Goal: Feedback & Contribution: Submit feedback/report problem

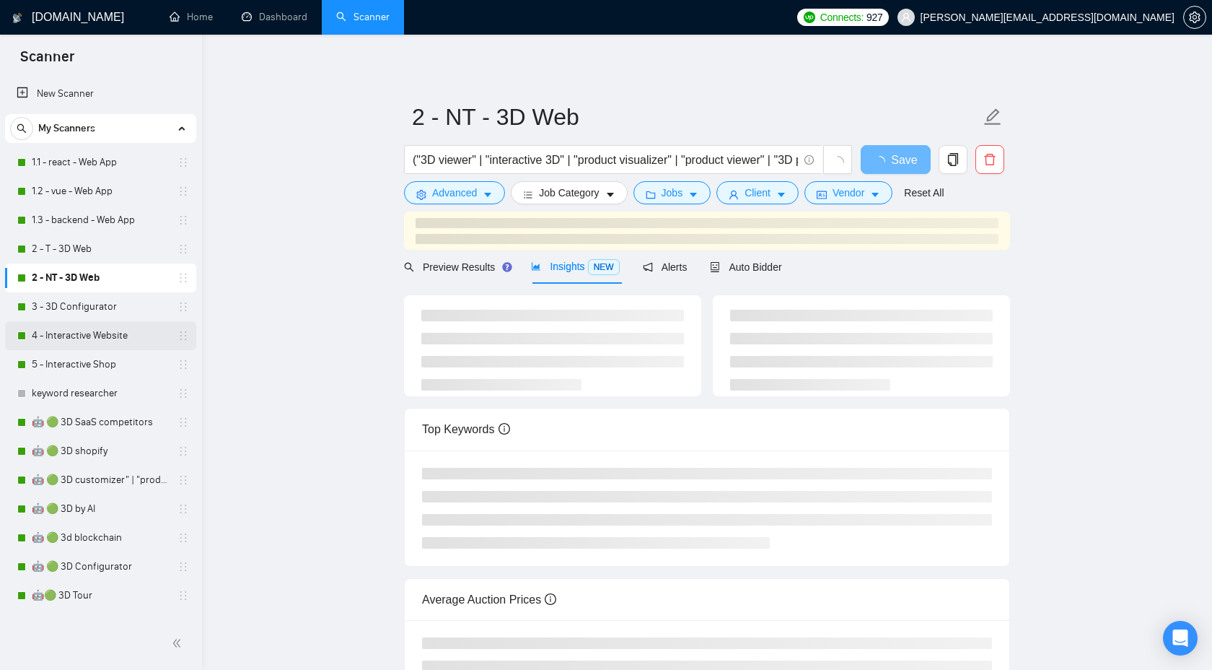
click at [113, 333] on link "4 - Interactive Website" at bounding box center [100, 335] width 137 height 29
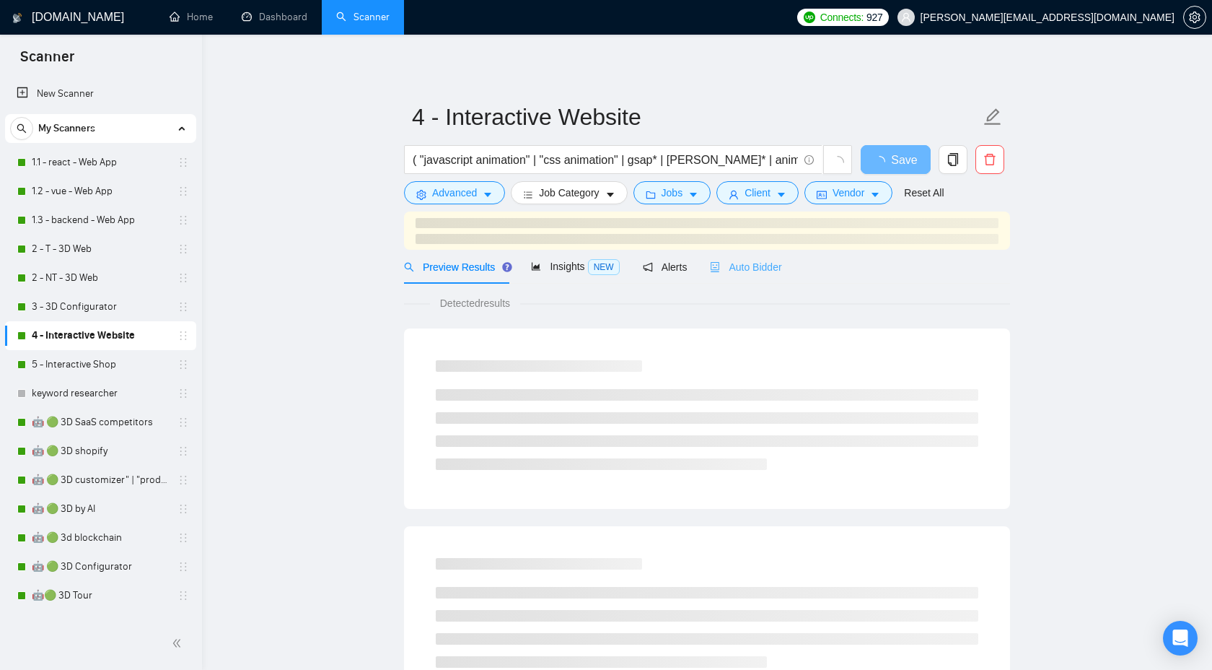
click at [776, 276] on div "Auto Bidder" at bounding box center [745, 267] width 71 height 34
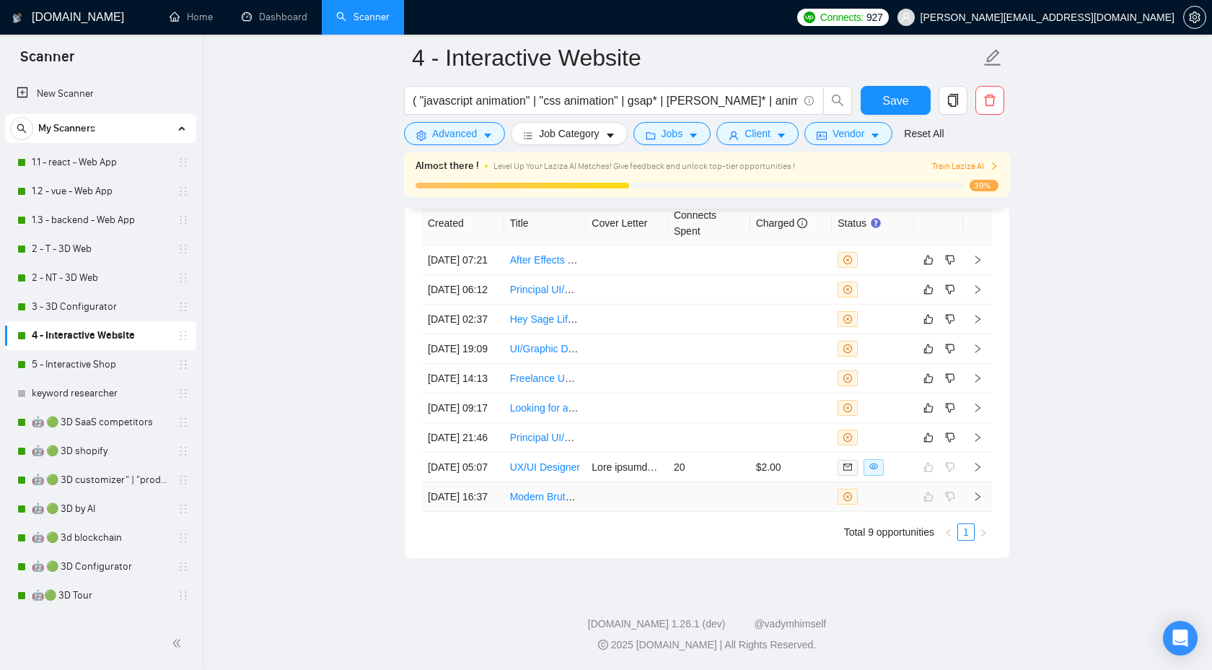
scroll to position [3851, 0]
click at [976, 432] on icon "right" at bounding box center [978, 437] width 10 height 10
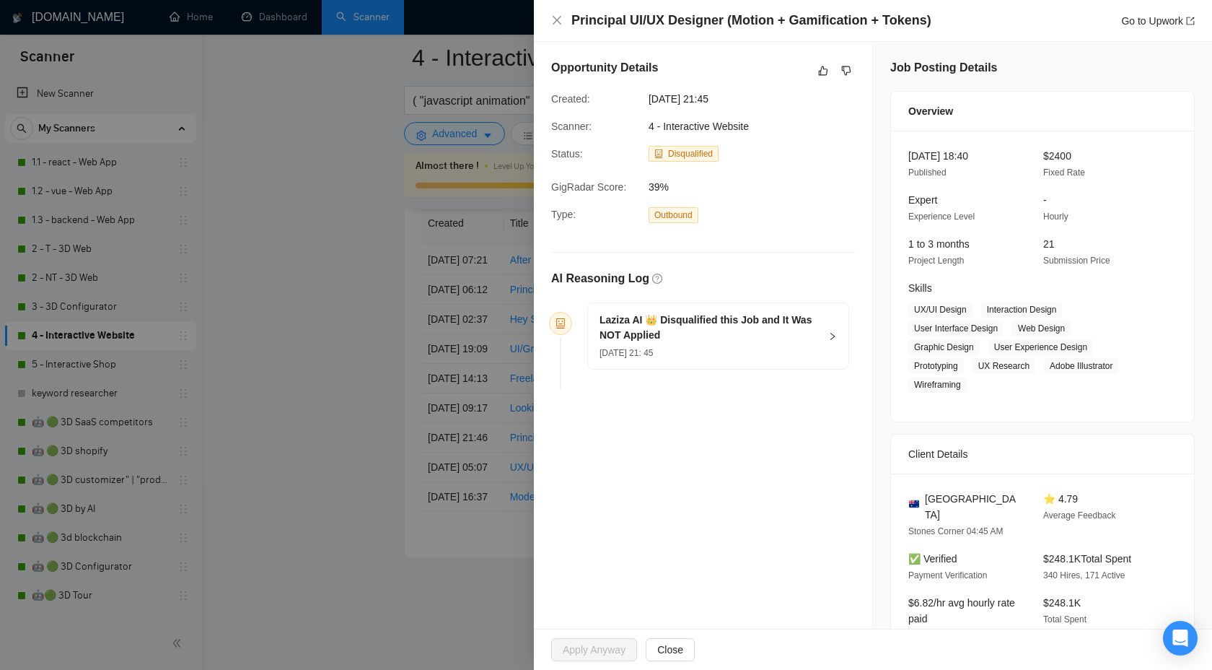
click at [494, 428] on div at bounding box center [606, 335] width 1212 height 670
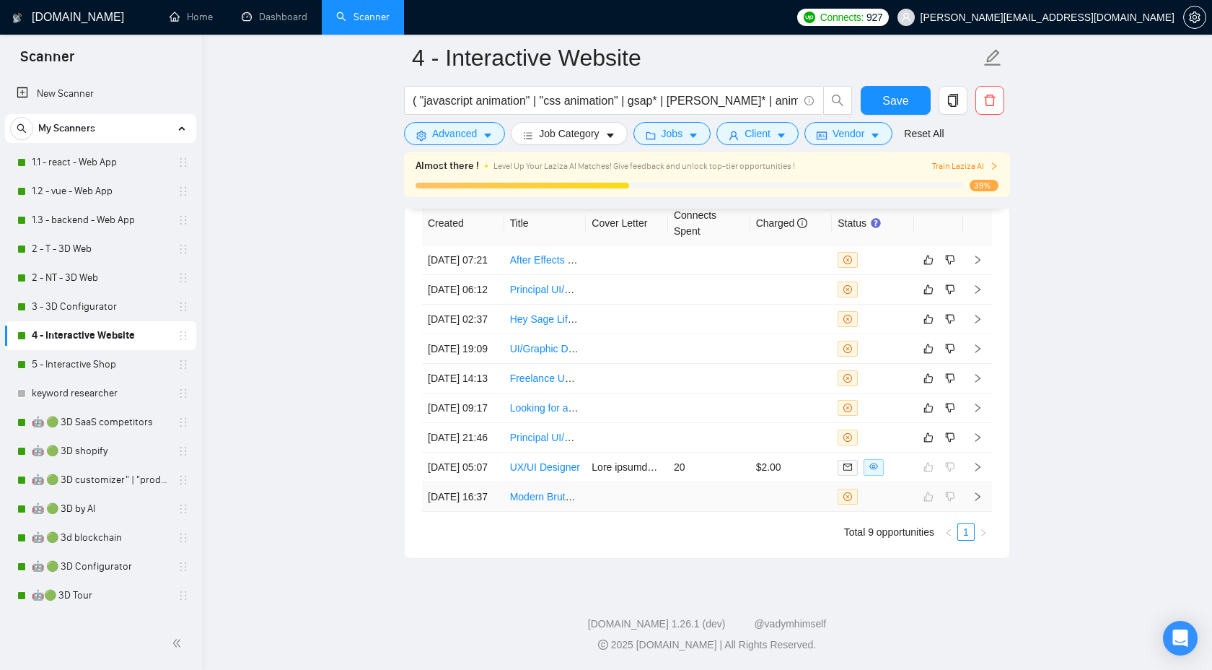
click at [976, 502] on icon "right" at bounding box center [978, 496] width 10 height 10
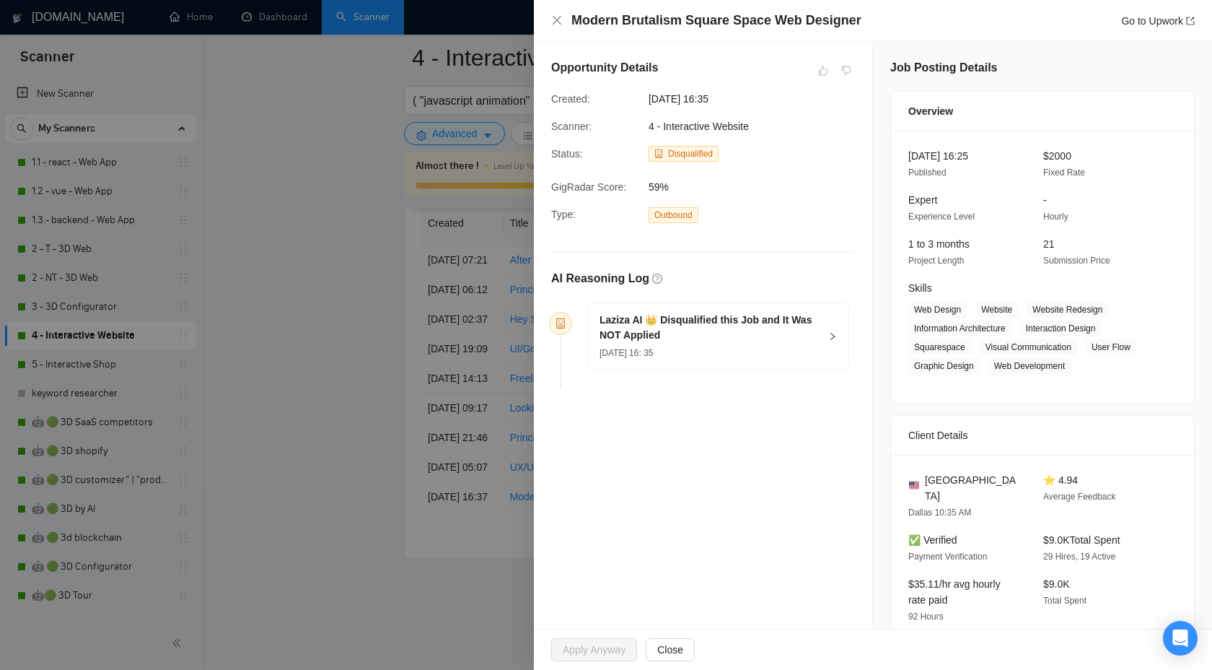
click at [347, 500] on div at bounding box center [606, 335] width 1212 height 670
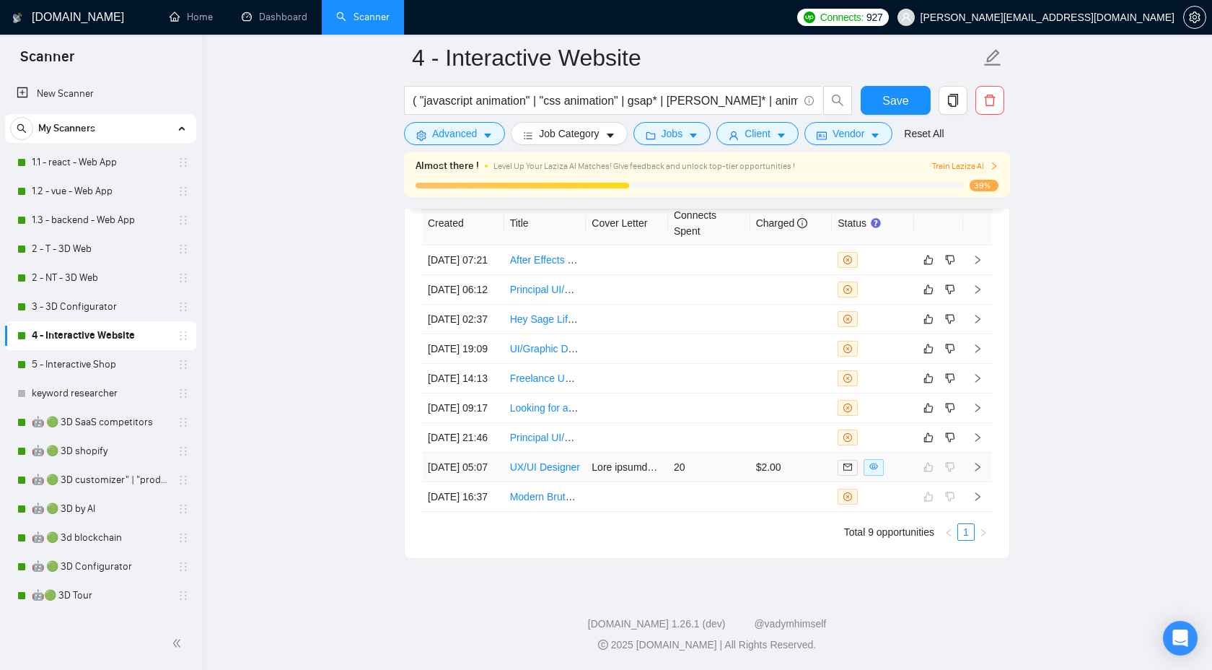
click at [973, 462] on icon "right" at bounding box center [978, 467] width 10 height 10
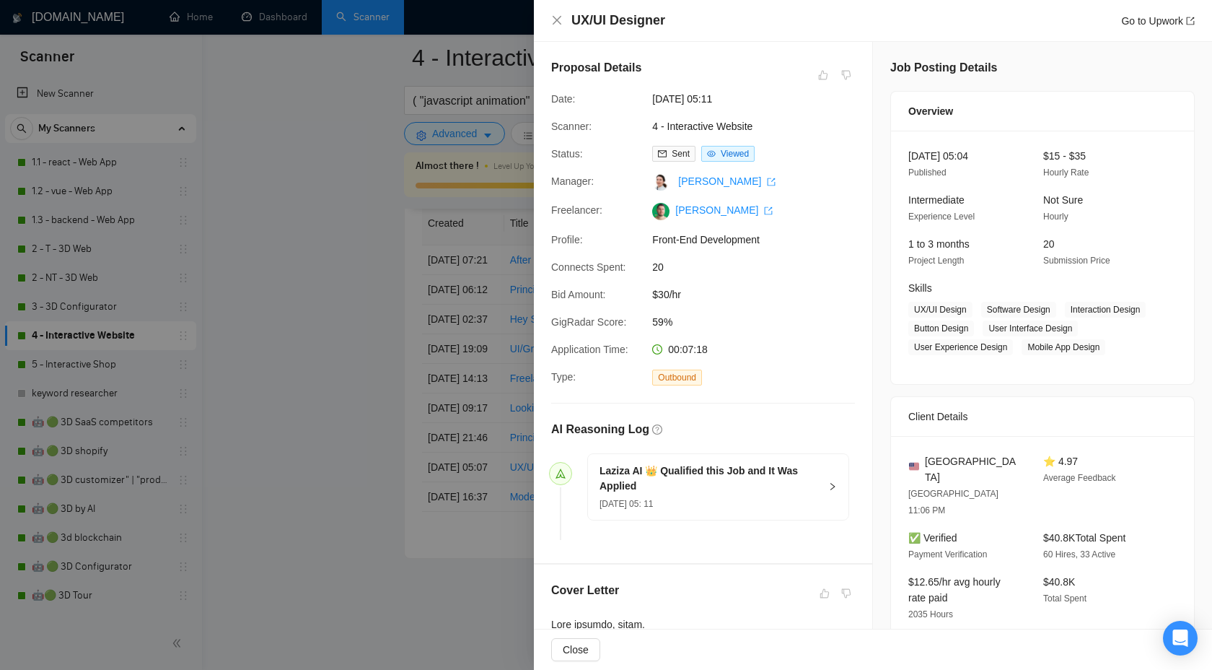
click at [511, 327] on div at bounding box center [606, 335] width 1212 height 670
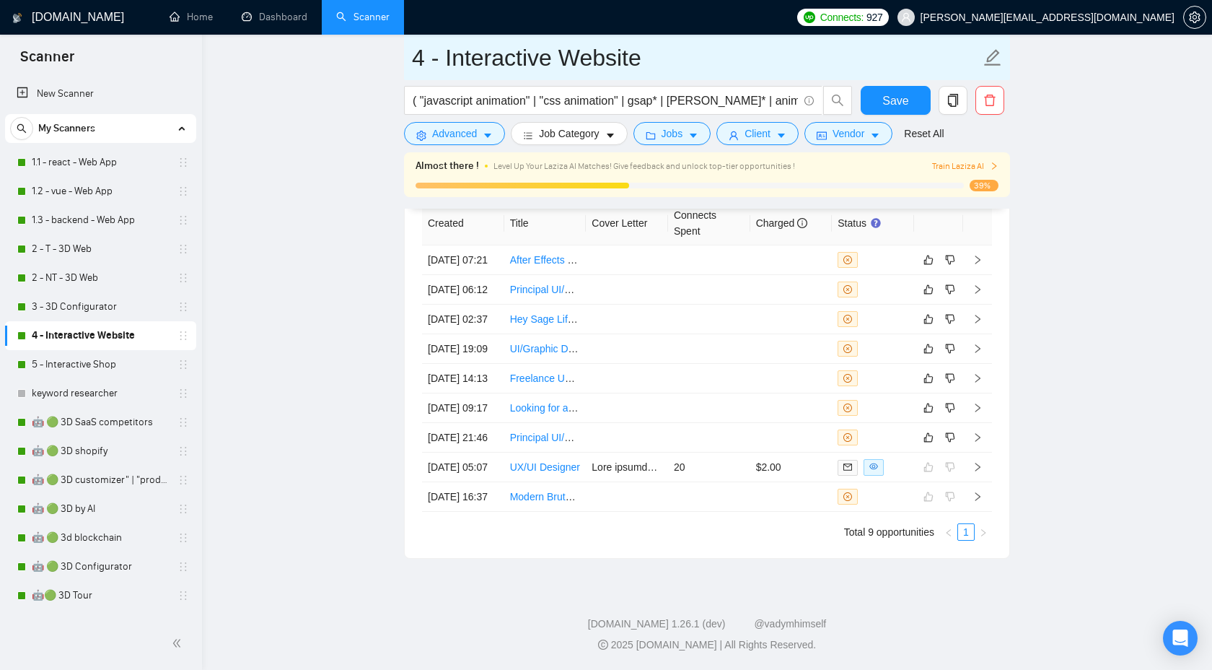
click at [539, 59] on input "4 - Interactive Website" at bounding box center [696, 58] width 569 height 36
click at [598, 58] on input "4 - Interactive Website" at bounding box center [696, 58] width 569 height 36
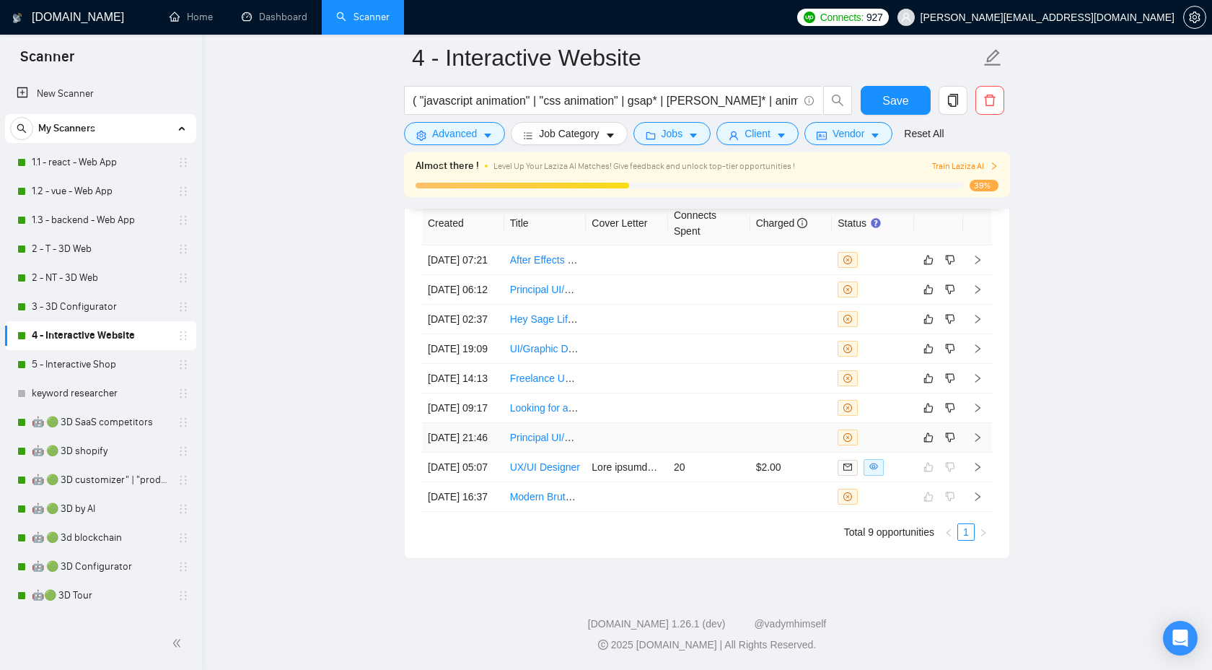
click at [977, 432] on icon "right" at bounding box center [978, 437] width 10 height 10
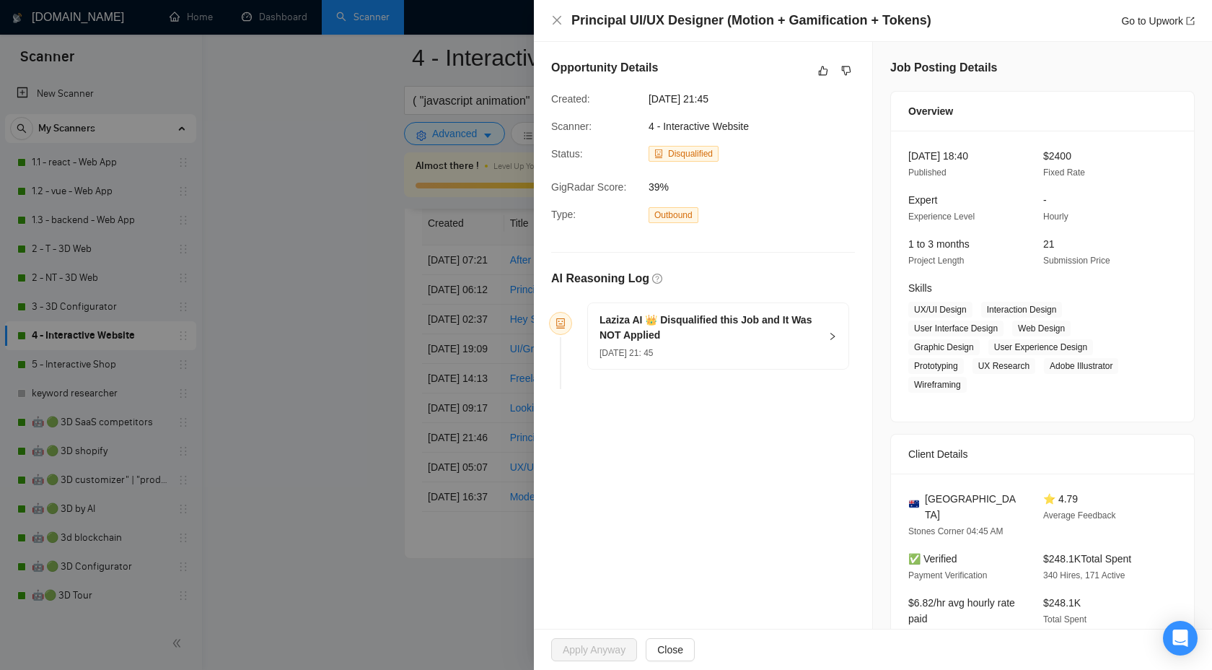
click at [829, 330] on div "Laziza AI 👑 Disqualified this Job and It Was NOT Applied [DATE] 21: 45" at bounding box center [718, 336] width 261 height 66
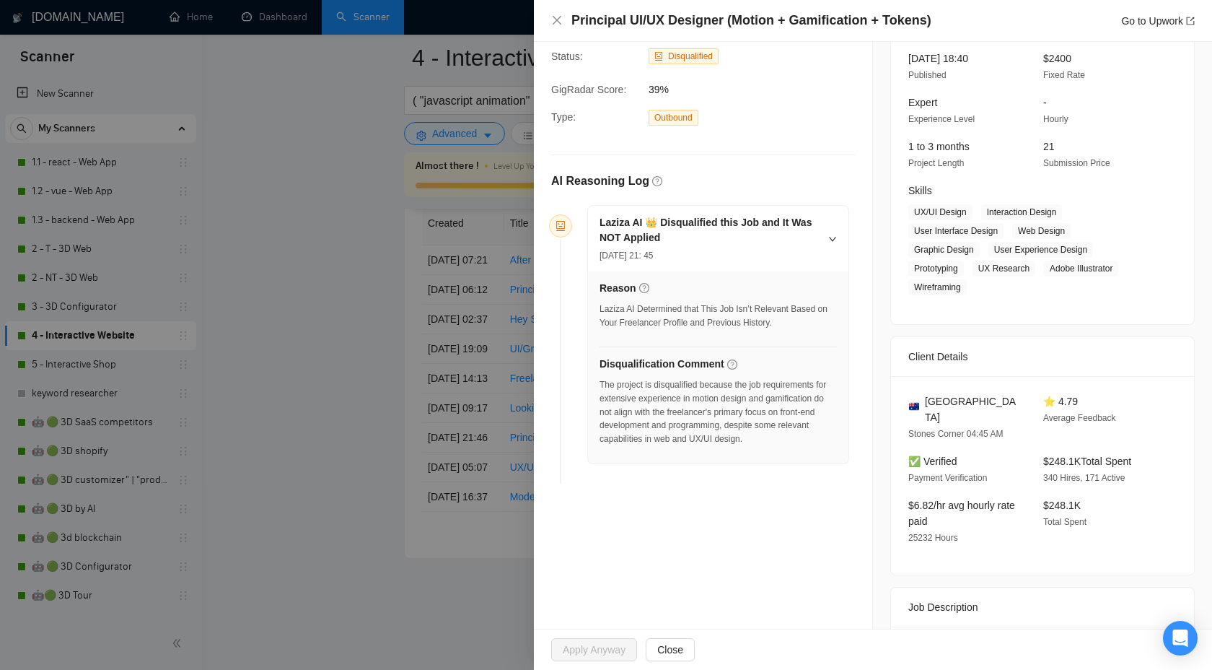
scroll to position [96, 0]
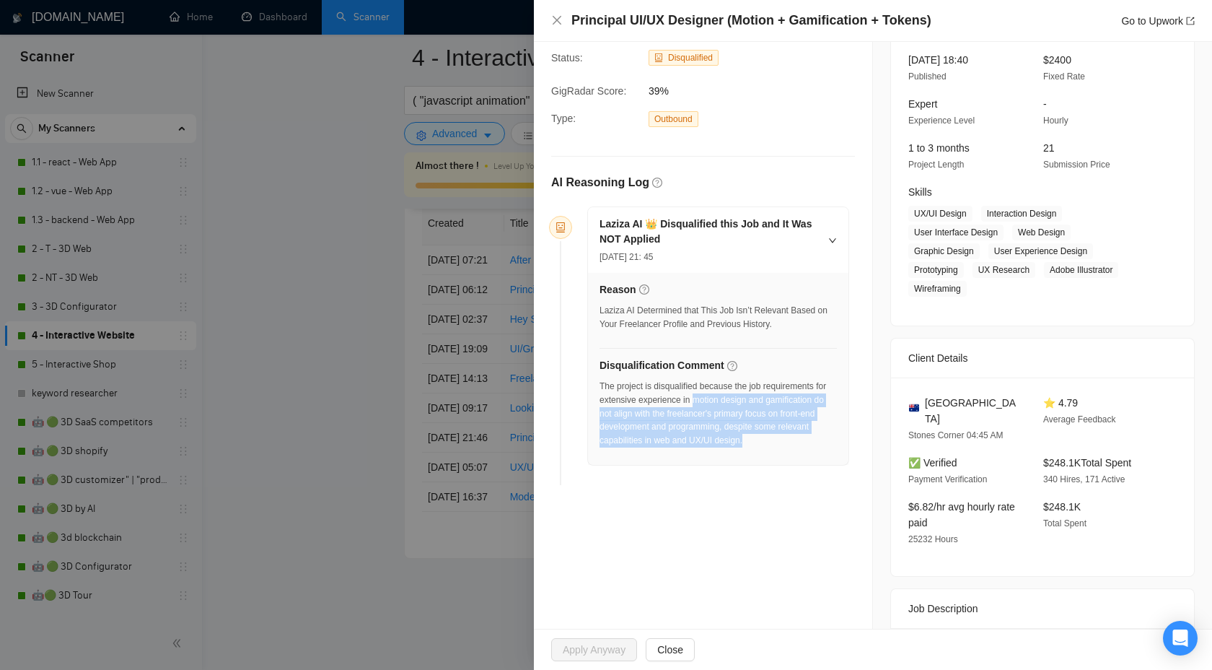
drag, startPoint x: 710, startPoint y: 401, endPoint x: 778, endPoint y: 454, distance: 85.9
click at [779, 447] on div "The project is disqualified because the job requirements for extensive experien…" at bounding box center [718, 414] width 237 height 68
copy div "motion design and gamification do not align with the freelancer's primary focus…"
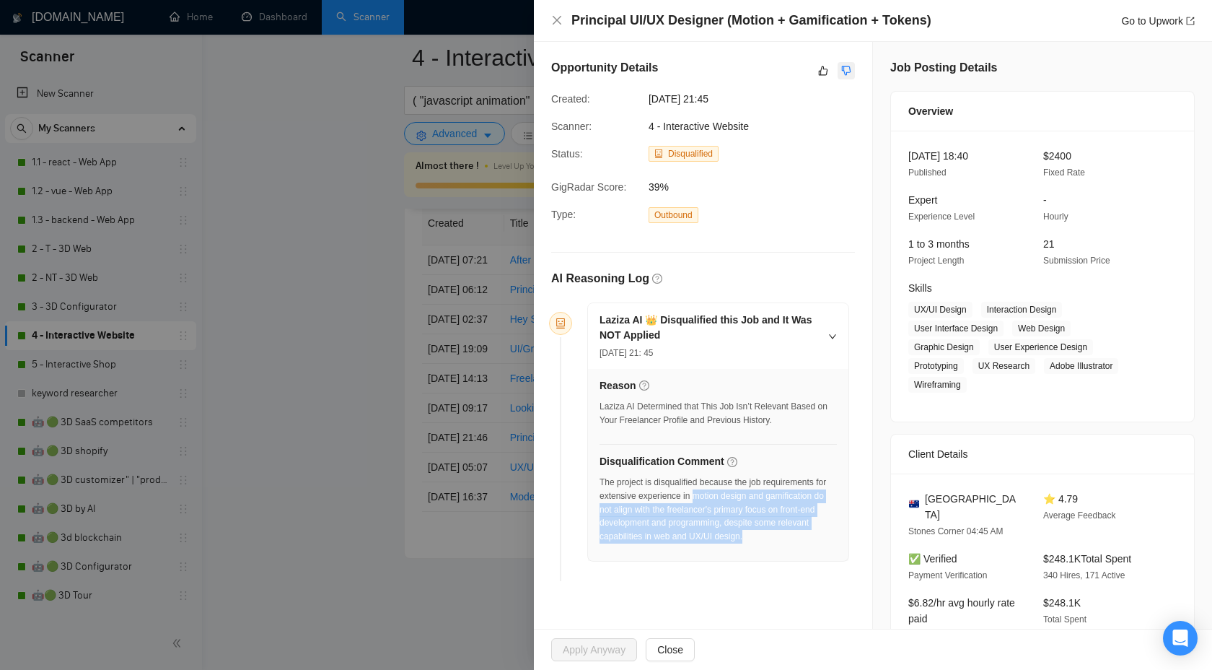
click at [844, 71] on icon "dislike" at bounding box center [846, 70] width 9 height 9
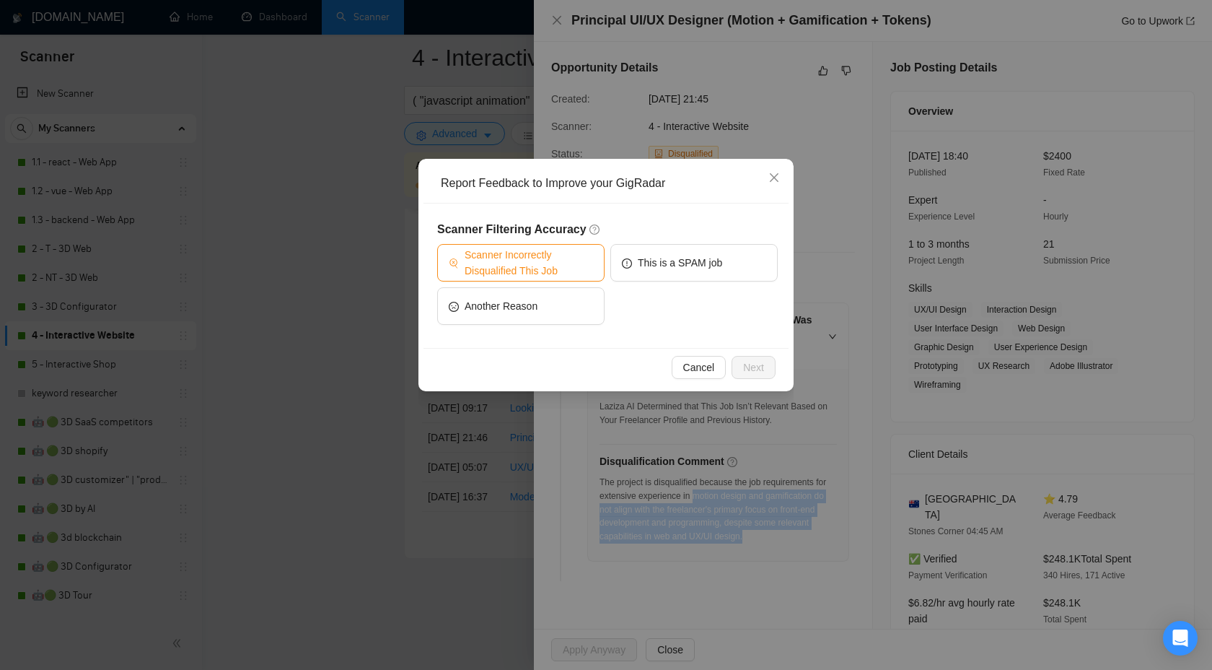
click at [563, 265] on span "Scanner Incorrectly Disqualified This Job" at bounding box center [529, 263] width 128 height 32
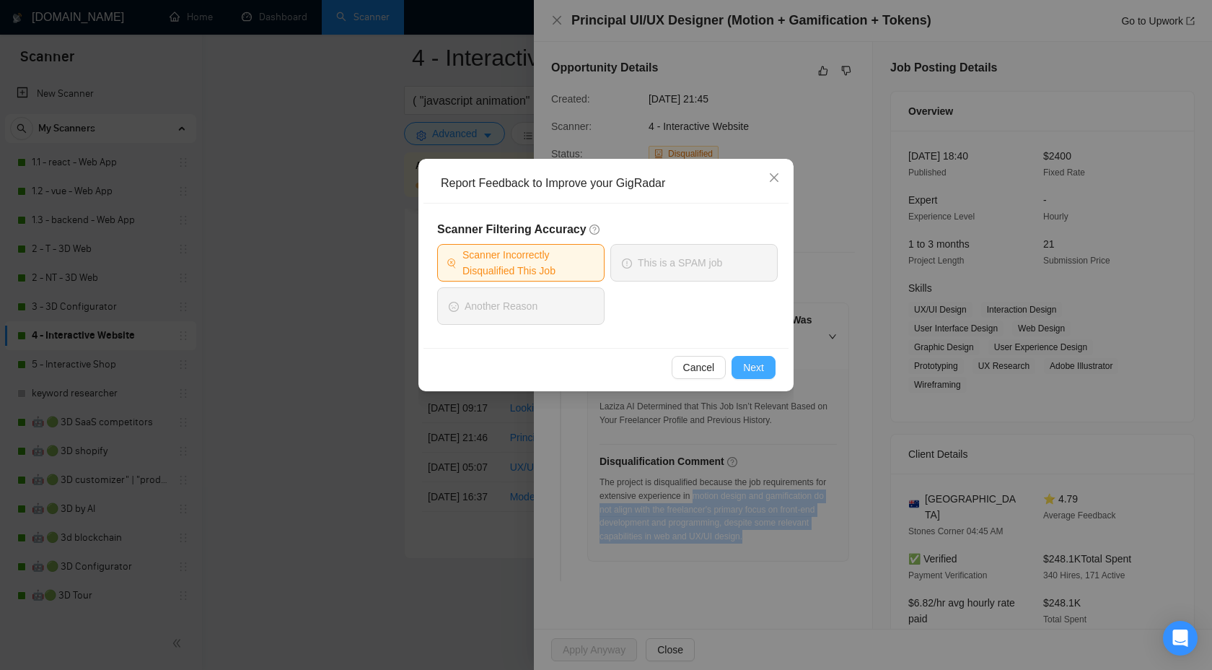
click at [752, 367] on span "Next" at bounding box center [753, 367] width 21 height 16
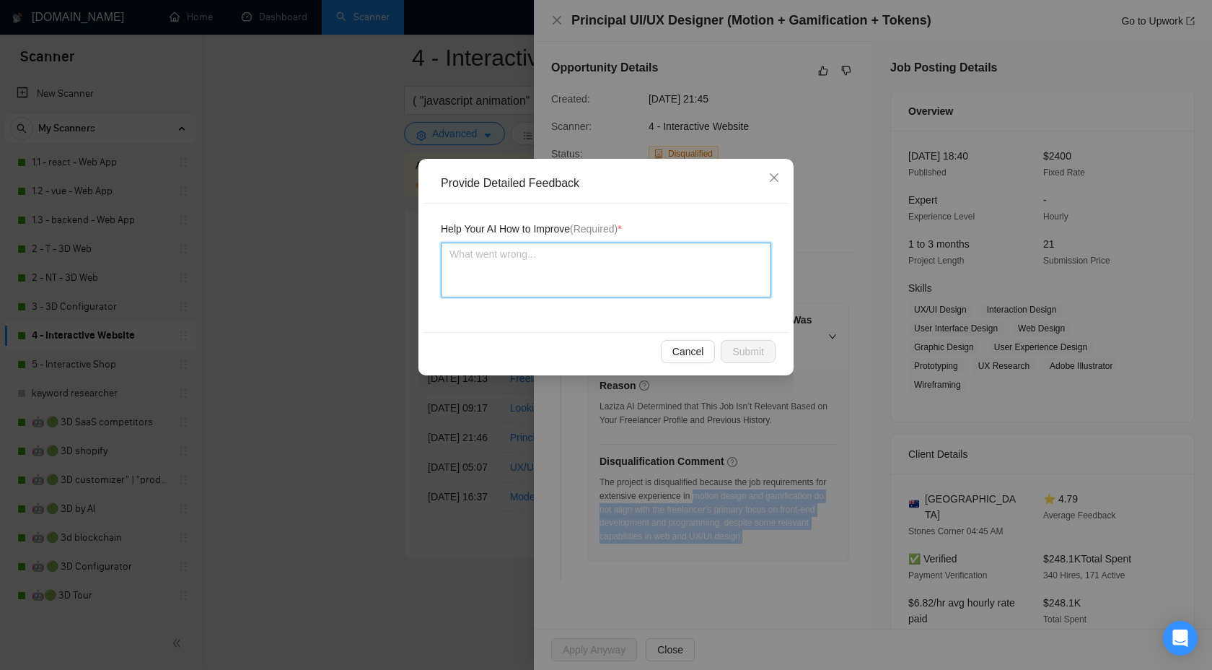
click at [532, 292] on textarea at bounding box center [606, 269] width 331 height 55
type textarea "ц"
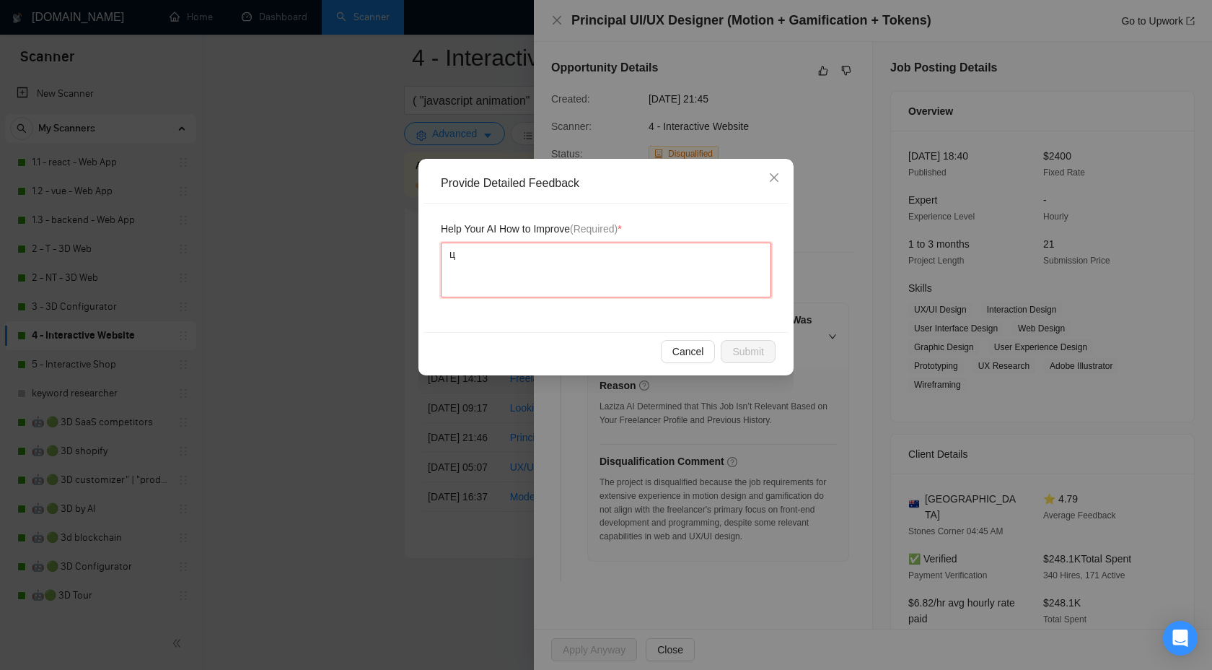
type textarea "цу"
type textarea "ц"
type textarea "W"
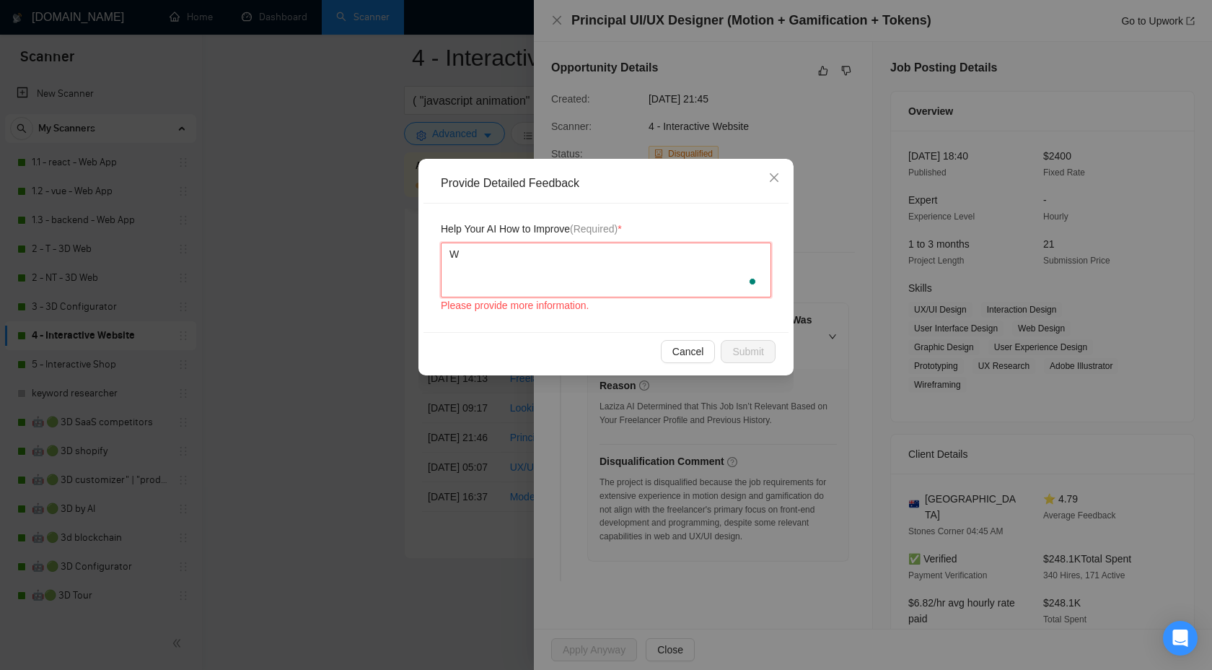
type textarea "We"
type textarea "We c"
type textarea "We can"
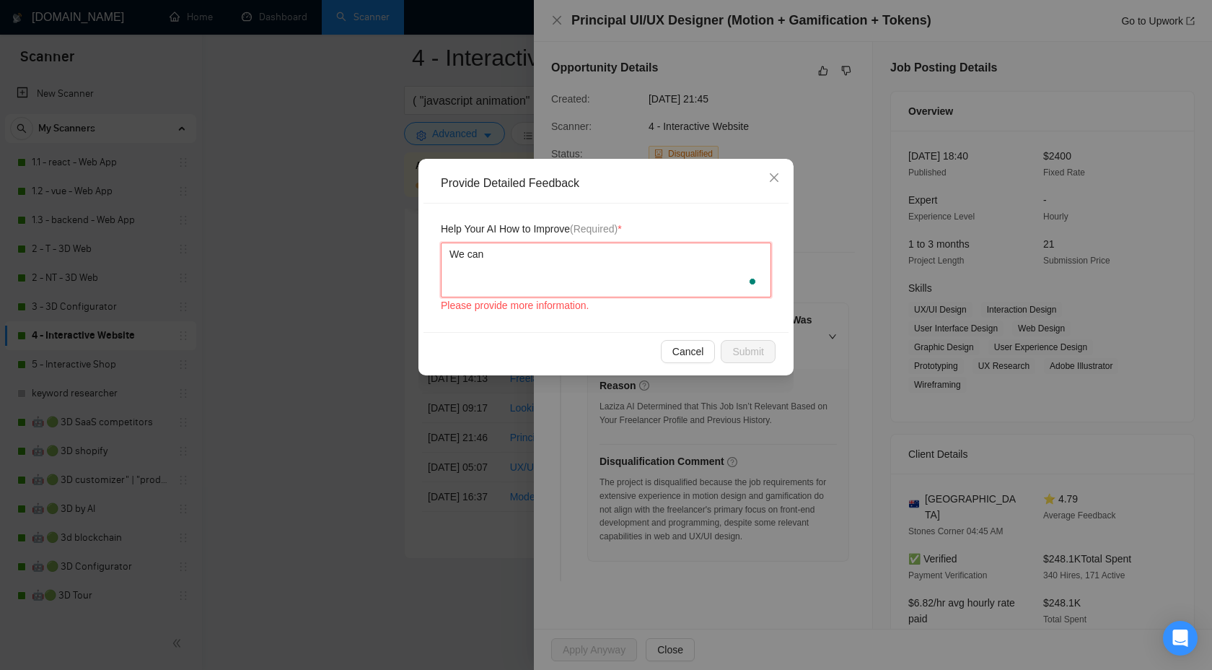
type textarea "We can h"
type textarea "We can ha"
type textarea "We can han"
type textarea "We can hand"
type textarea "We can handl"
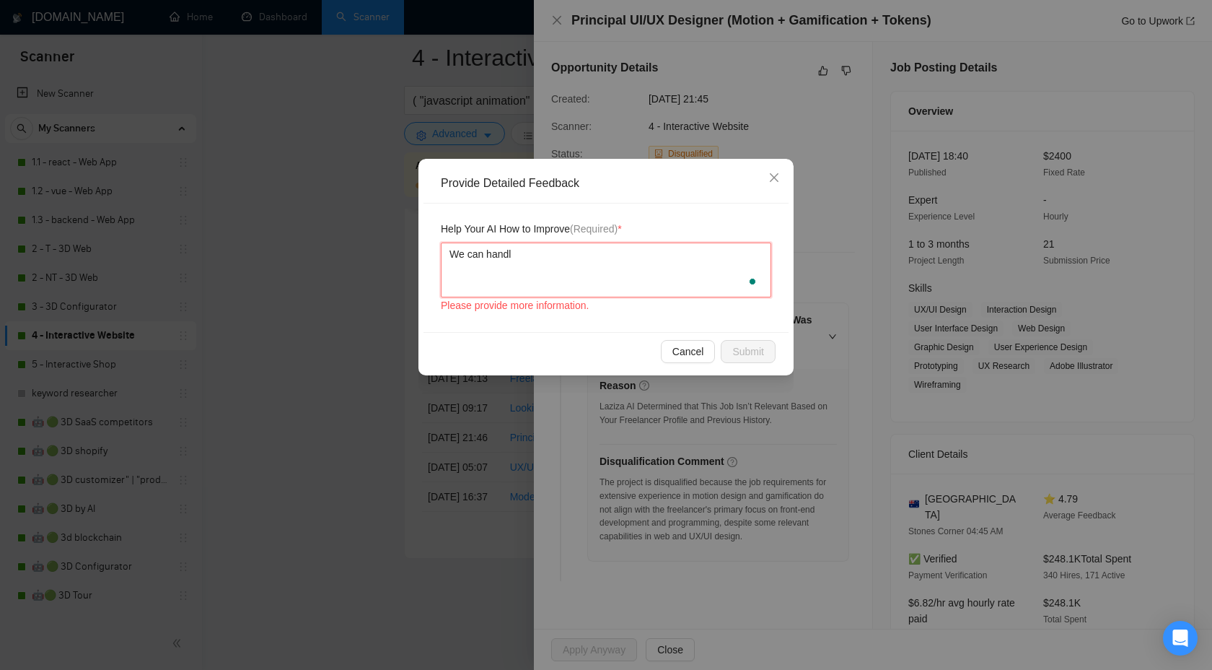
type textarea "We can handle"
paste textarea "motion design and gamification do not align with the freelancer's primary focus…"
type textarea "We can handle motion design and gamification do not align with the freelancer's…"
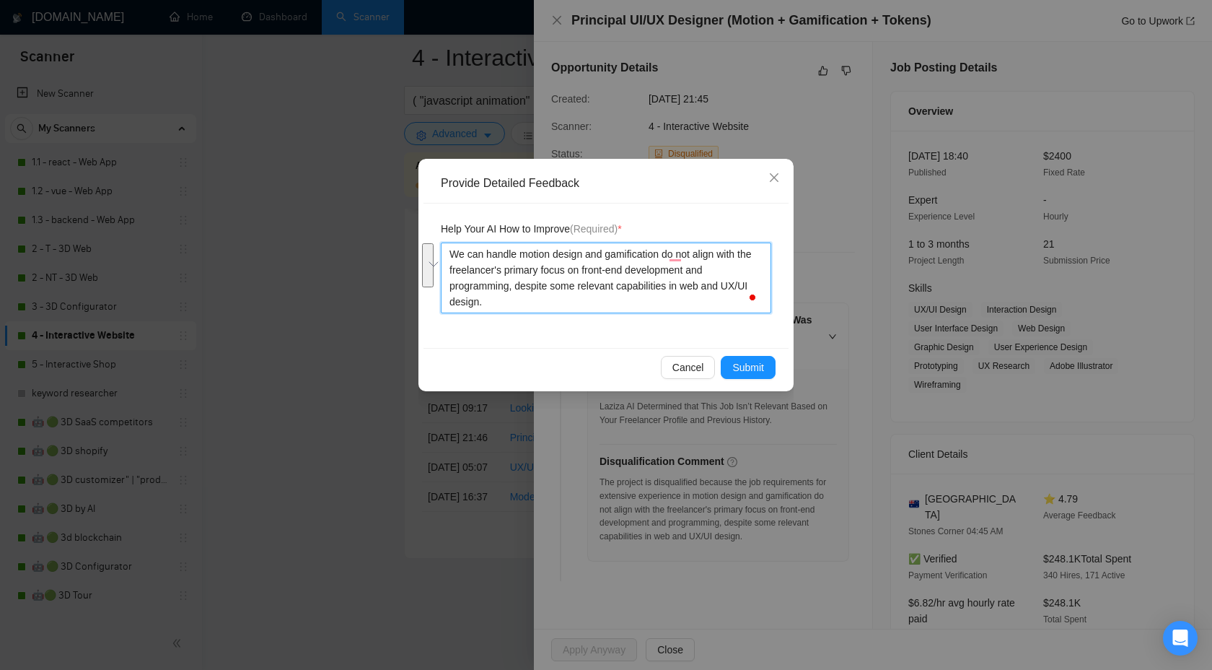
drag, startPoint x: 670, startPoint y: 250, endPoint x: 714, endPoint y: 278, distance: 51.3
click at [713, 278] on textarea "We can handle motion design and gamification do not align with the freelancer's…" at bounding box center [606, 277] width 331 height 71
type textarea "We can handle motion design and gamification and UX/UI design."
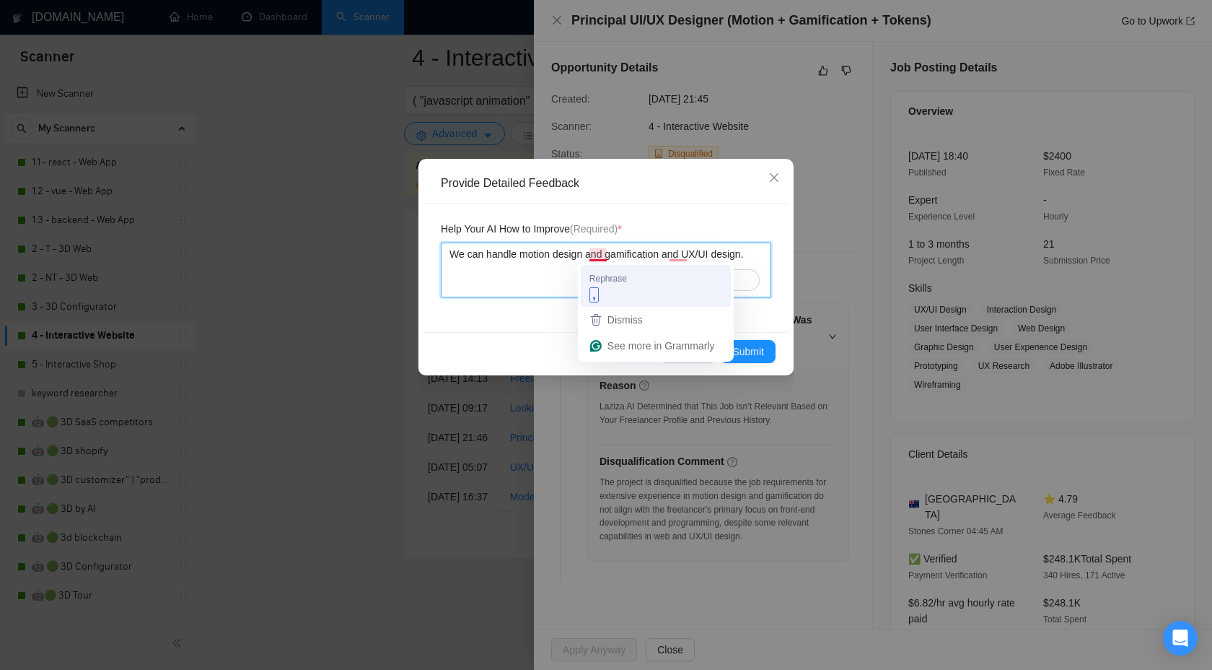
type textarea "We can handle motion design and gamification and UX/UI design."
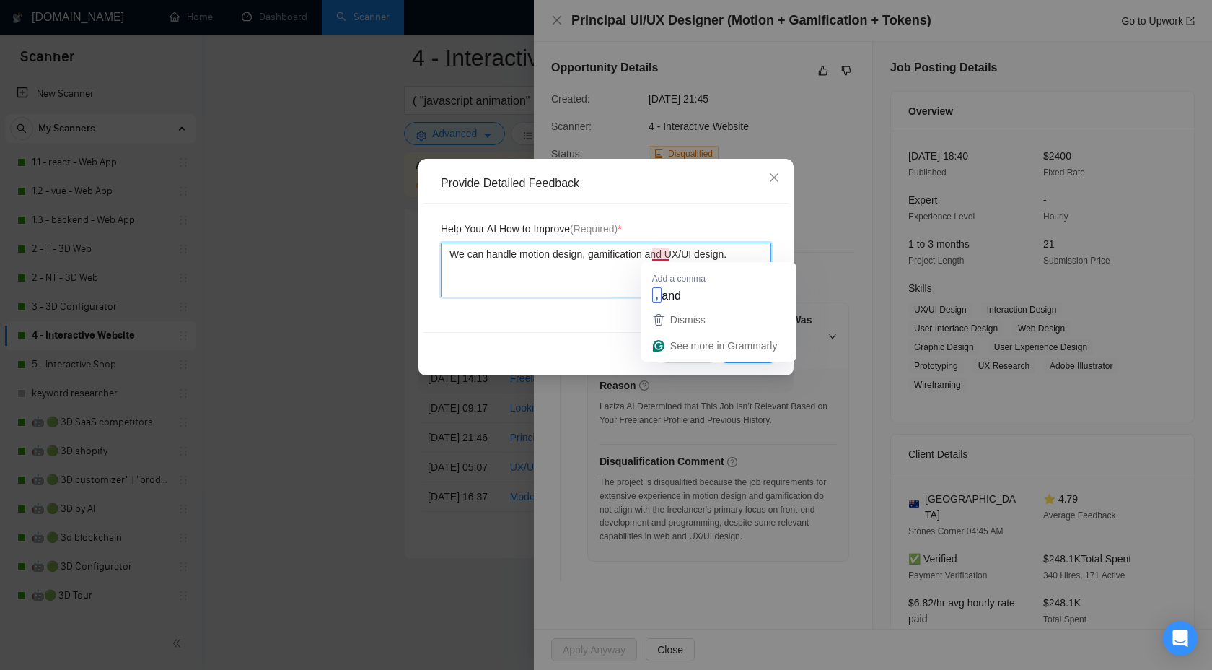
click at [662, 261] on textarea "We can handle motion design, gamification and UX/UI design." at bounding box center [606, 269] width 331 height 55
type textarea "We can handle motion design, gamification and UX/UI design."
type textarea "We can handle motion design, gamification, and UX/UI design."
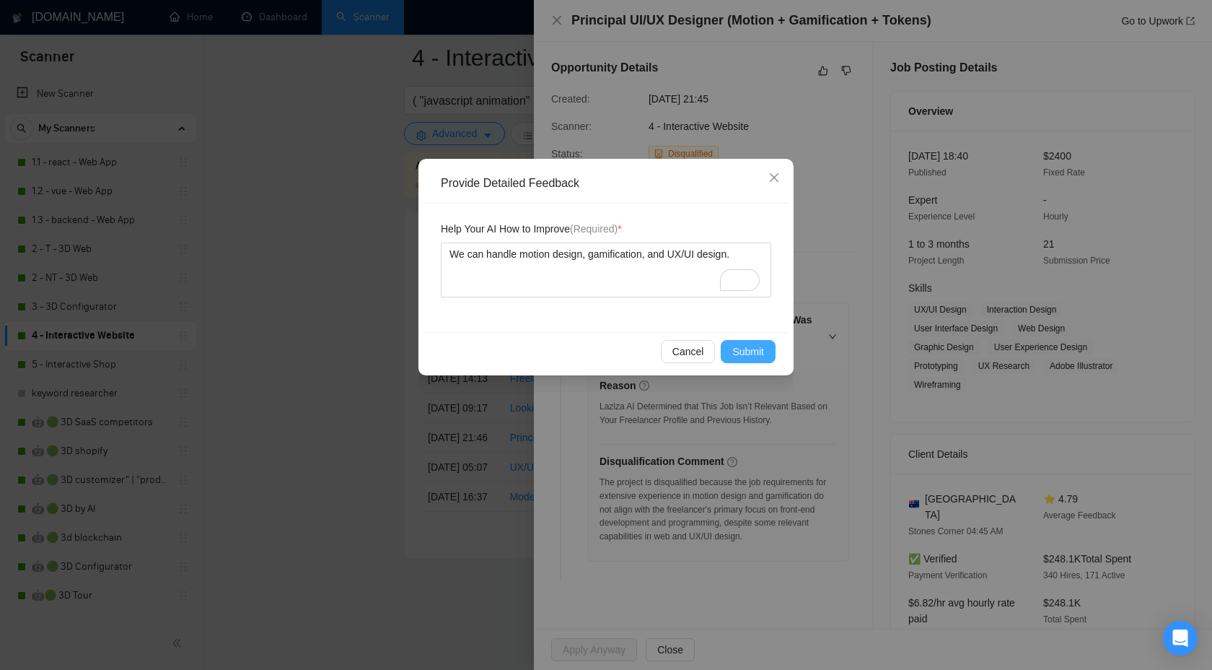
click at [745, 360] on button "Submit" at bounding box center [748, 351] width 55 height 23
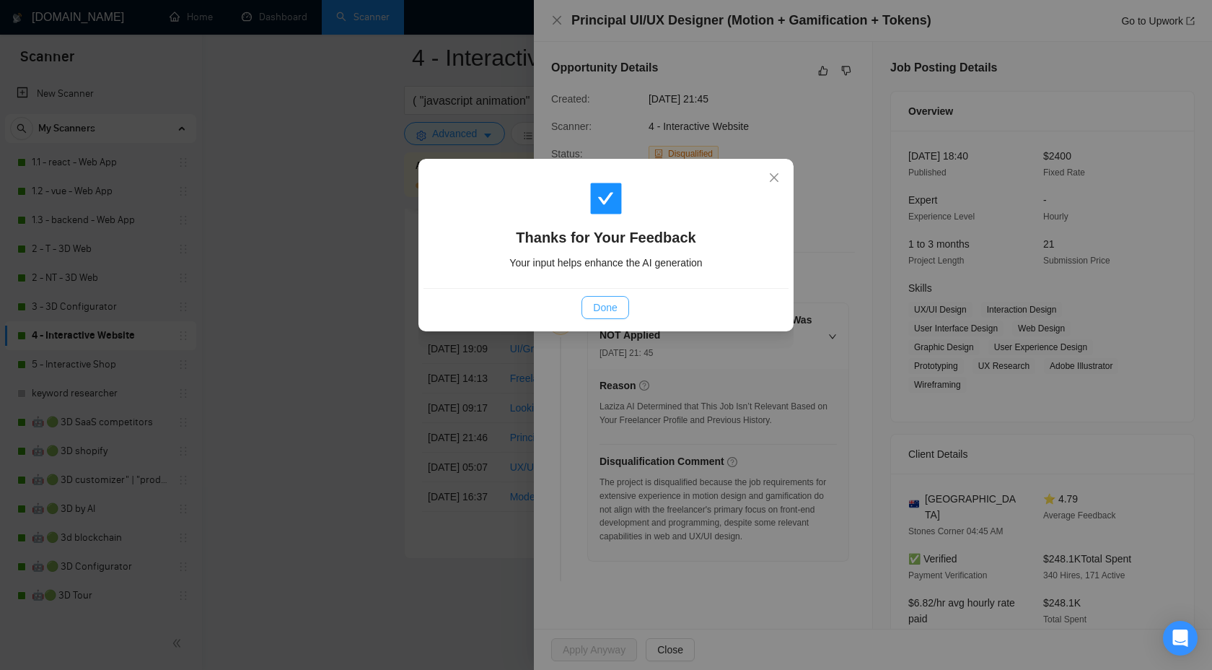
click at [601, 302] on span "Done" at bounding box center [605, 307] width 24 height 16
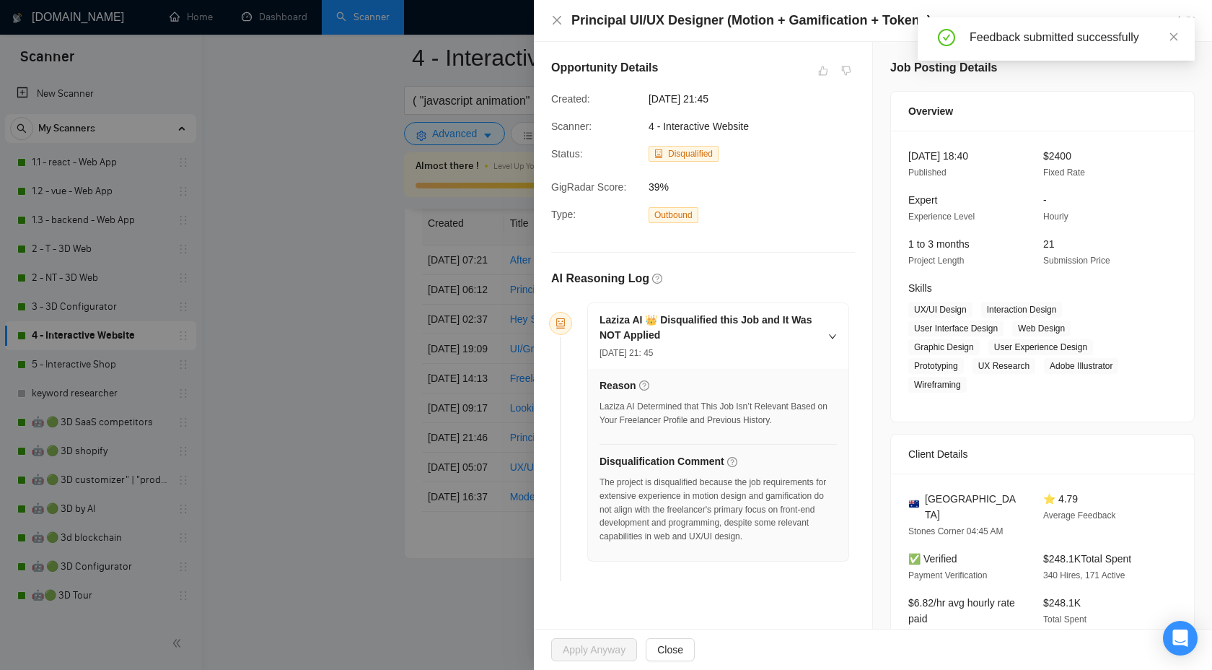
click at [356, 359] on div at bounding box center [606, 335] width 1212 height 670
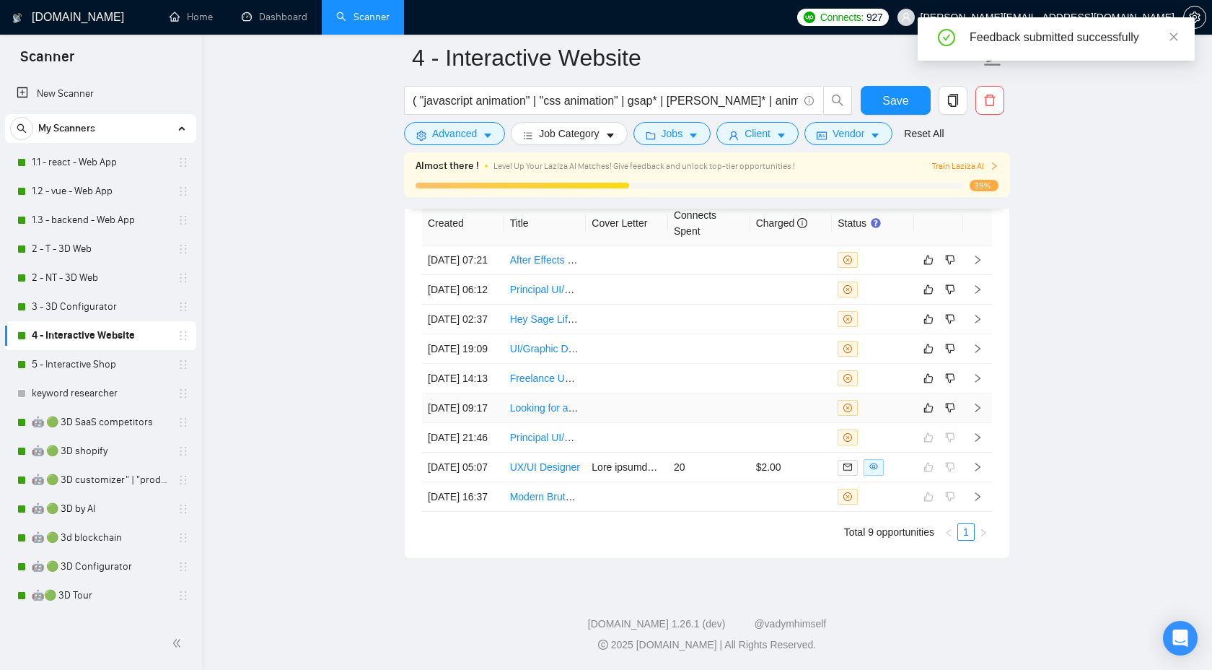
click at [979, 403] on icon "right" at bounding box center [978, 408] width 10 height 10
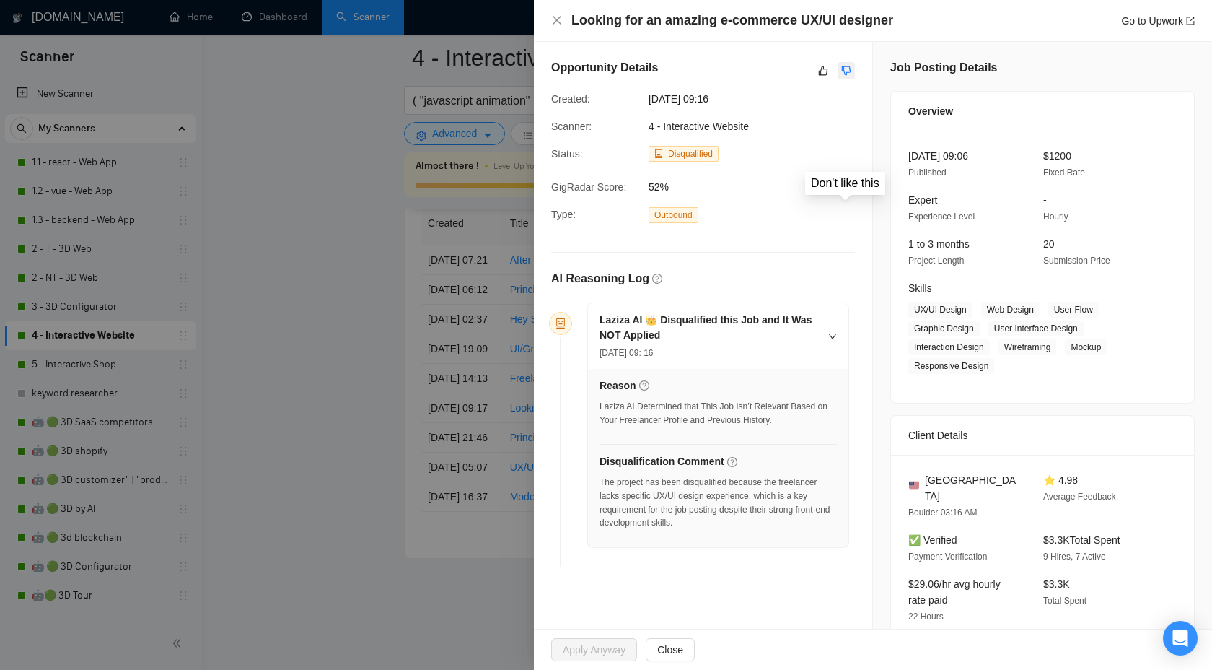
click at [846, 75] on icon "dislike" at bounding box center [846, 70] width 9 height 9
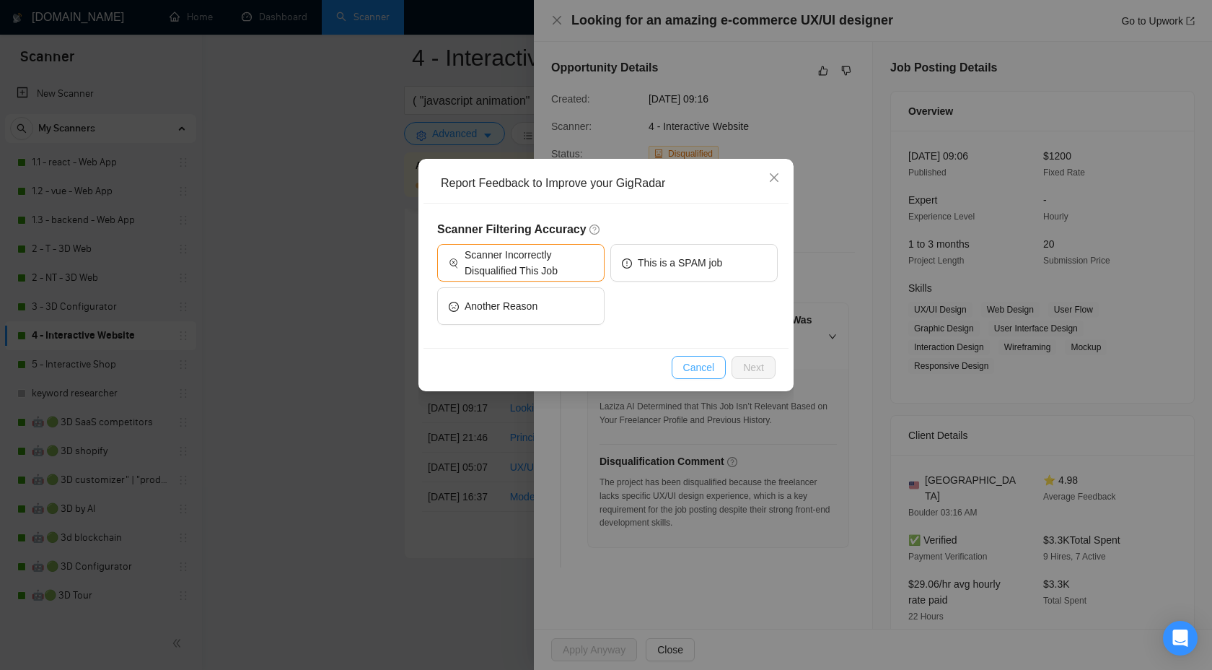
click at [704, 364] on span "Cancel" at bounding box center [699, 367] width 32 height 16
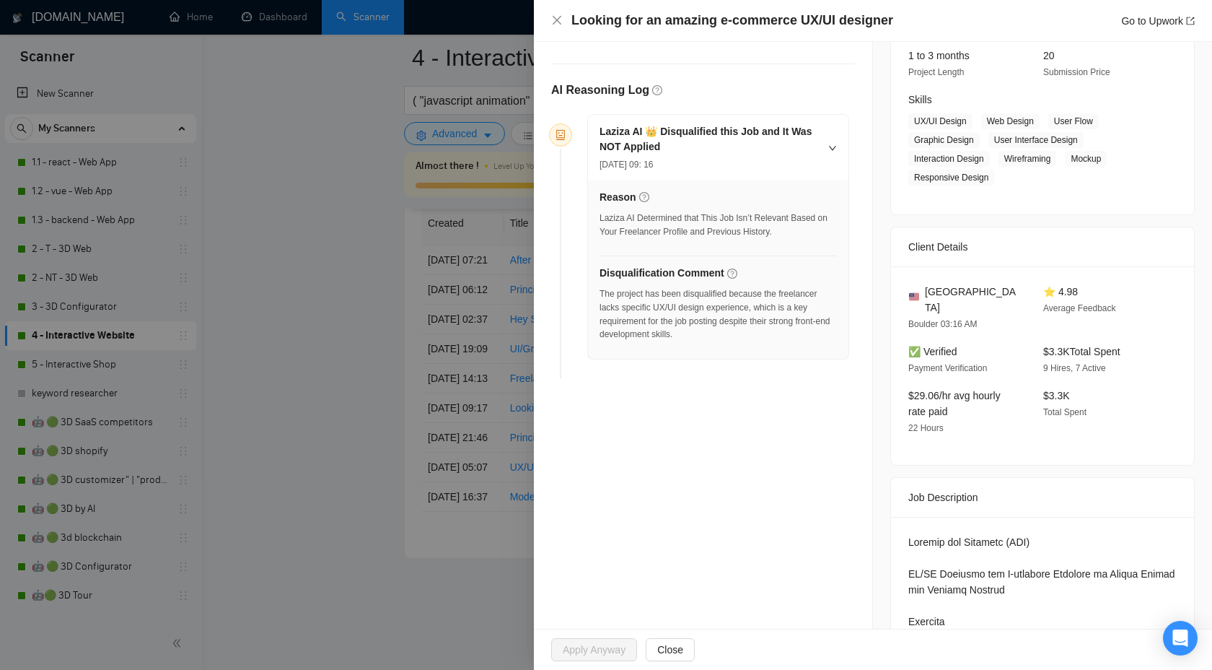
scroll to position [262, 0]
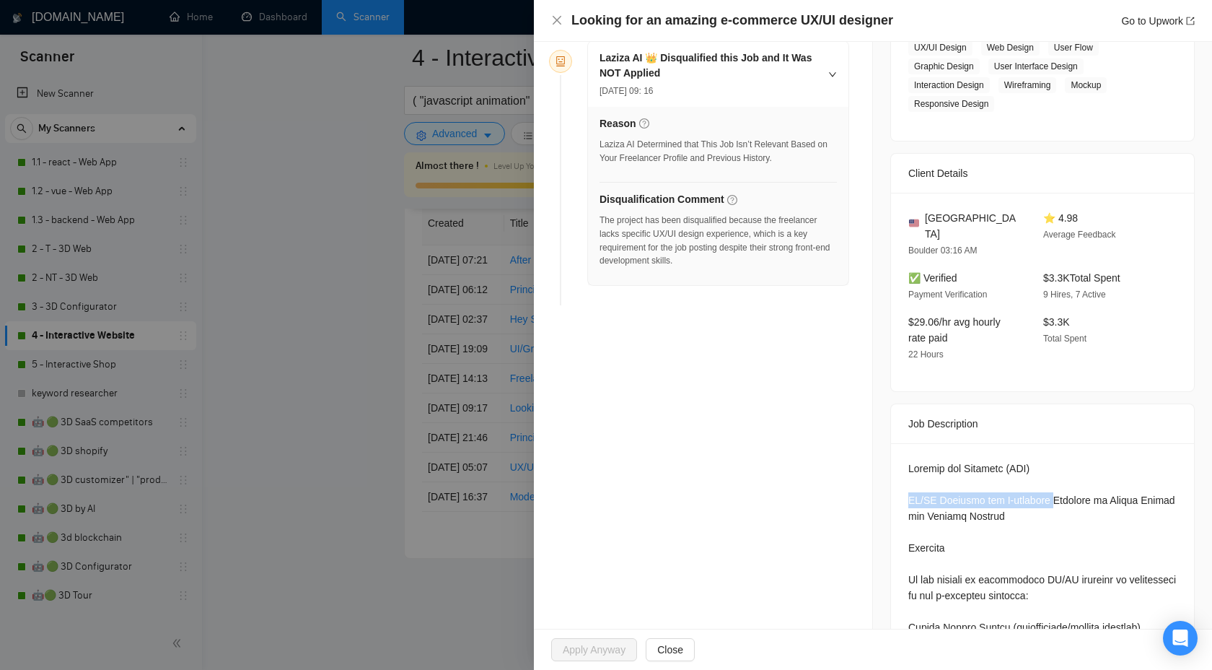
drag, startPoint x: 906, startPoint y: 483, endPoint x: 1060, endPoint y: 483, distance: 153.7
copy div "UX/UI Designer for E-commerce"
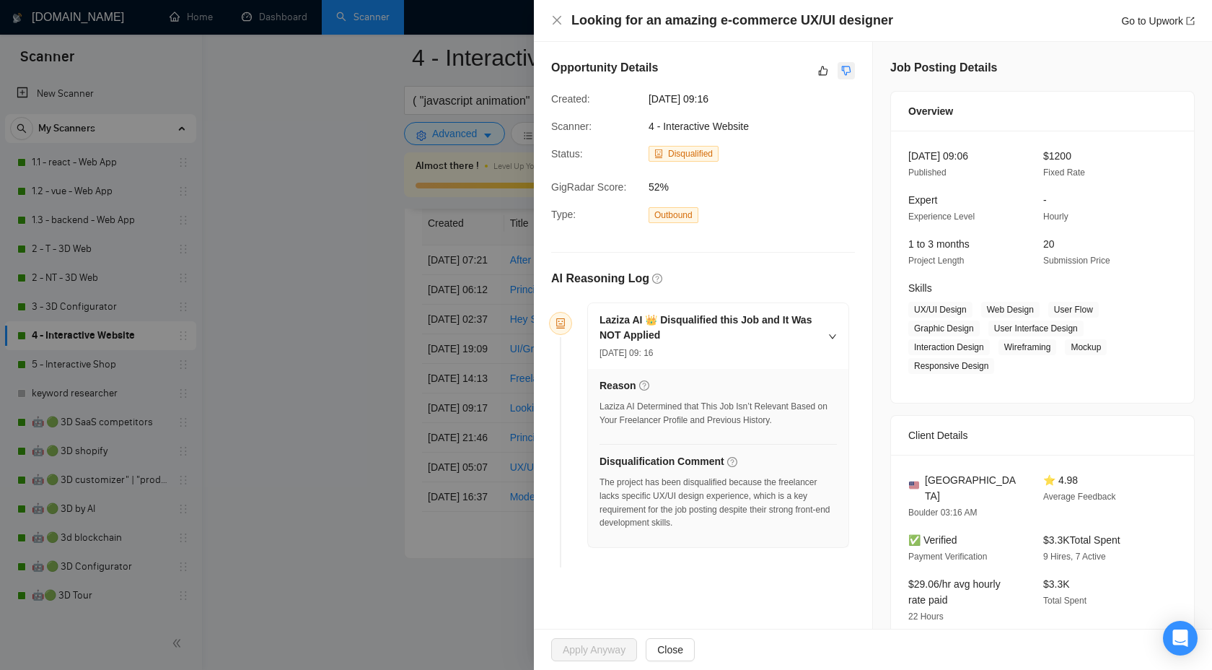
click at [841, 71] on icon "dislike" at bounding box center [846, 71] width 10 height 12
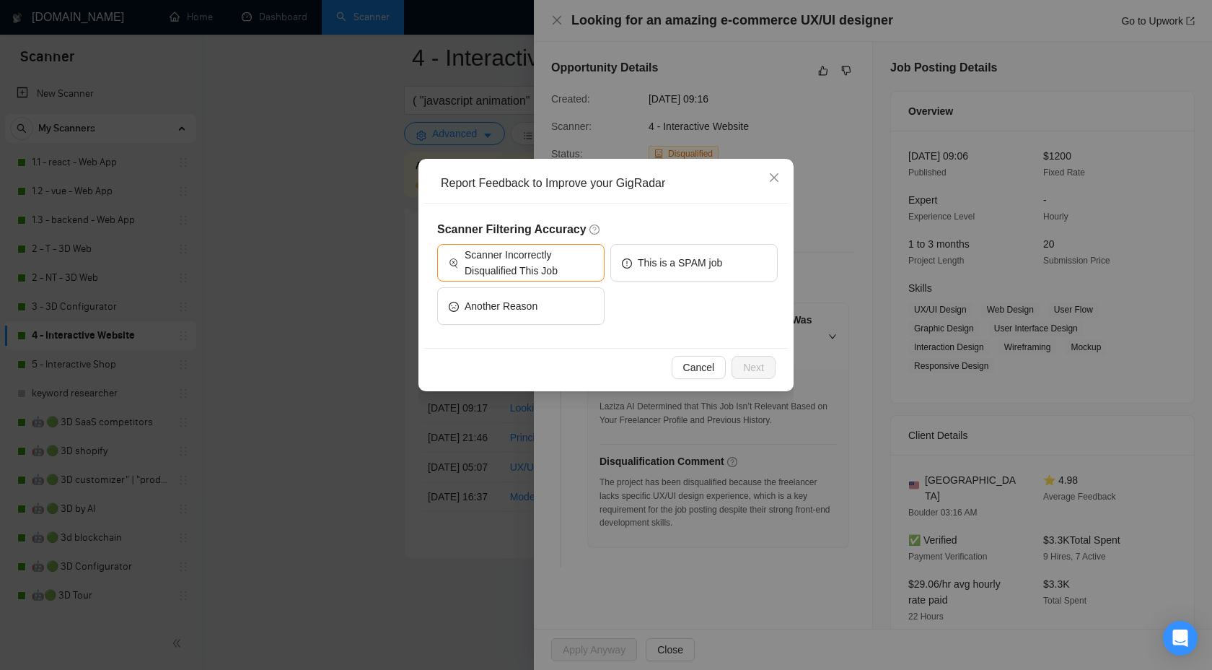
click at [541, 282] on div "Scanner Incorrectly Disqualified This Job" at bounding box center [520, 265] width 167 height 43
click at [552, 271] on span "Scanner Incorrectly Disqualified This Job" at bounding box center [529, 263] width 128 height 32
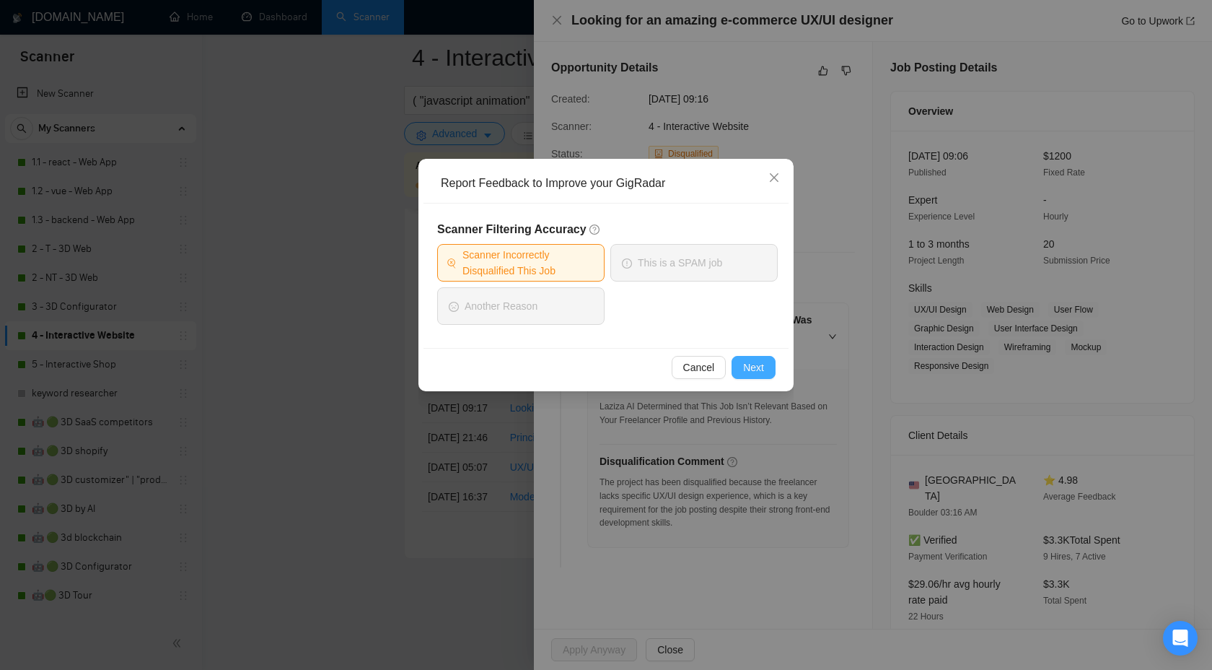
click at [743, 373] on span "Next" at bounding box center [753, 367] width 21 height 16
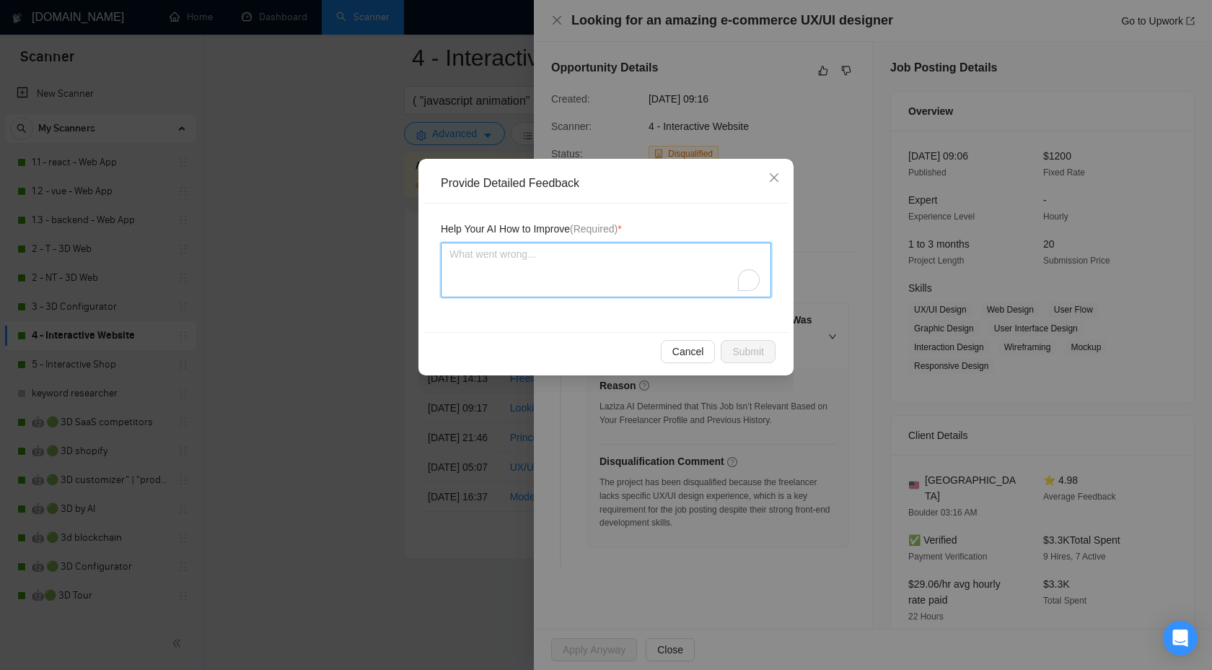
click at [607, 280] on textarea "To enrich screen reader interactions, please activate Accessibility in Grammarl…" at bounding box center [606, 269] width 331 height 55
paste textarea "We can handle UX/UI Designer for E-commerce"
type textarea "We can handle UX/UI Designer for E-commerce"
click at [590, 253] on textarea "We can handle UX/UI Designer for E-commerce" at bounding box center [606, 269] width 331 height 55
type textarea "We can handle UX/UI Designe for E-commerce"
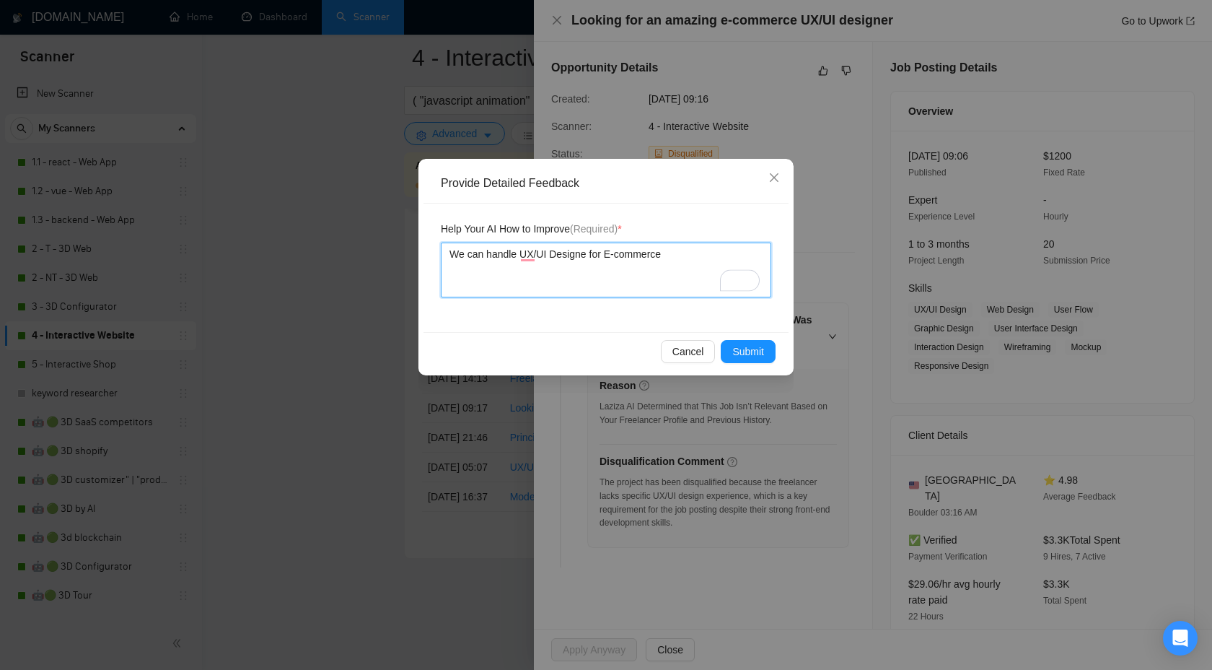
type textarea "We can handle UX/UI Design for E-commerce"
type textarea "We can handle UX/UI Designe for E-commerce"
click at [750, 353] on span "Submit" at bounding box center [748, 352] width 32 height 16
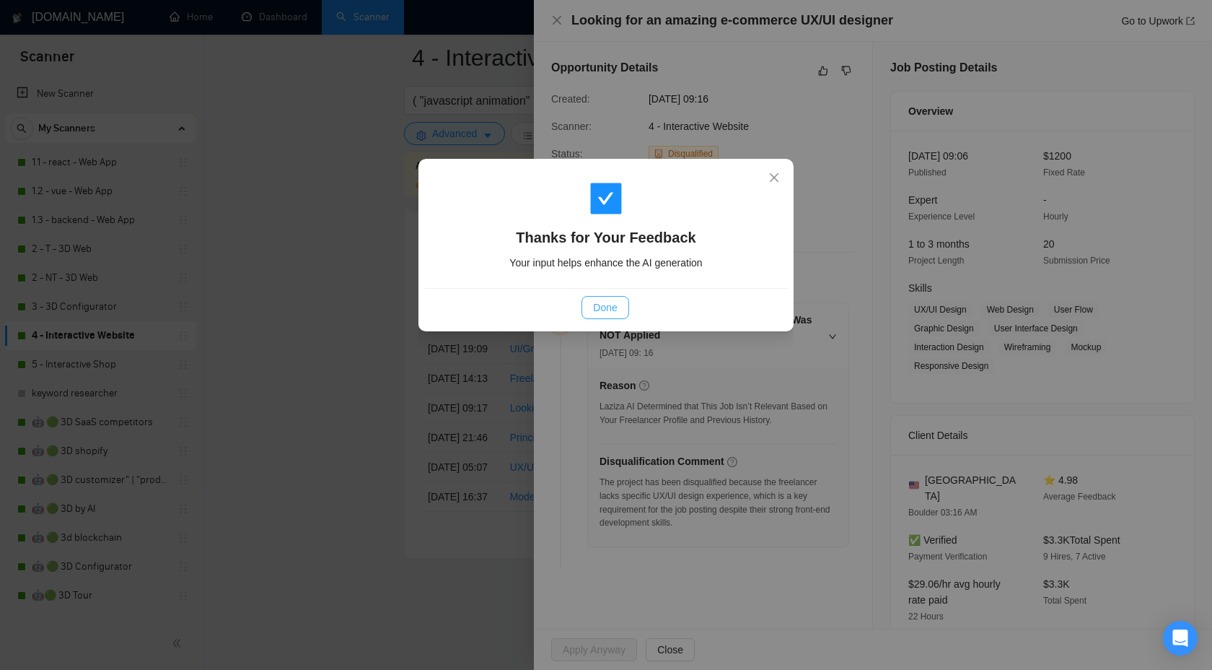
click at [600, 308] on span "Done" at bounding box center [605, 307] width 24 height 16
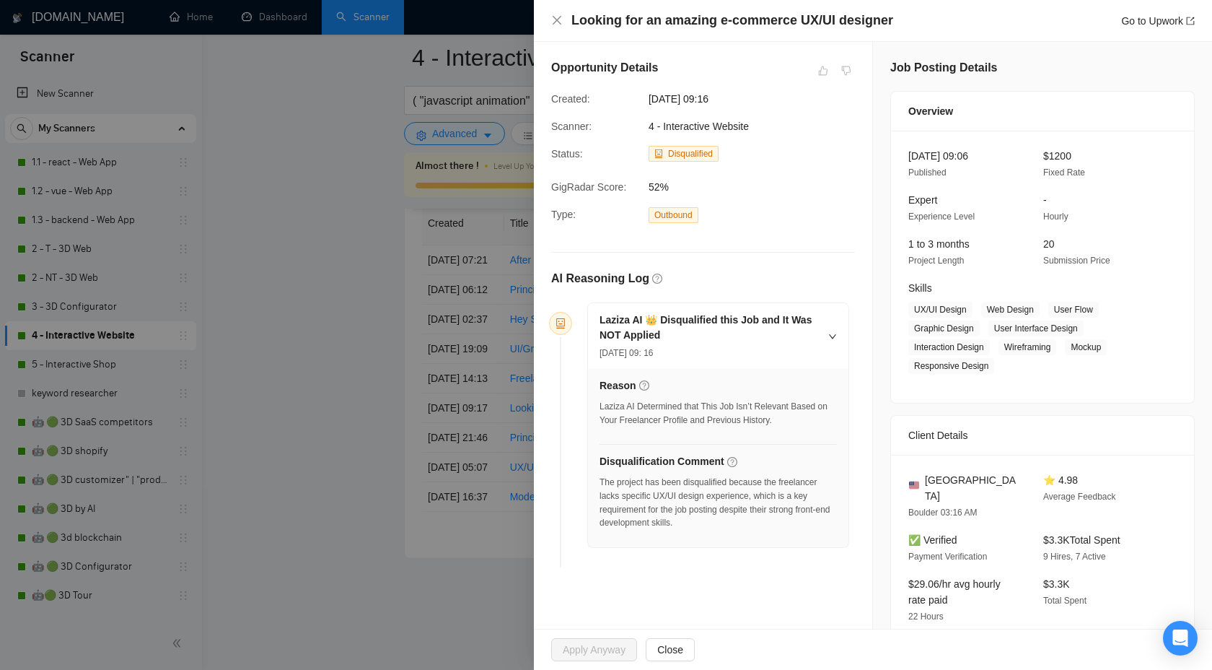
click at [381, 257] on div at bounding box center [606, 335] width 1212 height 670
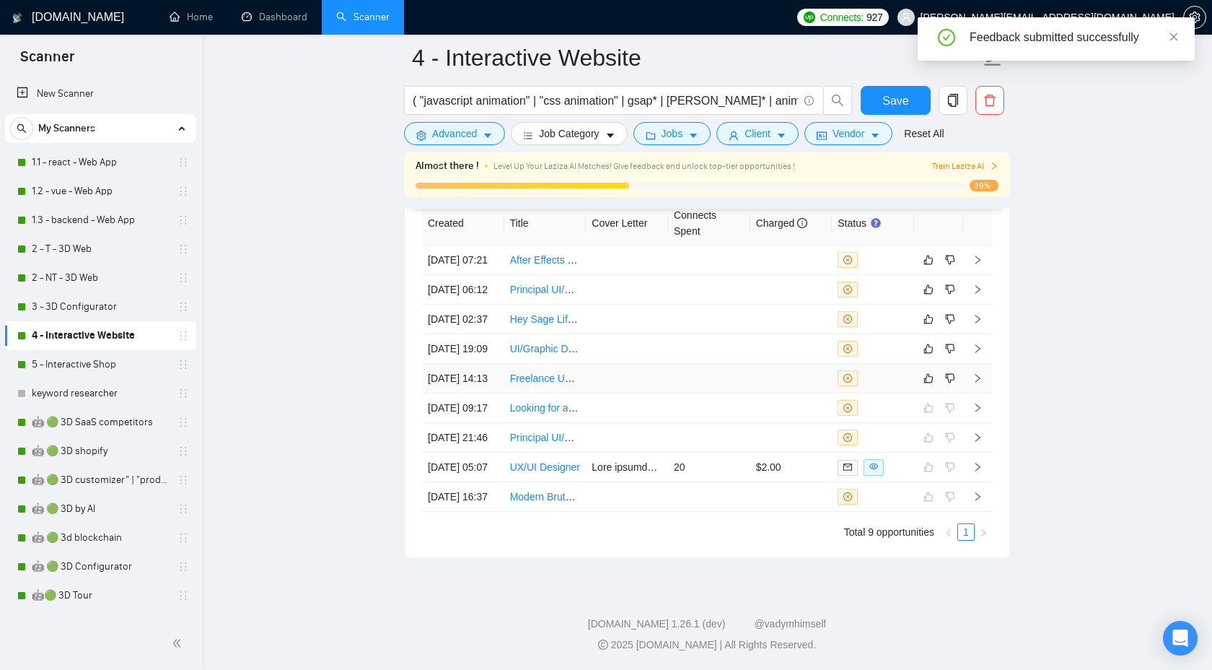
click at [974, 373] on icon "right" at bounding box center [978, 378] width 10 height 10
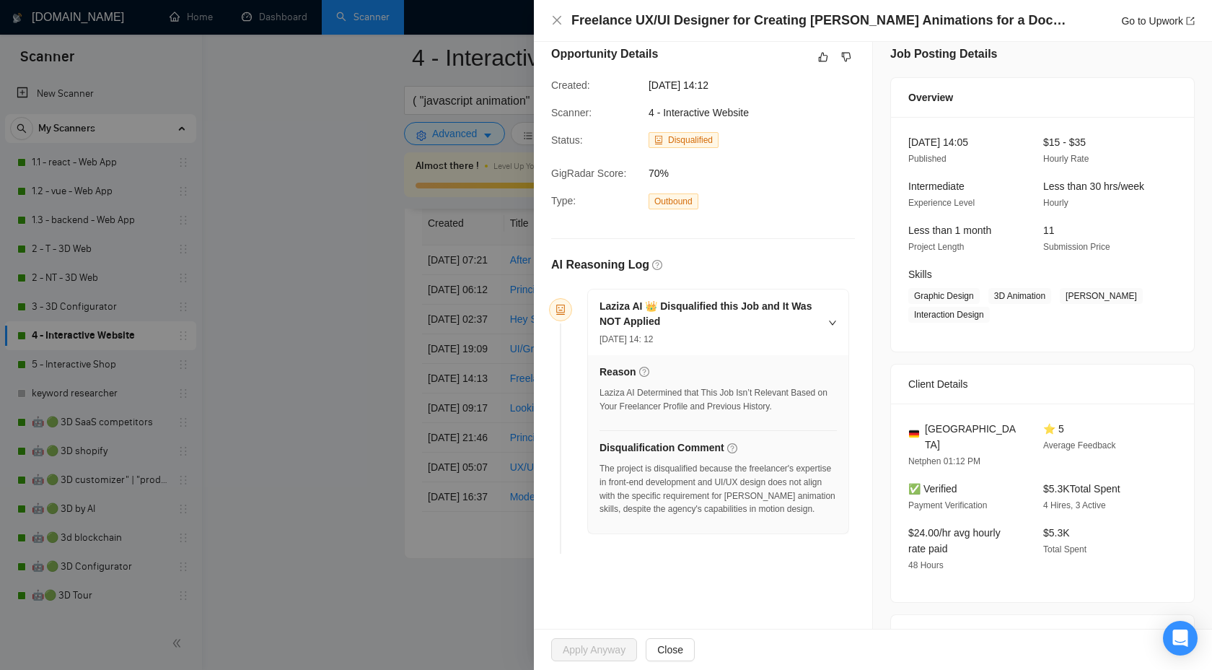
scroll to position [17, 0]
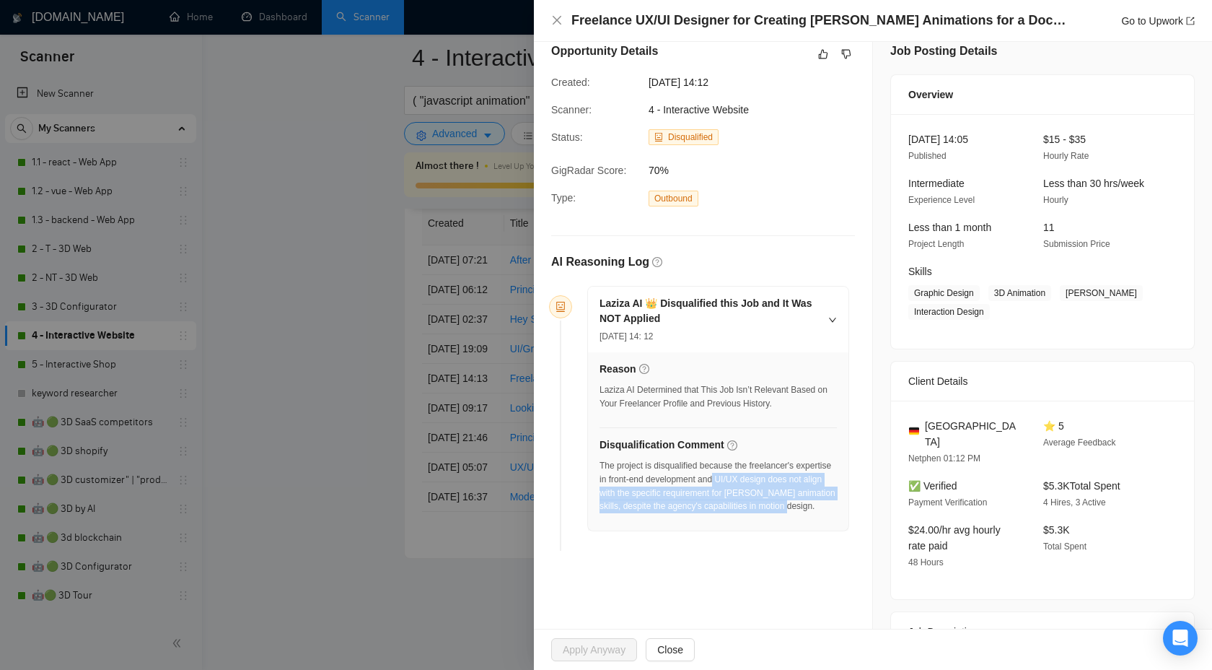
drag, startPoint x: 761, startPoint y: 477, endPoint x: 784, endPoint y: 517, distance: 45.9
click at [784, 513] on div "The project is disqualified because the freelancer's expertise in front-end dev…" at bounding box center [718, 486] width 237 height 54
copy div "UI/UX design does not align with the specific requirement for [PERSON_NAME] ani…"
click at [846, 56] on icon "dislike" at bounding box center [846, 54] width 10 height 12
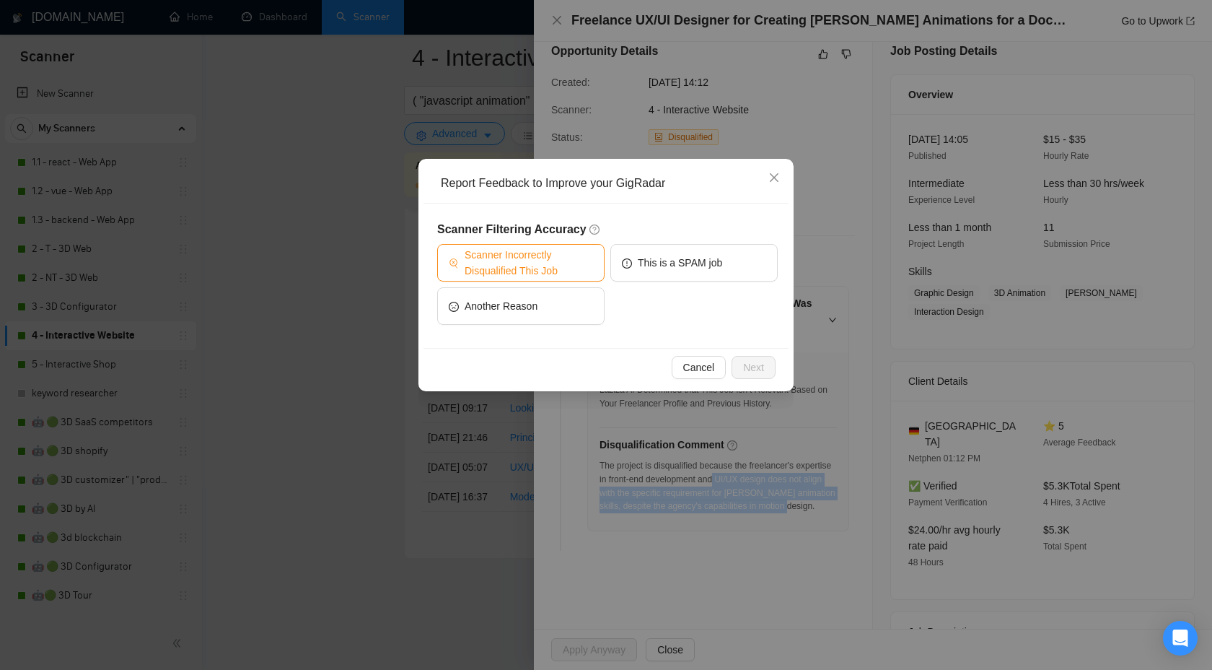
click at [532, 248] on span "Scanner Incorrectly Disqualified This Job" at bounding box center [529, 263] width 128 height 32
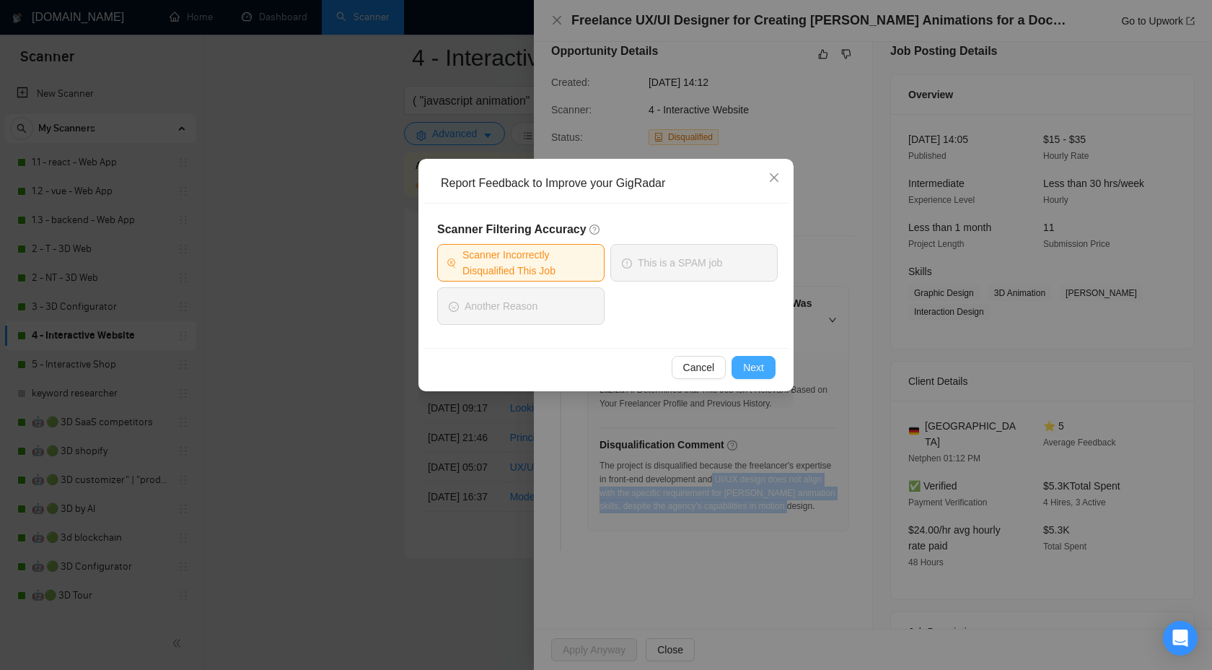
click at [757, 367] on span "Next" at bounding box center [753, 367] width 21 height 16
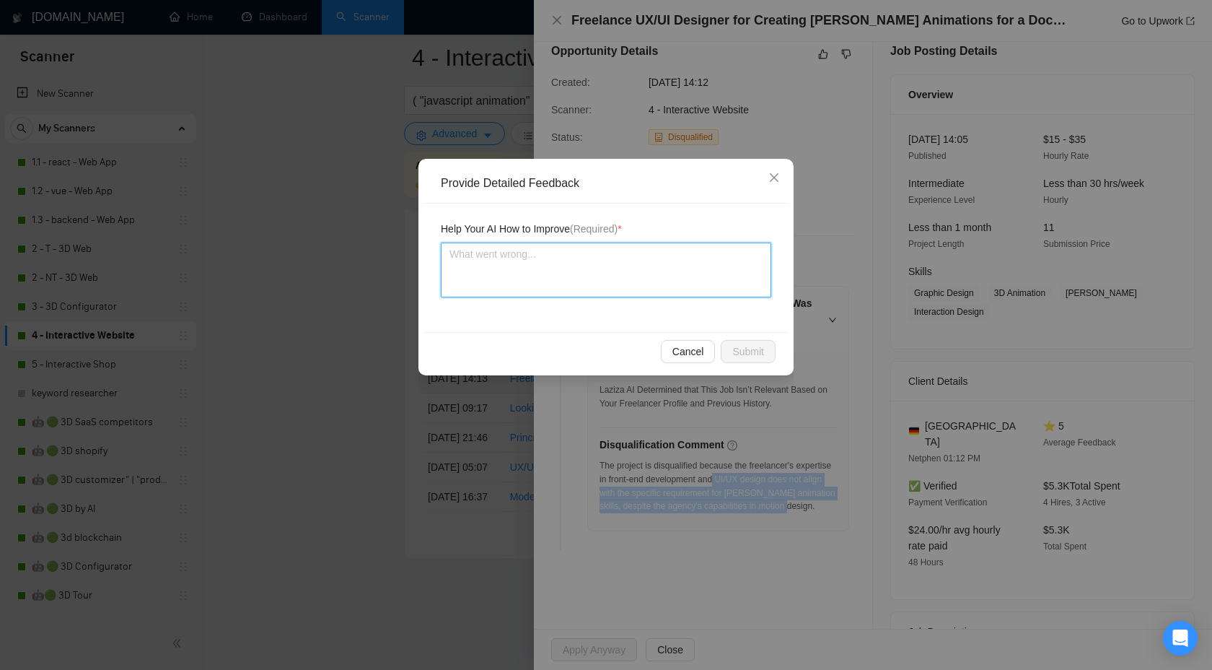
click at [618, 289] on textarea at bounding box center [606, 269] width 331 height 55
paste textarea "UI/UX design does not align with the specific requirement for [PERSON_NAME] ani…"
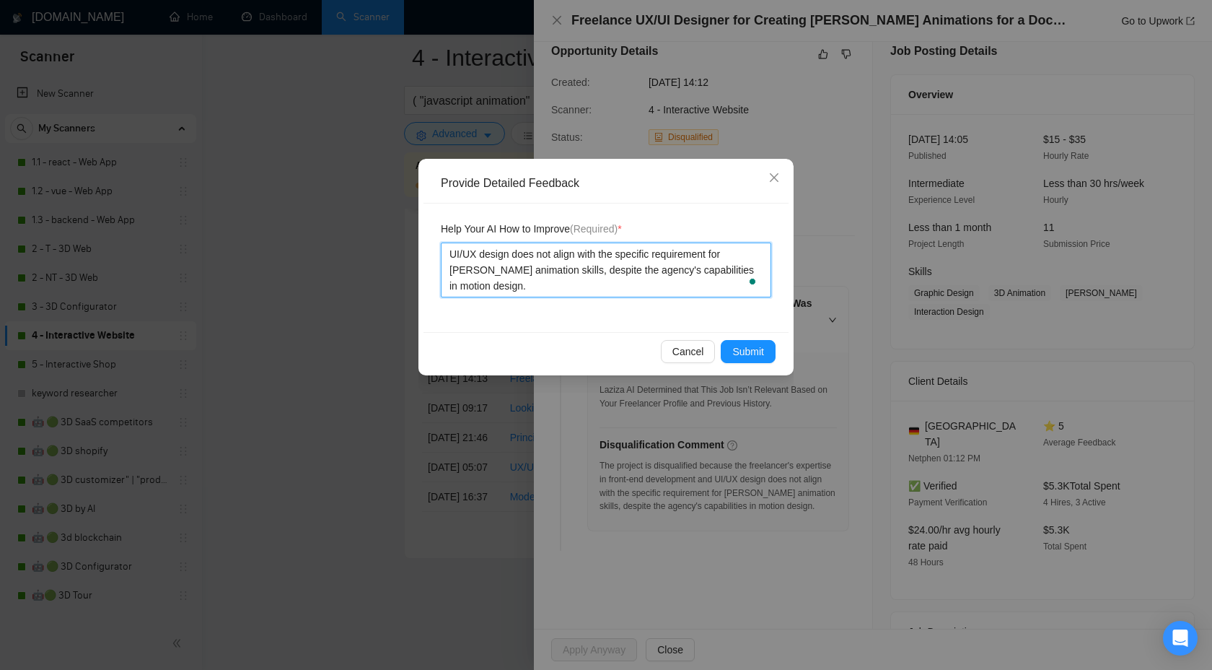
type textarea "UI/UX design does not align with the specific requirement for [PERSON_NAME] ani…"
click at [450, 253] on textarea "UI/UX design does not align with the specific requirement for [PERSON_NAME] ani…" at bounding box center [606, 269] width 331 height 55
paste textarea "We can handle"
type textarea "We can handle UI/UX design does not align with the specific requirement for [PE…"
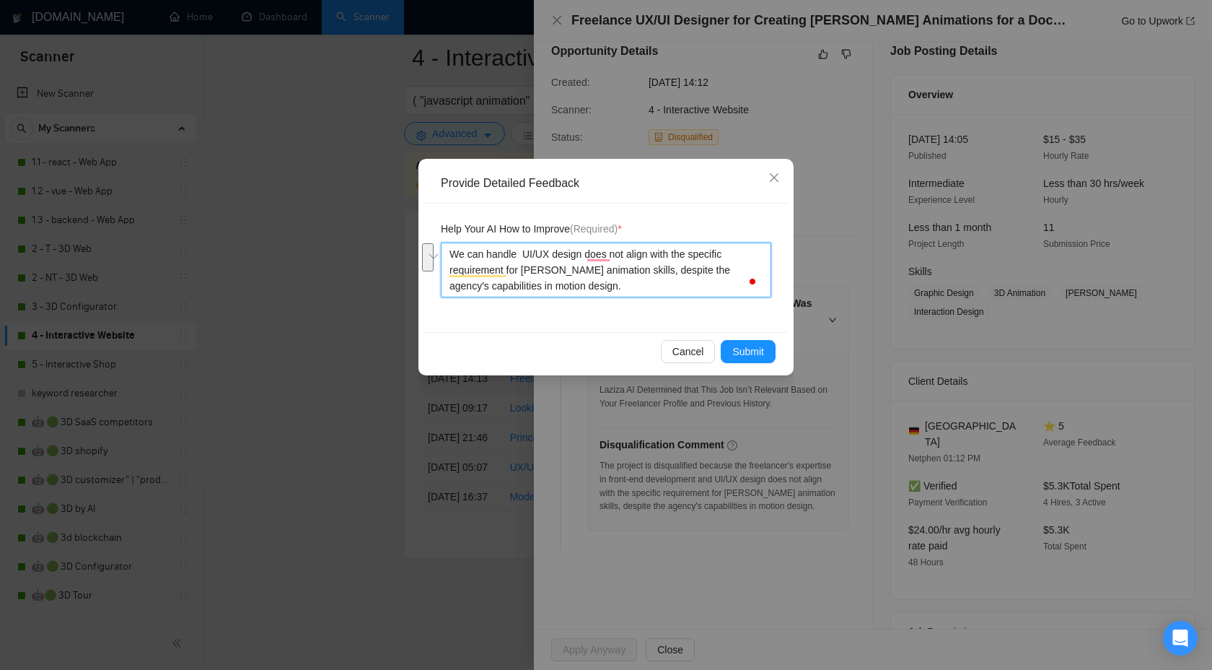
drag, startPoint x: 582, startPoint y: 253, endPoint x: 521, endPoint y: 270, distance: 63.5
click at [521, 270] on textarea "We can handle UI/UX design does not align with the specific requirement for [PE…" at bounding box center [606, 269] width 331 height 55
type textarea "We can handle UI/UX design [PERSON_NAME] animation skills, despite the agency's…"
type textarea "We can handle UI/UX design, [PERSON_NAME] animation skills, despite the agency'…"
drag, startPoint x: 664, startPoint y: 255, endPoint x: 679, endPoint y: 263, distance: 17.1
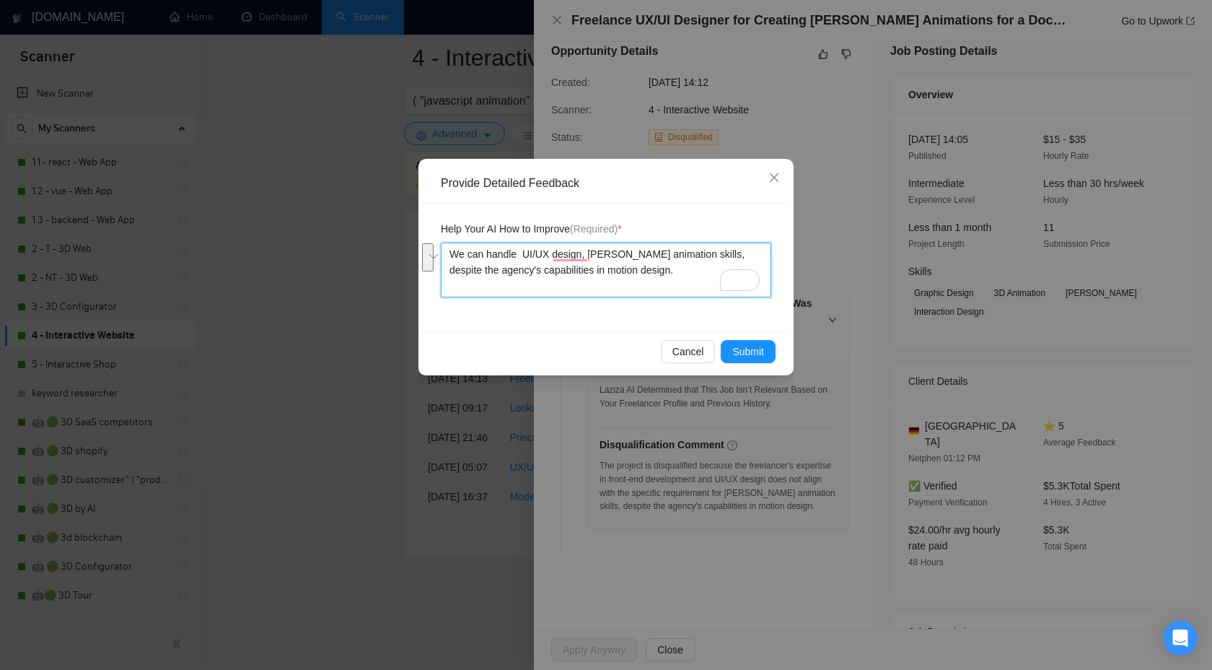
click at [679, 263] on textarea "We can handle UI/UX design, [PERSON_NAME] animation skills, despite the agency'…" at bounding box center [606, 269] width 331 height 55
type textarea "We can handle UI/UX design, [PERSON_NAME] animation"
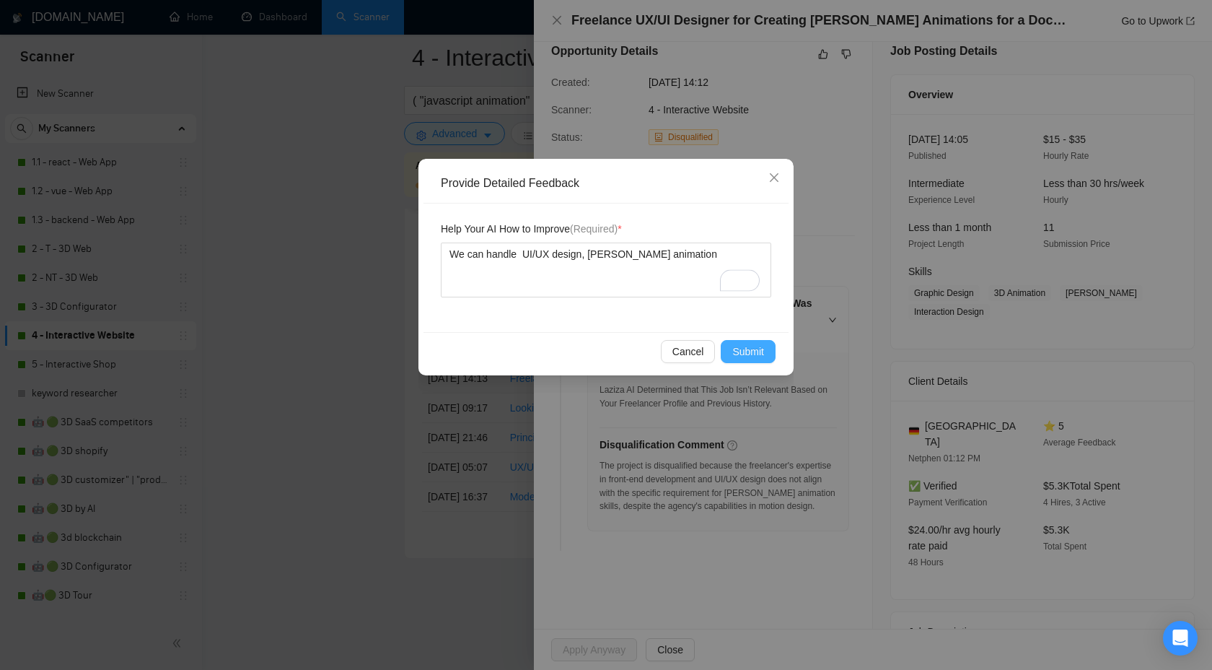
click at [751, 347] on span "Submit" at bounding box center [748, 352] width 32 height 16
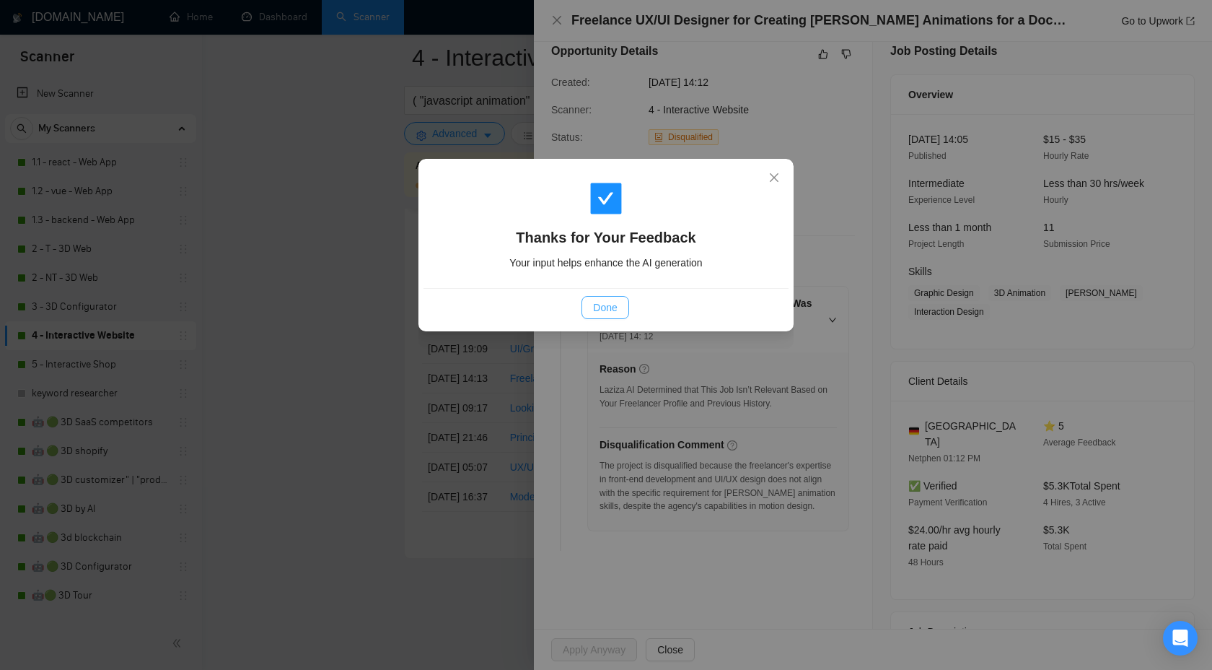
click at [607, 305] on span "Done" at bounding box center [605, 307] width 24 height 16
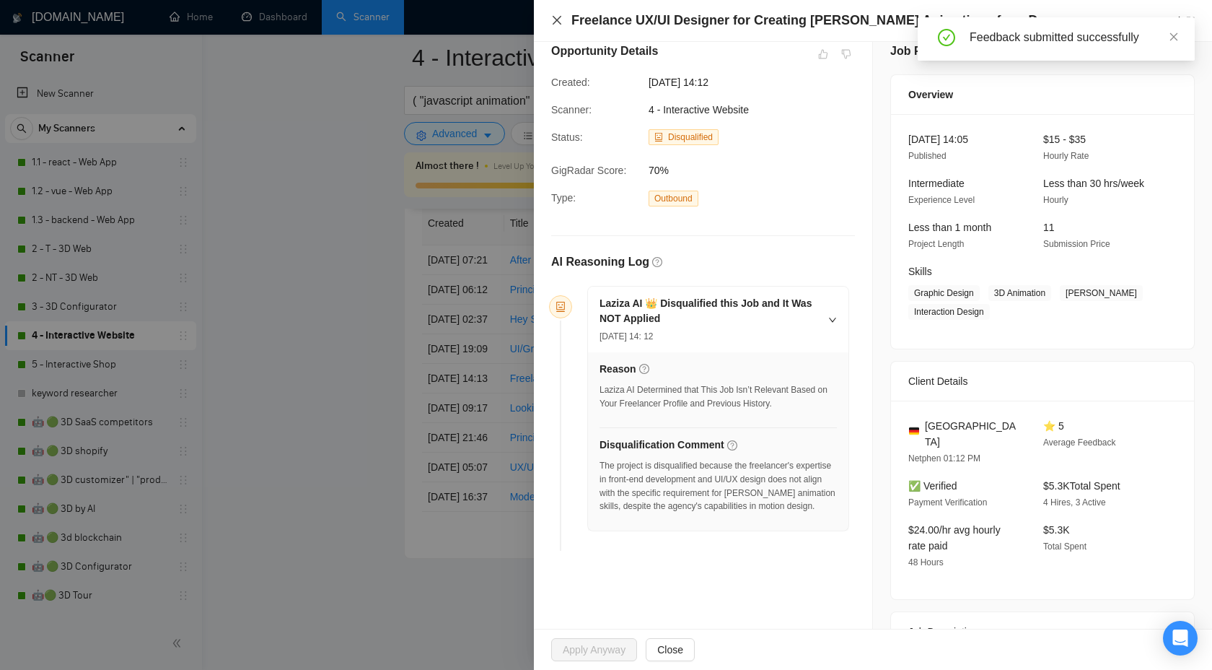
click at [558, 17] on icon "close" at bounding box center [557, 20] width 12 height 12
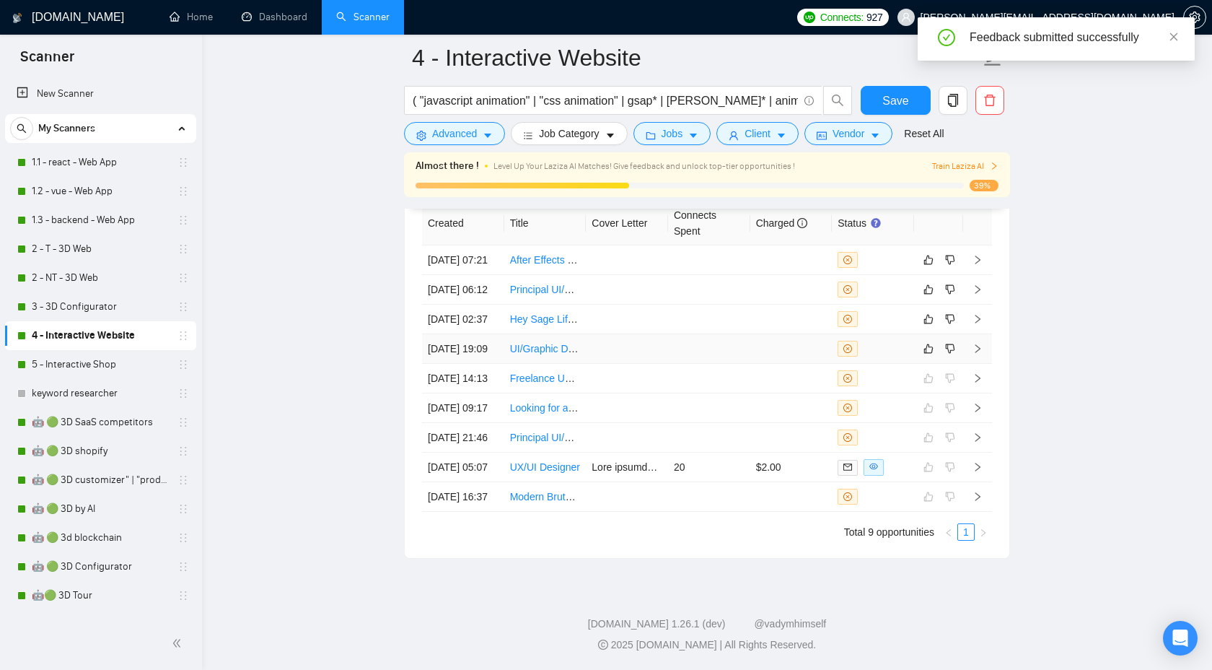
click at [972, 334] on td at bounding box center [977, 349] width 29 height 30
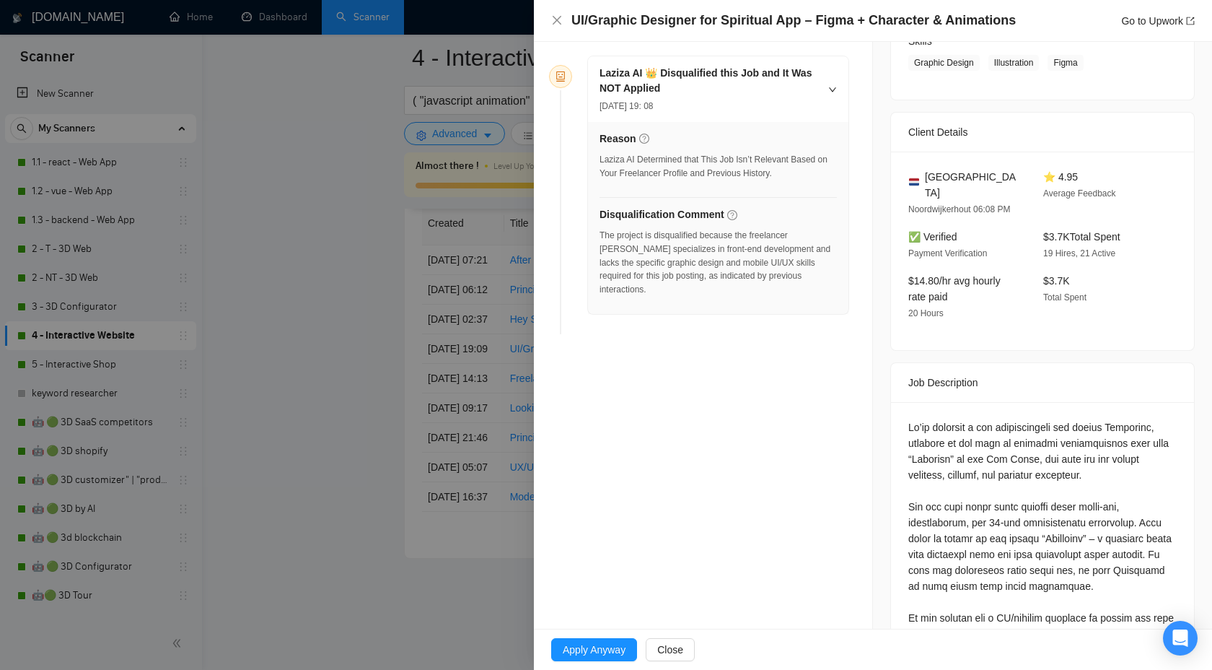
scroll to position [245, 0]
drag, startPoint x: 633, startPoint y: 264, endPoint x: 769, endPoint y: 266, distance: 136.4
click at [769, 266] on div "The project is disqualified because the freelancer [PERSON_NAME] specializes in…" at bounding box center [718, 264] width 237 height 68
copy div "graphic design and mobile UI/UX"
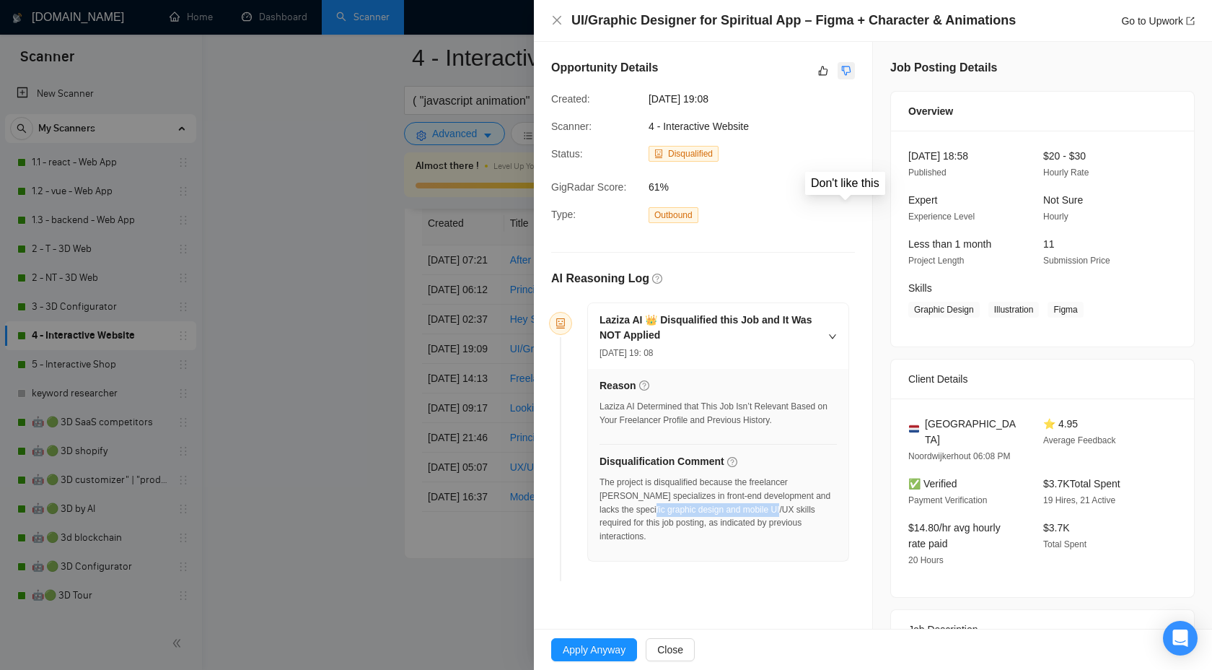
copy div "graphic design and mobile UI/UX"
click at [846, 73] on icon "dislike" at bounding box center [846, 71] width 10 height 12
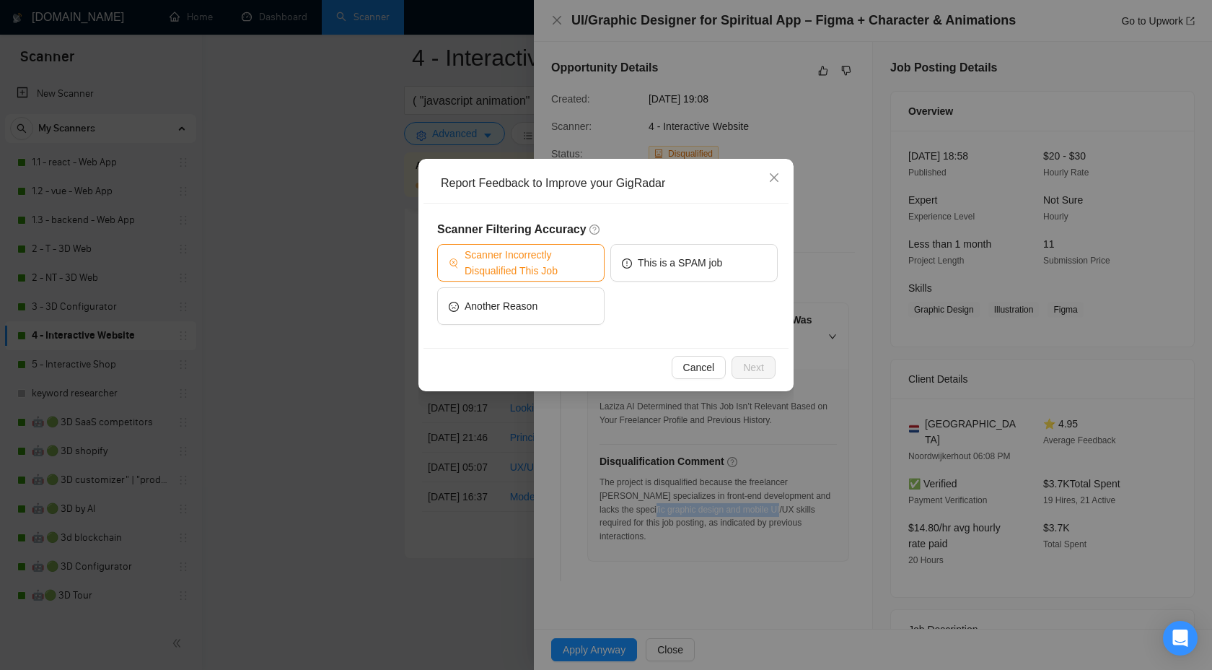
click at [570, 266] on span "Scanner Incorrectly Disqualified This Job" at bounding box center [529, 263] width 128 height 32
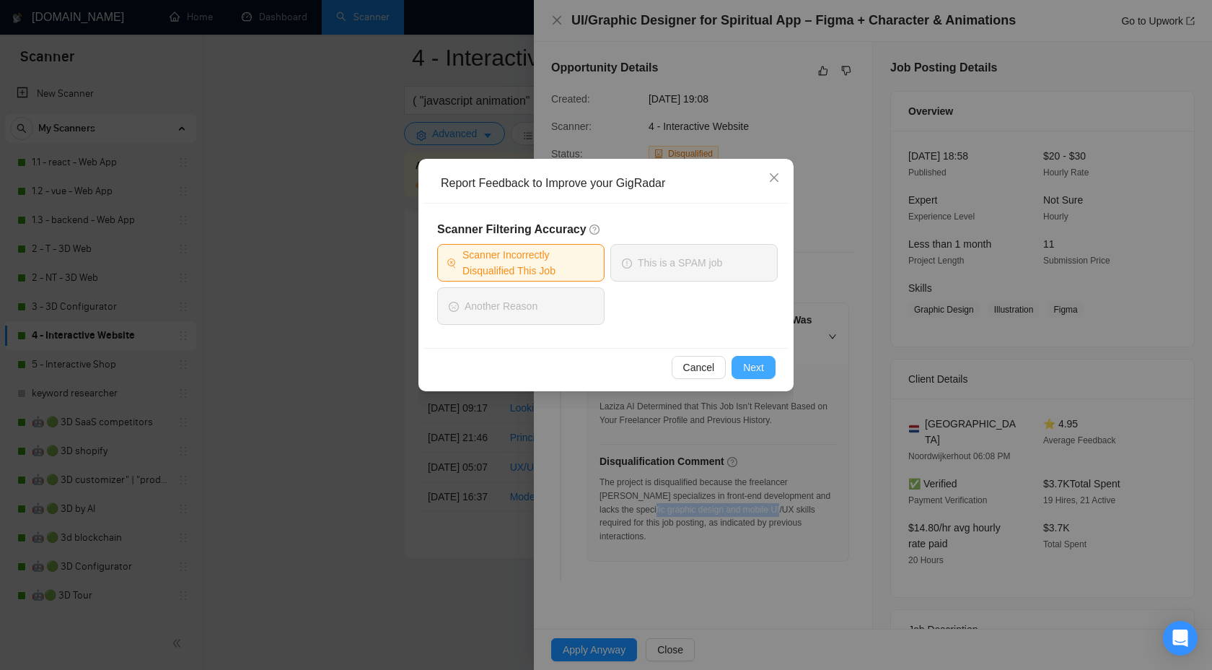
click at [742, 364] on button "Next" at bounding box center [754, 367] width 44 height 23
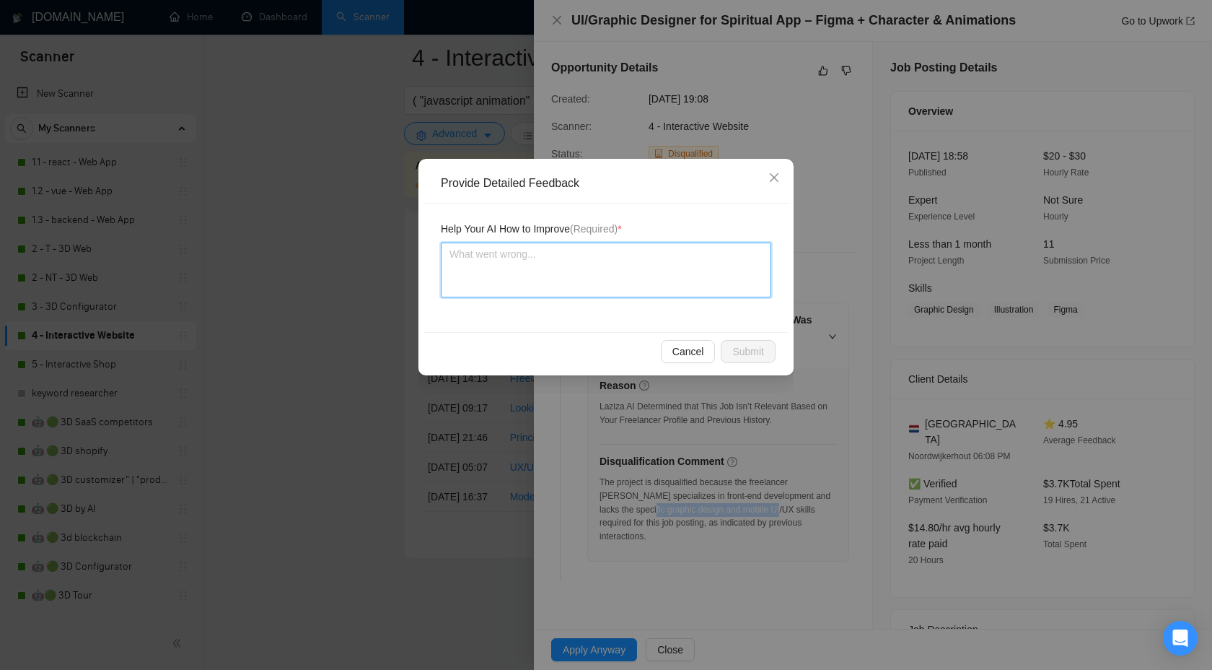
click at [614, 265] on textarea at bounding box center [606, 269] width 331 height 55
paste textarea "graphic design and mobile UI/UX"
type textarea "graphic design and mobile UI/UX"
click at [445, 256] on textarea "graphic design and mobile UI/UX" at bounding box center [606, 269] width 331 height 55
paste textarea "We can handle"
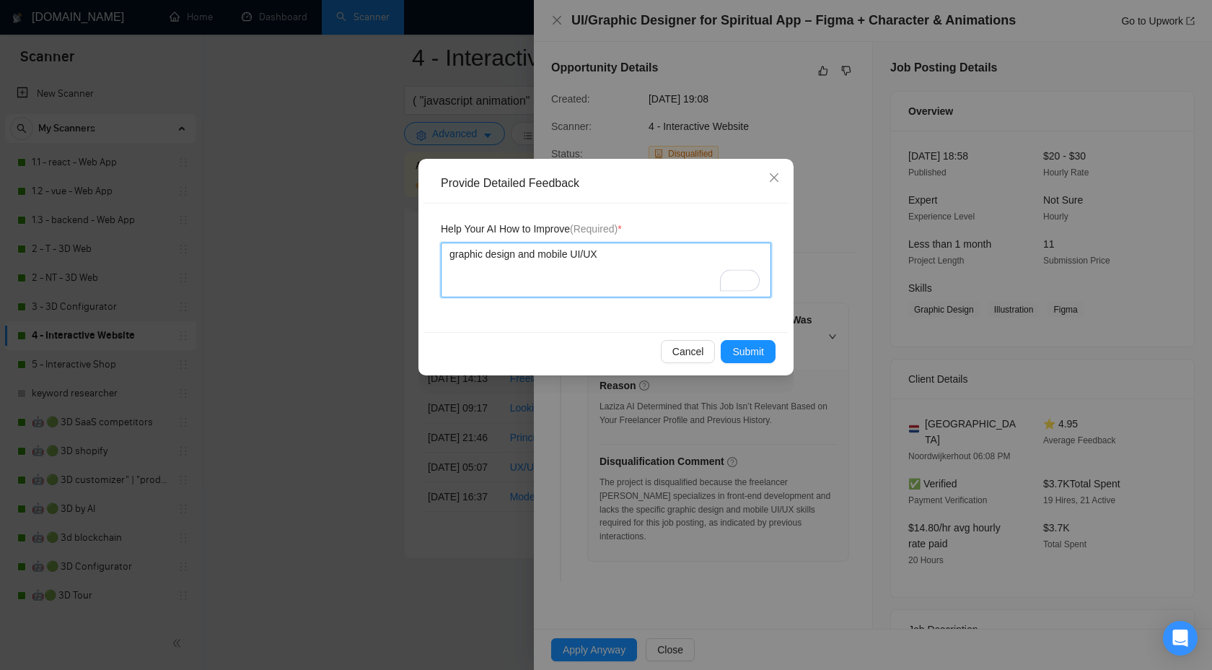
type textarea "We can handlegraphic design and mobile UI/UX"
type textarea "We can handle graphic design and mobile UI/UX"
click at [743, 355] on span "Submit" at bounding box center [748, 352] width 32 height 16
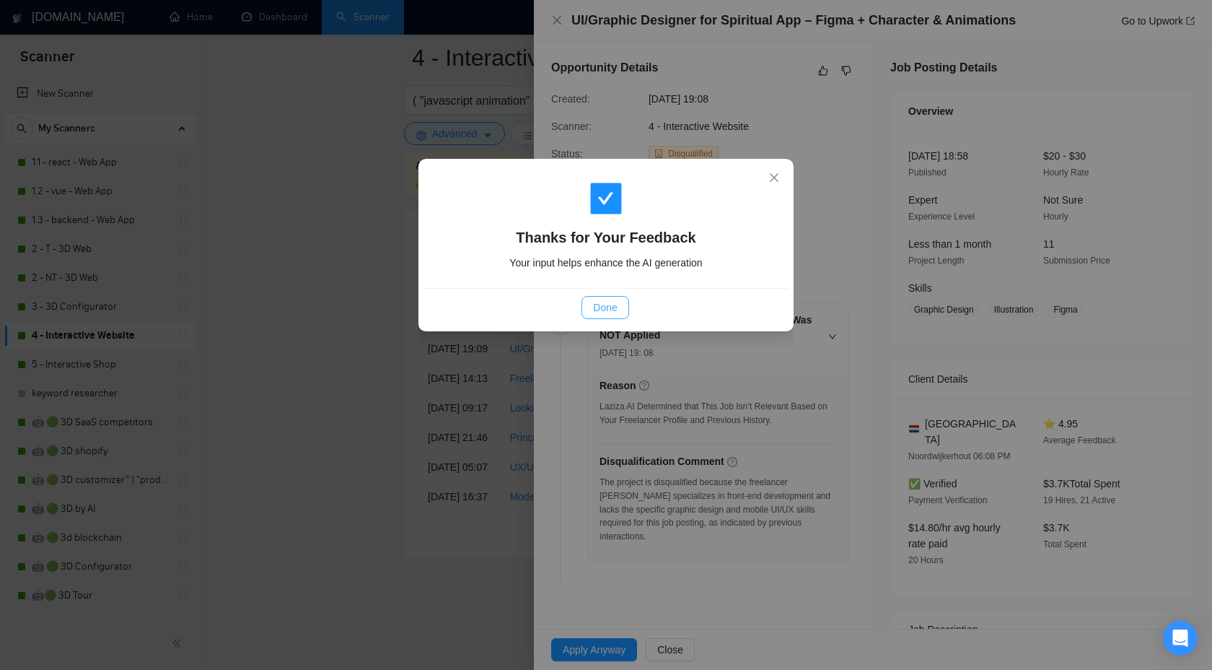
click at [611, 312] on span "Done" at bounding box center [605, 307] width 24 height 16
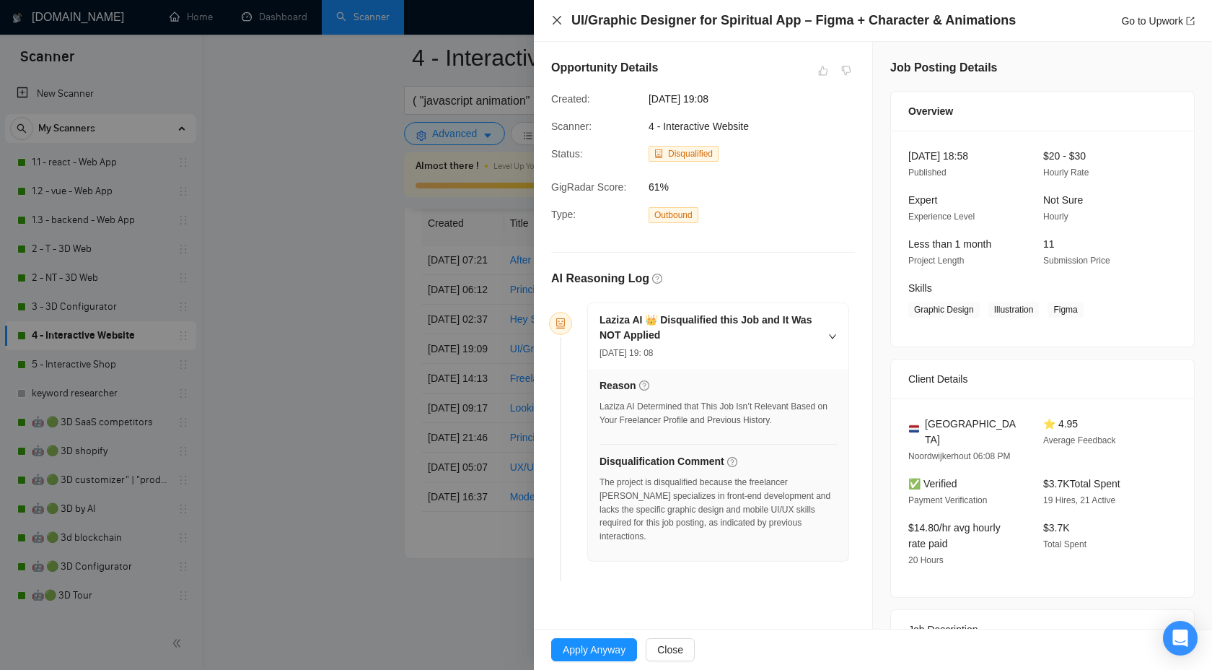
click at [559, 17] on icon "close" at bounding box center [557, 20] width 12 height 12
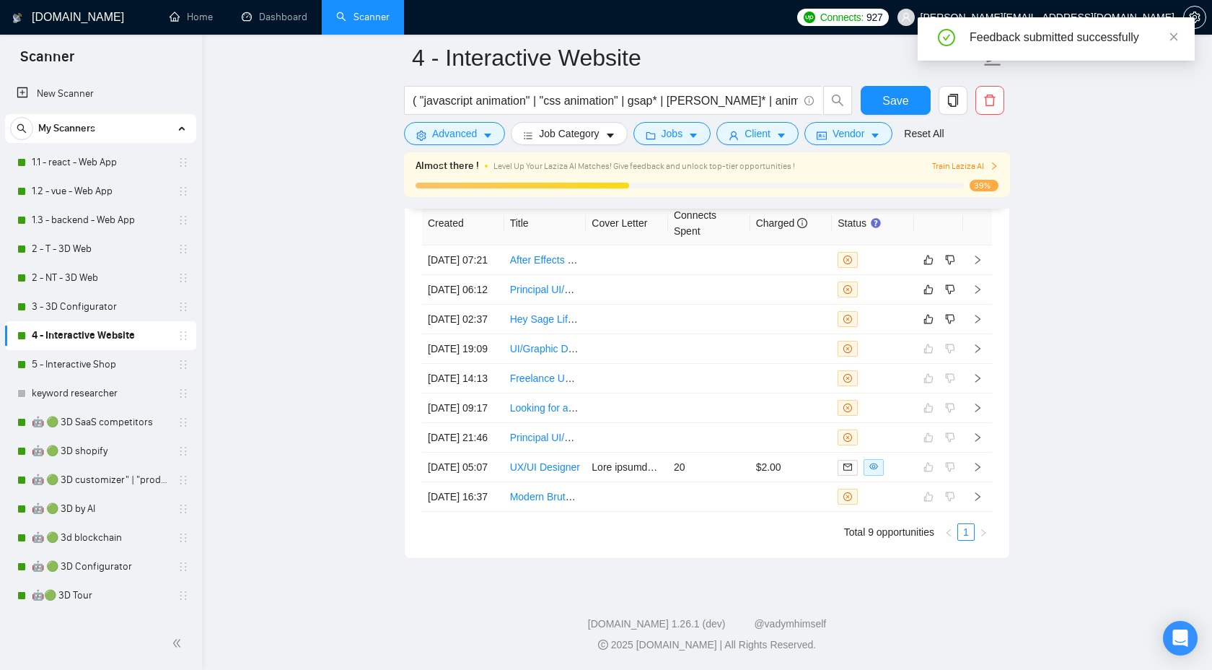
scroll to position [3703, 0]
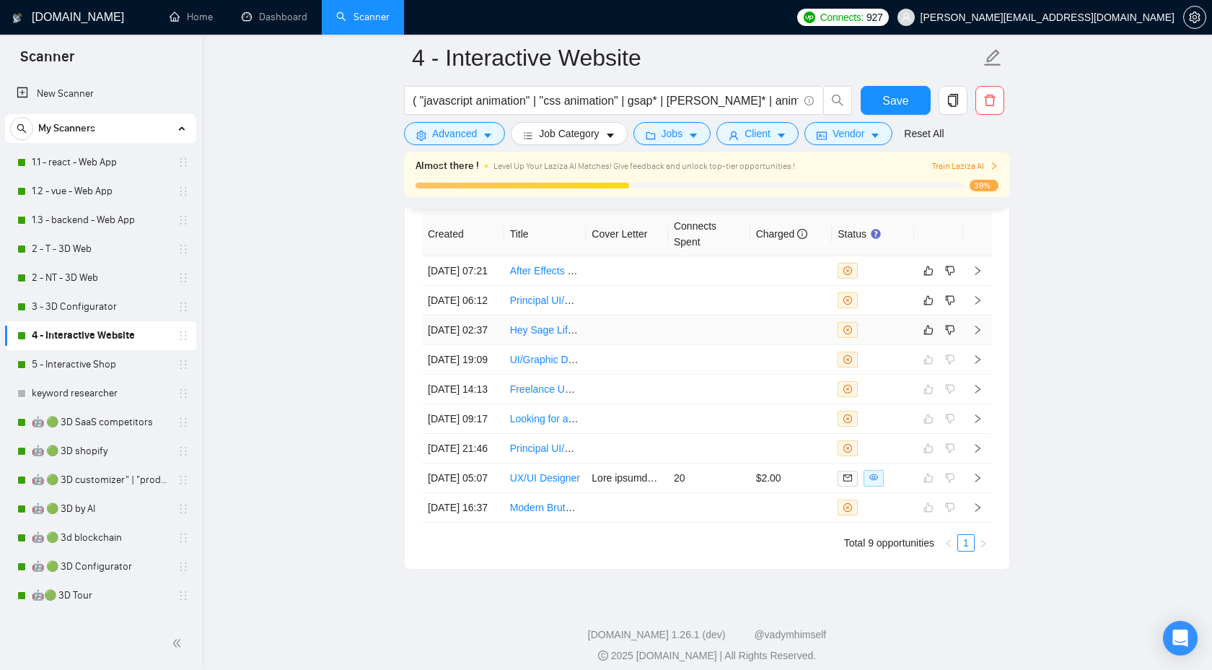
click at [981, 335] on icon "right" at bounding box center [978, 330] width 10 height 10
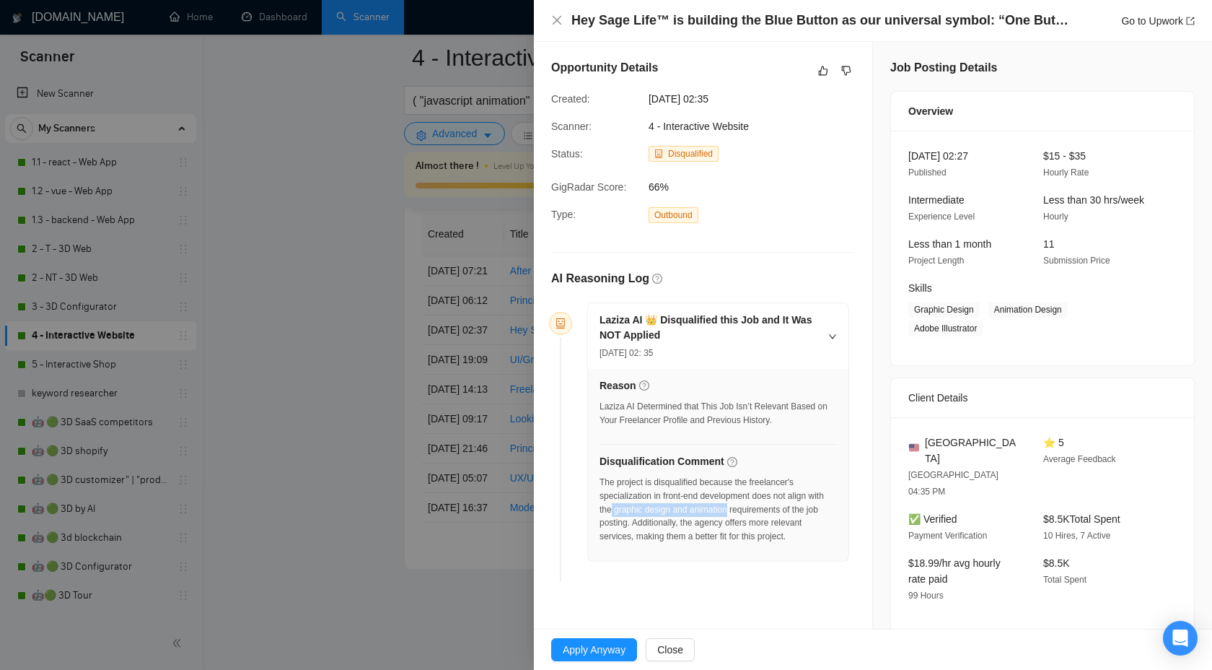
drag, startPoint x: 632, startPoint y: 509, endPoint x: 753, endPoint y: 503, distance: 120.7
click at [753, 503] on div "The project is disqualified because the freelancer's specialization in front-en…" at bounding box center [718, 510] width 237 height 68
copy div "graphic design and animation"
click at [849, 70] on icon "dislike" at bounding box center [846, 70] width 9 height 9
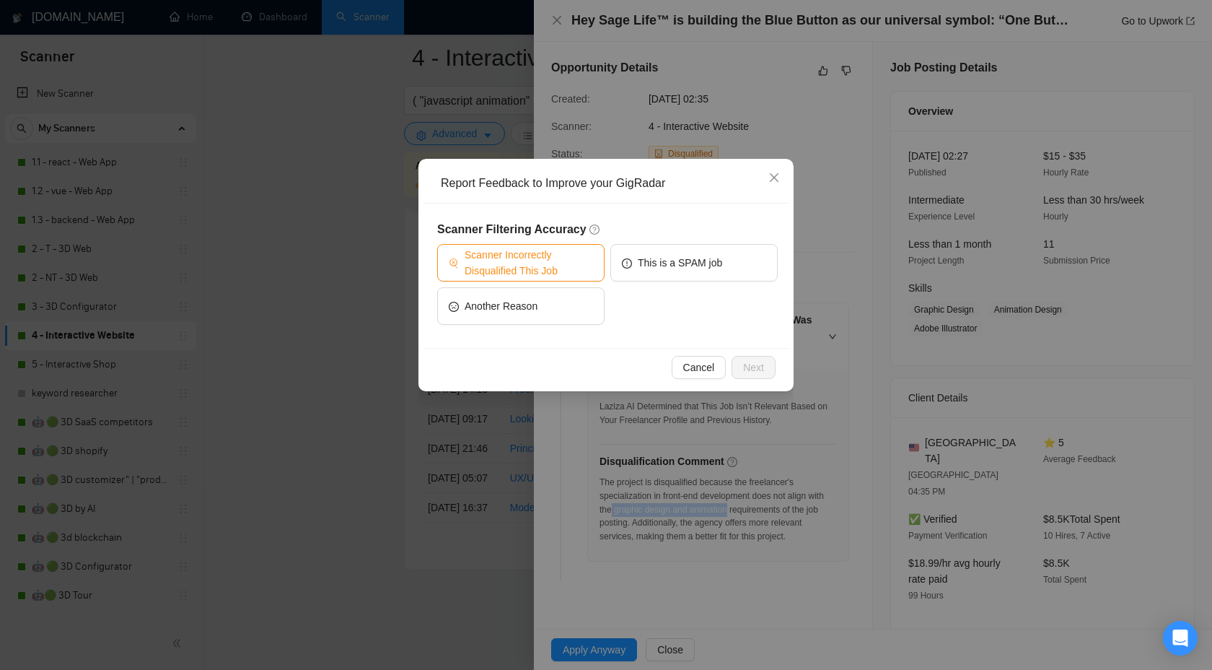
click at [565, 268] on span "Scanner Incorrectly Disqualified This Job" at bounding box center [529, 263] width 128 height 32
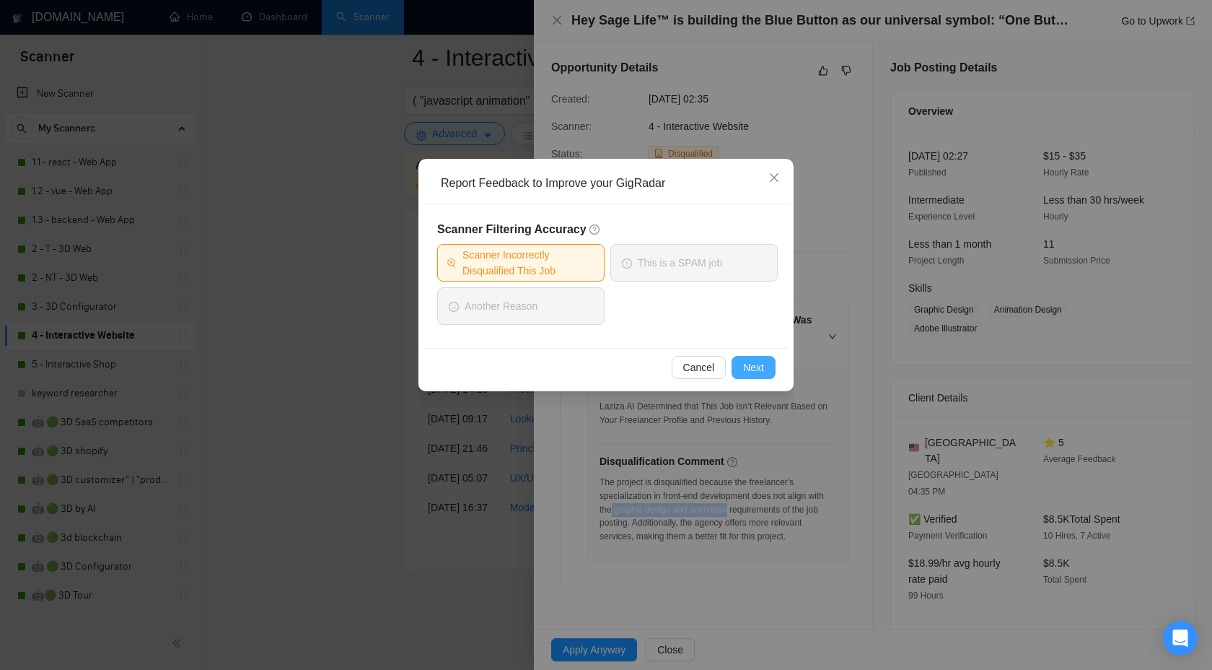
click at [747, 367] on span "Next" at bounding box center [753, 367] width 21 height 16
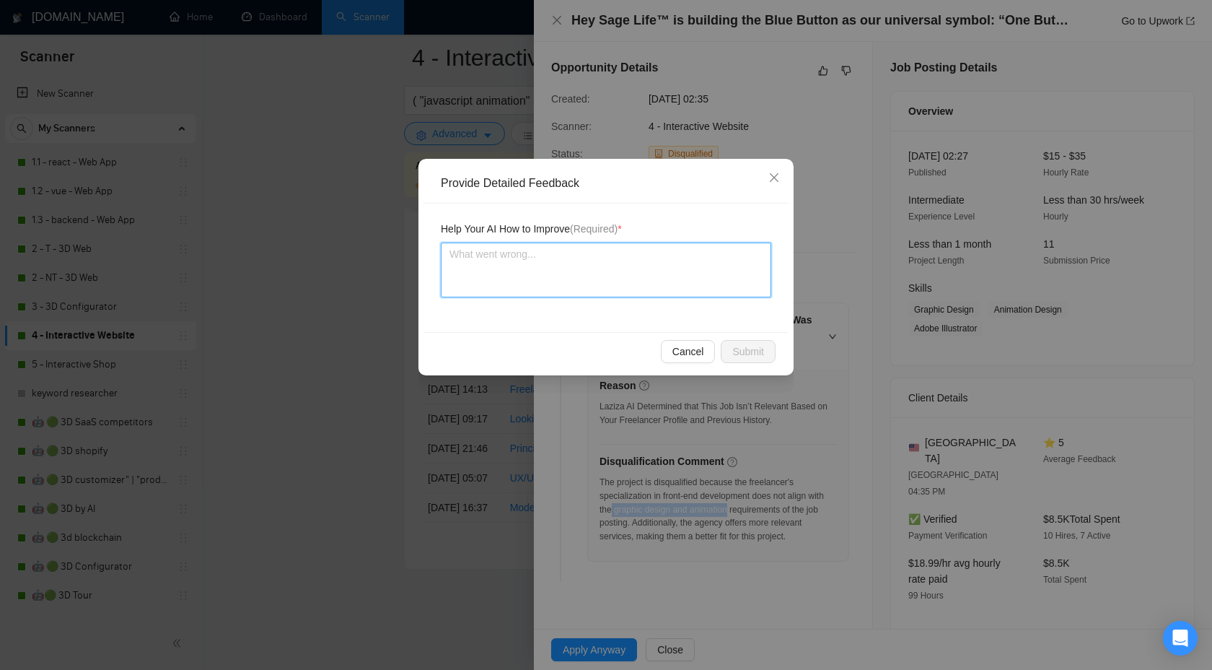
click at [582, 255] on textarea at bounding box center [606, 269] width 331 height 55
paste textarea "graphic design and animation"
click at [446, 253] on textarea "graphic design and animation" at bounding box center [606, 269] width 331 height 55
type textarea "graphic design and animation"
paste textarea "We can handle"
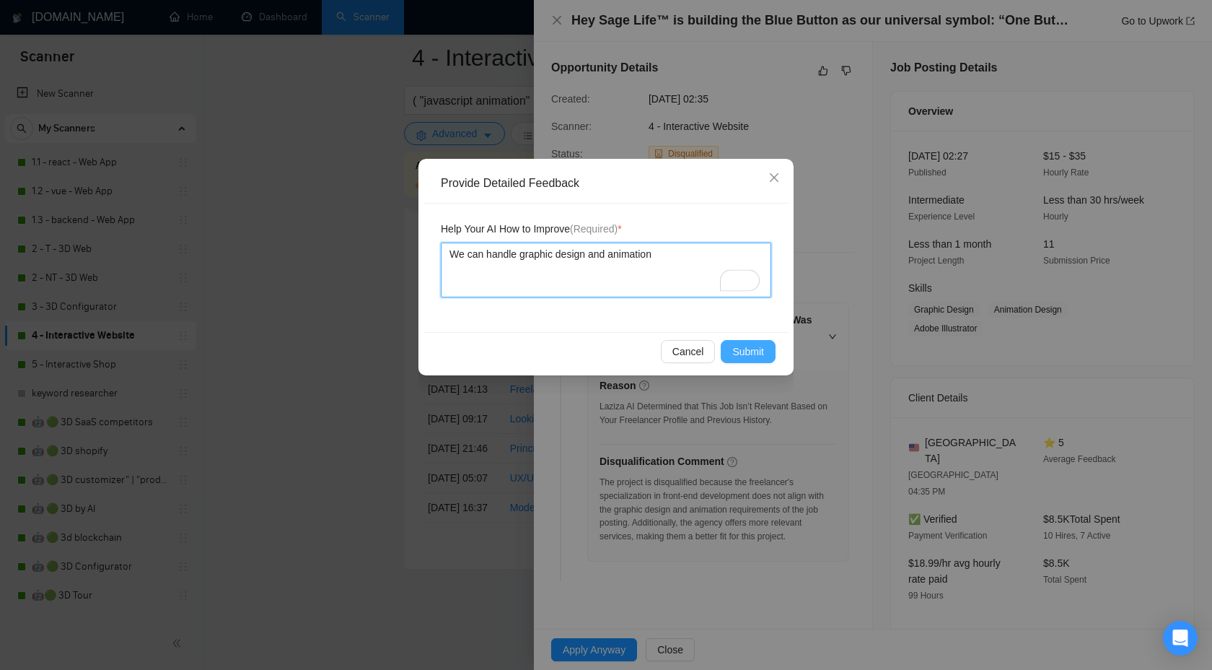
type textarea "We can handle graphic design and animation"
click at [740, 353] on span "Submit" at bounding box center [748, 352] width 32 height 16
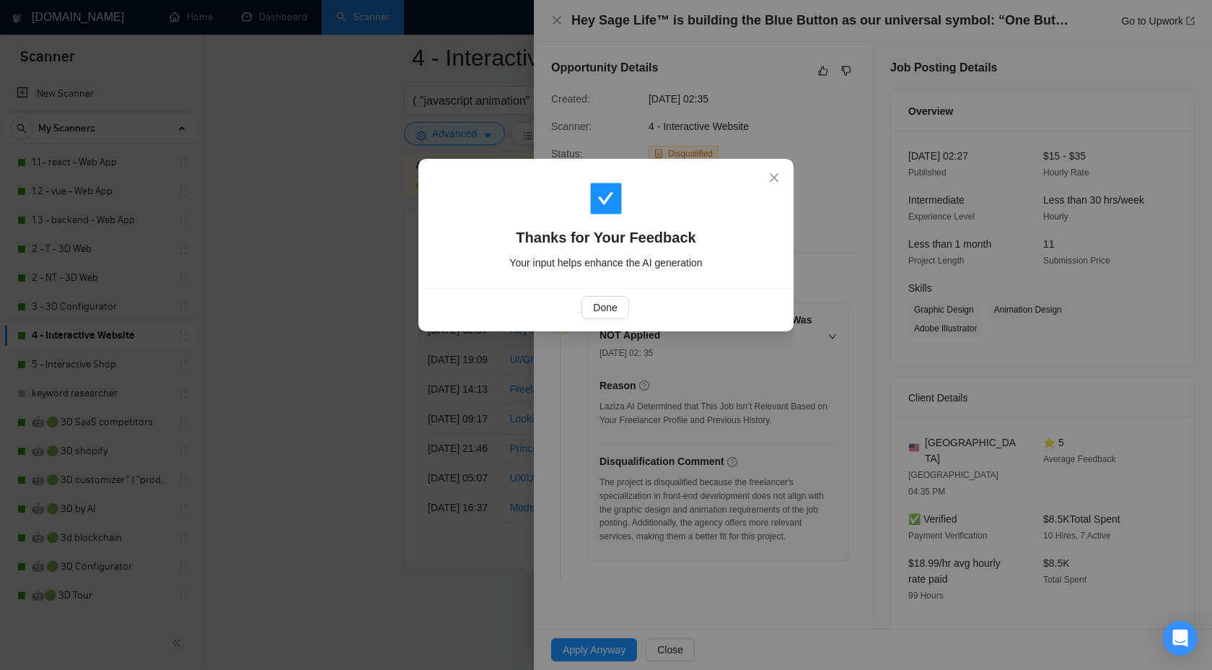
scroll to position [270, 0]
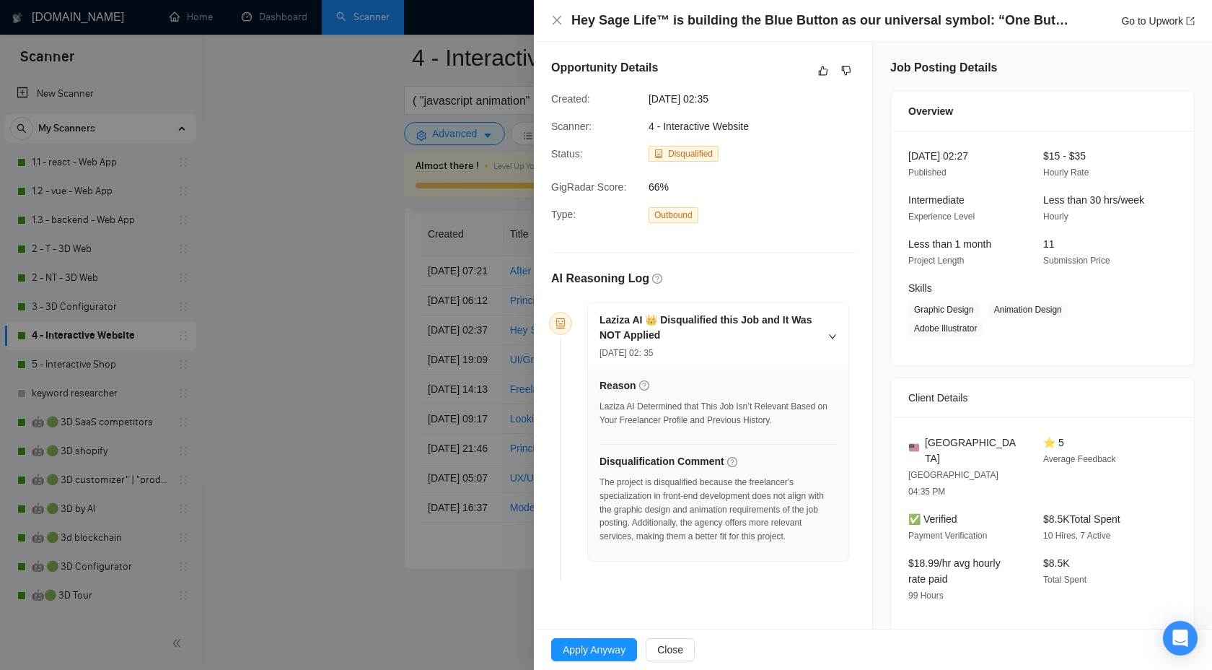
click at [445, 448] on div at bounding box center [606, 335] width 1212 height 670
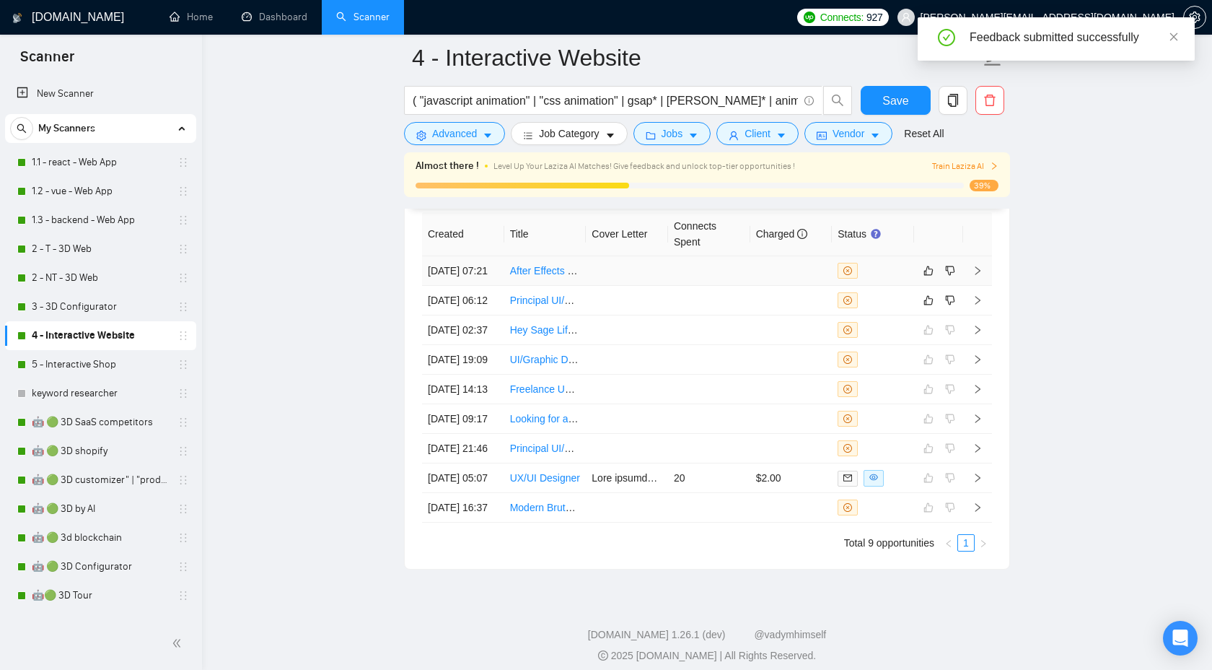
click at [979, 276] on icon "right" at bounding box center [978, 271] width 10 height 10
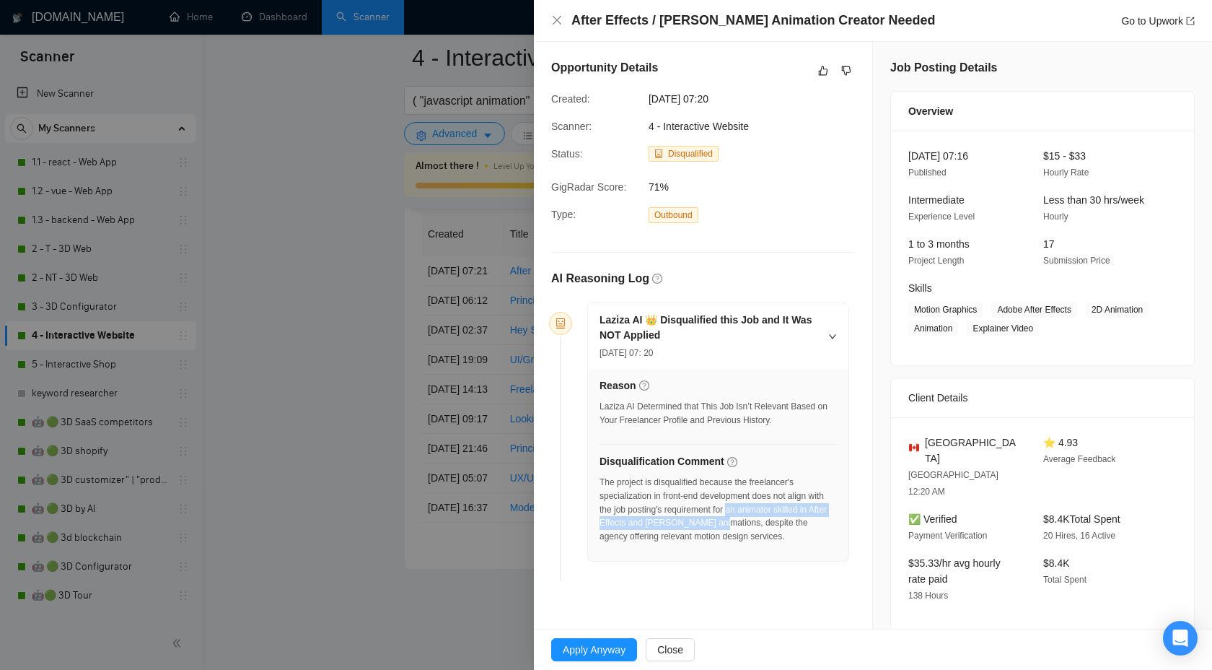
drag, startPoint x: 756, startPoint y: 509, endPoint x: 748, endPoint y: 522, distance: 15.2
click at [748, 522] on div "The project is disqualified because the freelancer's specialization in front-en…" at bounding box center [718, 510] width 237 height 68
copy div "an animator skilled in After Effects and Lottie animations"
click at [845, 74] on icon "dislike" at bounding box center [846, 71] width 10 height 12
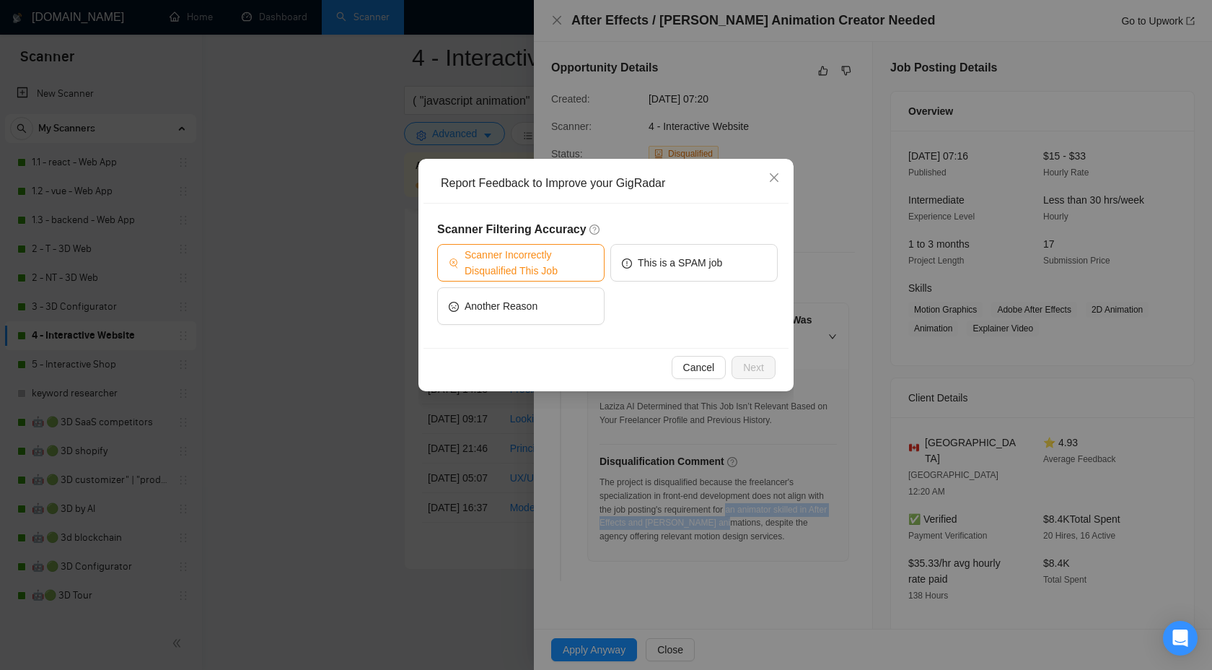
click at [554, 258] on span "Scanner Incorrectly Disqualified This Job" at bounding box center [529, 263] width 128 height 32
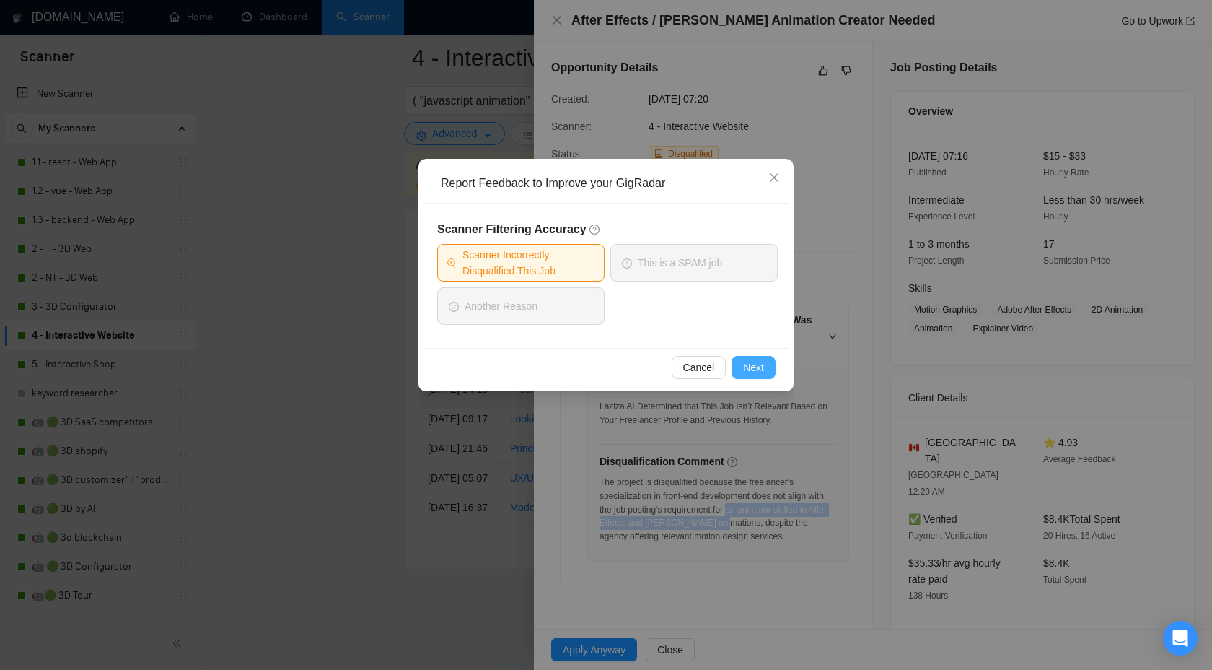
click at [751, 359] on span "Next" at bounding box center [753, 367] width 21 height 16
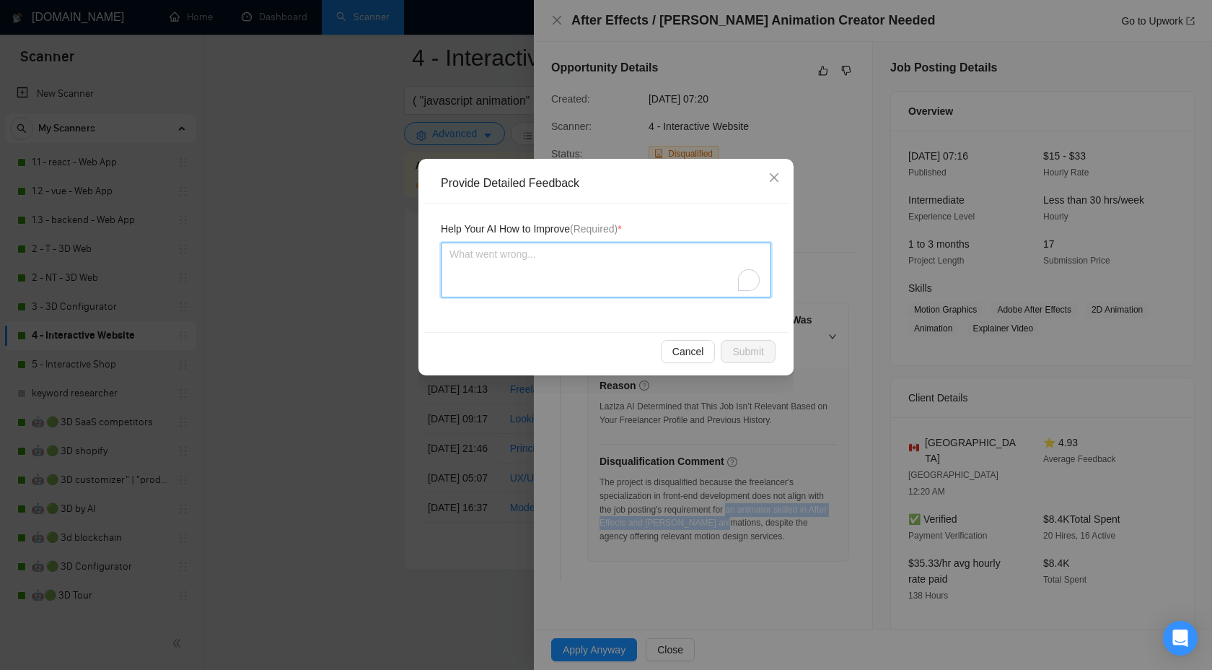
click at [553, 271] on textarea "To enrich screen reader interactions, please activate Accessibility in Grammarl…" at bounding box center [606, 269] width 331 height 55
paste textarea "an animator skilled in After Effects and Lottie animations"
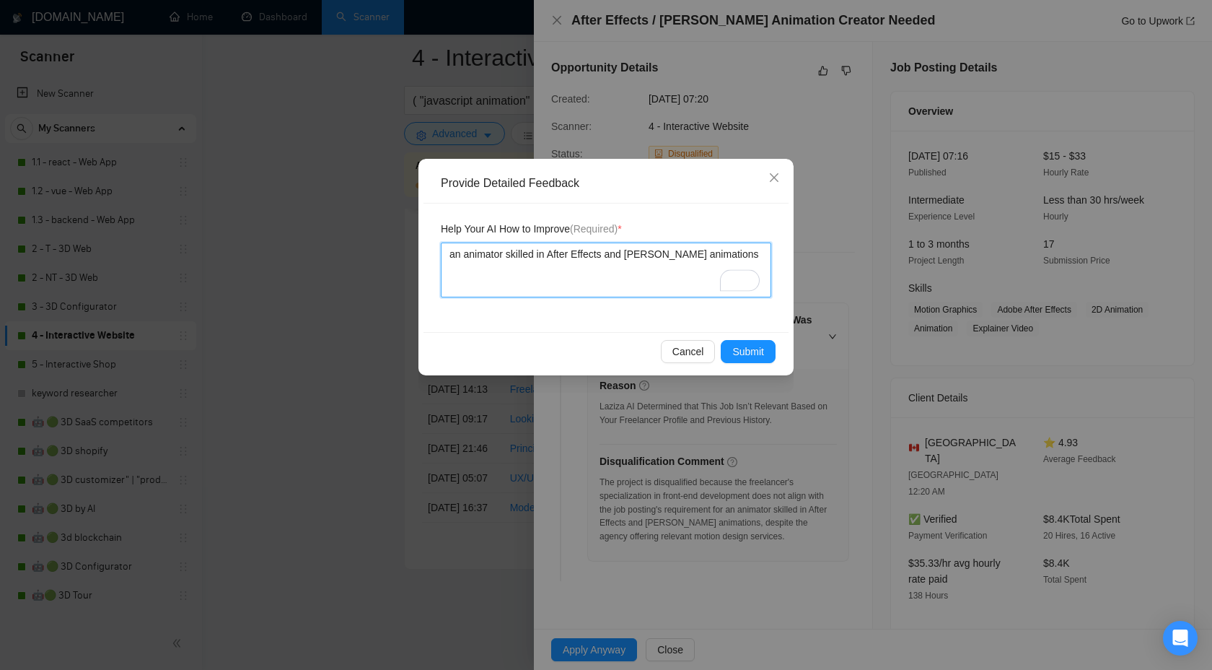
type textarea "an animator skilled in After Effects and Lottie animations"
click at [447, 258] on textarea "an animator skilled in After Effects and Lottie animations" at bounding box center [606, 269] width 331 height 55
paste textarea "We can handle"
type textarea "We can handlean animator skilled in After Effects and Lottie animations"
type textarea "We can handle an animator skilled in After Effects and Lottie animations"
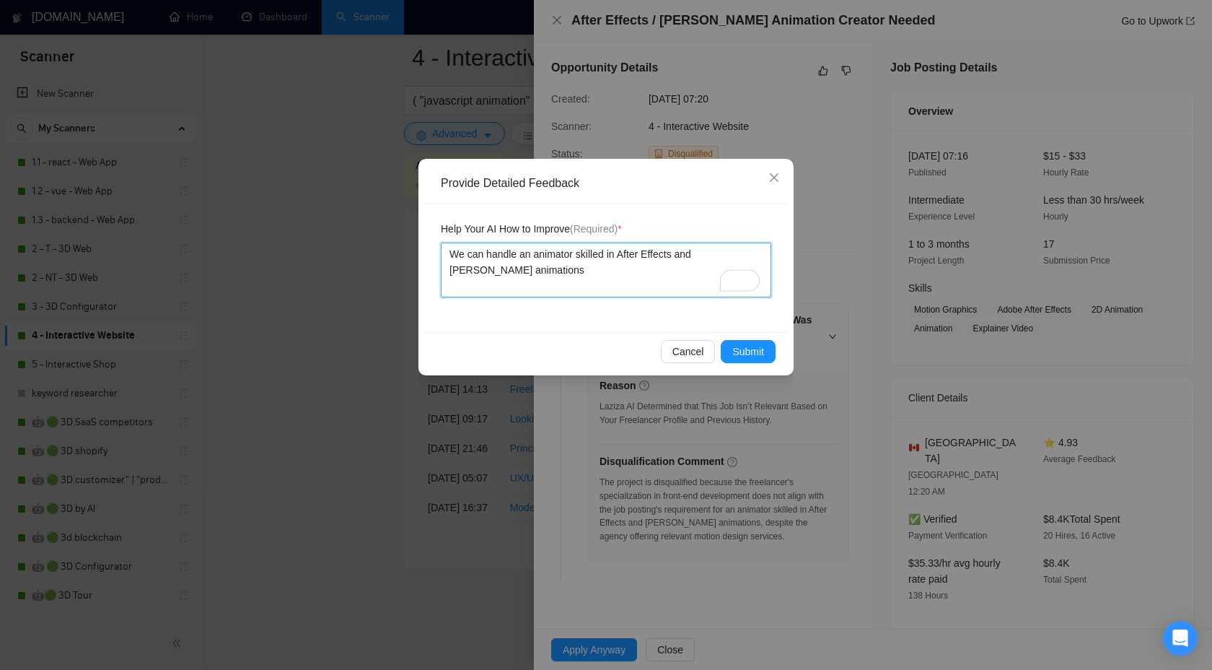
click at [575, 252] on textarea "We can handle an animator skilled in After Effects and Lottie animations" at bounding box center [606, 269] width 331 height 55
type textarea "We can handle an animato skilled in After Effects and Lottie animations"
type textarea "We can handle an animat skilled in After Effects and Lottie animations"
type textarea "We can handle an animati skilled in After Effects and Lottie animations"
type textarea "We can handle an animatio skilled in After Effects and Lottie animations"
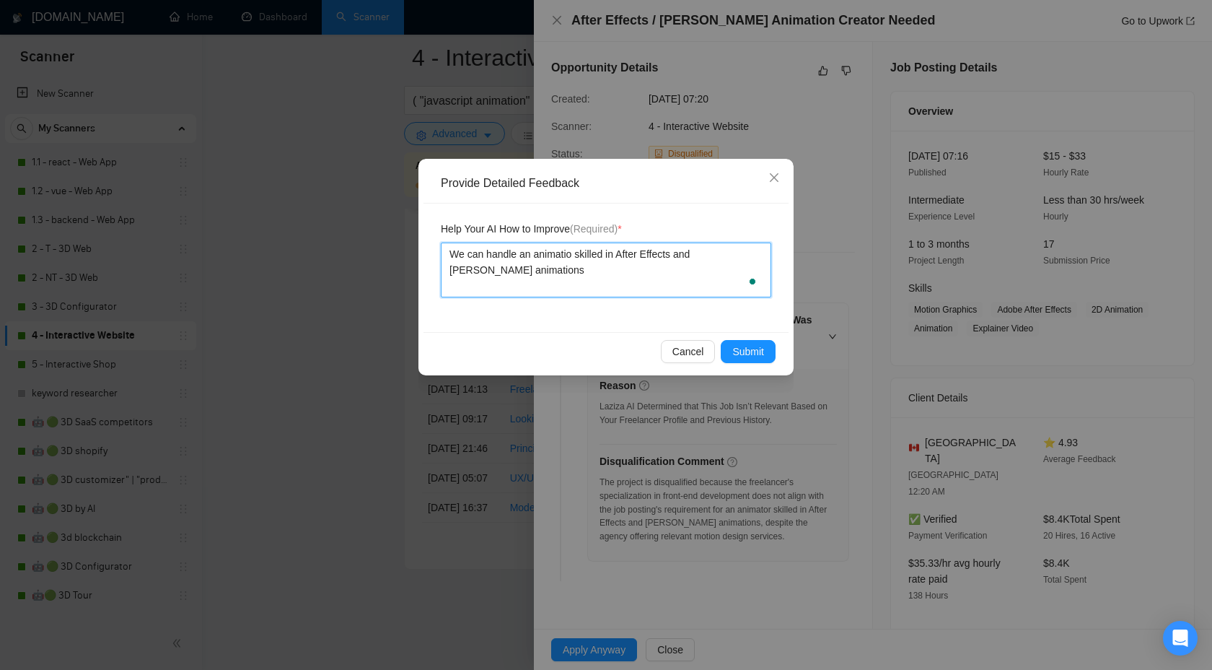
type textarea "We can handle an animation skilled in After Effects and Lottie animations"
click at [598, 257] on textarea "We can handle an animation skilled in After Effects and Lottie animations" at bounding box center [606, 269] width 331 height 55
type textarea "We can handle an animation in After Effects and Lottie animations"
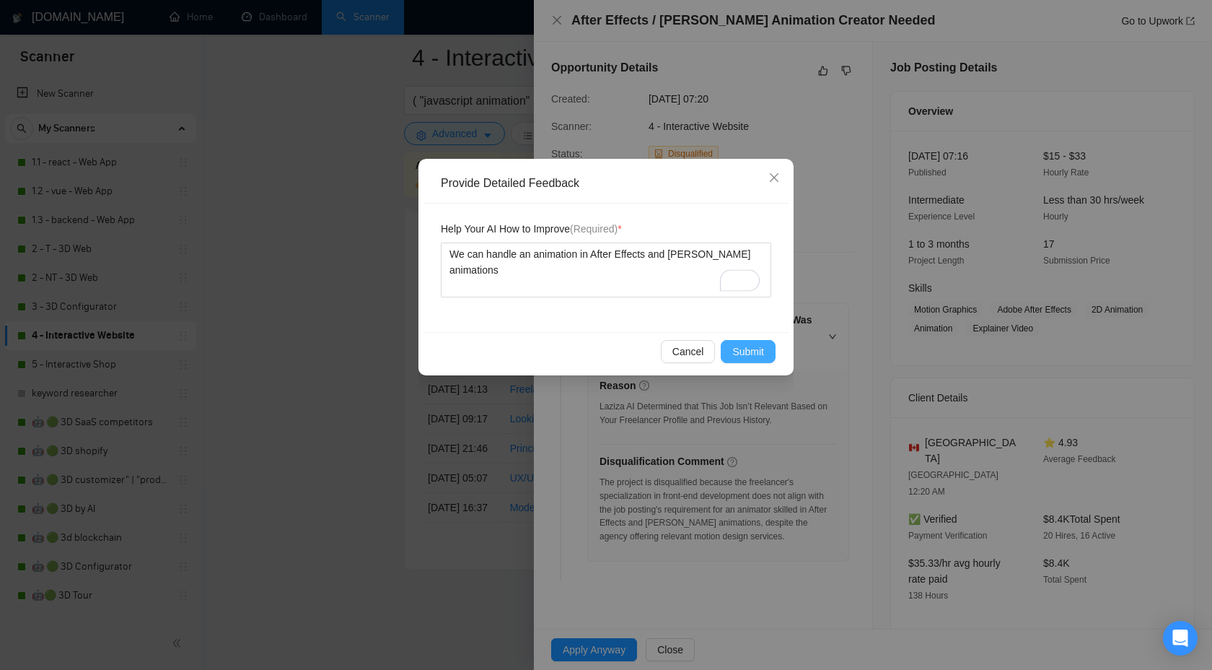
click at [744, 351] on span "Submit" at bounding box center [748, 352] width 32 height 16
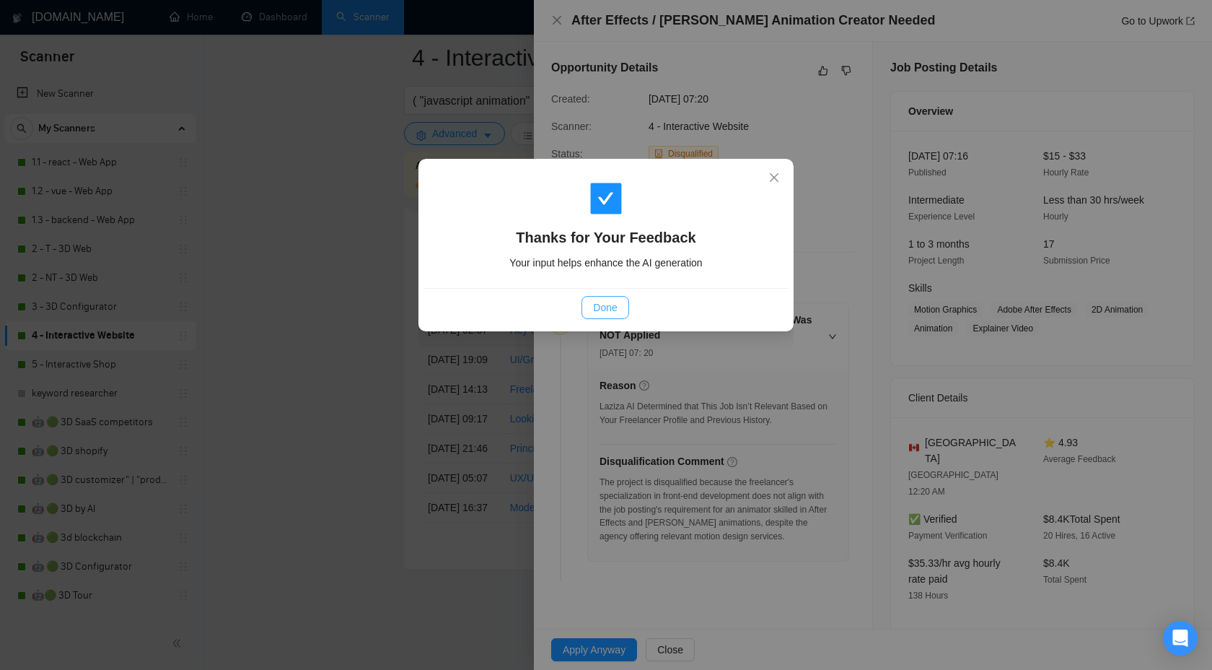
click at [611, 311] on span "Done" at bounding box center [605, 307] width 24 height 16
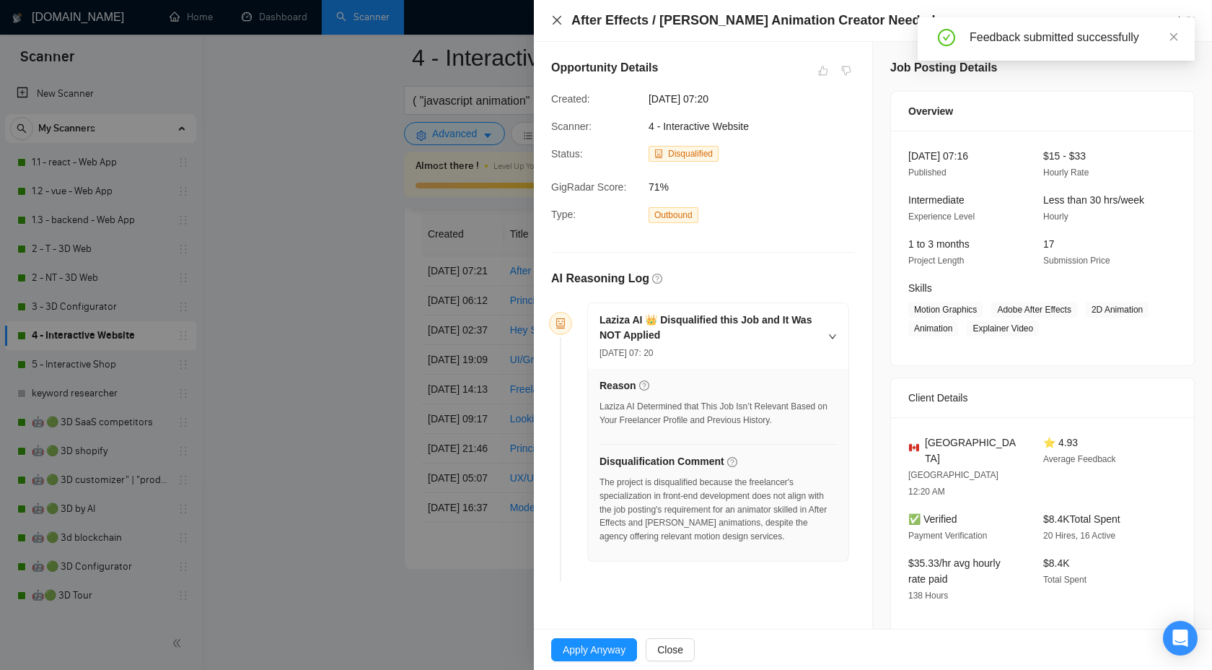
click at [558, 23] on icon "close" at bounding box center [557, 20] width 12 height 12
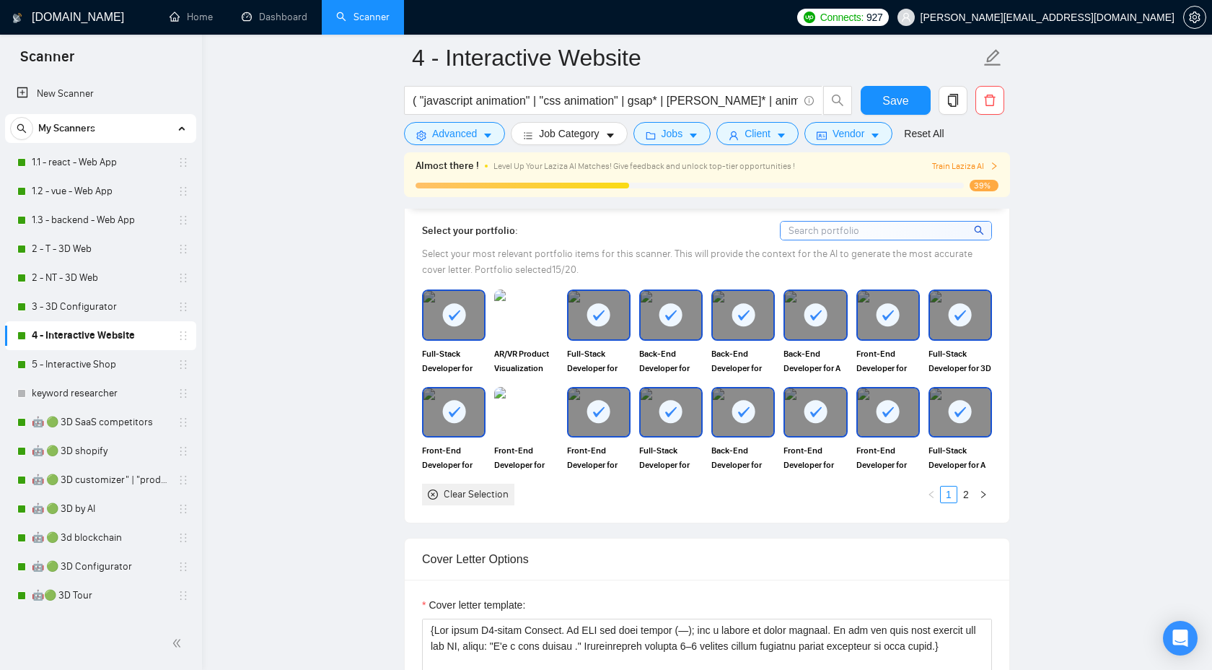
scroll to position [1296, 0]
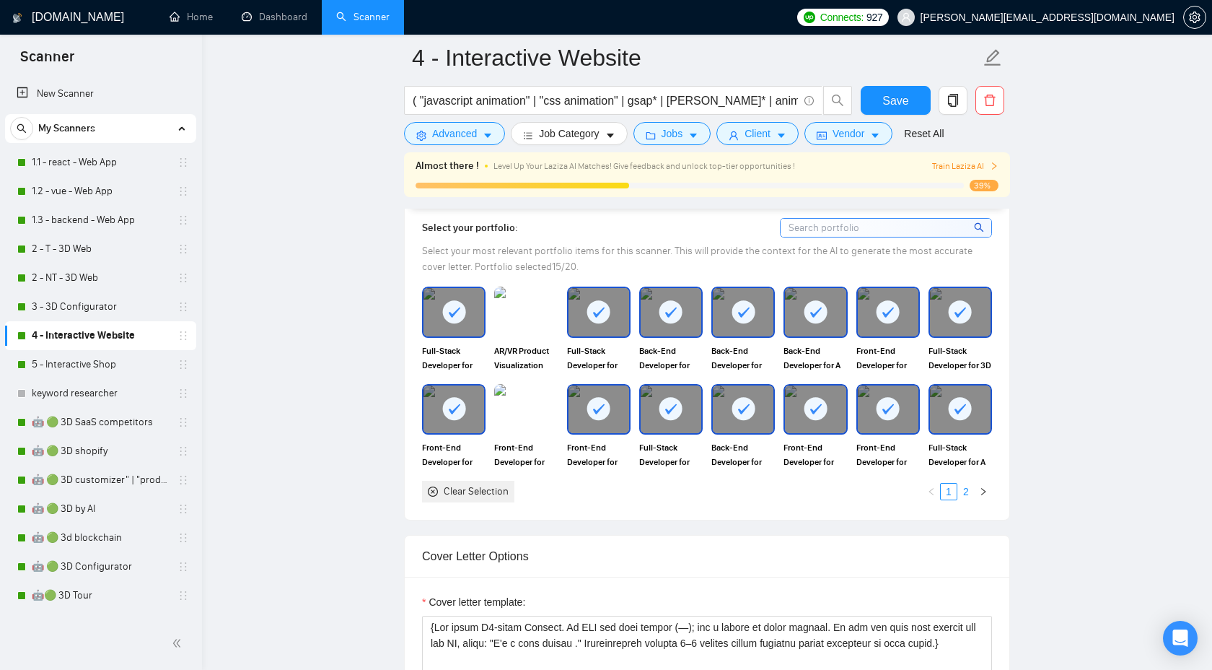
click at [968, 499] on link "2" at bounding box center [966, 492] width 16 height 16
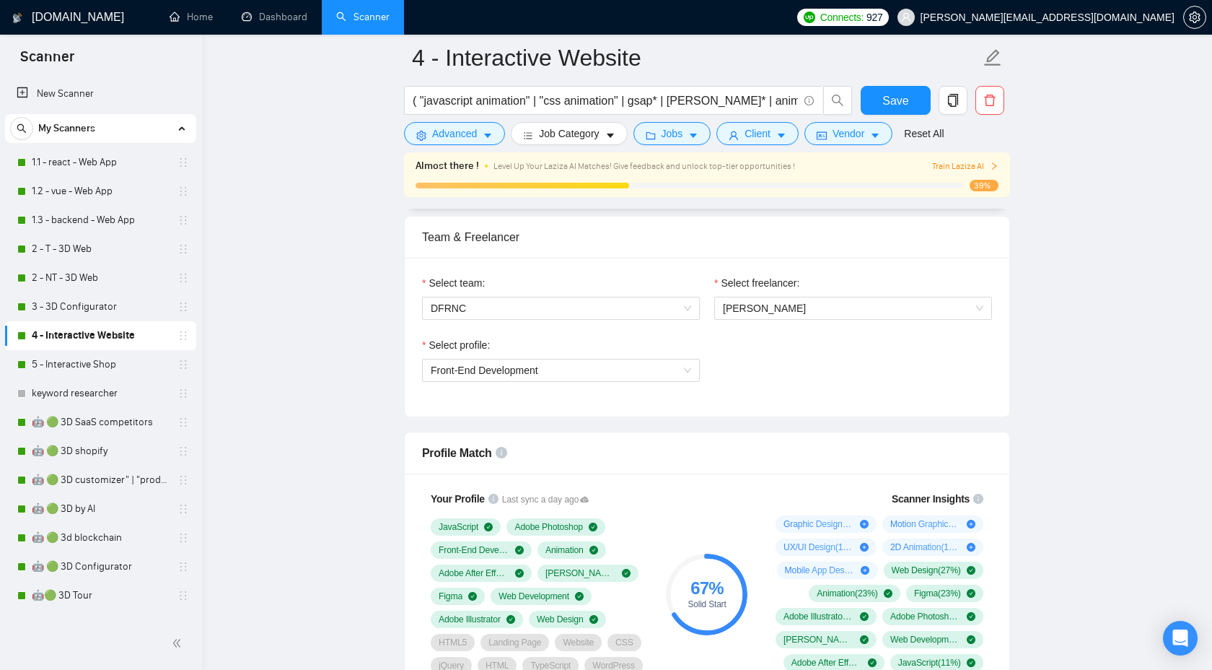
scroll to position [717, 0]
click at [634, 375] on span "Front-End Development" at bounding box center [561, 370] width 261 height 22
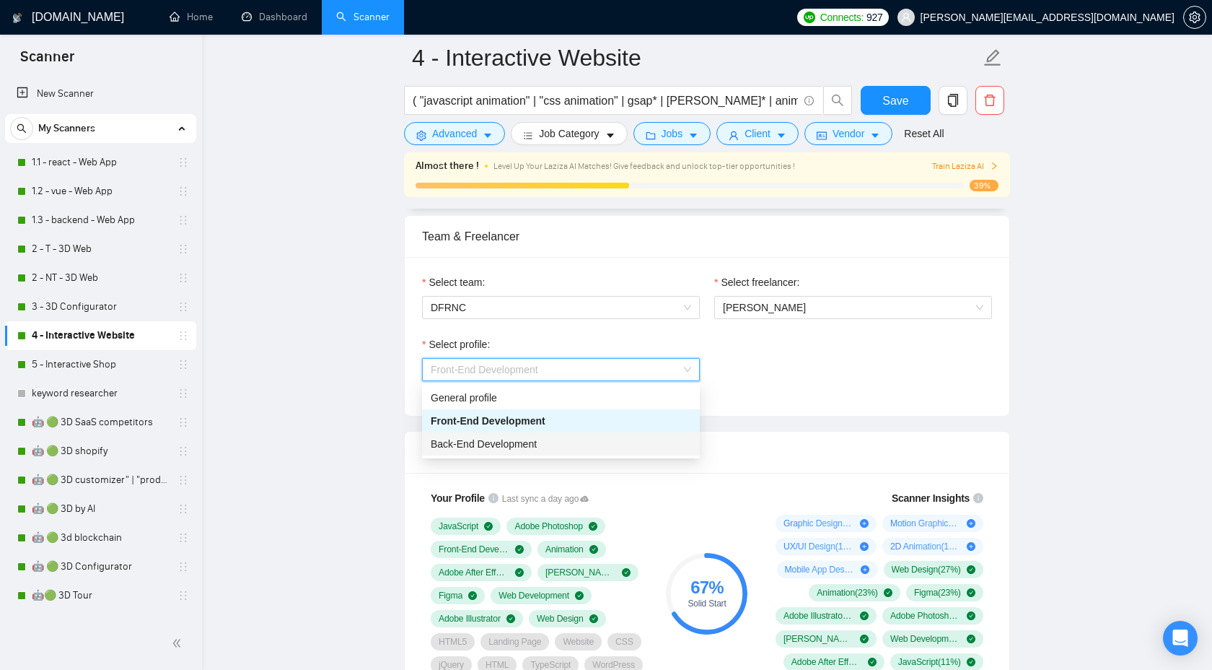
click at [595, 442] on div "Back-End Development" at bounding box center [561, 444] width 261 height 16
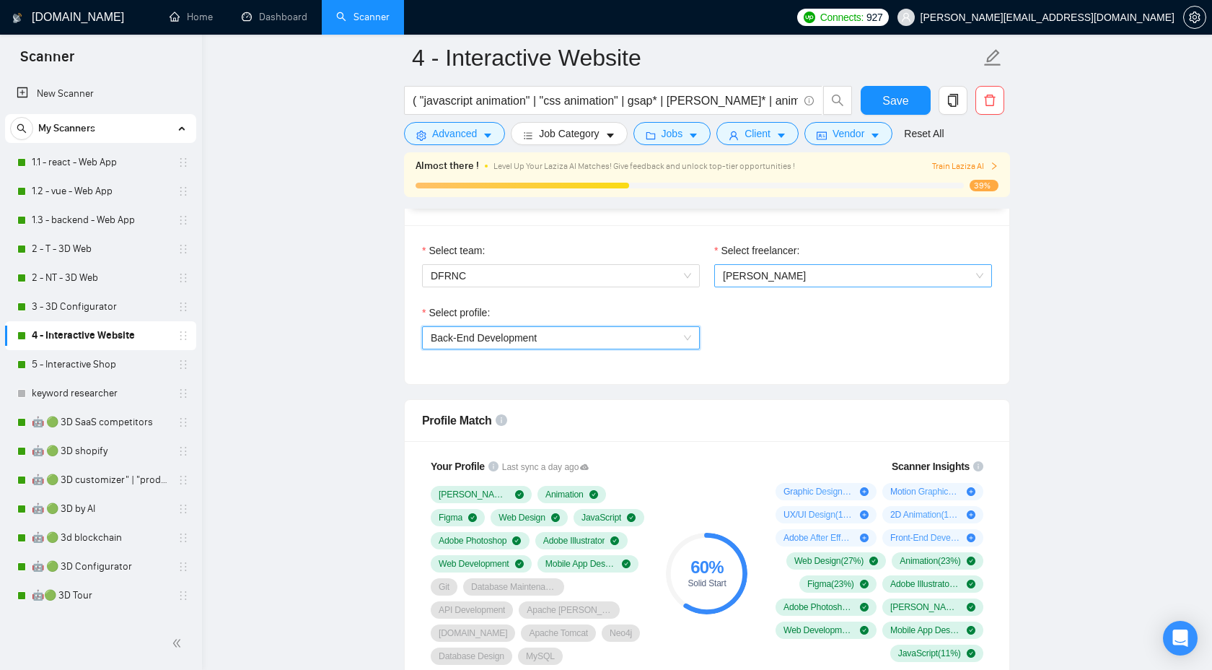
scroll to position [755, 0]
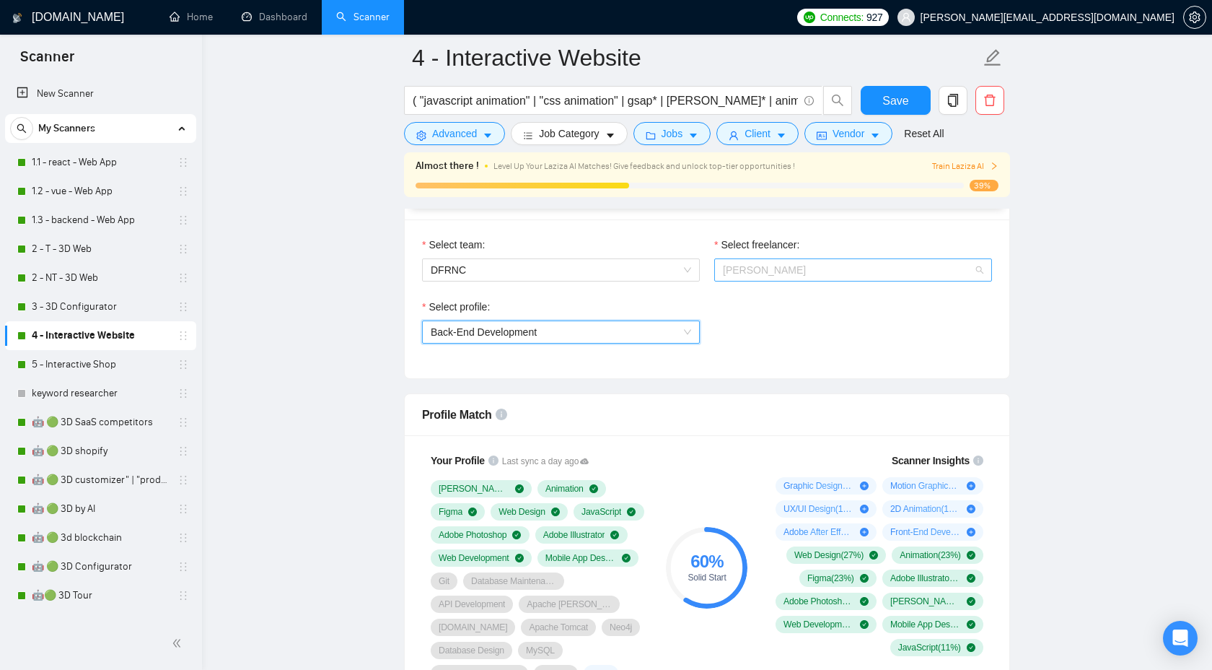
click at [776, 274] on span "[PERSON_NAME]" at bounding box center [764, 270] width 83 height 12
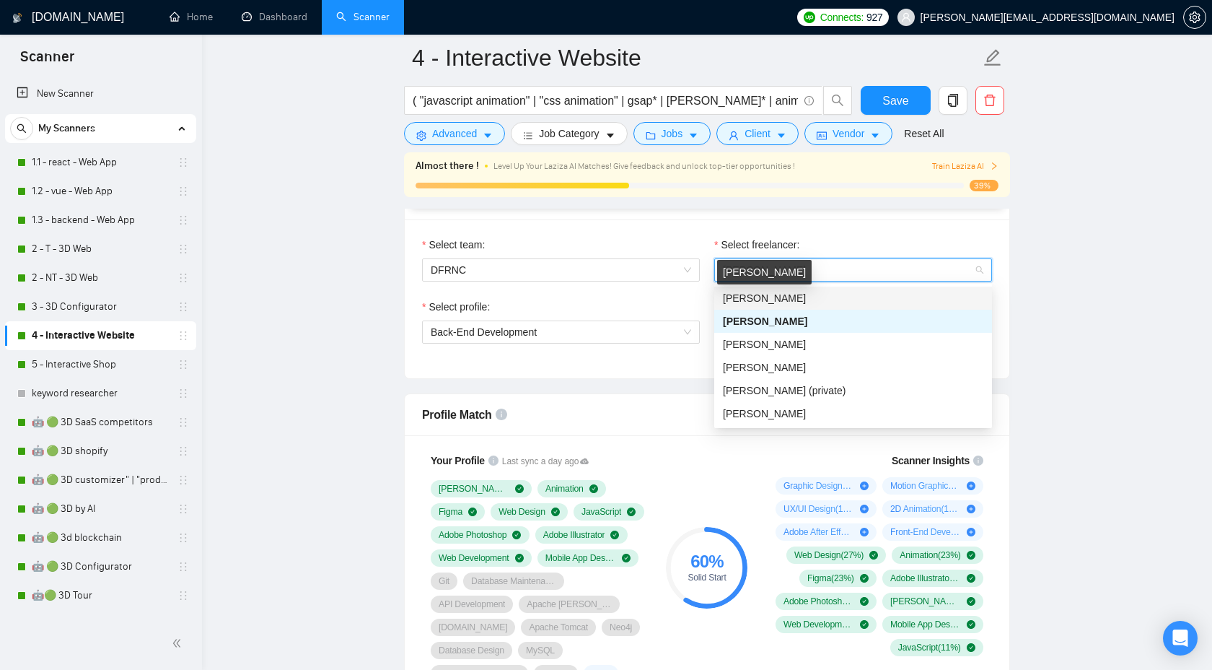
click at [806, 293] on span "Bohdan Pshenychka" at bounding box center [764, 298] width 83 height 12
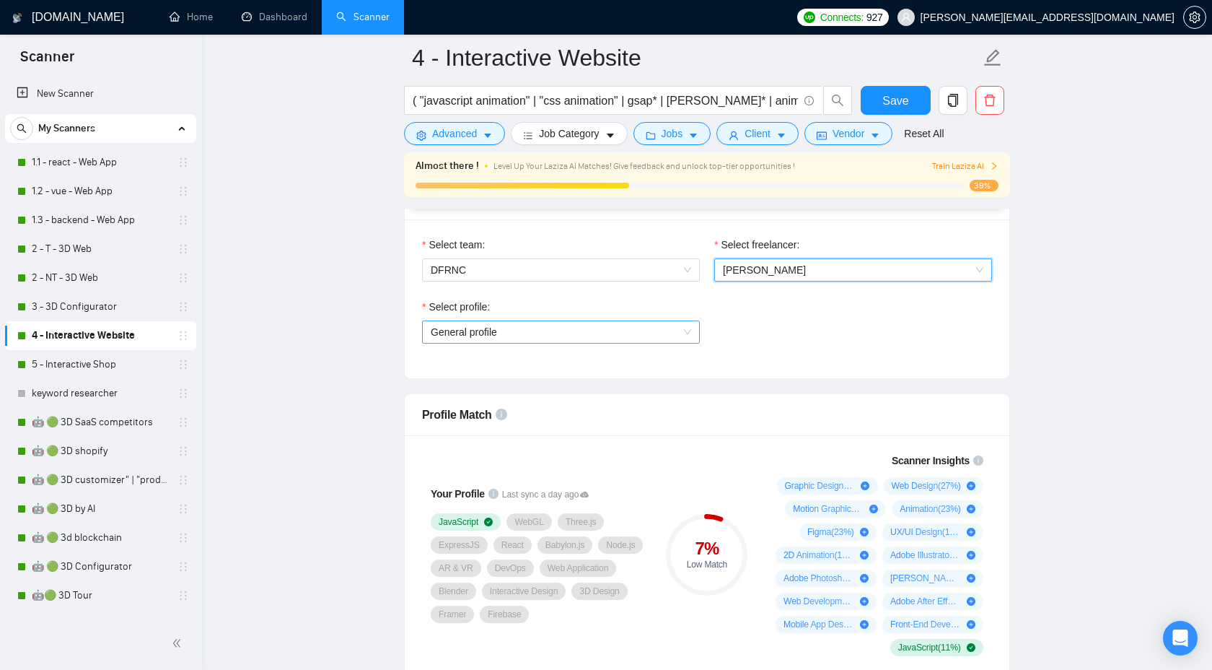
click at [609, 342] on div "General profile" at bounding box center [561, 331] width 278 height 23
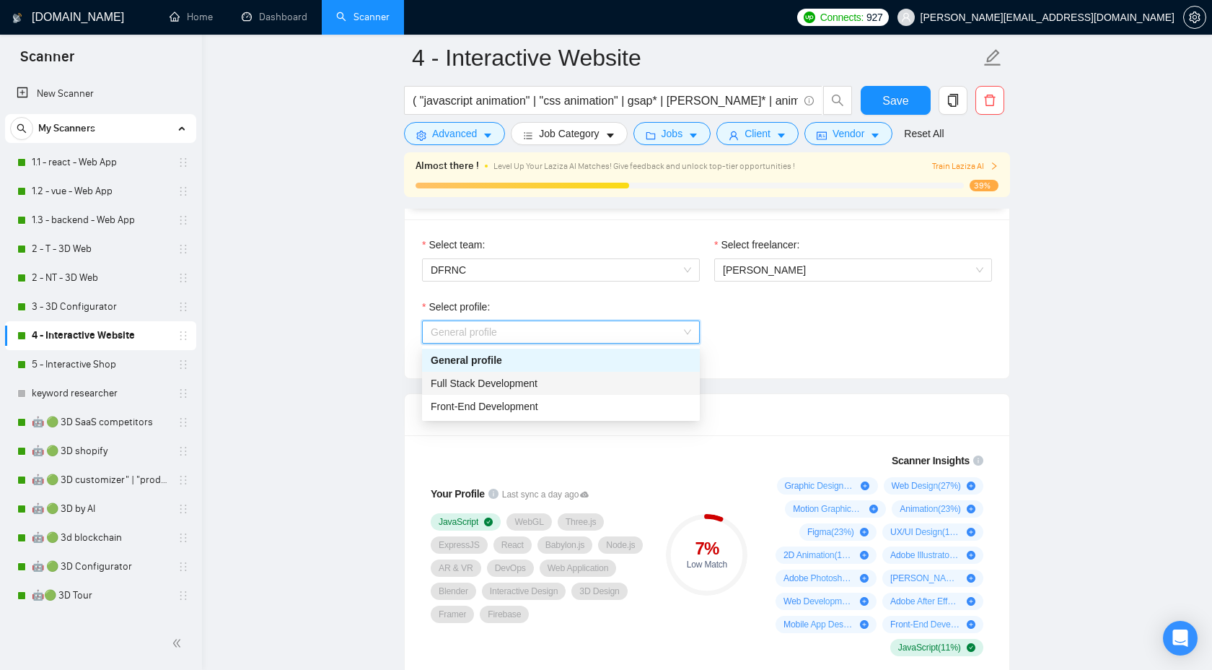
click at [581, 383] on div "Full Stack Development" at bounding box center [561, 383] width 261 height 16
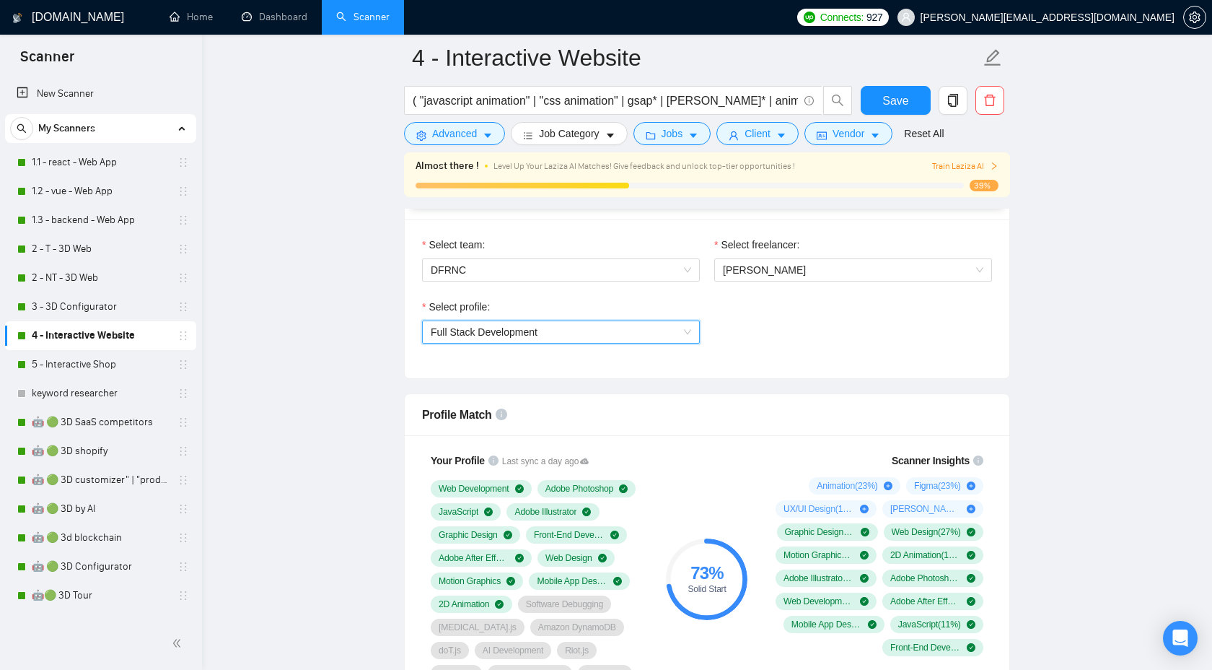
click at [589, 335] on span "Full Stack Development" at bounding box center [561, 332] width 261 height 22
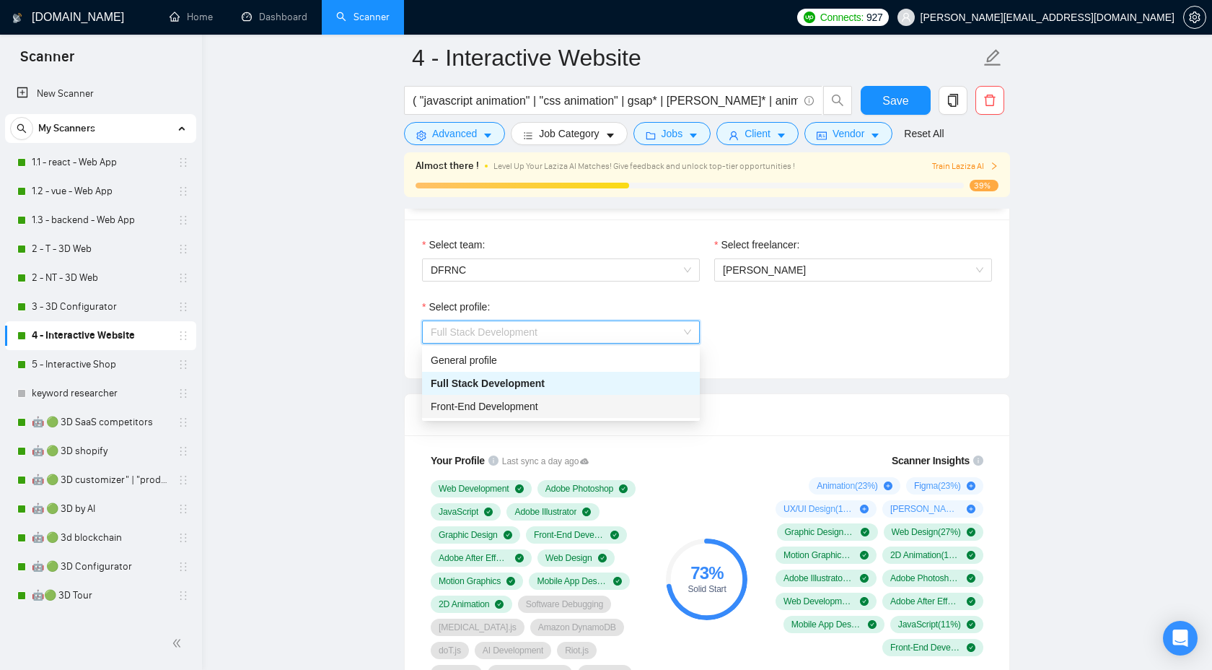
click at [559, 406] on div "Front-End Development" at bounding box center [561, 406] width 261 height 16
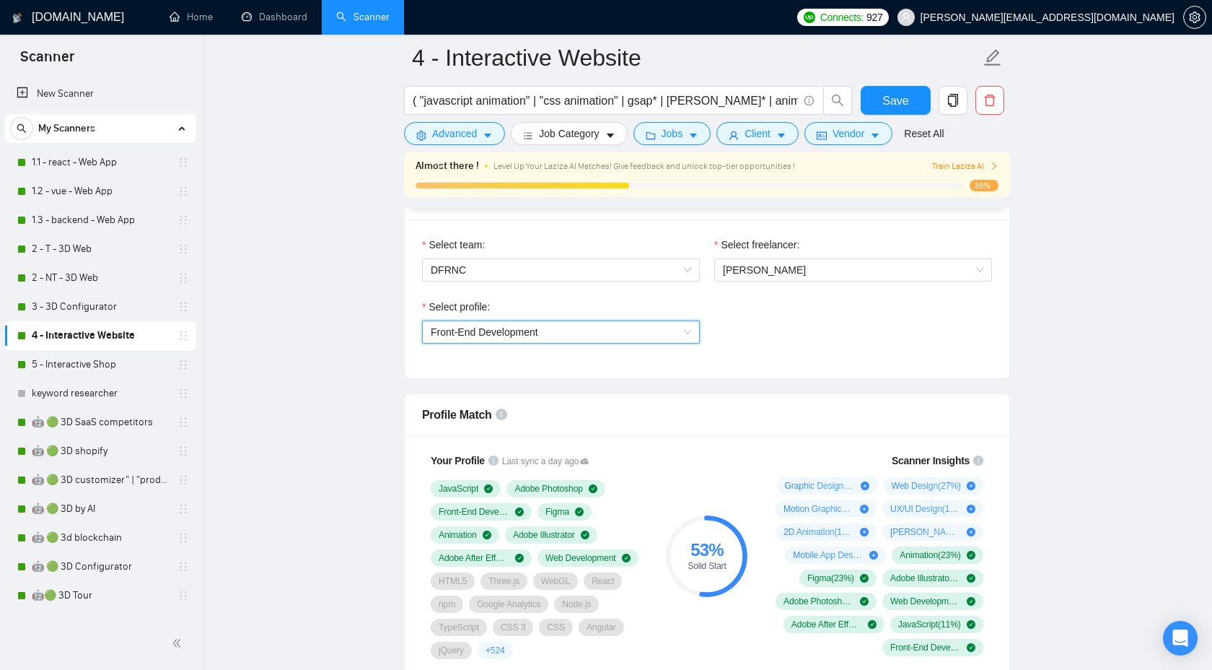
click at [559, 331] on span "Front-End Development" at bounding box center [561, 332] width 261 height 22
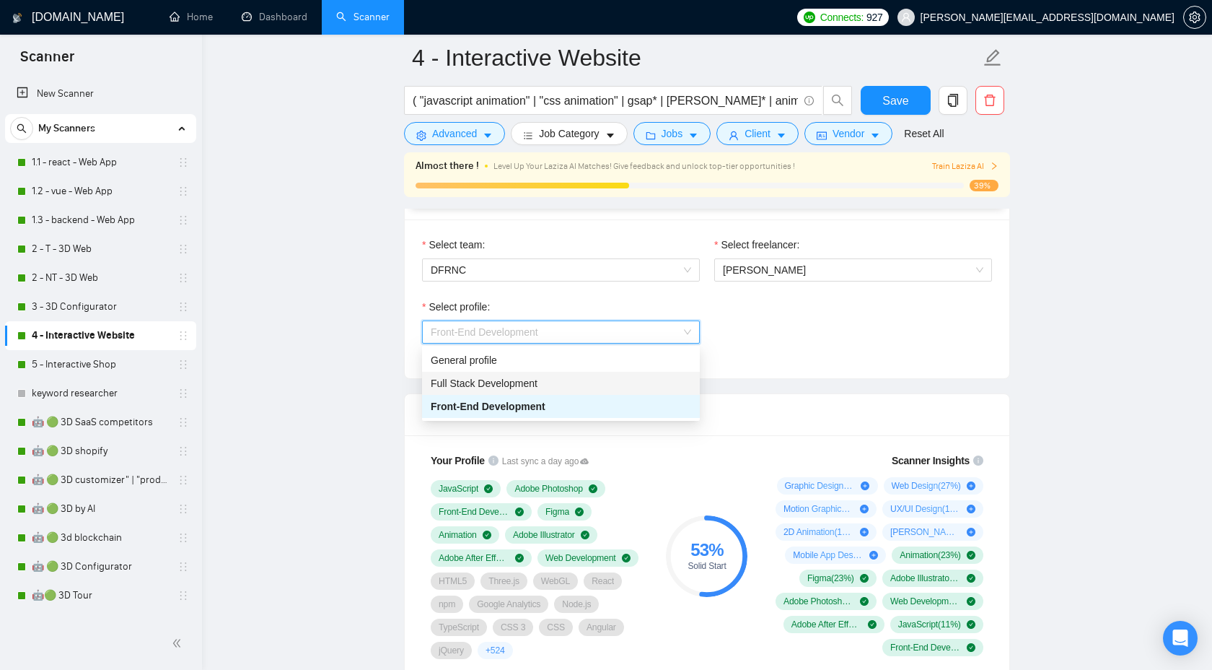
click at [527, 389] on div "Full Stack Development" at bounding box center [561, 383] width 261 height 16
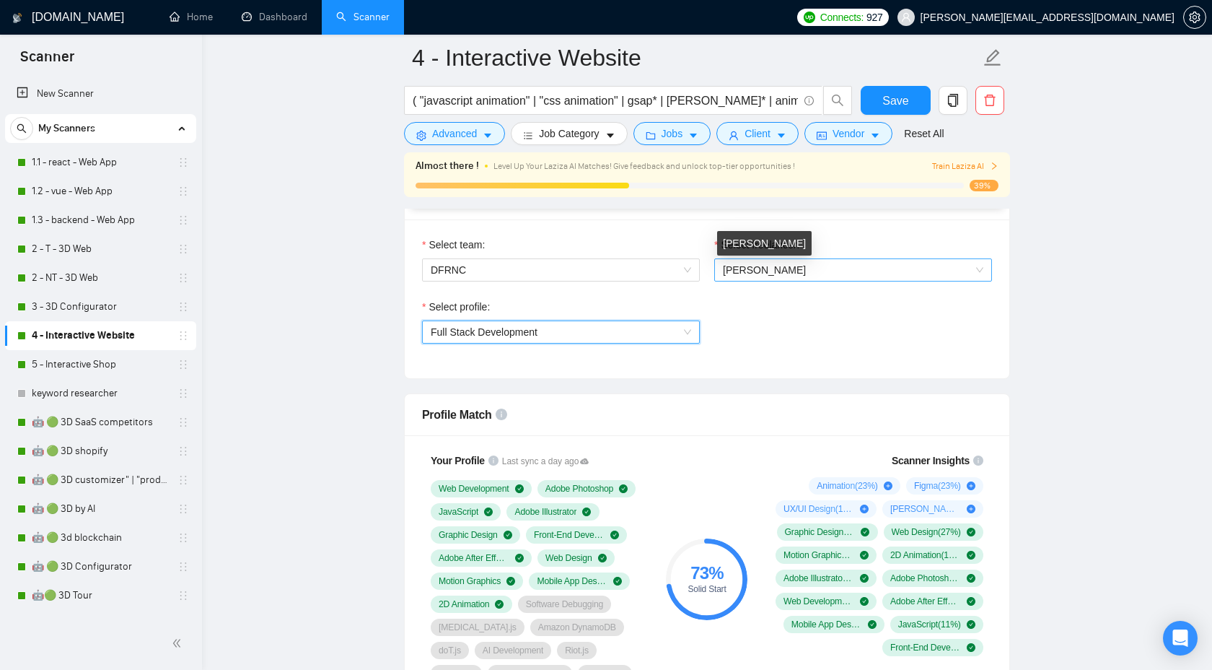
click at [802, 271] on span "Bohdan Pshenychka" at bounding box center [764, 270] width 83 height 12
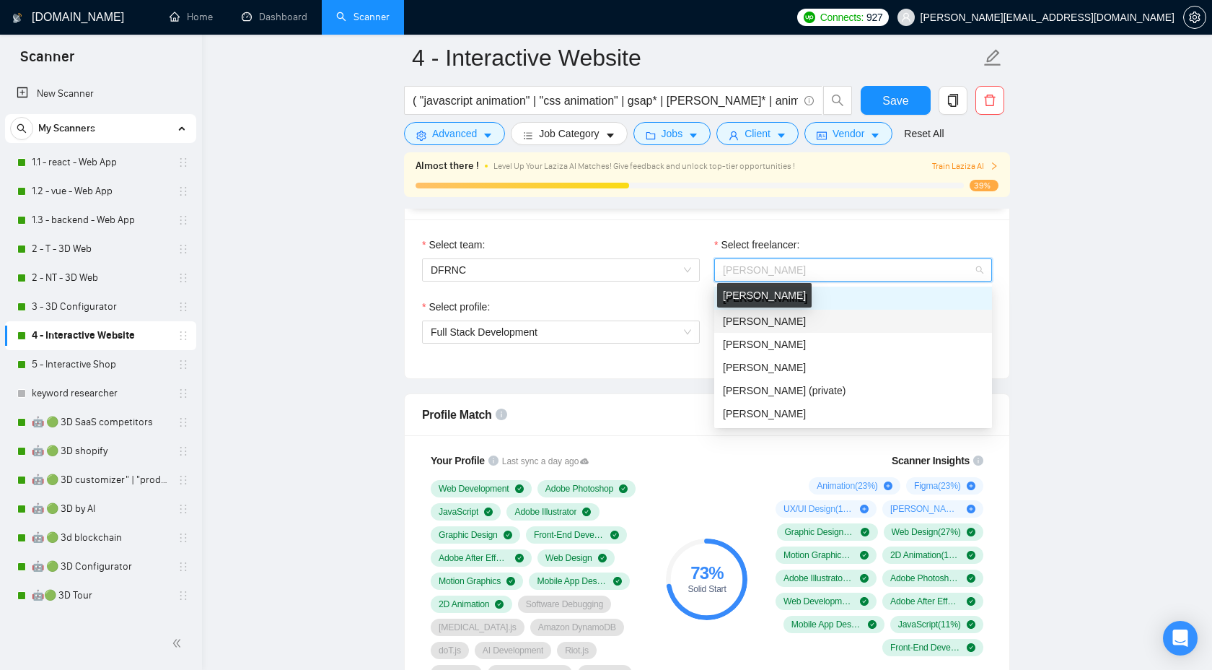
click at [781, 323] on span "[PERSON_NAME]" at bounding box center [764, 321] width 83 height 12
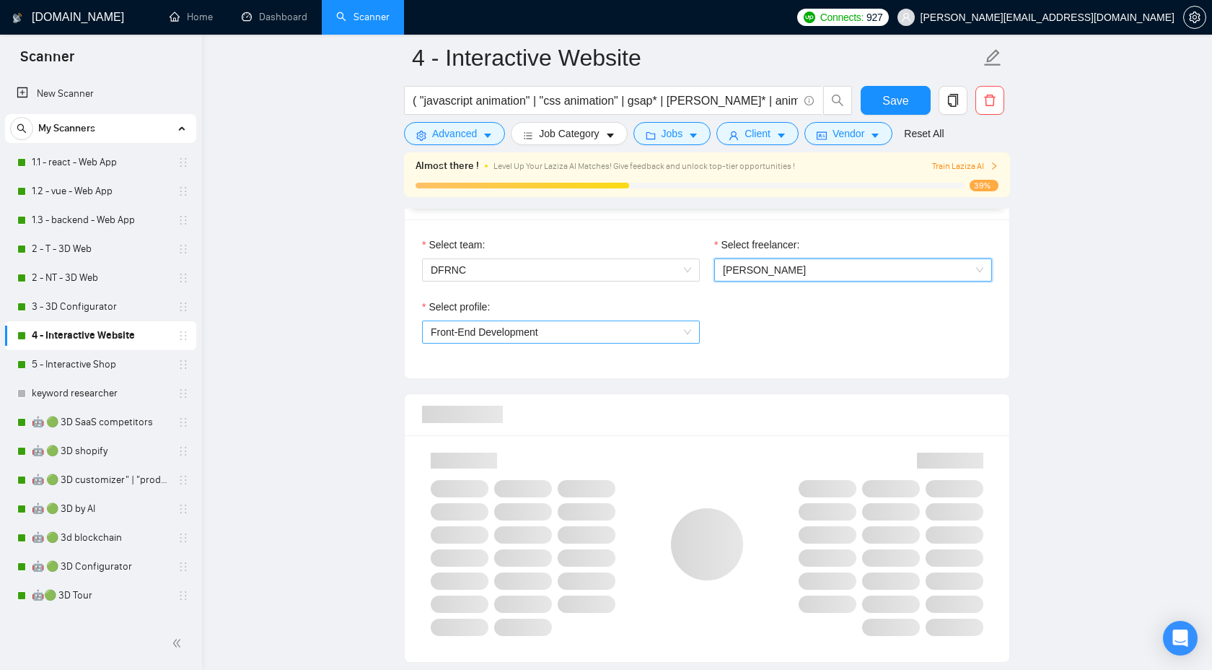
click at [618, 337] on span "Front-End Development" at bounding box center [561, 332] width 261 height 22
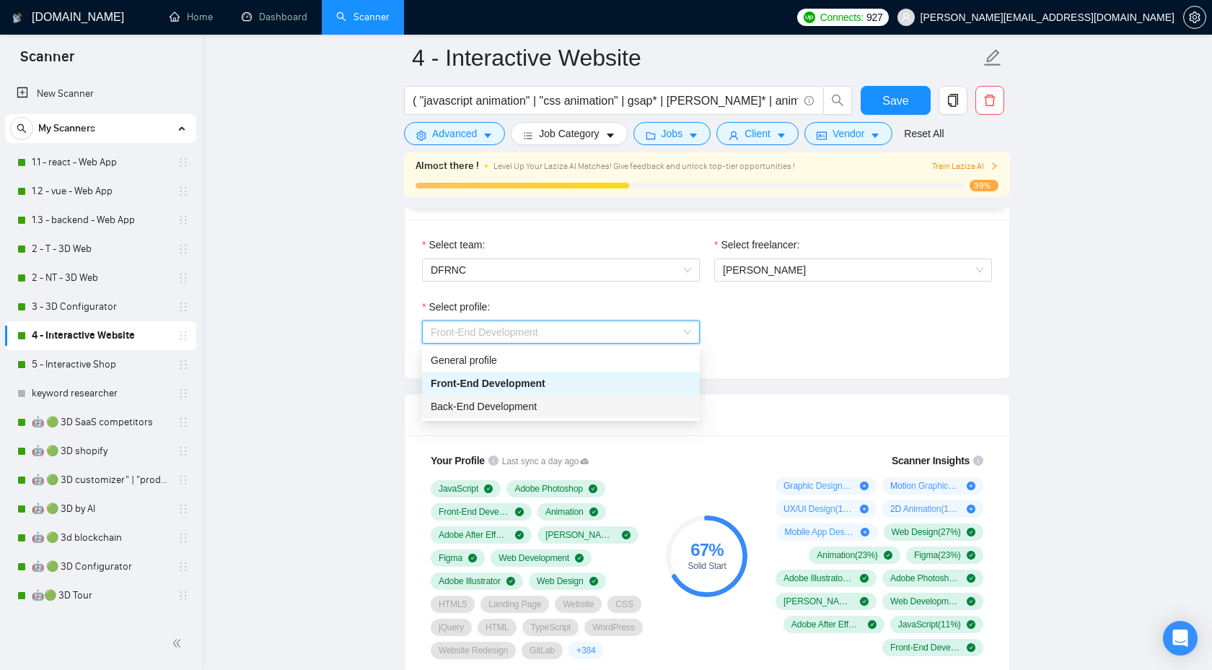
click at [586, 404] on div "Back-End Development" at bounding box center [561, 406] width 261 height 16
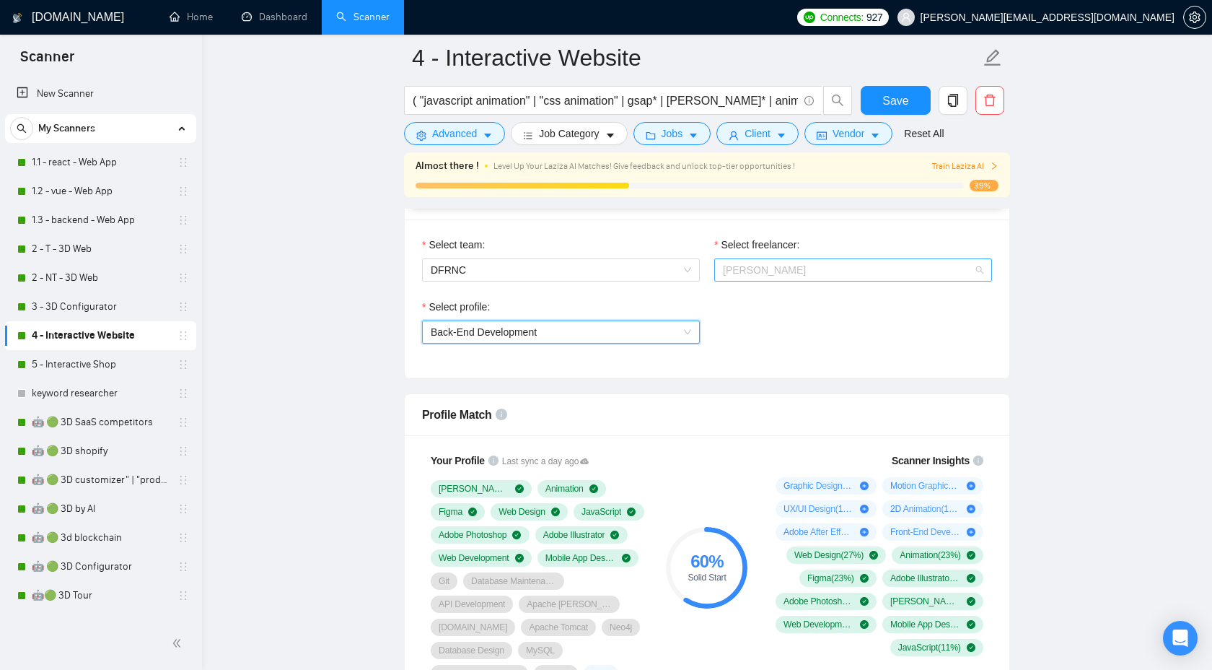
click at [782, 268] on span "[PERSON_NAME]" at bounding box center [764, 270] width 83 height 12
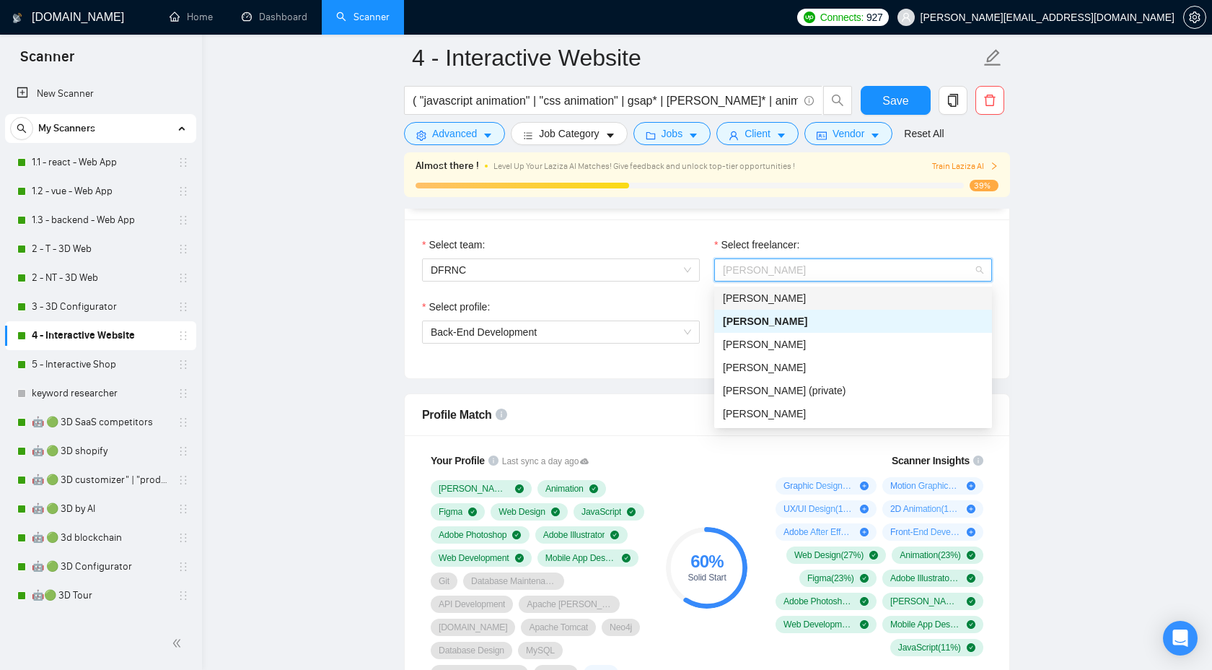
click at [856, 288] on div "Bohdan Pshenychka" at bounding box center [853, 297] width 278 height 23
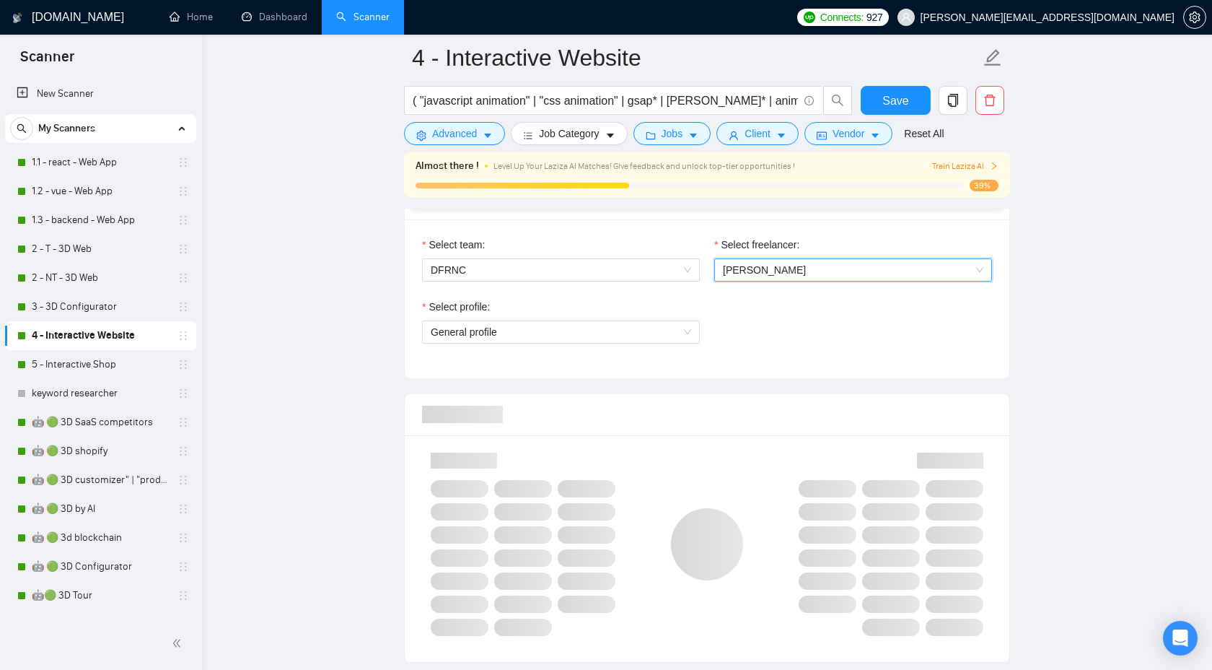
click at [585, 344] on div "Select profile: General profile" at bounding box center [561, 330] width 292 height 62
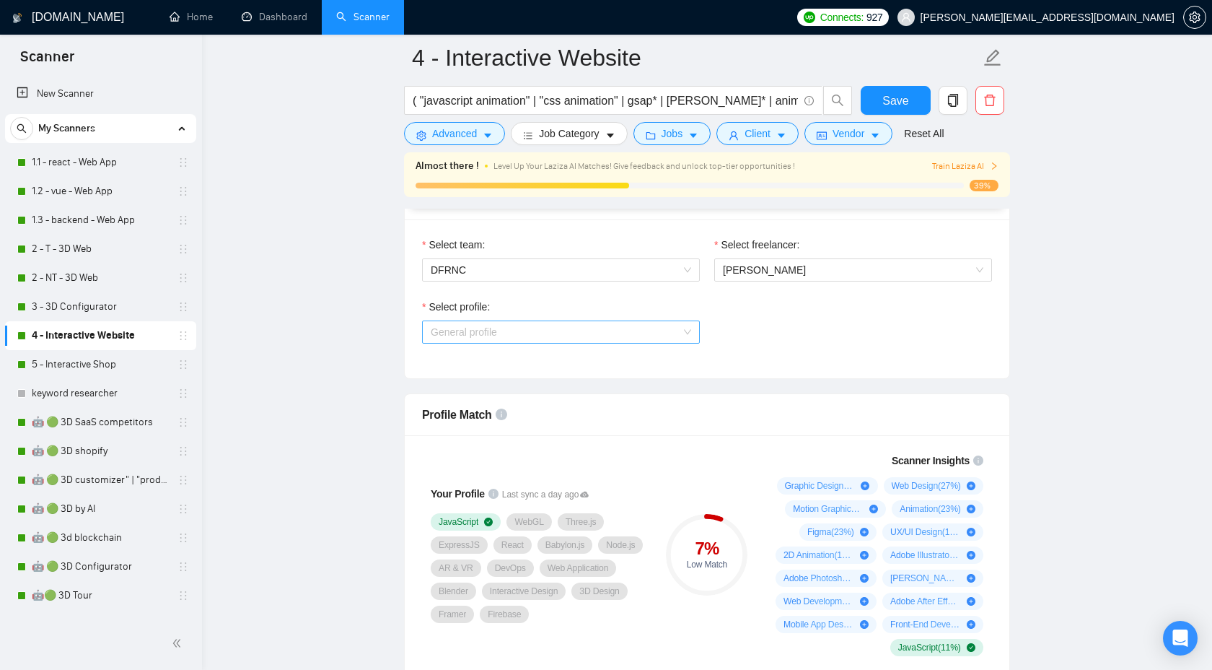
click at [575, 333] on span "General profile" at bounding box center [561, 332] width 261 height 22
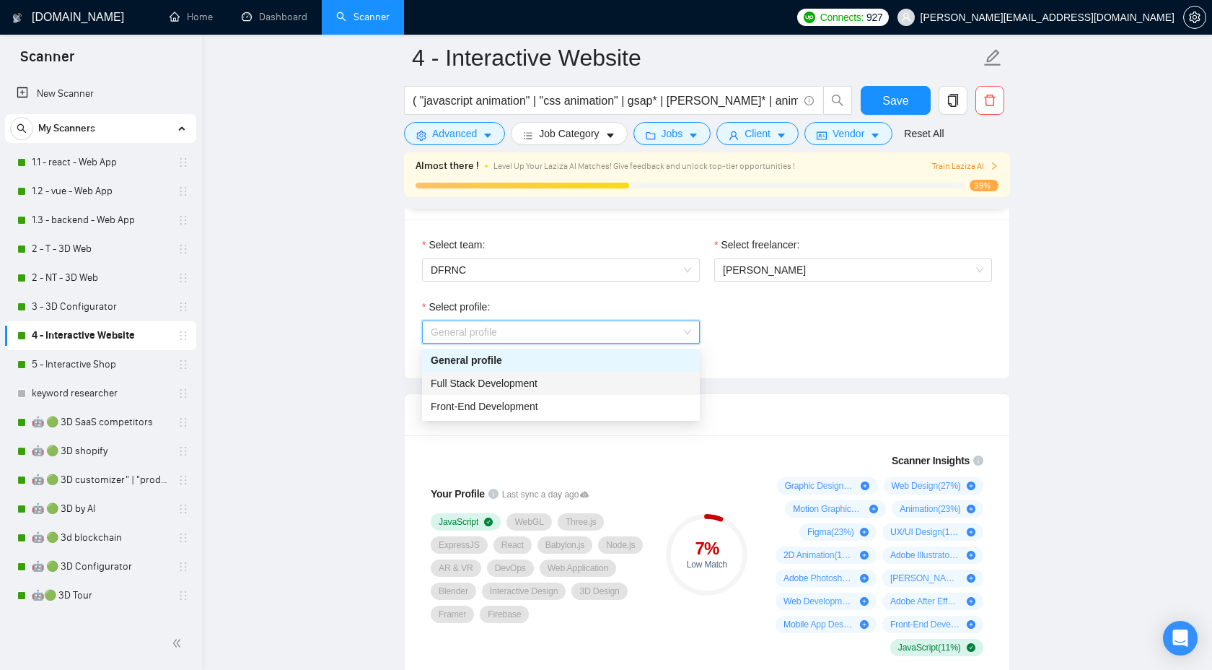
click at [519, 382] on span "Full Stack Development" at bounding box center [484, 383] width 107 height 12
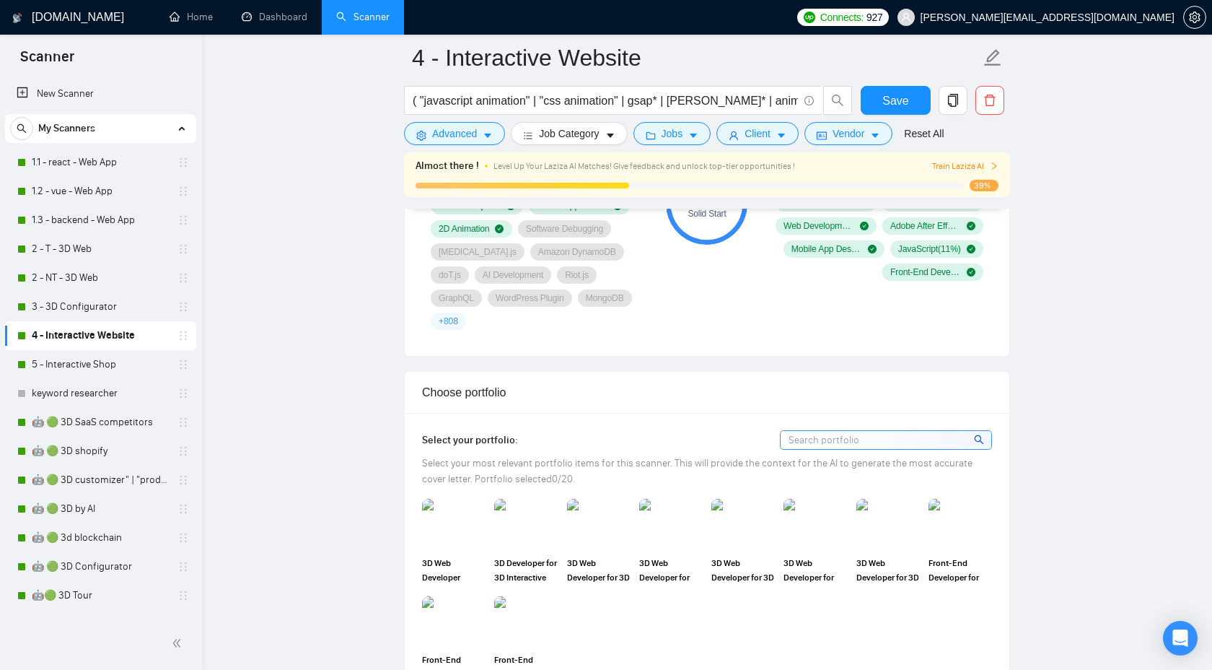
scroll to position [1142, 0]
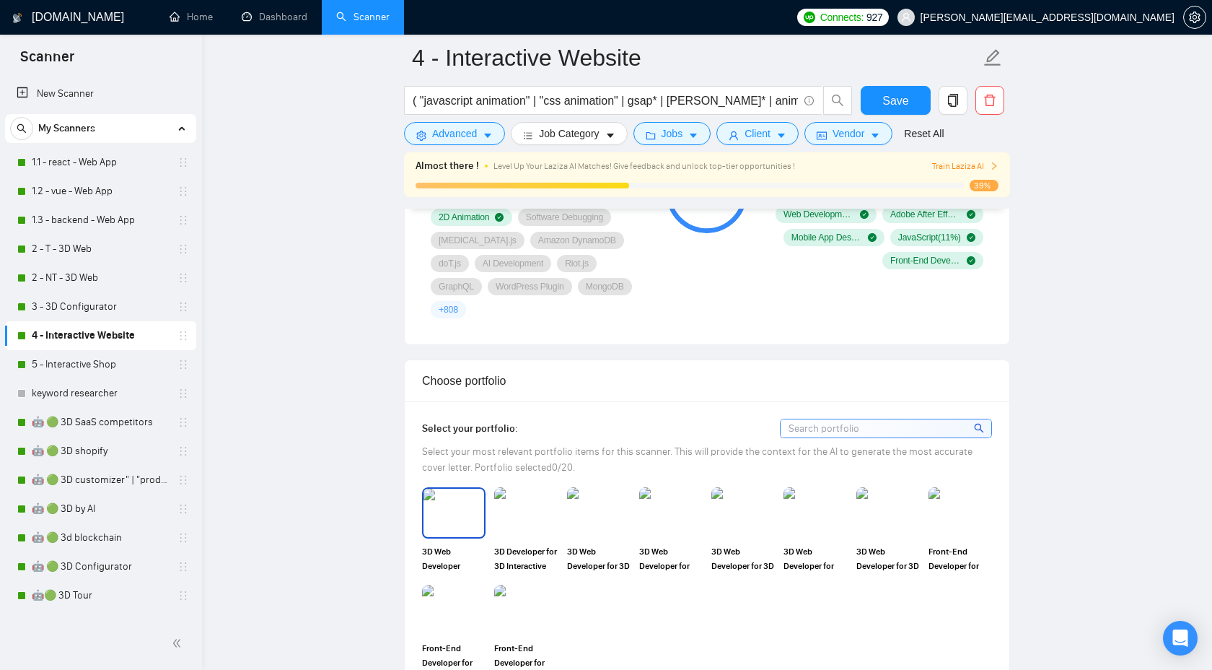
click at [458, 502] on img at bounding box center [454, 513] width 61 height 48
click at [535, 491] on img at bounding box center [526, 513] width 61 height 48
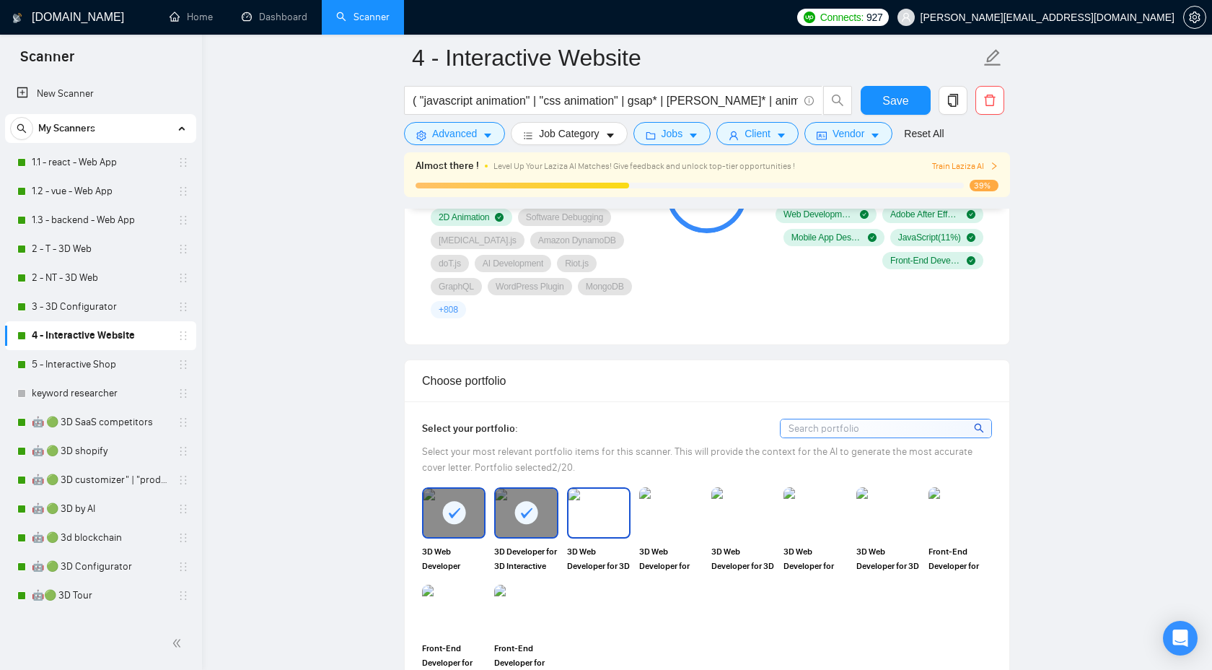
click at [594, 489] on img at bounding box center [599, 513] width 61 height 48
click at [643, 489] on img at bounding box center [671, 513] width 61 height 48
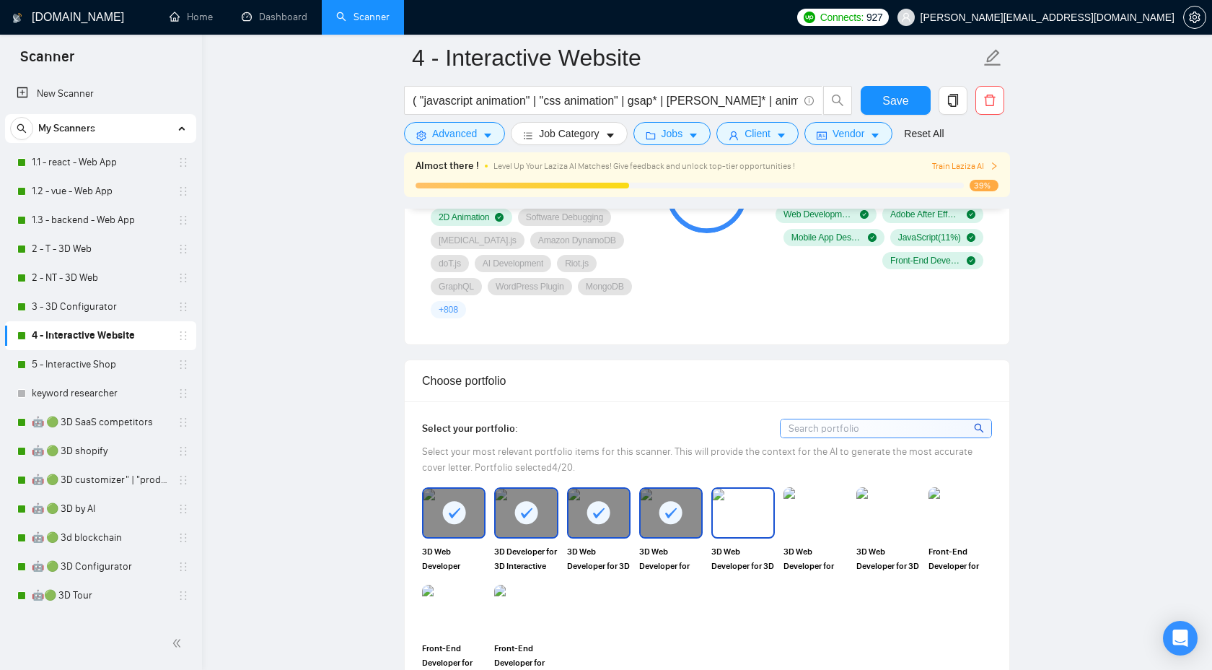
click at [723, 489] on img at bounding box center [743, 513] width 61 height 48
click at [769, 489] on div at bounding box center [743, 513] width 61 height 48
click at [857, 487] on div at bounding box center [889, 512] width 64 height 51
click at [948, 489] on img at bounding box center [960, 513] width 61 height 48
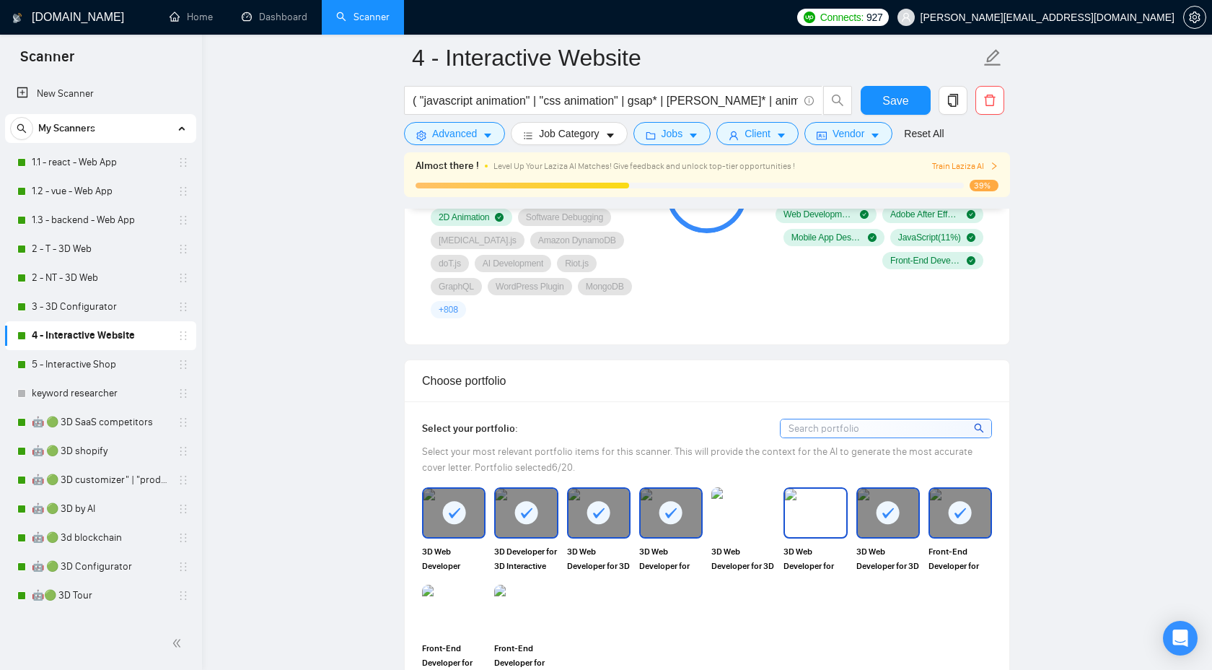
click at [811, 489] on img at bounding box center [815, 513] width 61 height 48
click at [508, 592] on img at bounding box center [526, 610] width 64 height 51
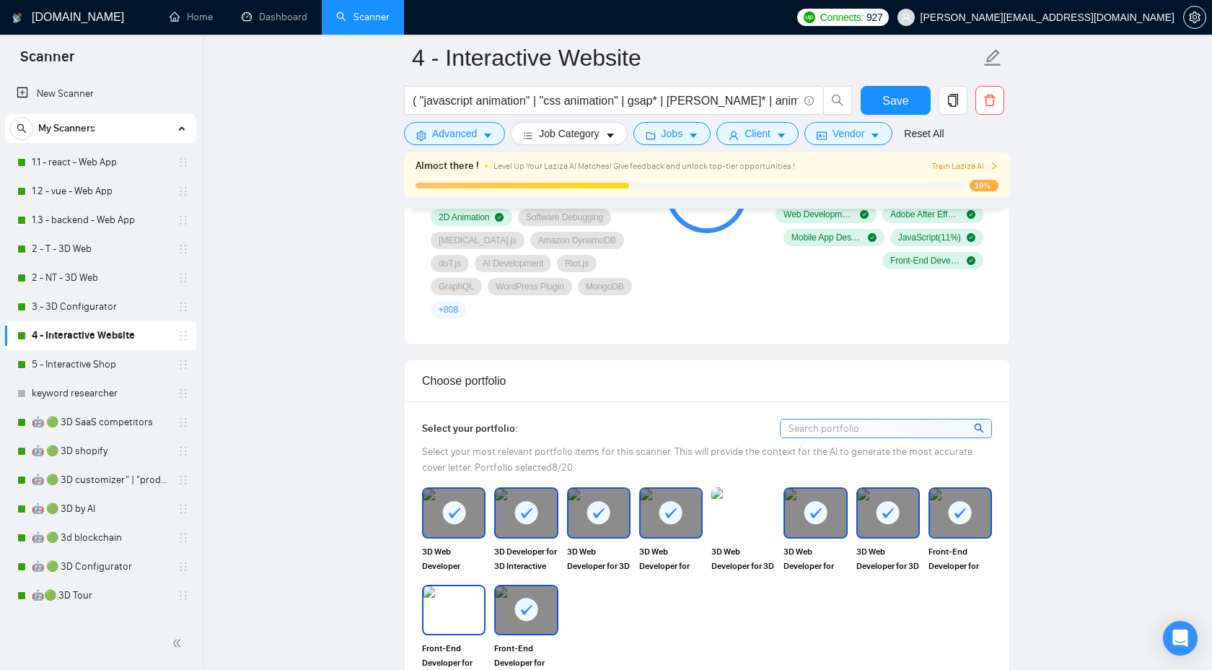
click at [464, 597] on img at bounding box center [454, 610] width 61 height 48
click at [897, 113] on button "Save" at bounding box center [896, 100] width 70 height 29
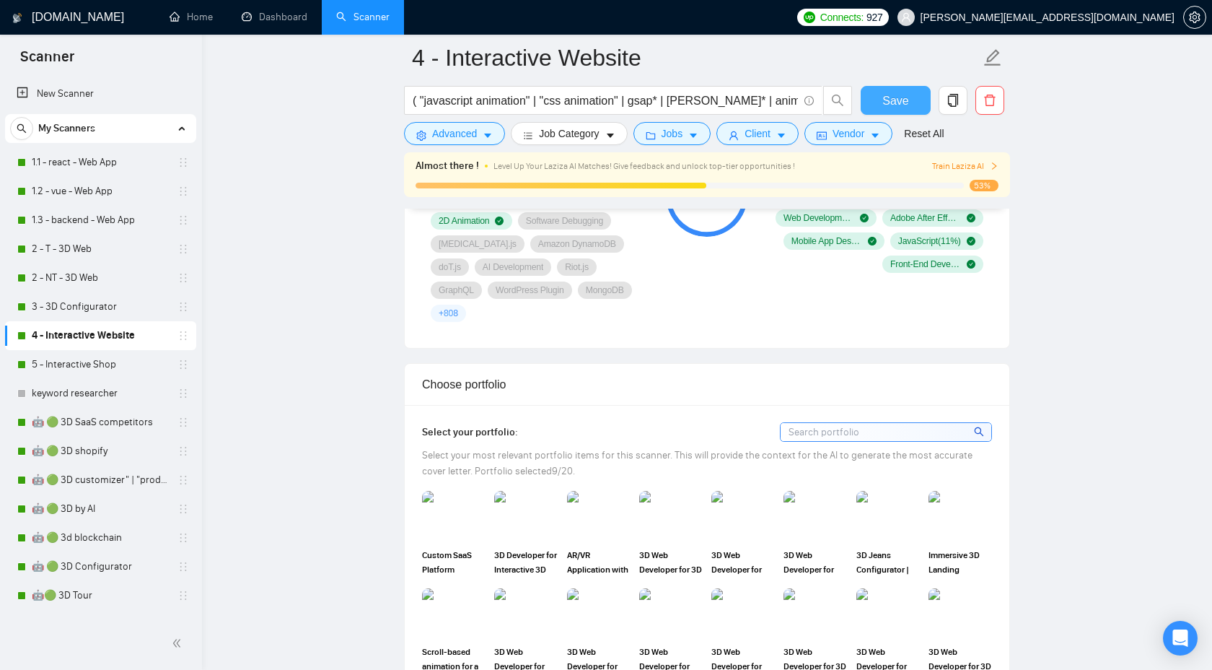
scroll to position [1137, 0]
click at [531, 503] on img at bounding box center [526, 518] width 61 height 48
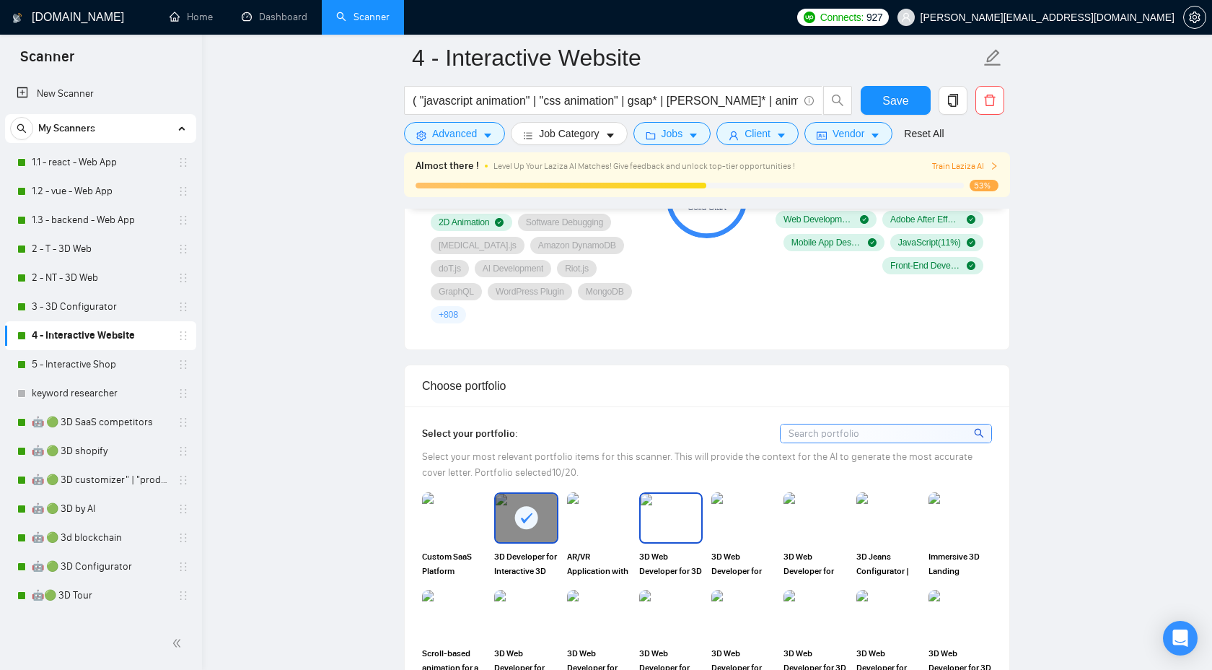
click at [639, 494] on div at bounding box center [671, 517] width 64 height 51
click at [753, 504] on img at bounding box center [743, 518] width 61 height 48
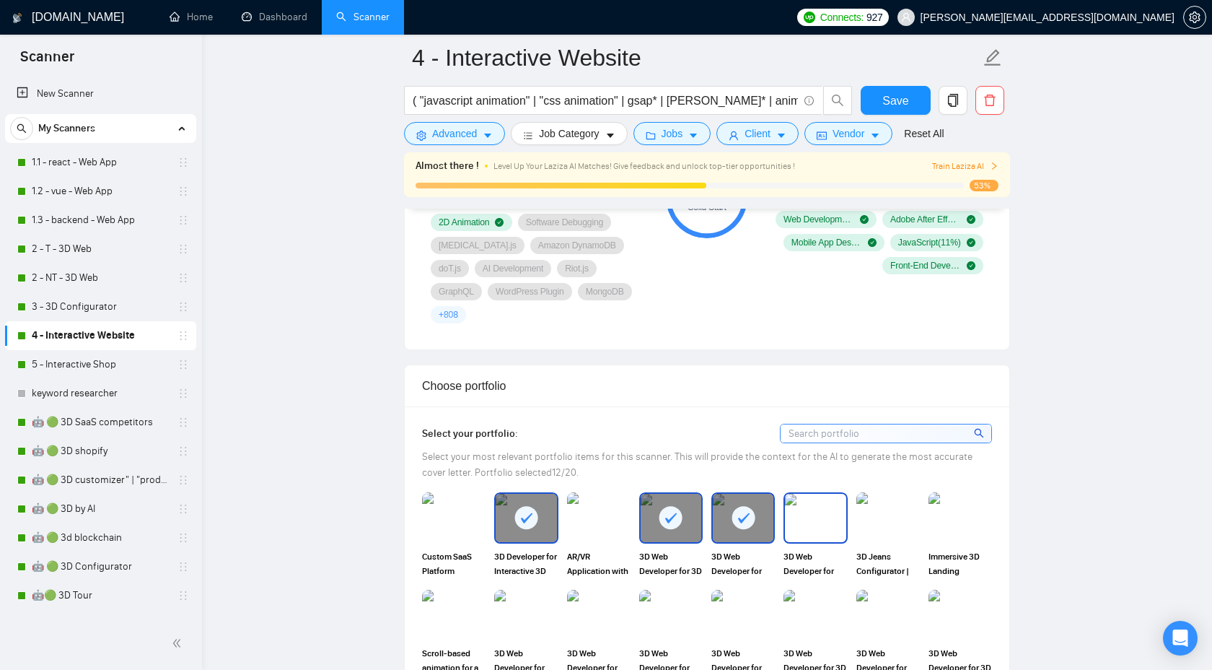
click at [799, 501] on img at bounding box center [815, 518] width 61 height 48
click at [455, 591] on img at bounding box center [454, 615] width 61 height 48
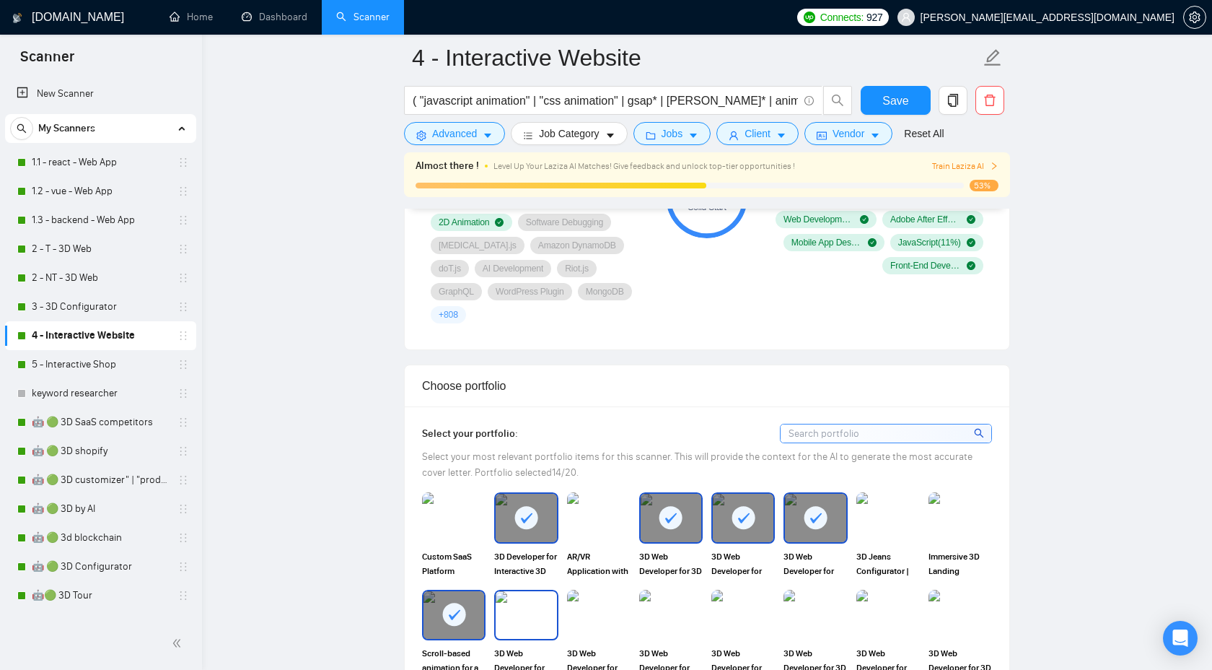
click at [502, 591] on img at bounding box center [526, 615] width 61 height 48
click at [599, 591] on img at bounding box center [599, 615] width 61 height 48
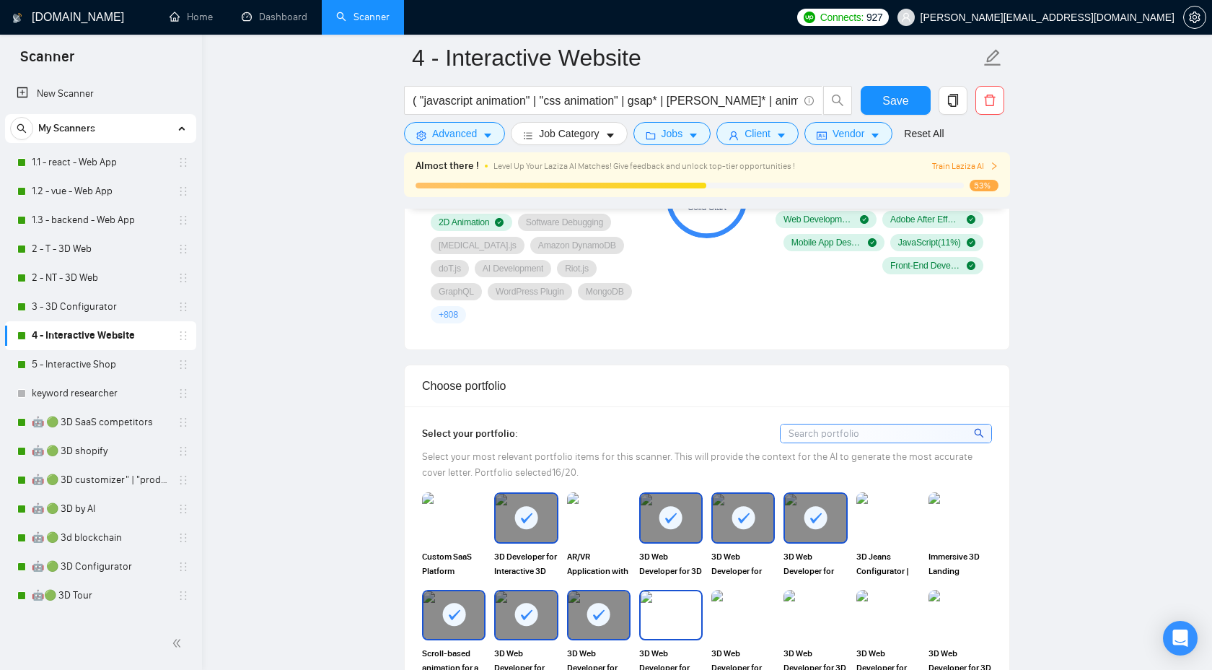
click at [651, 591] on img at bounding box center [671, 615] width 61 height 48
click at [712, 590] on div at bounding box center [744, 615] width 64 height 51
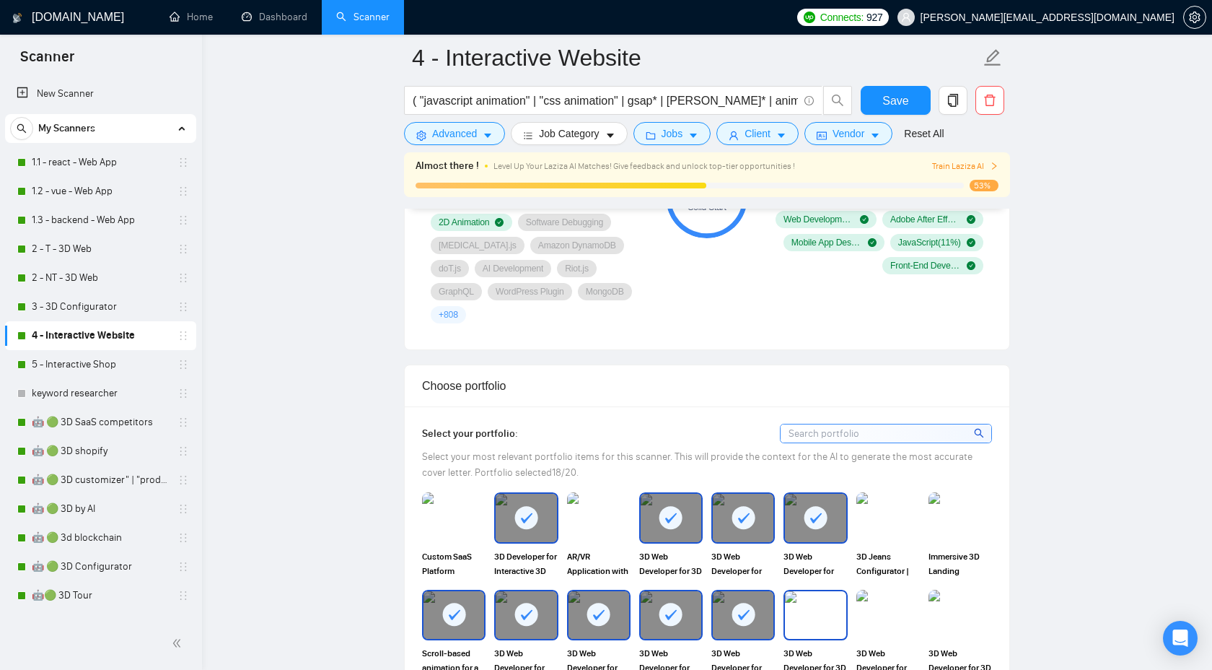
click at [796, 591] on img at bounding box center [815, 615] width 61 height 48
click at [857, 590] on div at bounding box center [889, 615] width 64 height 51
click at [917, 591] on div at bounding box center [888, 615] width 61 height 48
click at [953, 591] on img at bounding box center [960, 615] width 61 height 48
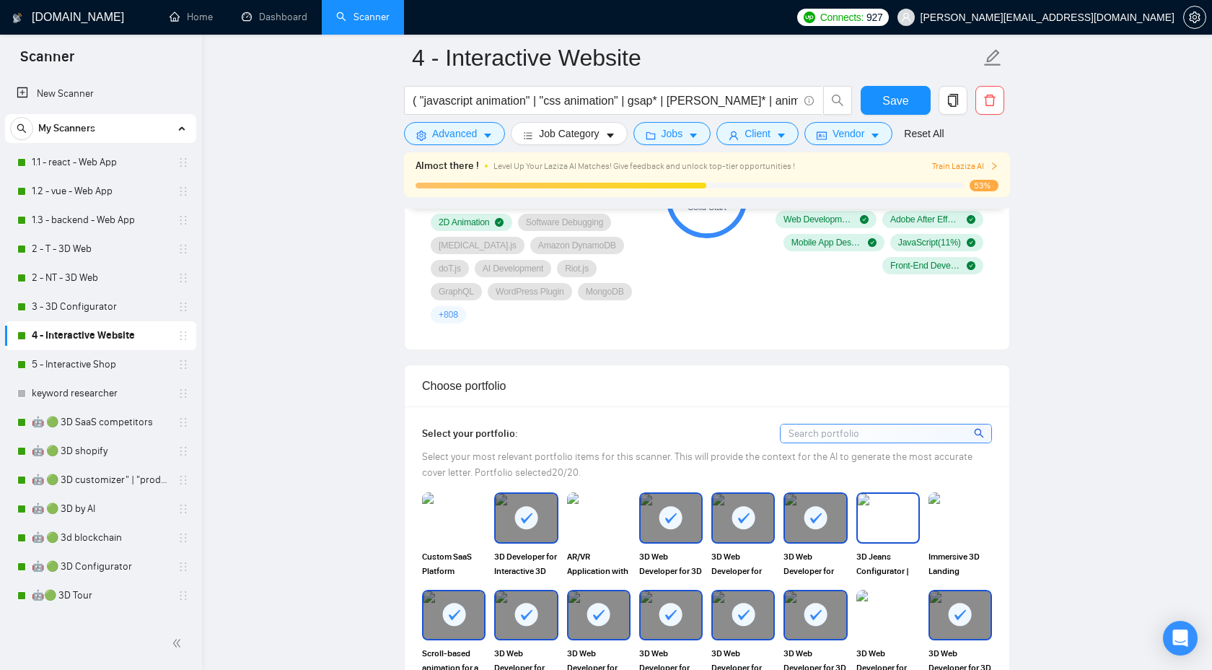
click at [885, 503] on img at bounding box center [888, 518] width 61 height 48
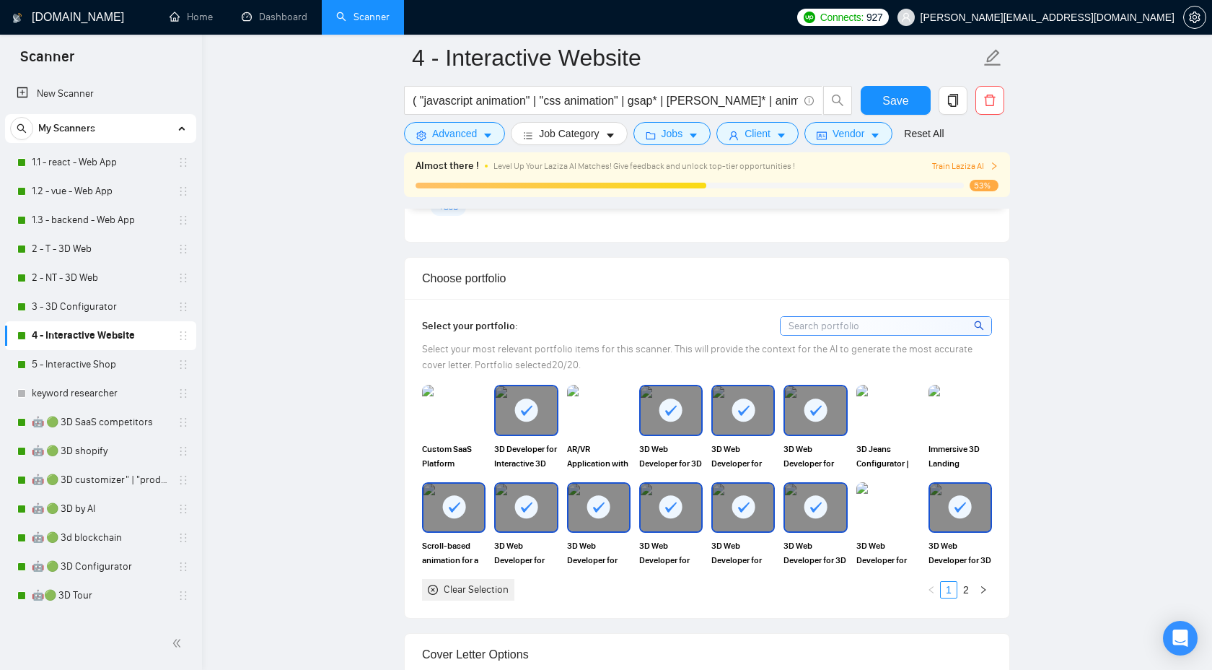
scroll to position [1269, 0]
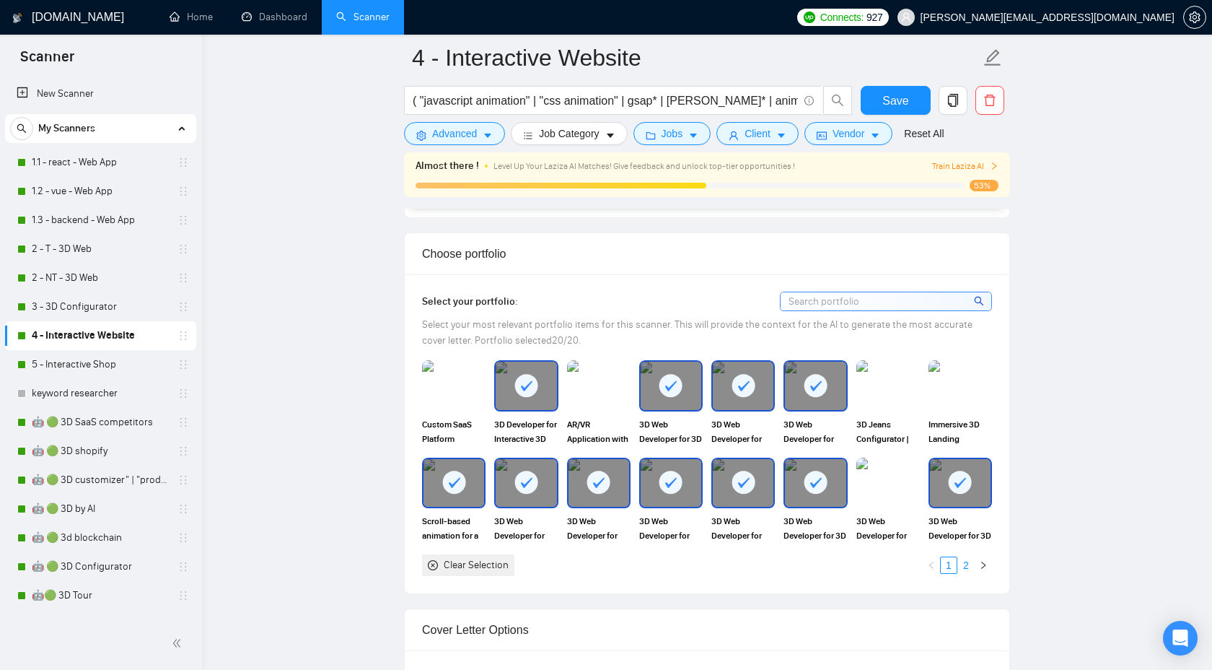
click at [969, 557] on link "2" at bounding box center [966, 565] width 16 height 16
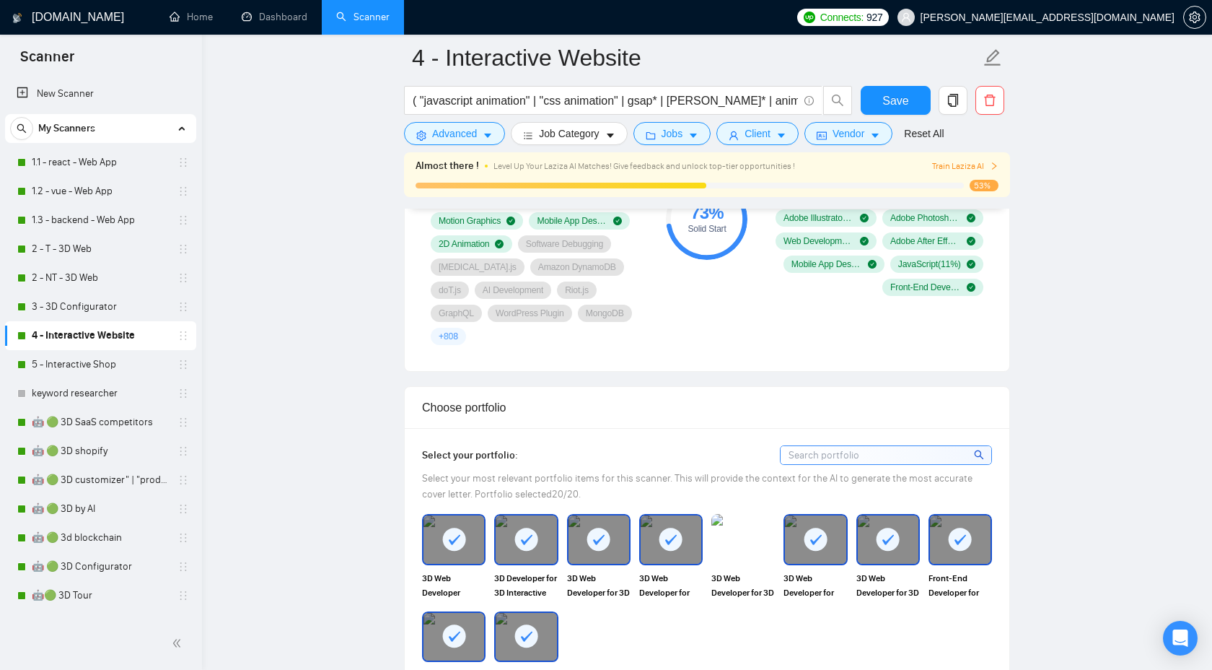
scroll to position [1116, 0]
click at [744, 519] on img at bounding box center [743, 539] width 61 height 48
click at [740, 515] on img at bounding box center [743, 539] width 61 height 48
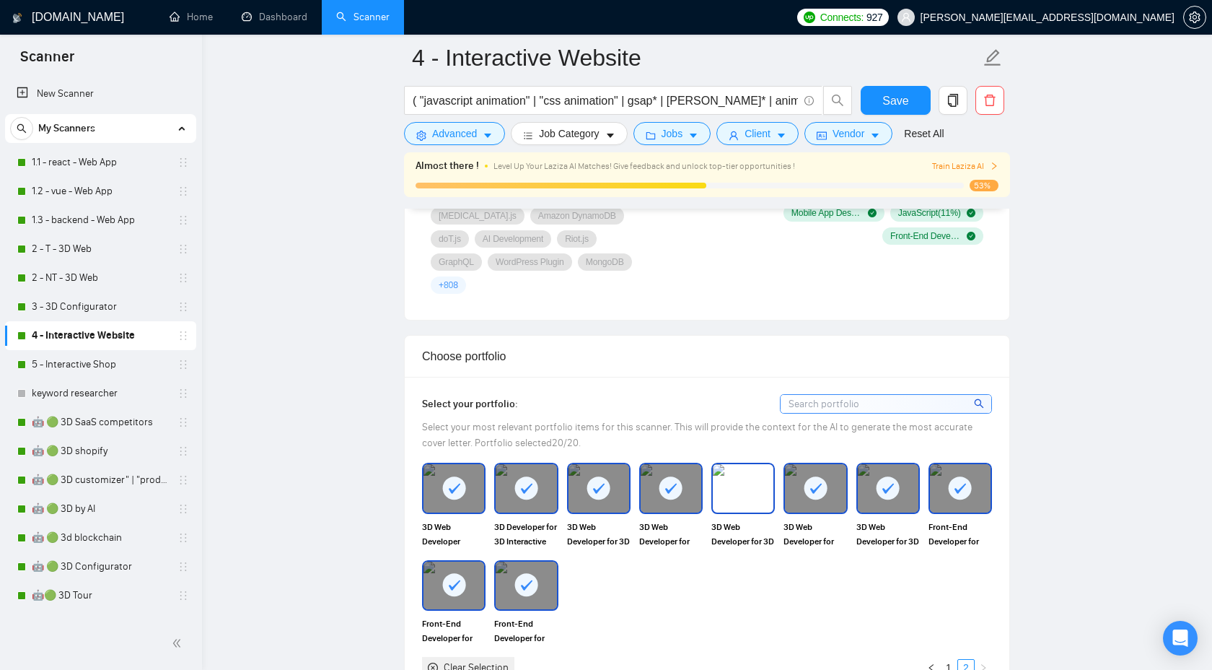
scroll to position [1173, 0]
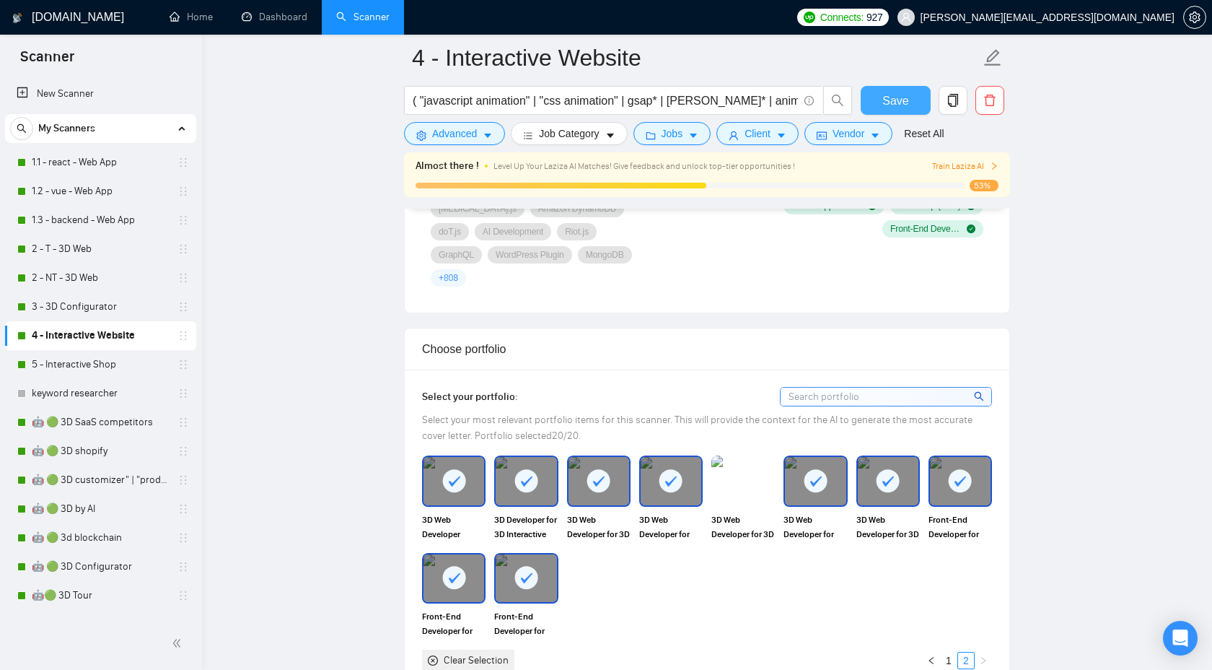
click at [893, 101] on span "Save" at bounding box center [896, 101] width 26 height 18
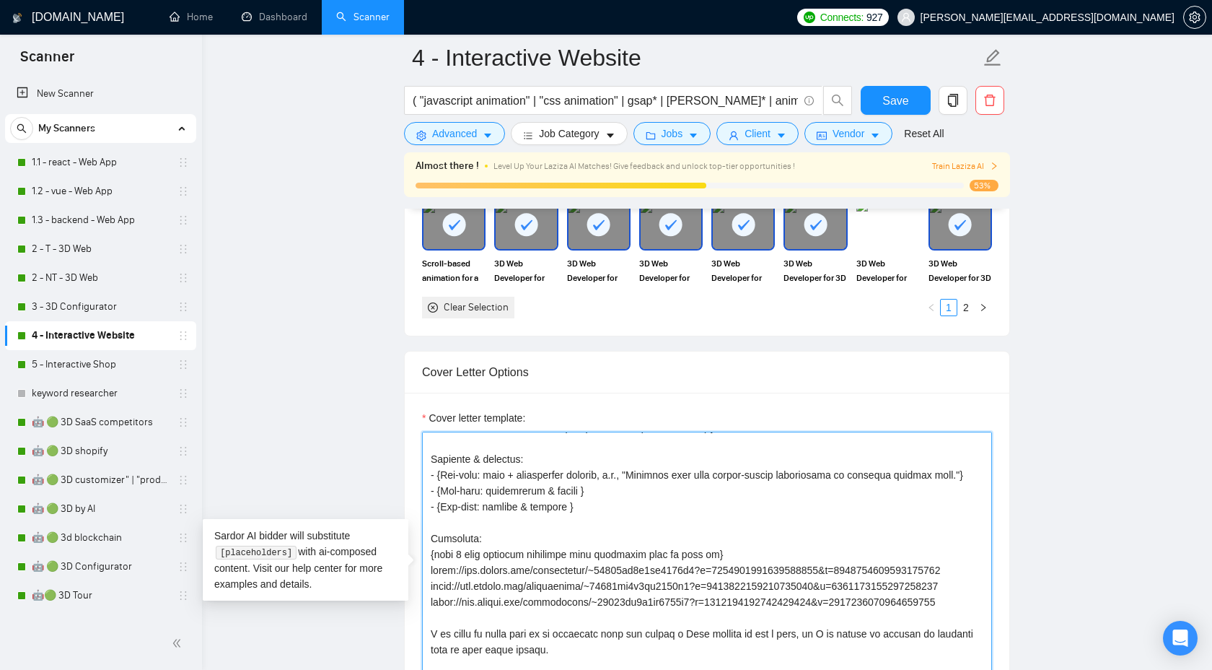
scroll to position [266, 0]
drag, startPoint x: 722, startPoint y: 452, endPoint x: 426, endPoint y: 451, distance: 295.9
click at [424, 450] on textarea "Cover letter template:" at bounding box center [707, 594] width 570 height 325
click at [880, 478] on textarea "Cover letter template:" at bounding box center [707, 594] width 570 height 325
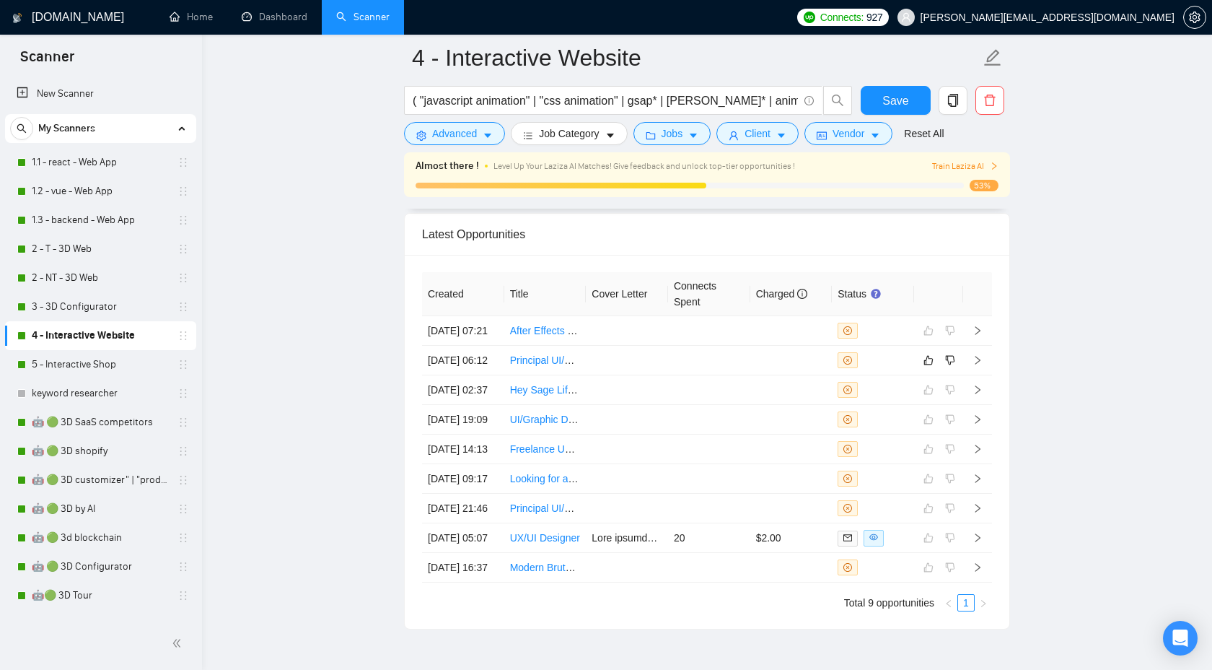
scroll to position [3688, 0]
click at [976, 357] on icon "right" at bounding box center [978, 361] width 10 height 10
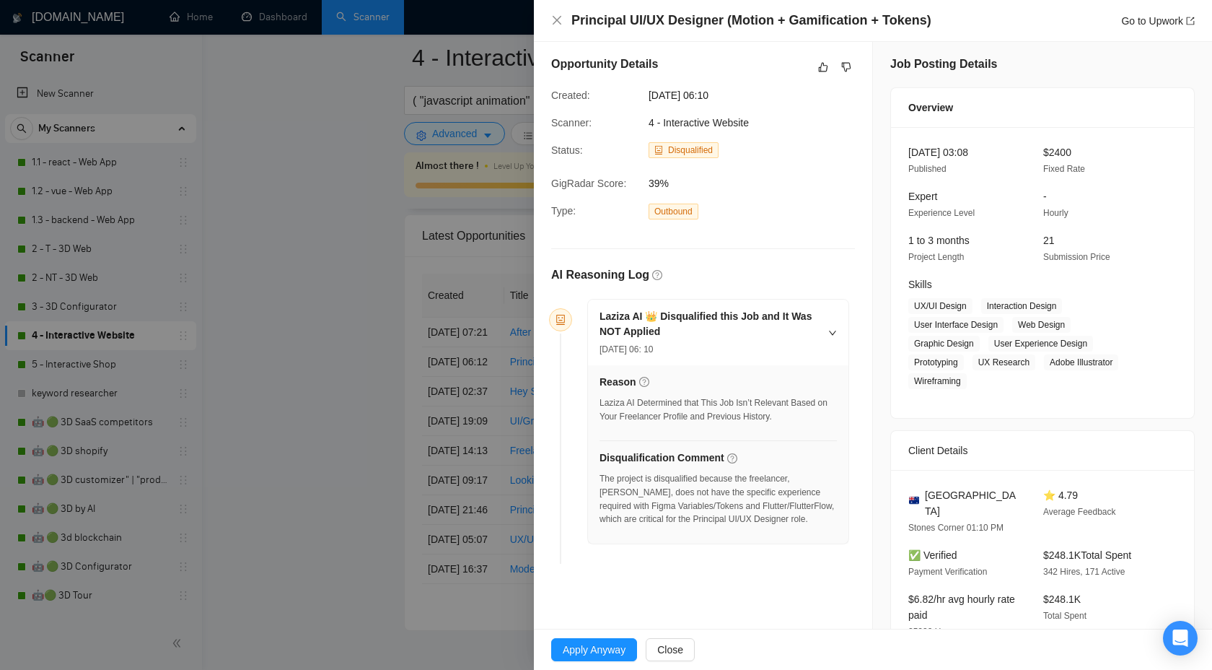
scroll to position [4, 0]
drag, startPoint x: 599, startPoint y: 504, endPoint x: 791, endPoint y: 504, distance: 192.0
click at [791, 504] on div "The project is disqualified because the freelancer, Mykola R., does not have th…" at bounding box center [718, 498] width 237 height 54
drag, startPoint x: 602, startPoint y: 505, endPoint x: 787, endPoint y: 498, distance: 185.6
click at [787, 498] on div "The project is disqualified because the freelancer, Mykola R., does not have th…" at bounding box center [718, 498] width 237 height 54
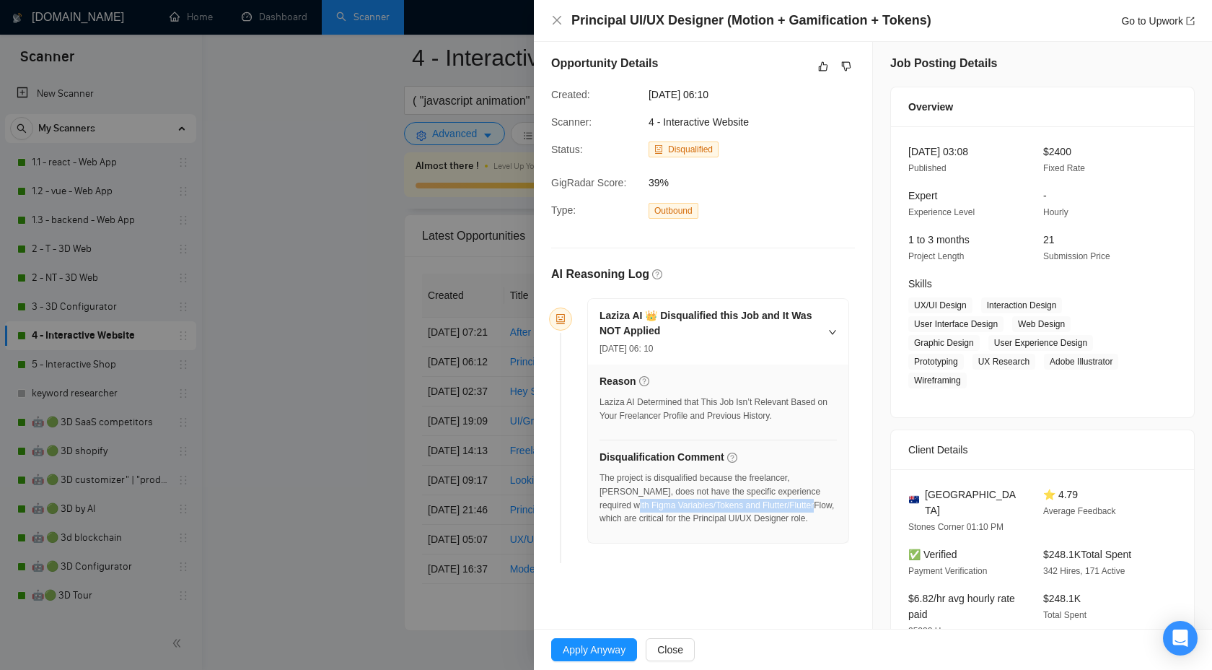
copy div "Figma Variables/Tokens and Flutter/FlutterFlow"
click at [328, 239] on div at bounding box center [606, 335] width 1212 height 670
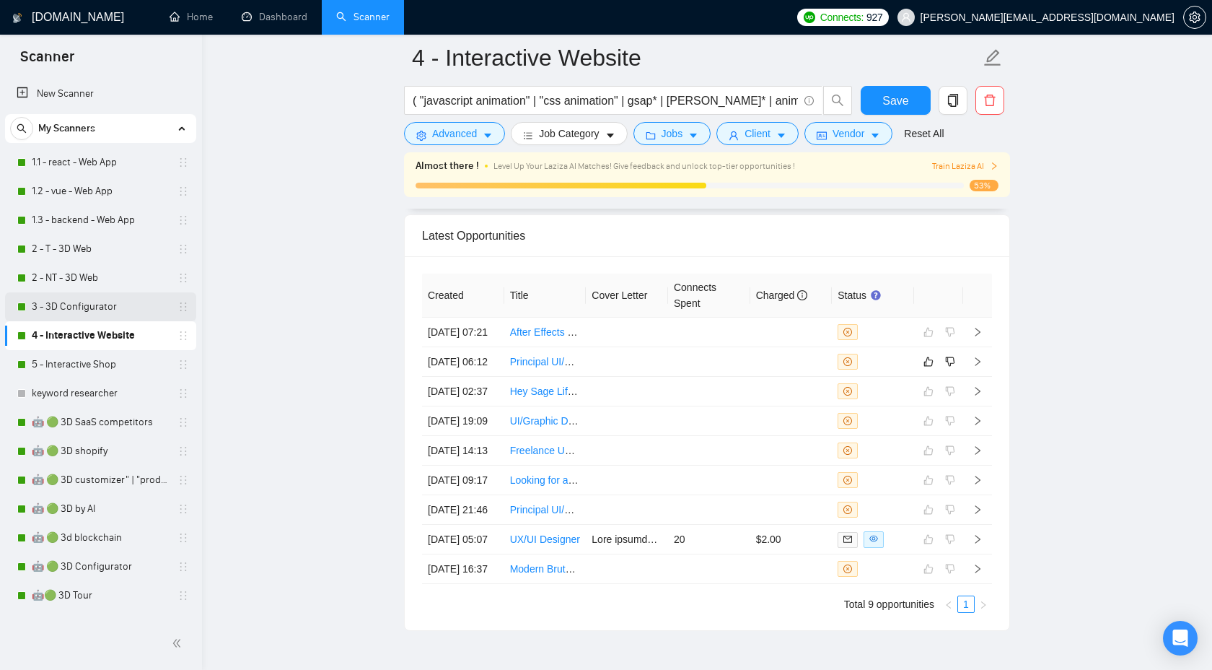
click at [69, 311] on link "3 - 3D Configurator" at bounding box center [100, 306] width 137 height 29
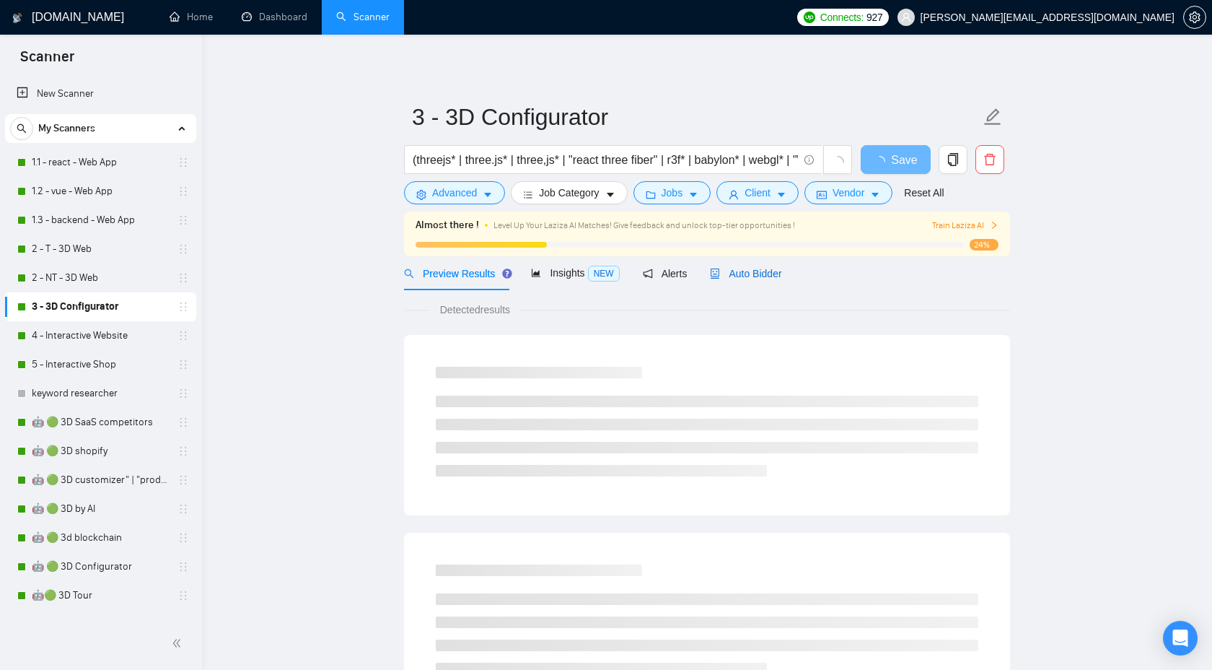
click at [720, 271] on icon "robot" at bounding box center [716, 273] width 9 height 10
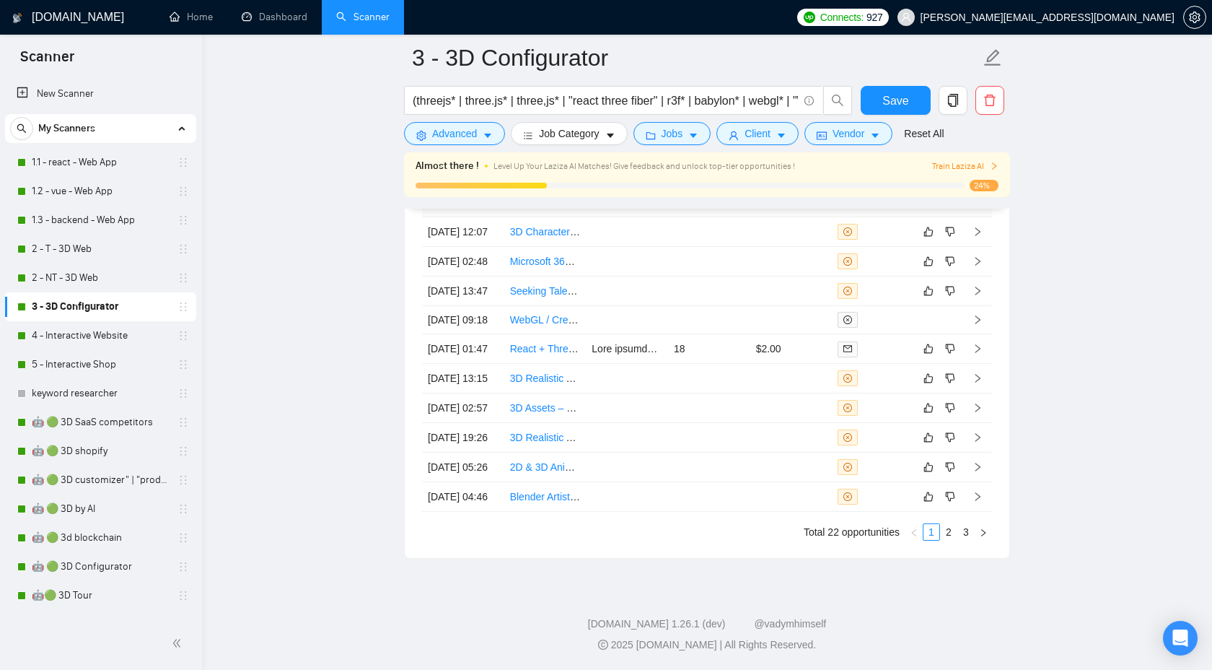
scroll to position [3910, 0]
click at [969, 533] on link "3" at bounding box center [966, 532] width 16 height 16
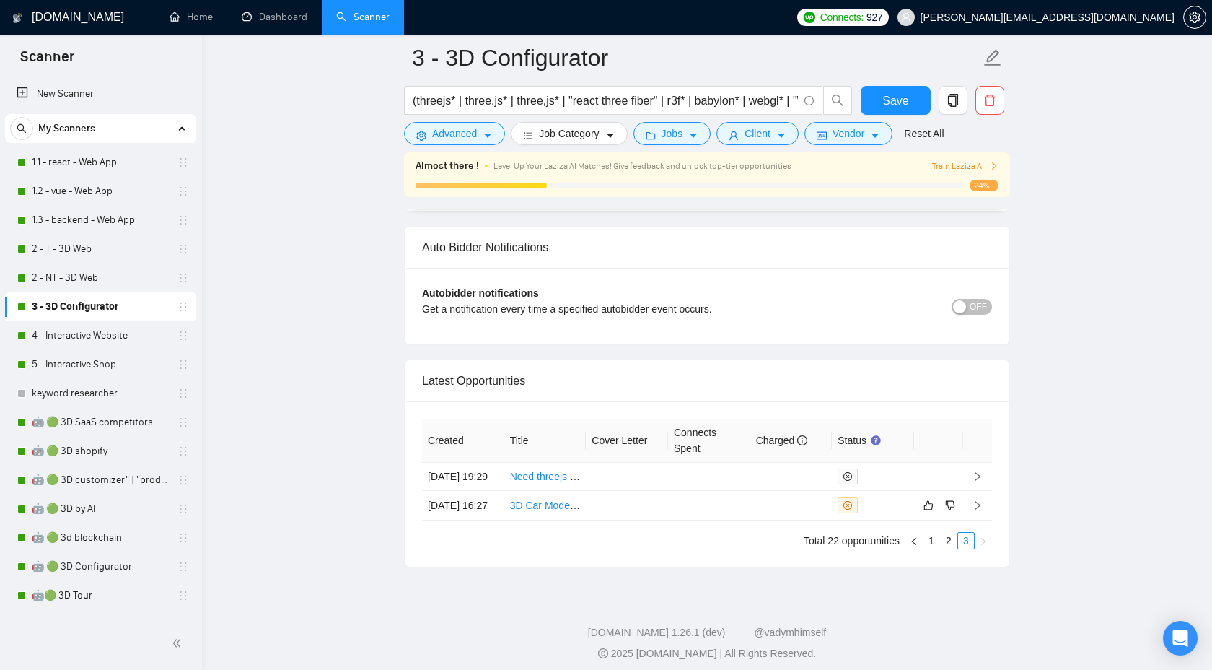
scroll to position [3522, 0]
click at [981, 507] on icon "right" at bounding box center [978, 502] width 10 height 10
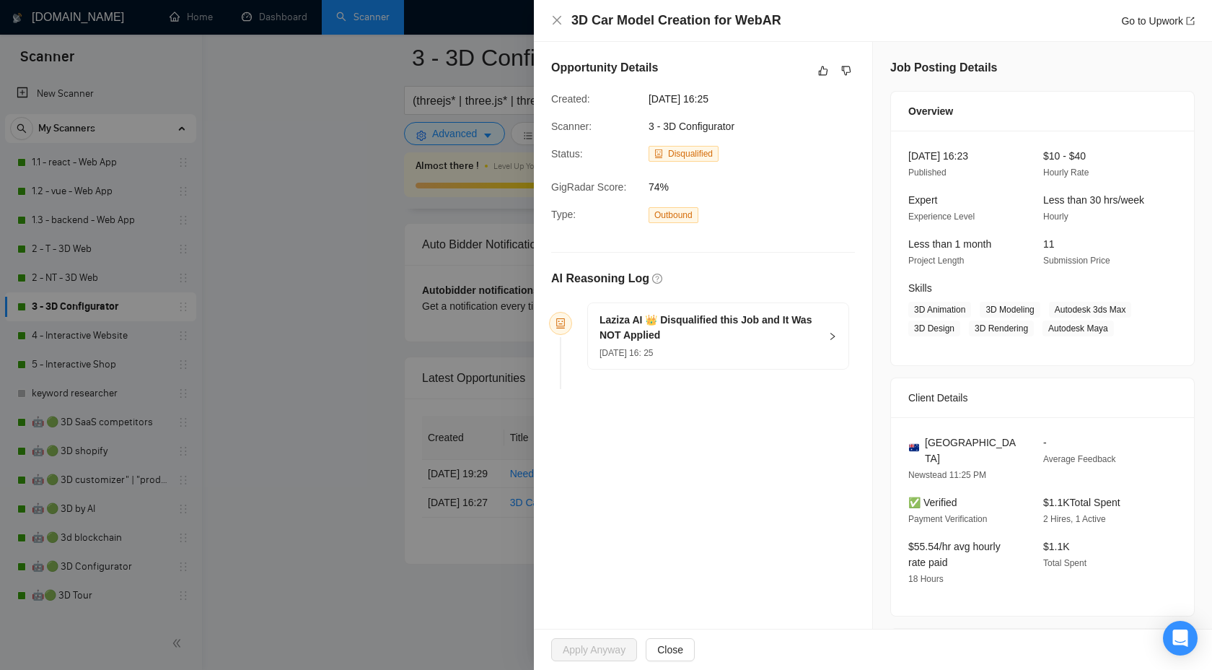
click at [829, 336] on icon "right" at bounding box center [832, 336] width 9 height 9
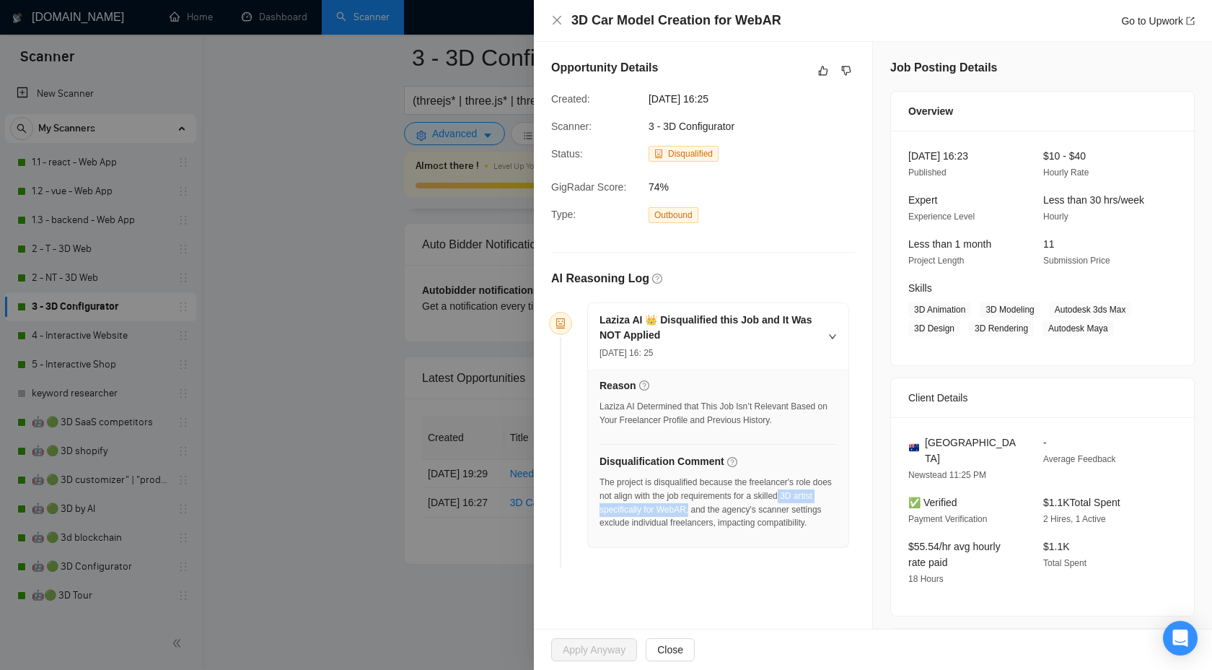
drag, startPoint x: 813, startPoint y: 496, endPoint x: 716, endPoint y: 515, distance: 99.2
click at [716, 515] on div "The project is disqualified because the freelancer's role does not align with t…" at bounding box center [718, 503] width 237 height 54
copy div "3D artist specifically for WebAR,"
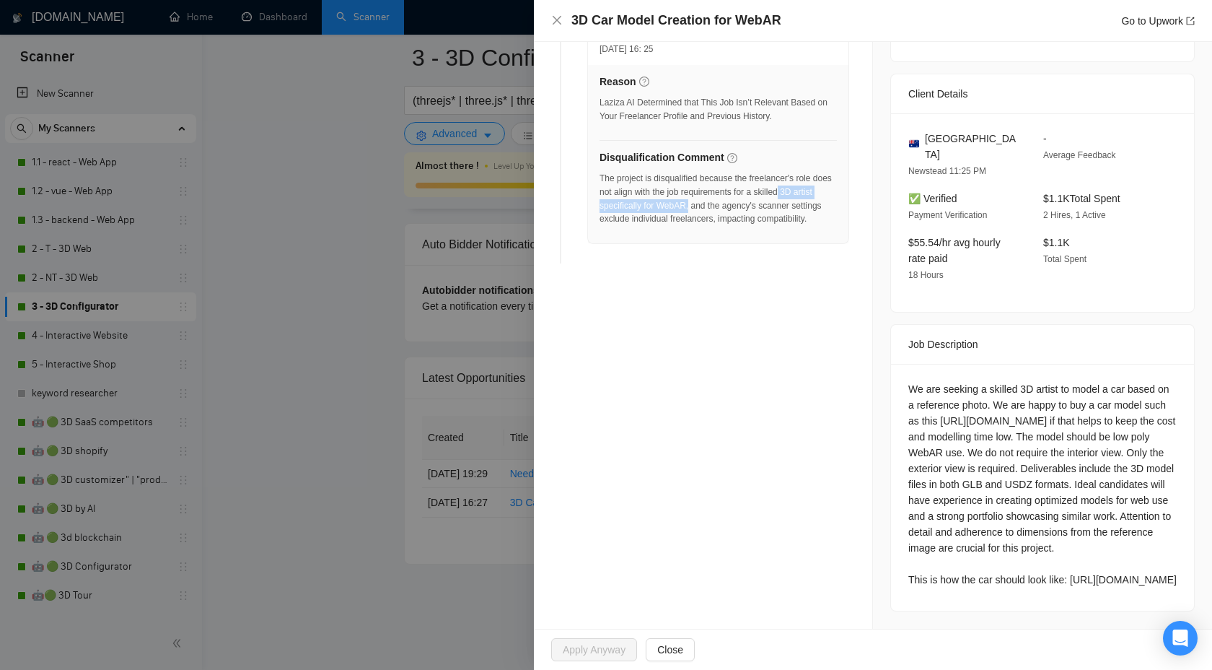
click at [1015, 385] on div "We are seeking a skilled 3D artist to model a car based on a reference photo. W…" at bounding box center [1043, 484] width 268 height 206
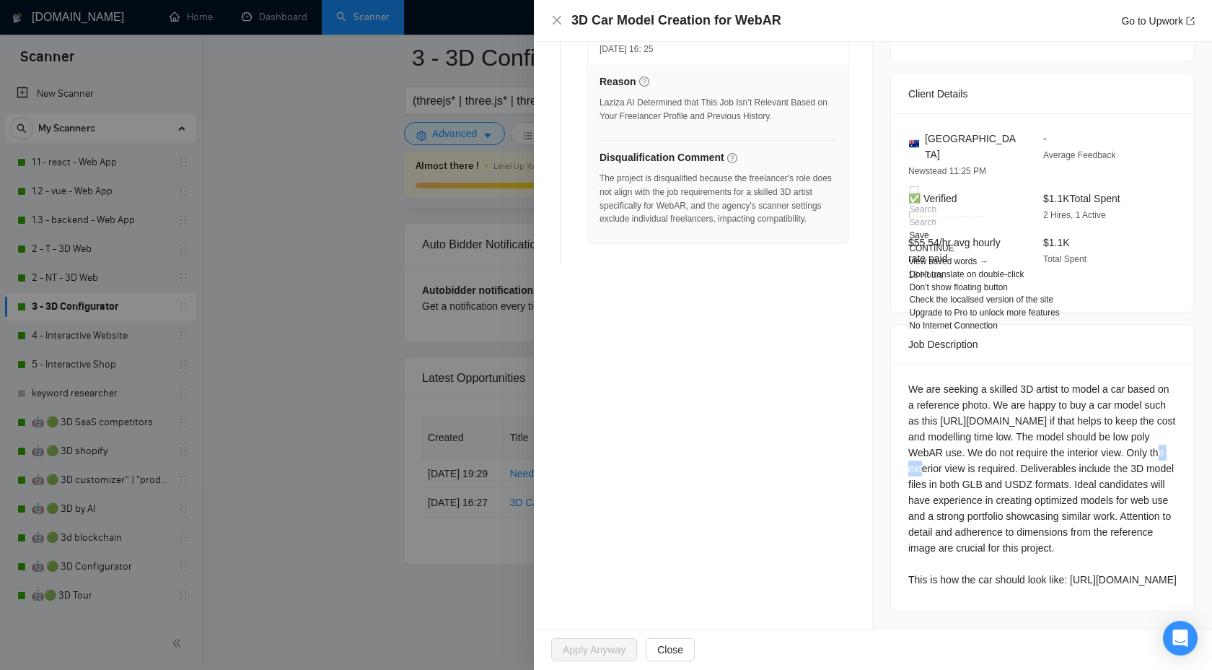
click at [1015, 385] on div "We are seeking a skilled 3D artist to model a car based on a reference photo. W…" at bounding box center [1043, 484] width 268 height 206
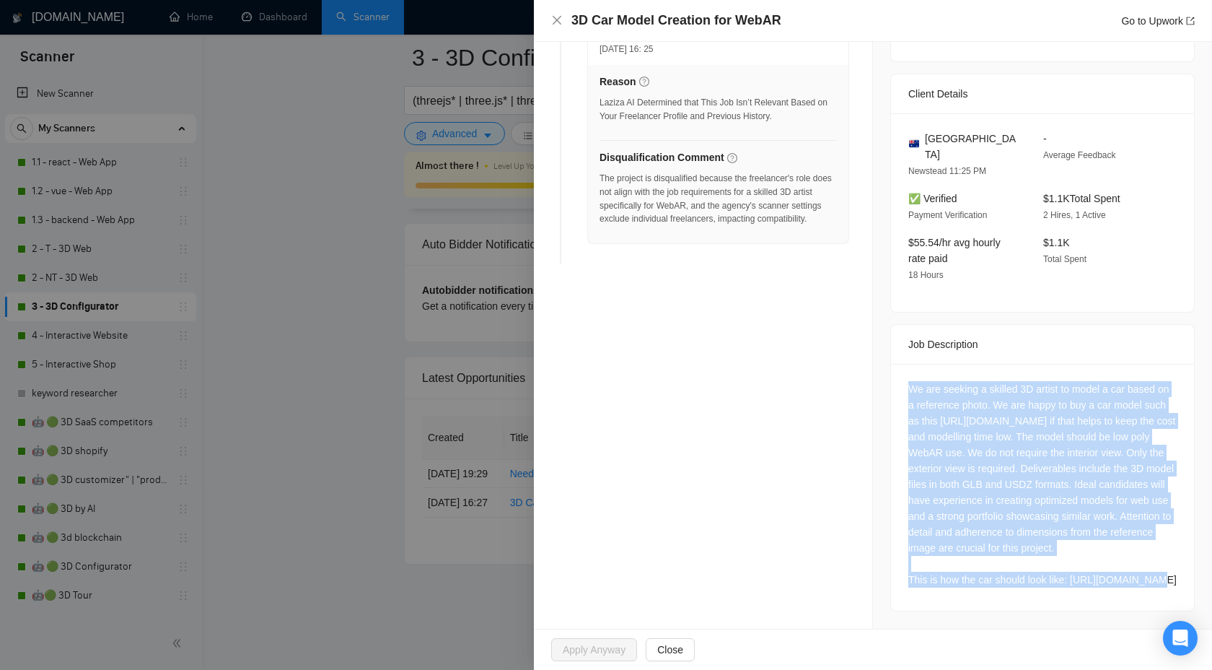
click at [1015, 385] on div "We are seeking a skilled 3D artist to model a car based on a reference photo. W…" at bounding box center [1043, 484] width 268 height 206
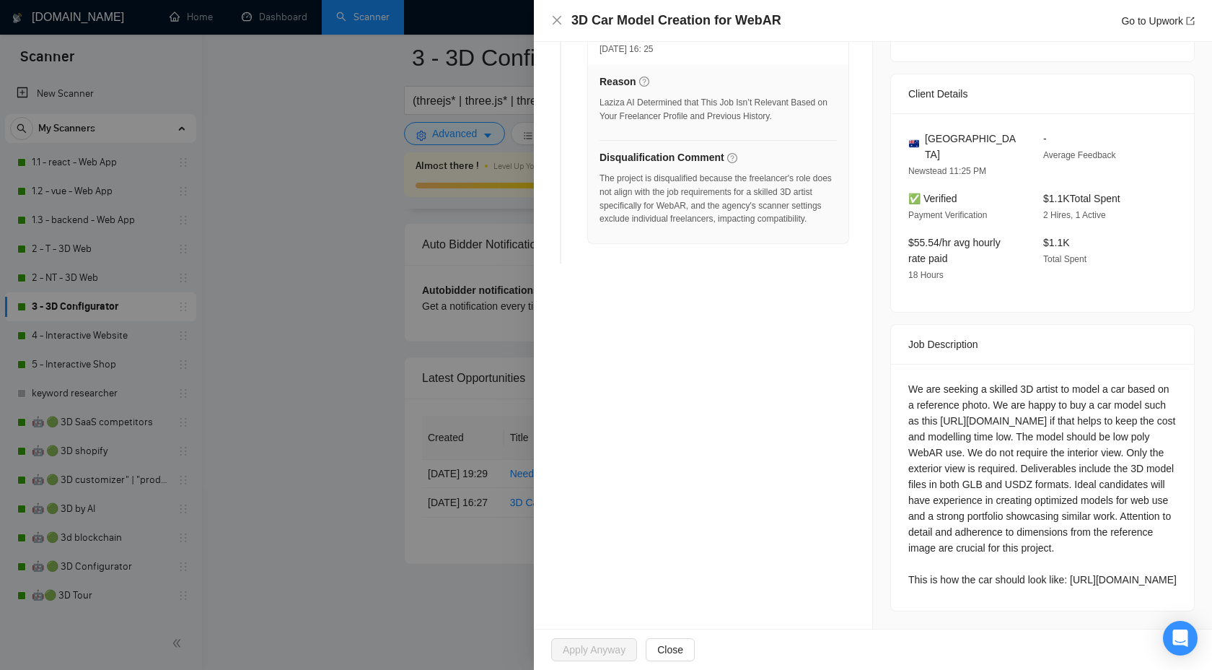
click at [1015, 385] on div "We are seeking a skilled 3D artist to model a car based on a reference photo. W…" at bounding box center [1043, 484] width 268 height 206
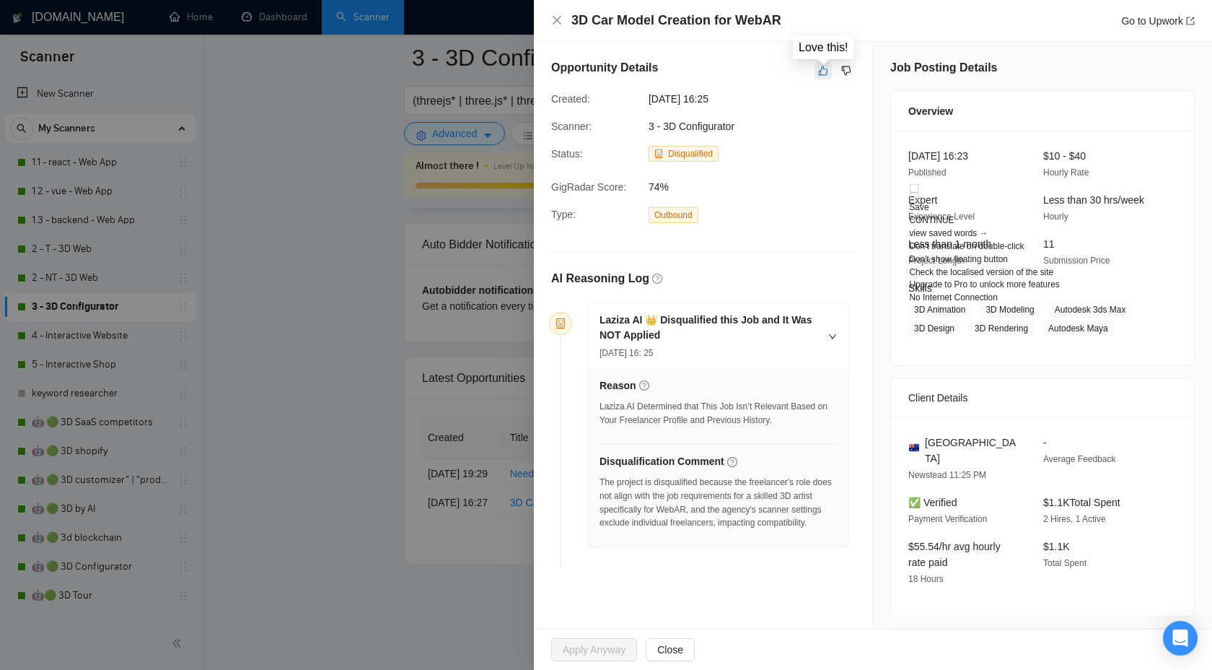
click at [823, 63] on button "button" at bounding box center [823, 70] width 17 height 17
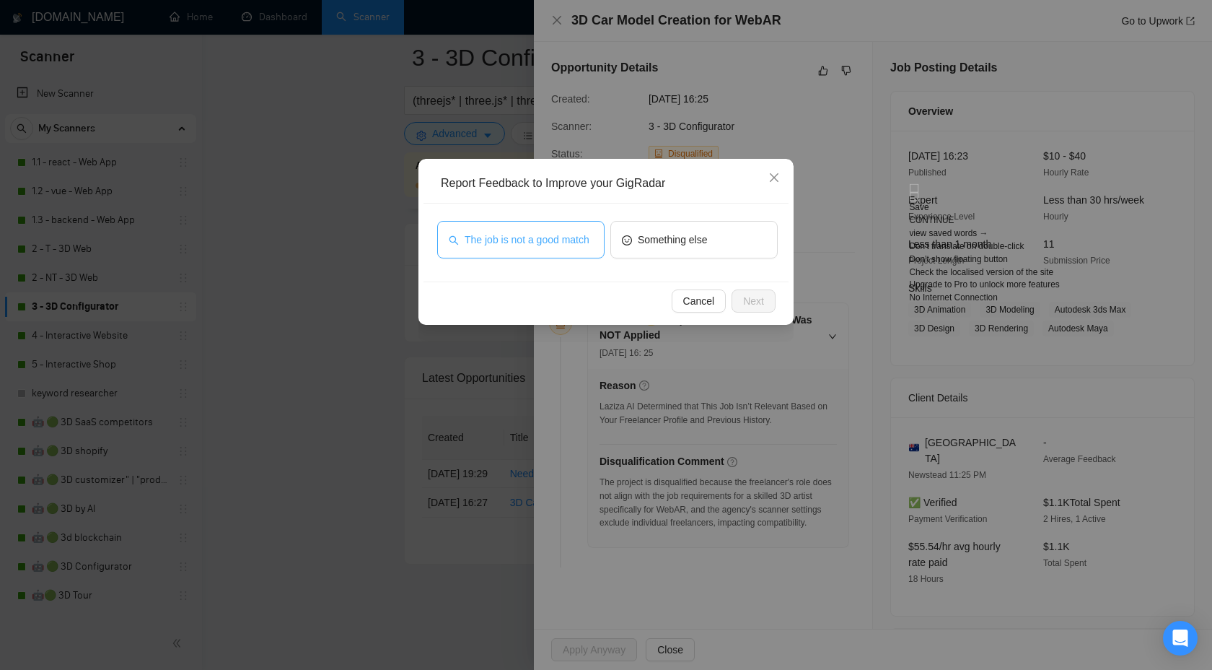
click at [543, 245] on span "The job is not a good match" at bounding box center [527, 240] width 125 height 16
click at [758, 305] on span "Next" at bounding box center [753, 301] width 21 height 16
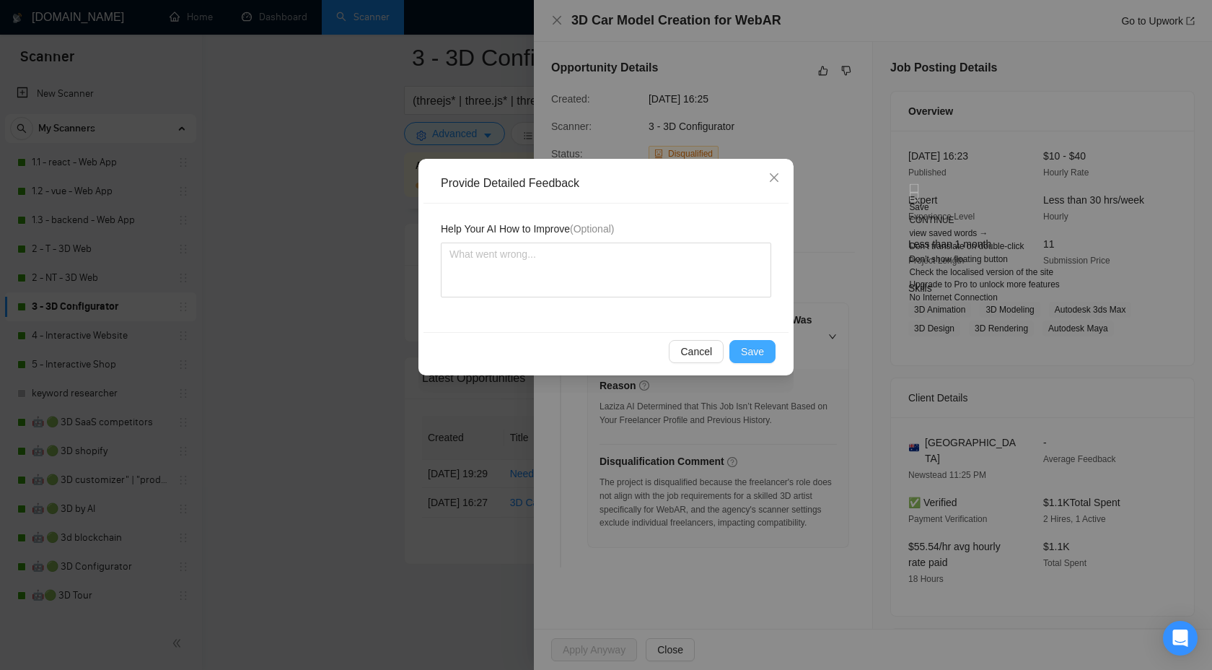
click at [741, 341] on button "Save" at bounding box center [753, 351] width 46 height 23
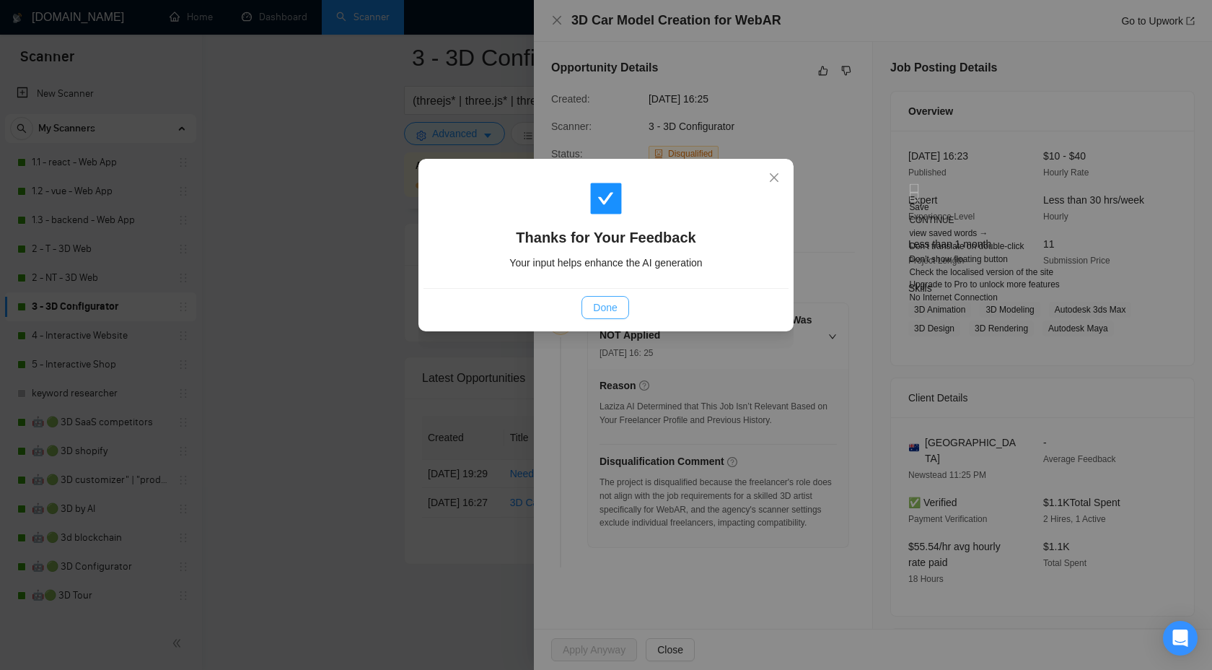
click at [588, 305] on button "Done" at bounding box center [605, 307] width 47 height 23
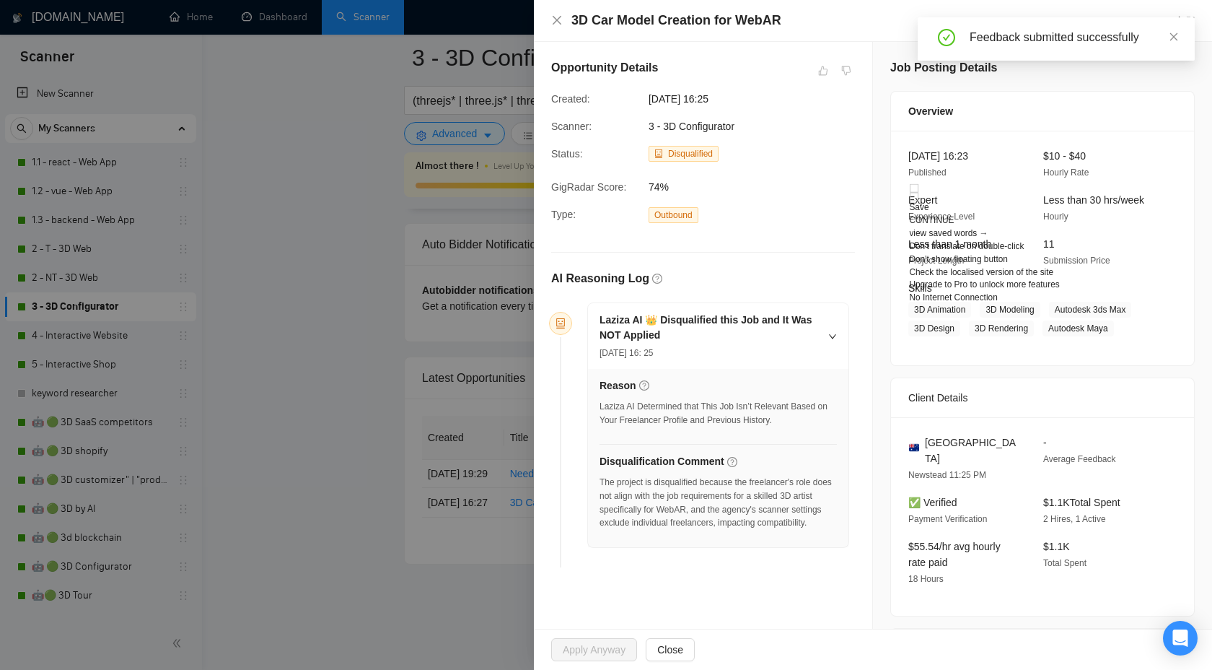
click at [436, 269] on div at bounding box center [606, 335] width 1212 height 670
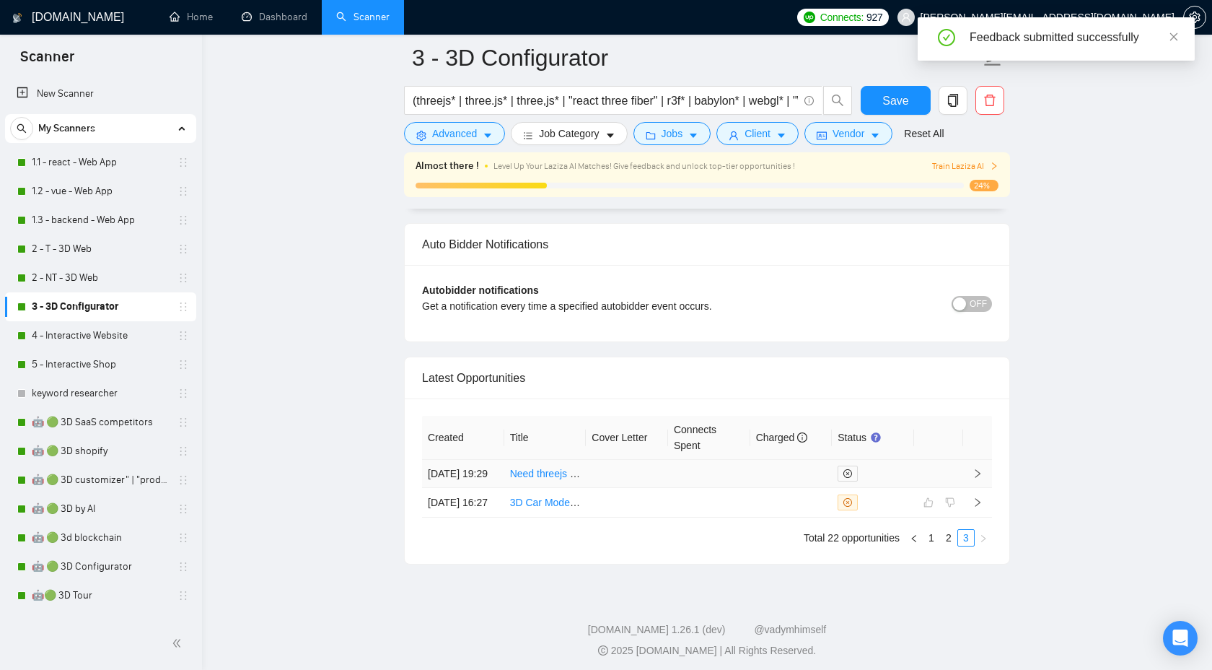
click at [979, 478] on icon "right" at bounding box center [978, 473] width 5 height 9
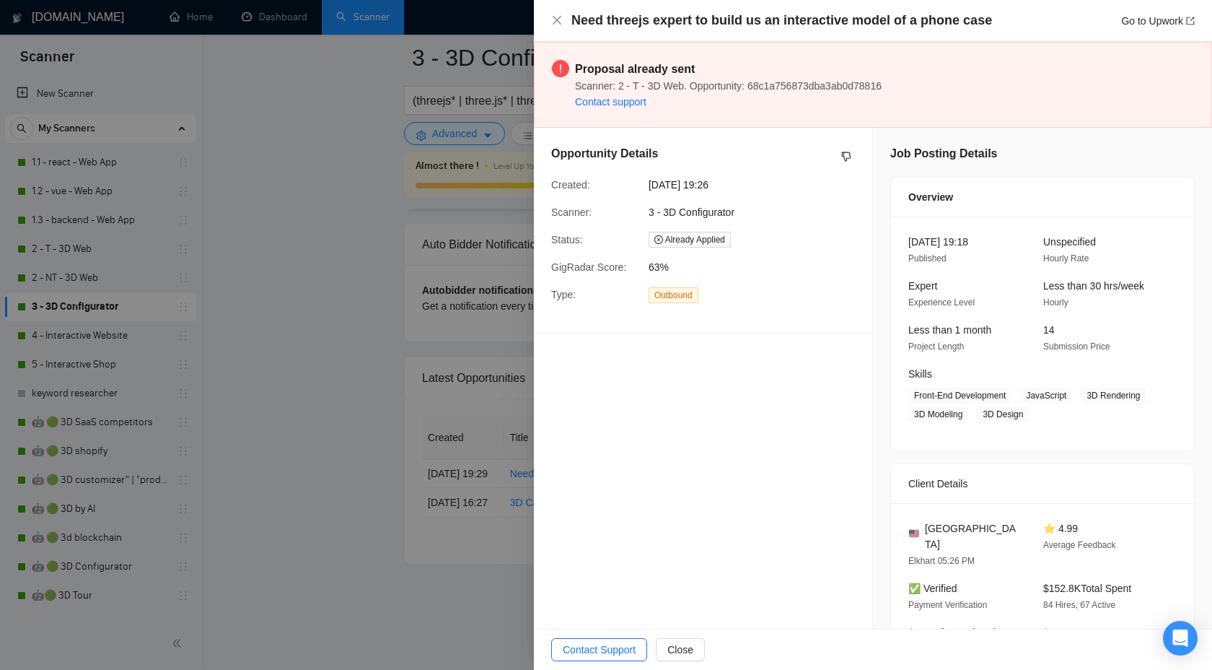
click at [564, 22] on div "Need threejs expert to build us an interactive model of a phone case Go to Upwo…" at bounding box center [873, 21] width 644 height 18
click at [561, 23] on icon "close" at bounding box center [557, 20] width 12 height 12
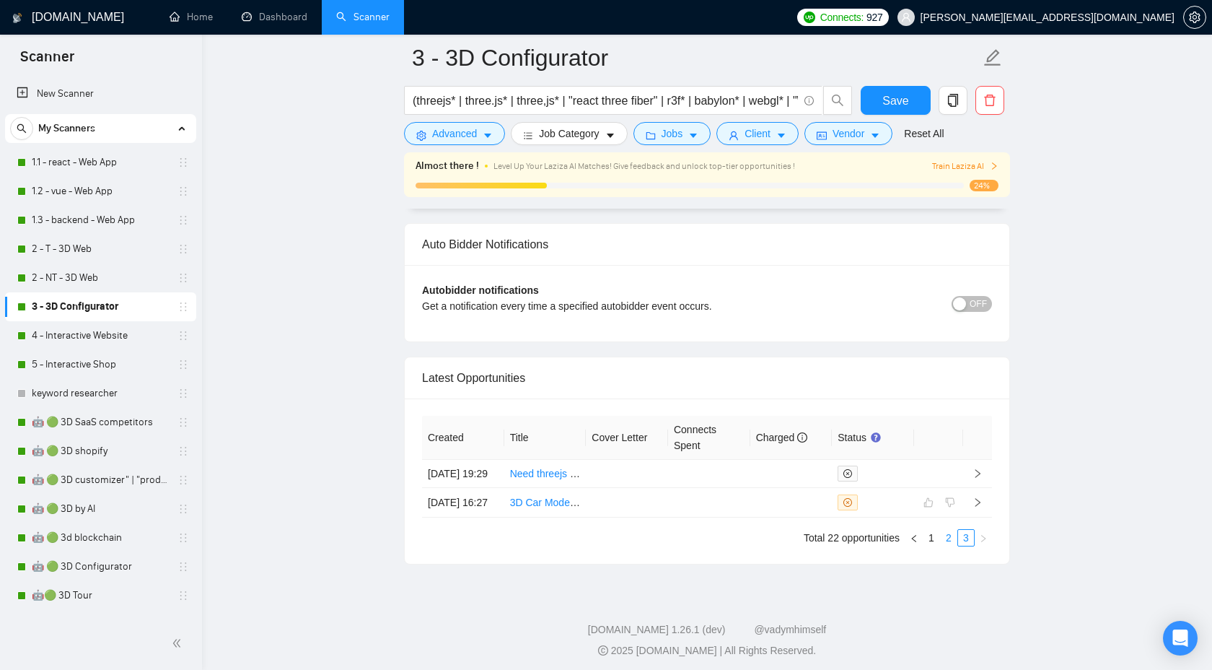
click at [943, 546] on link "2" at bounding box center [949, 538] width 16 height 16
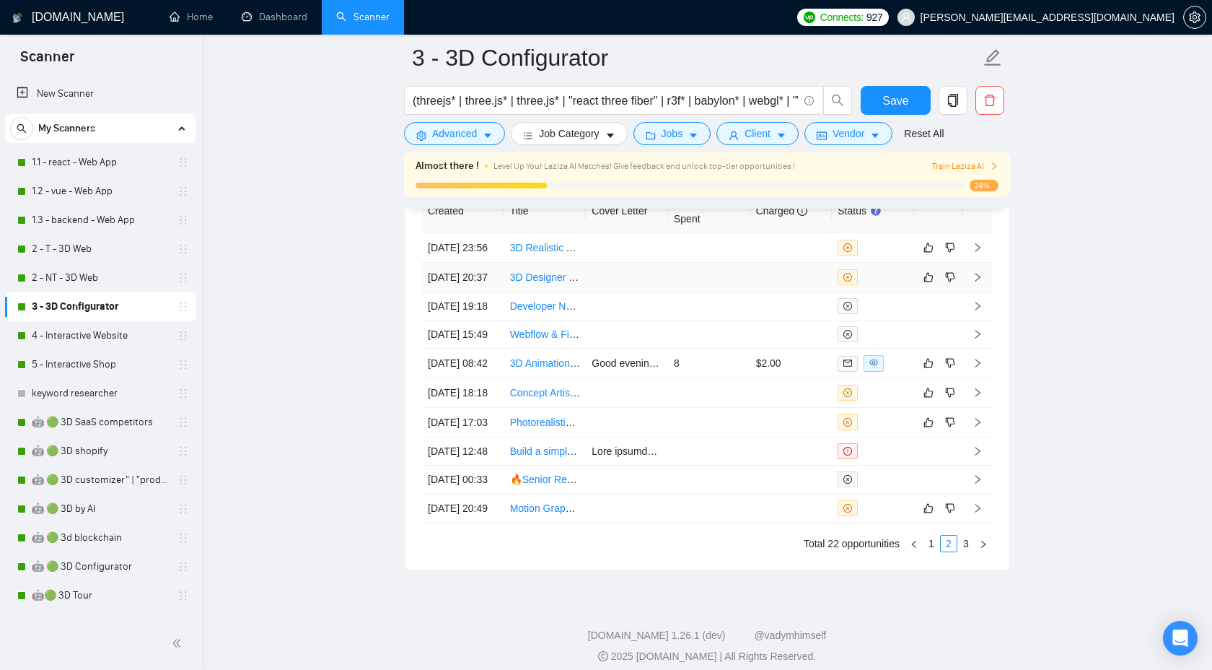
scroll to position [3910, 0]
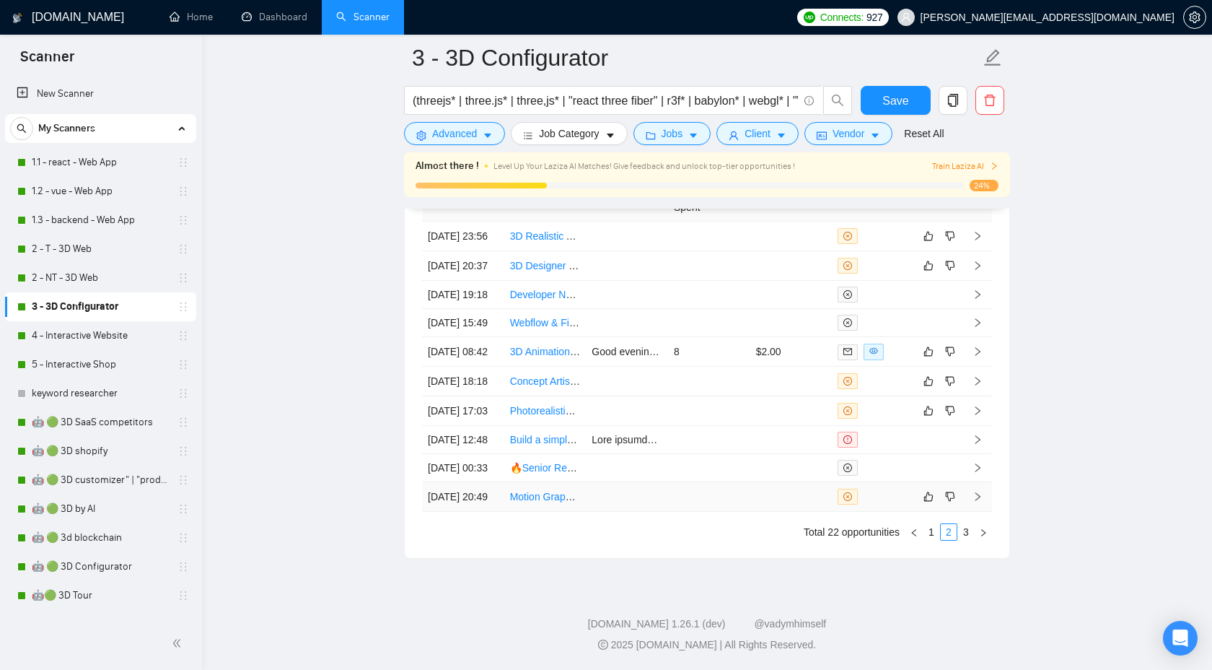
click at [981, 491] on icon "right" at bounding box center [978, 496] width 10 height 10
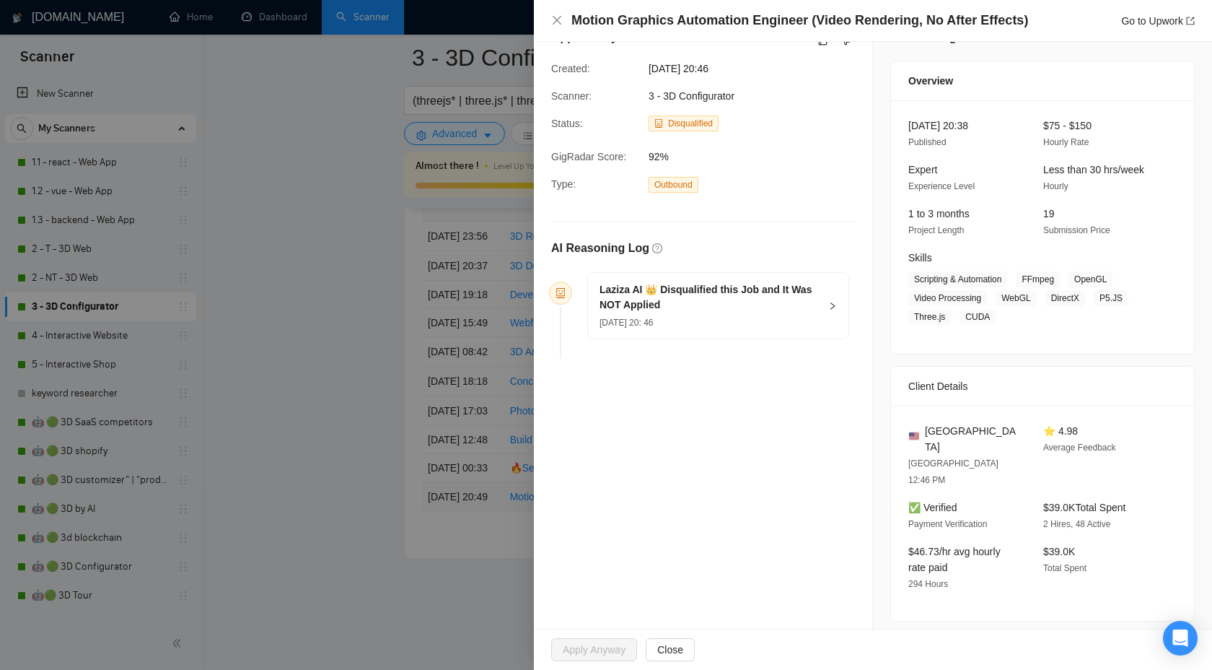
scroll to position [31, 0]
click at [833, 301] on icon "right" at bounding box center [832, 305] width 9 height 9
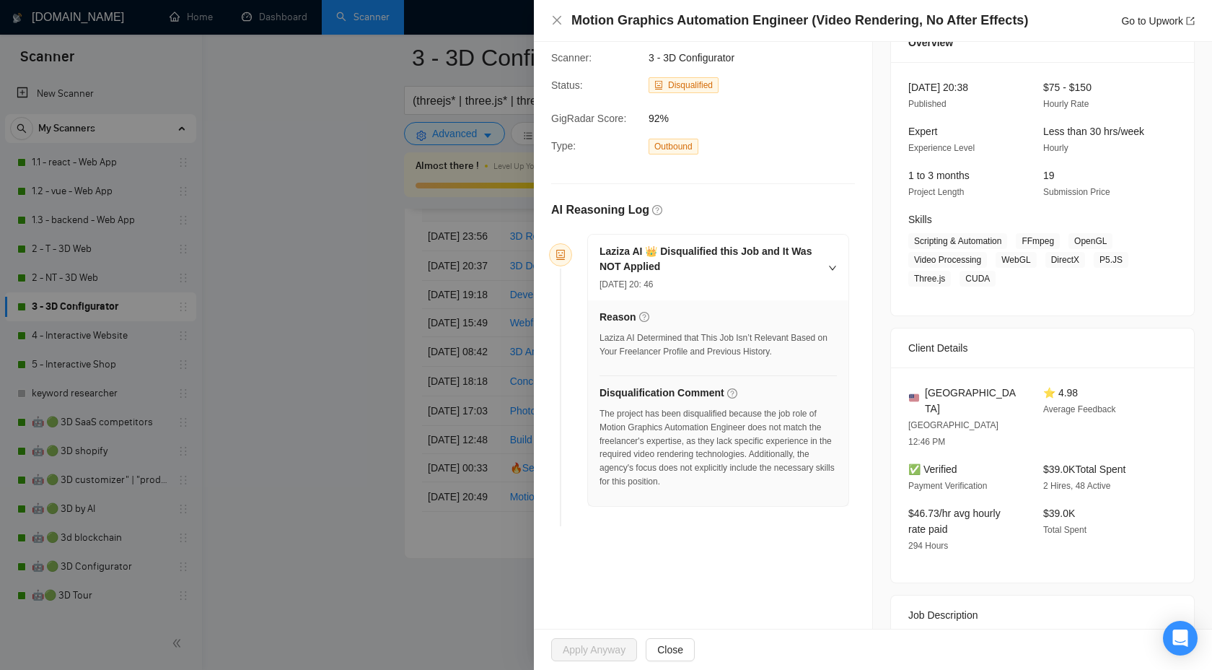
scroll to position [0, 0]
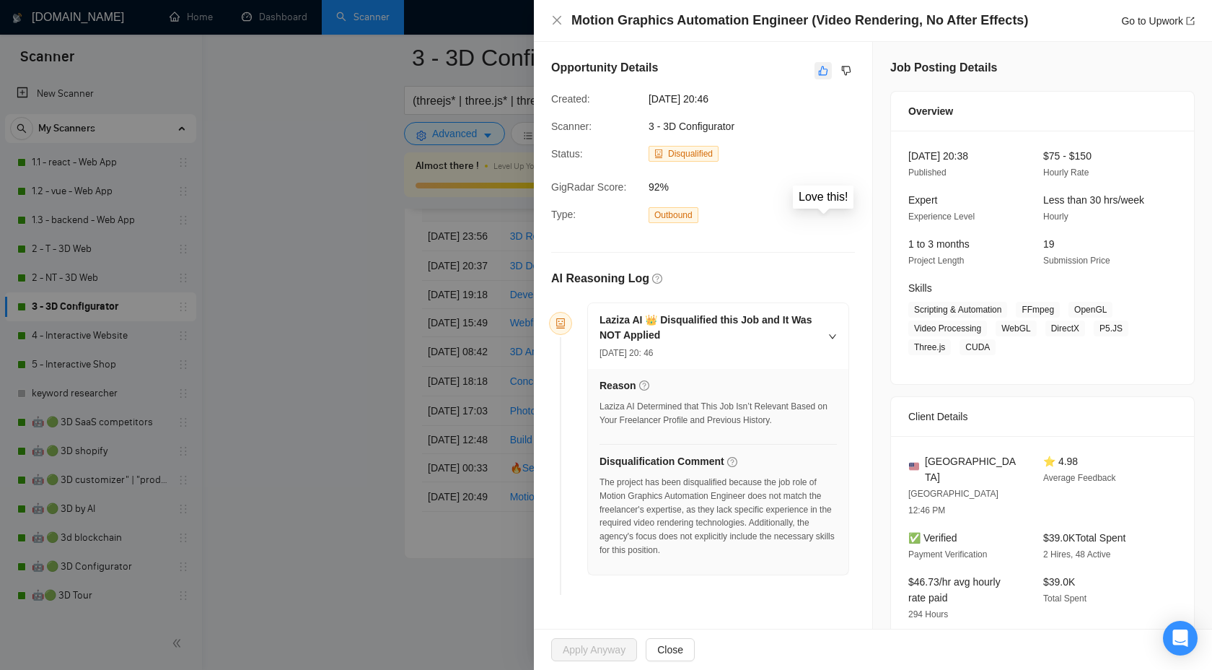
click at [817, 70] on button "button" at bounding box center [823, 70] width 17 height 17
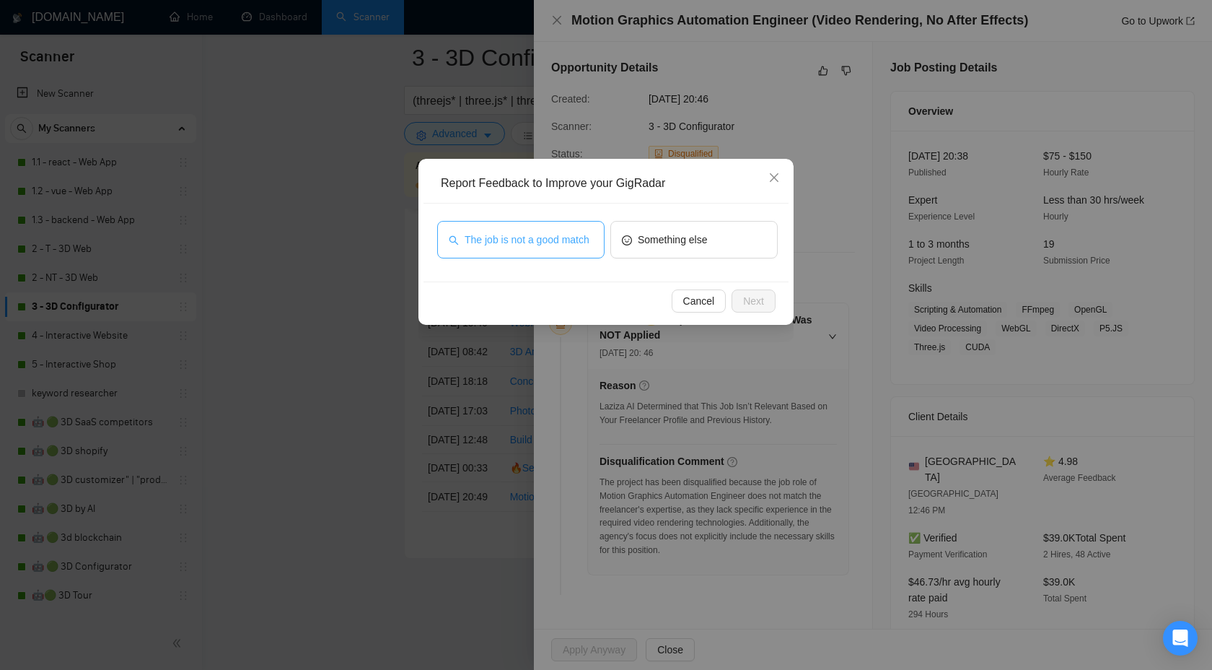
click at [543, 243] on span "The job is not a good match" at bounding box center [527, 240] width 125 height 16
click at [751, 299] on span "Next" at bounding box center [753, 301] width 21 height 16
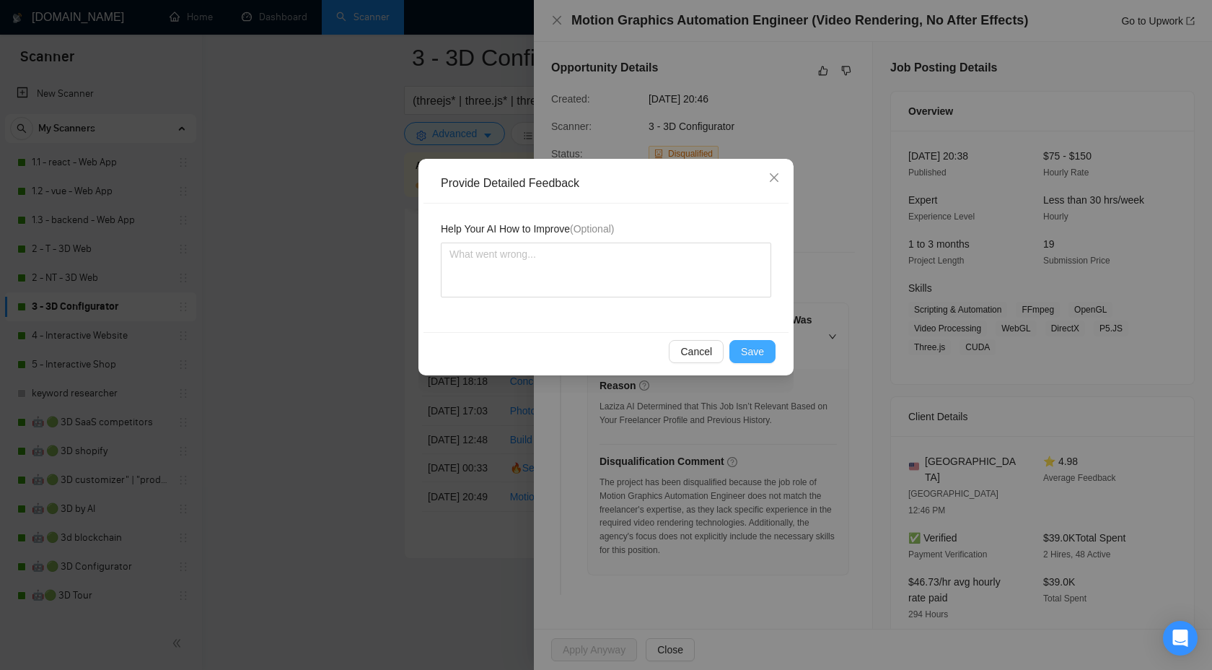
click at [745, 356] on span "Save" at bounding box center [752, 352] width 23 height 16
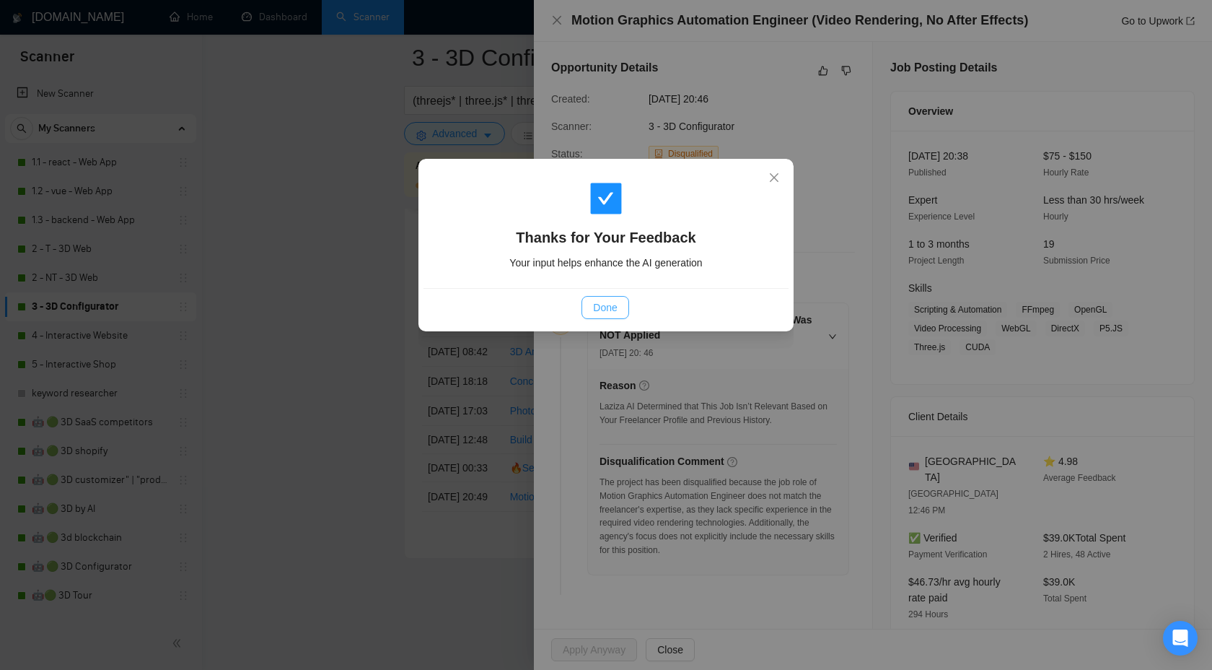
click at [607, 315] on span "Done" at bounding box center [605, 307] width 24 height 16
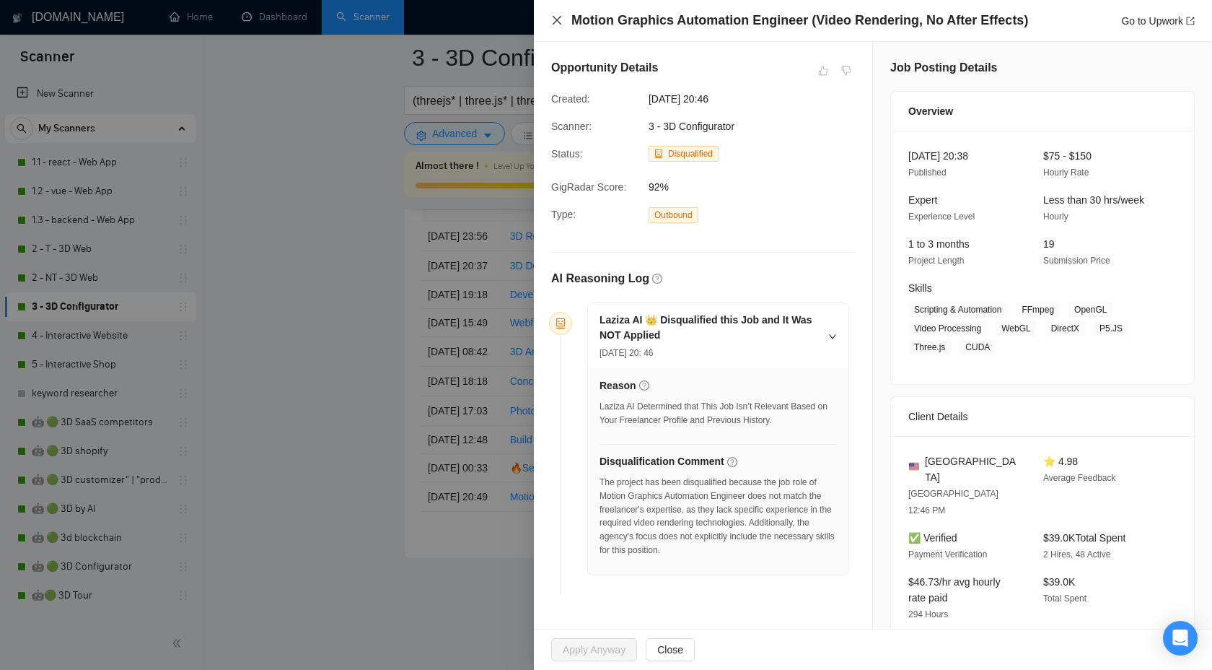
click at [560, 19] on icon "close" at bounding box center [557, 20] width 12 height 12
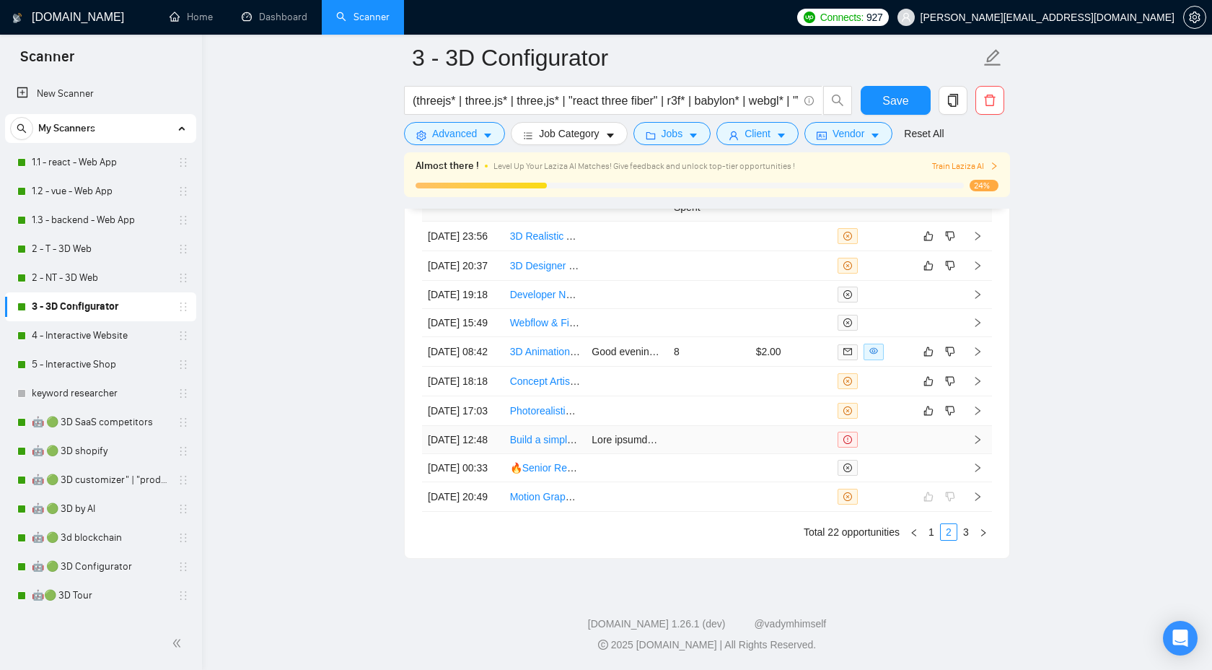
click at [974, 434] on icon "right" at bounding box center [978, 439] width 10 height 10
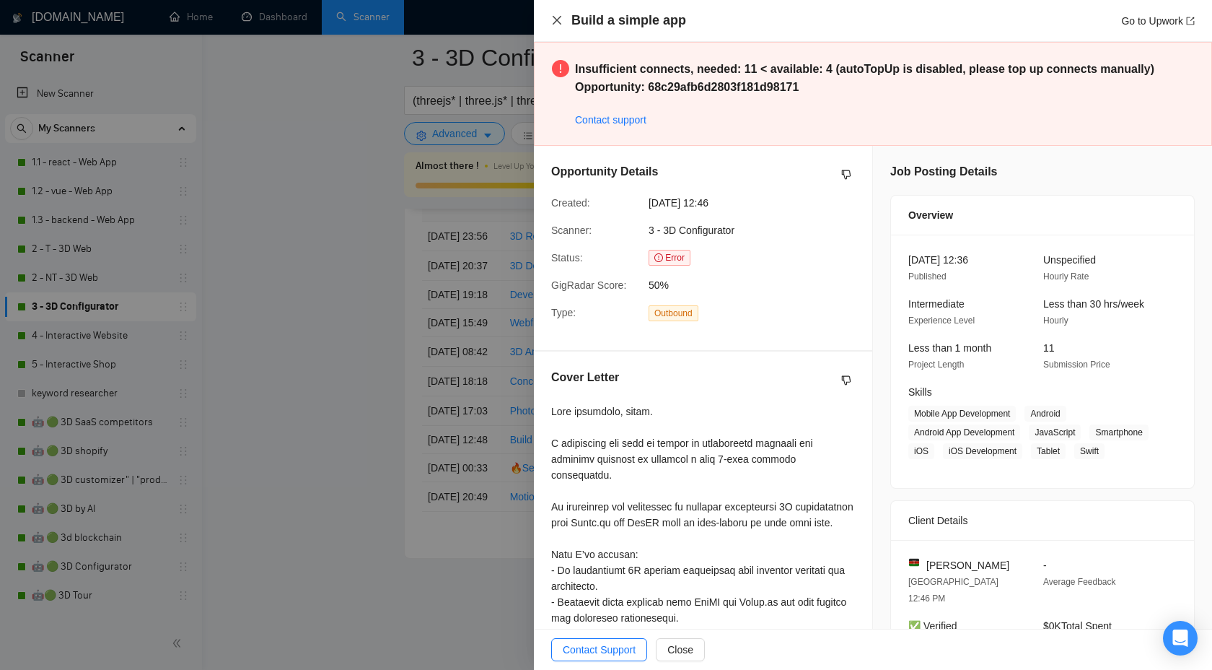
click at [555, 17] on icon "close" at bounding box center [557, 20] width 12 height 12
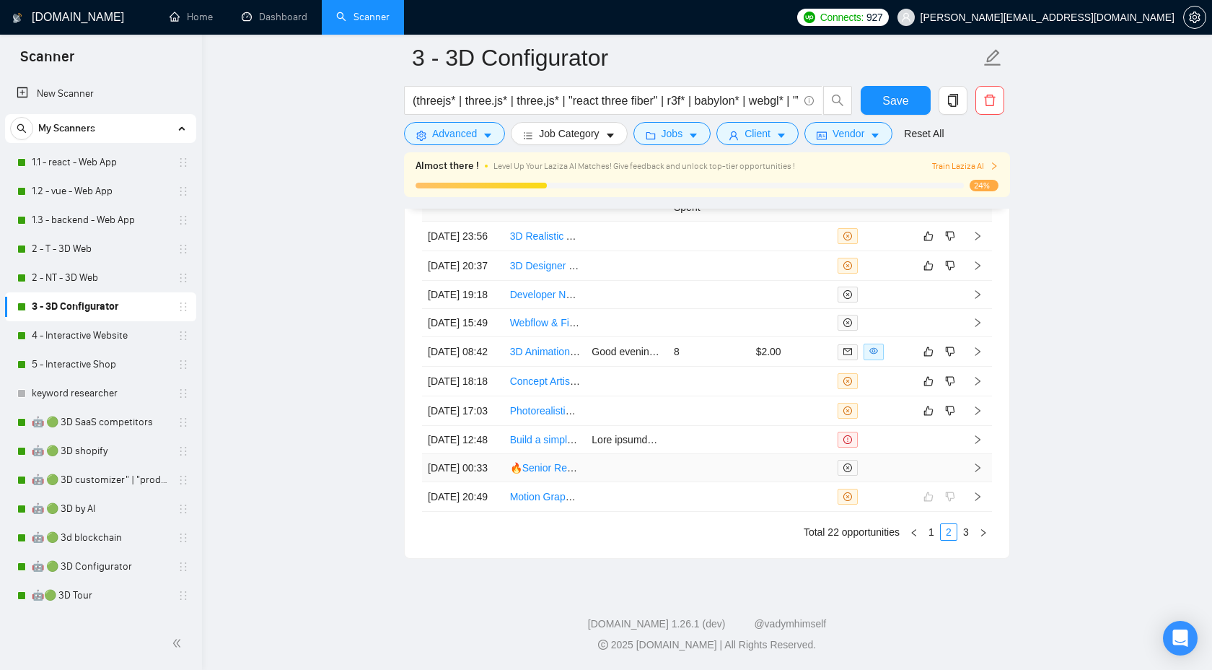
click at [981, 463] on icon "right" at bounding box center [978, 468] width 10 height 10
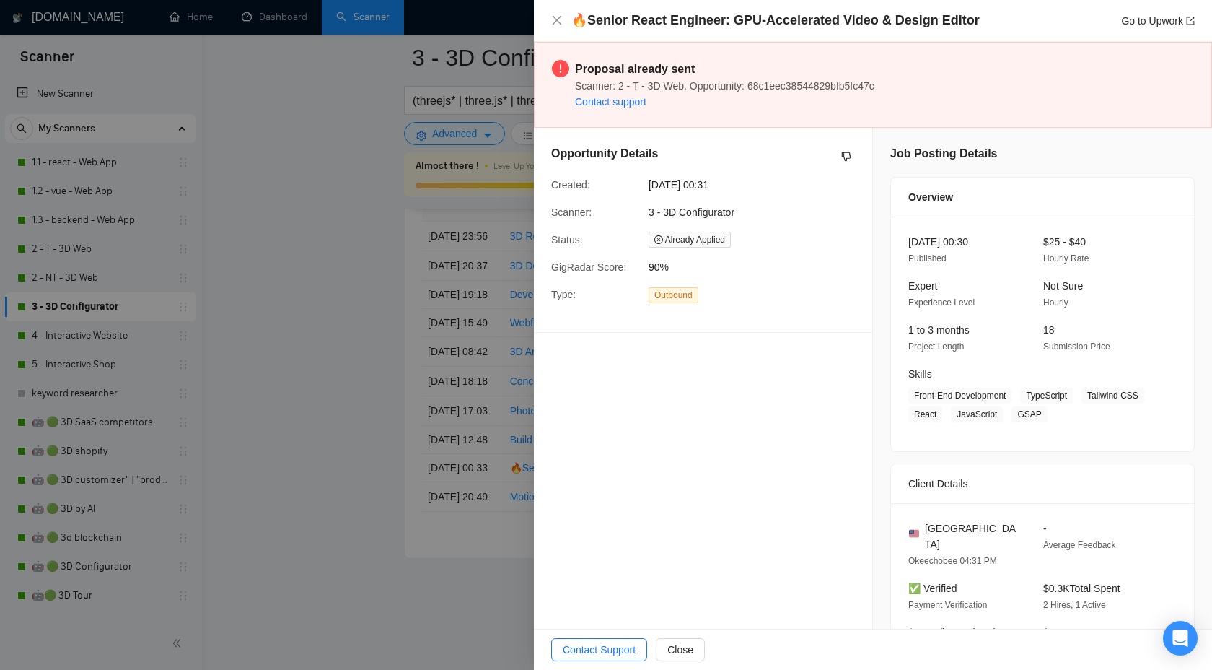
click at [393, 448] on div at bounding box center [606, 335] width 1212 height 670
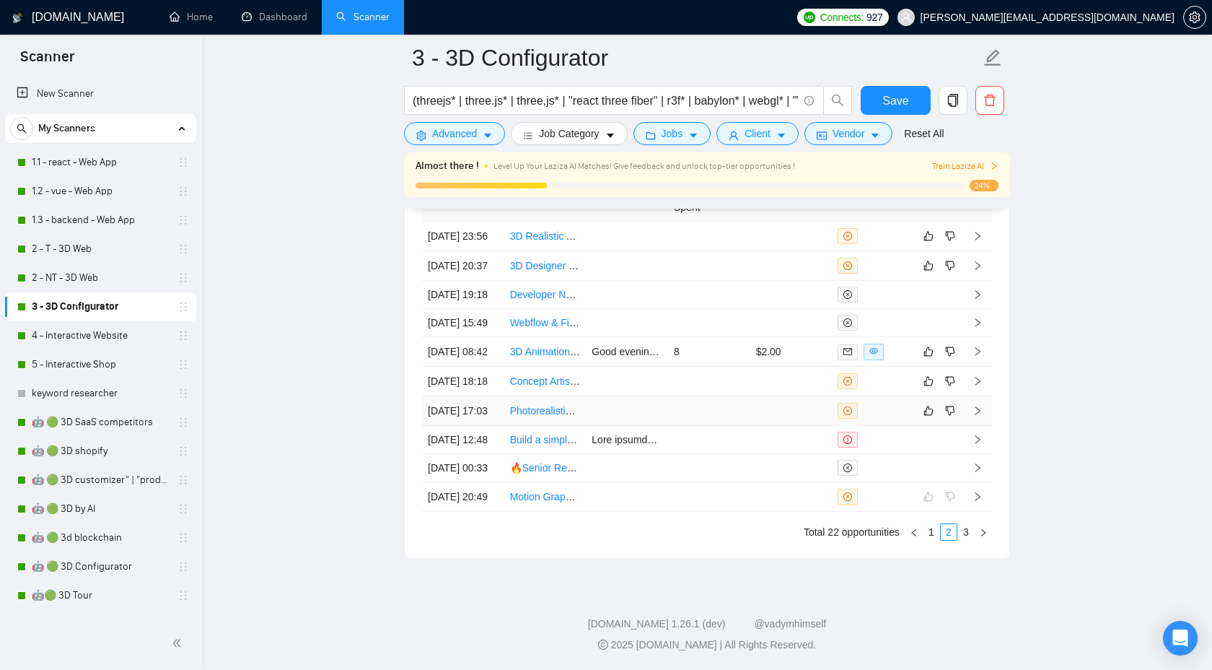
click at [979, 406] on icon "right" at bounding box center [978, 410] width 5 height 9
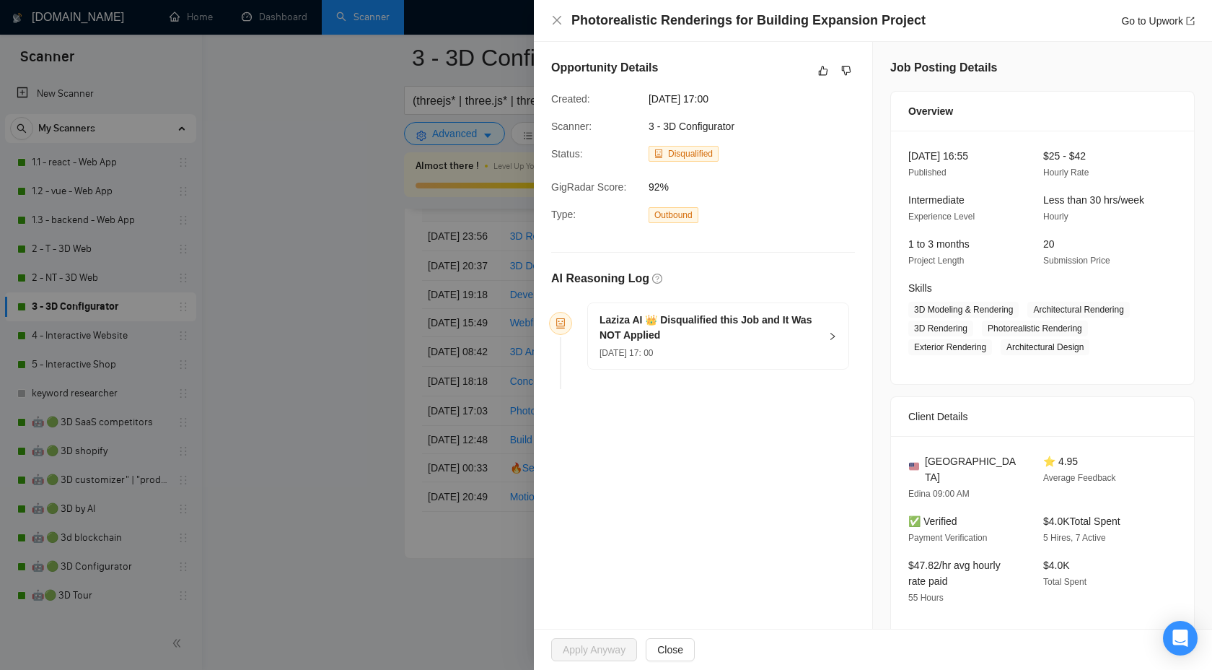
click at [834, 326] on div "Laziza AI 👑 Disqualified this Job and It Was NOT Applied 11 Sep, 2025 17: 00" at bounding box center [718, 336] width 261 height 66
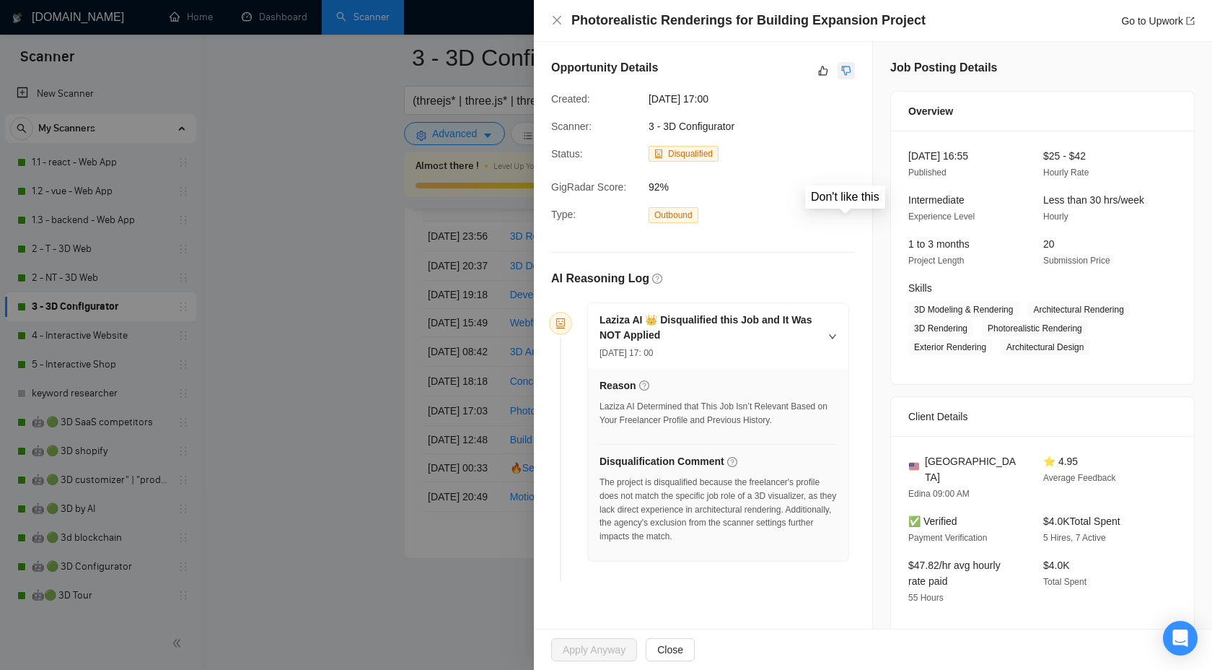
click at [846, 73] on icon "dislike" at bounding box center [846, 71] width 10 height 12
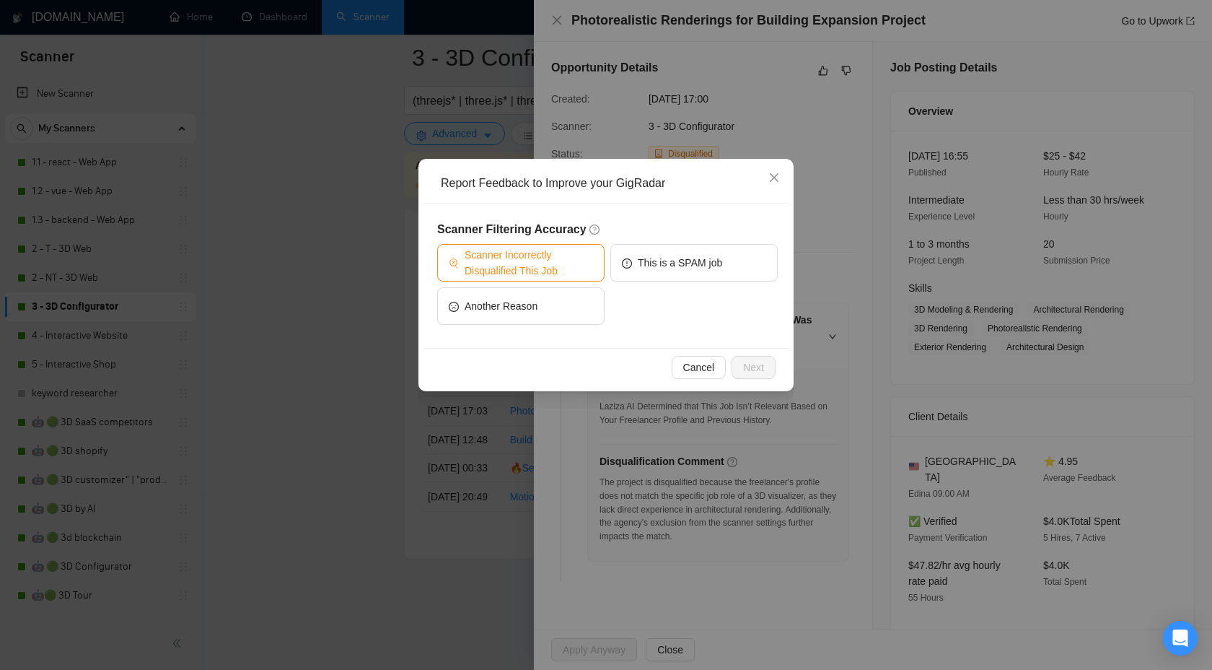
click at [556, 264] on span "Scanner Incorrectly Disqualified This Job" at bounding box center [529, 263] width 128 height 32
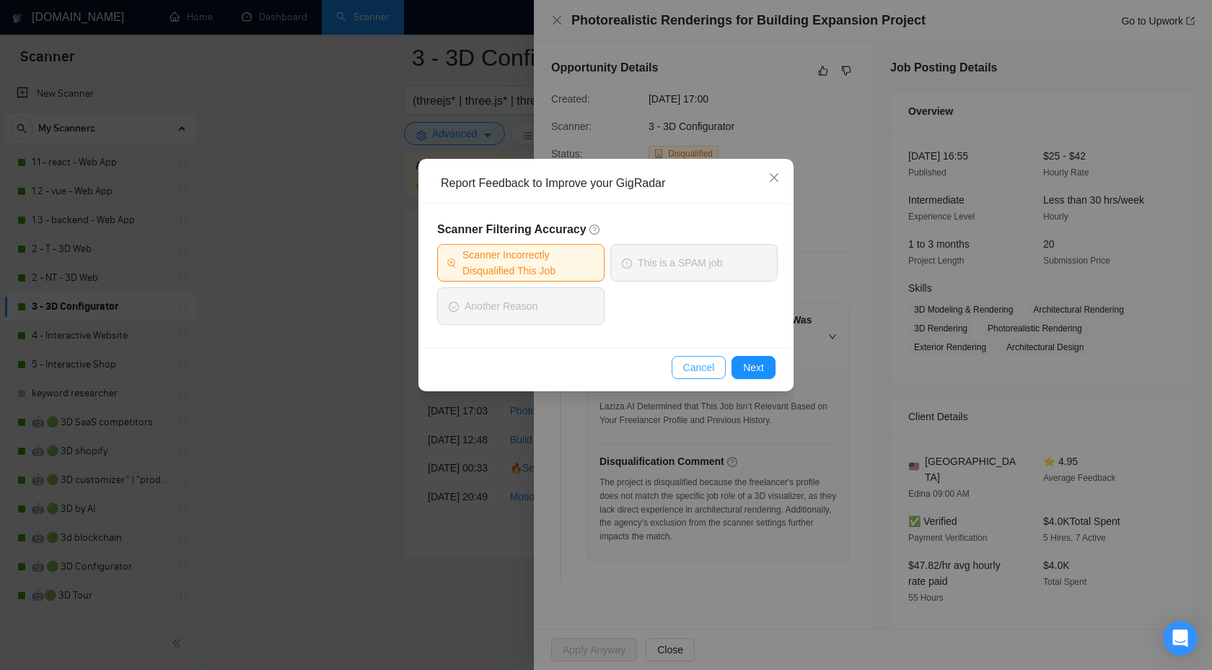
click at [708, 367] on span "Cancel" at bounding box center [699, 367] width 32 height 16
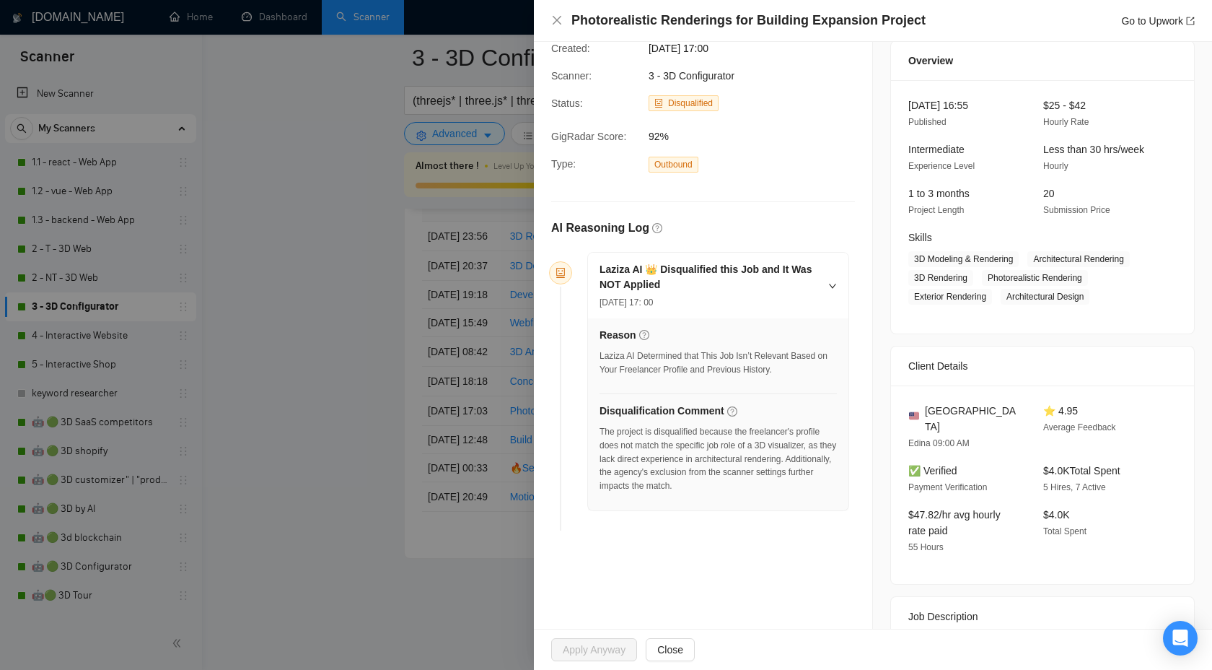
scroll to position [48, 0]
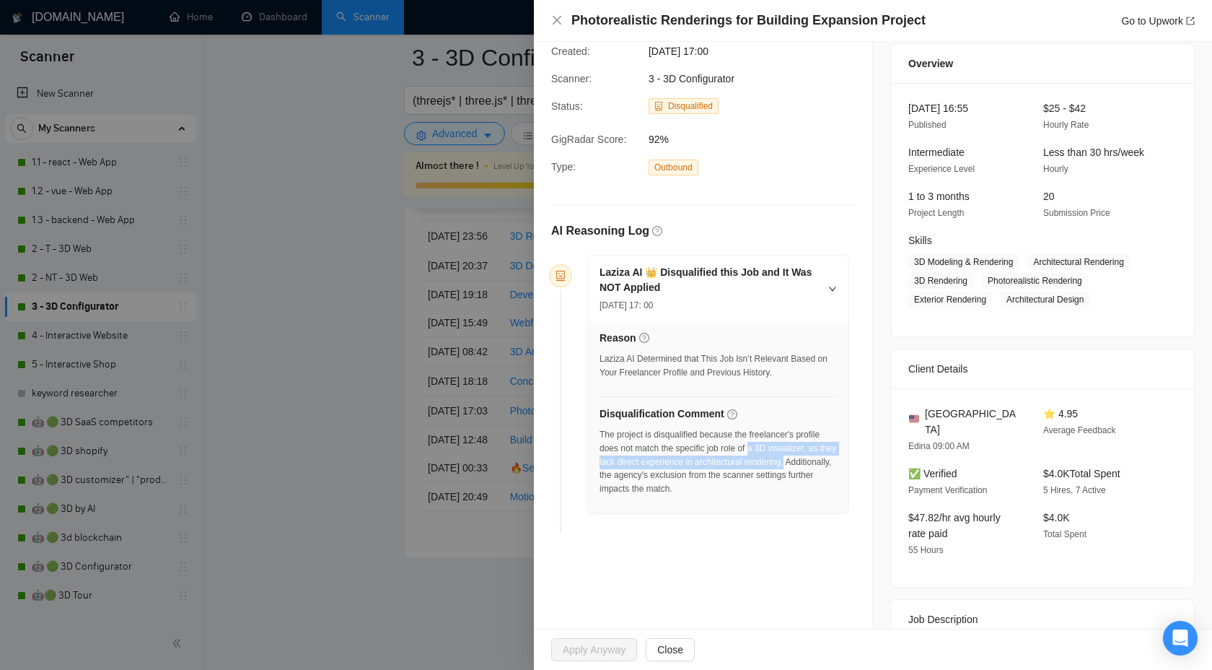
drag, startPoint x: 761, startPoint y: 449, endPoint x: 824, endPoint y: 459, distance: 64.3
click at [825, 460] on div "The project is disqualified because the freelancer's profile does not match the…" at bounding box center [718, 462] width 237 height 68
copy div "a 3D visualizer, as they lack direct experience in architectural rendering."
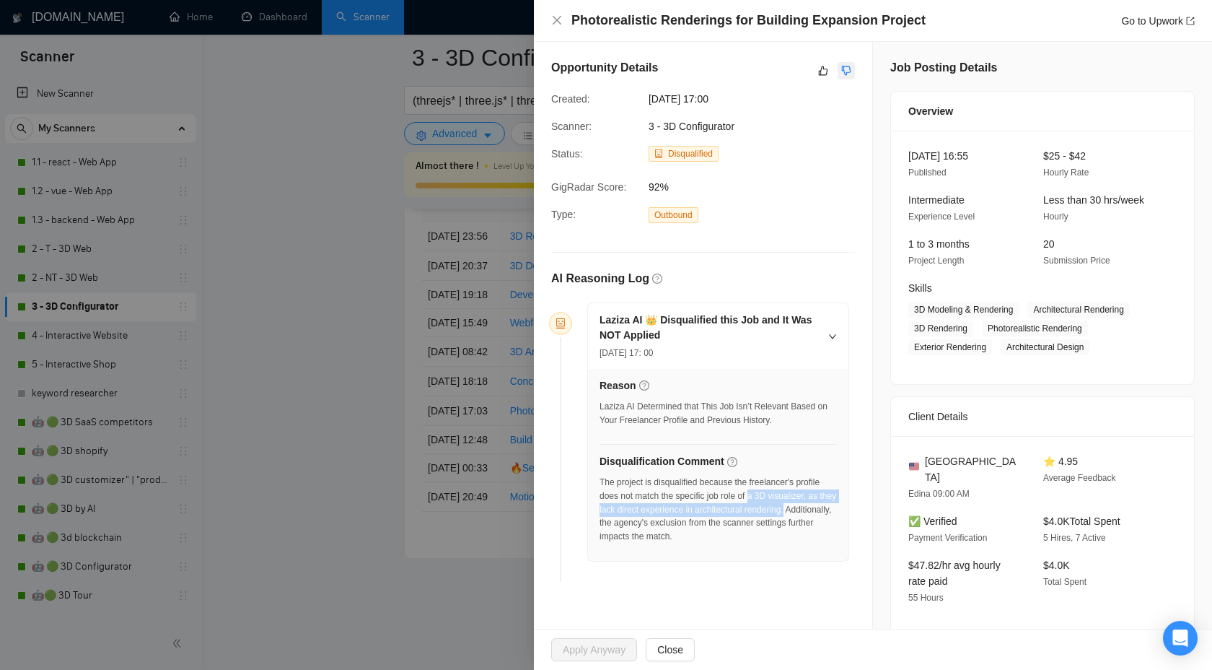
click at [838, 68] on button "button" at bounding box center [846, 70] width 17 height 17
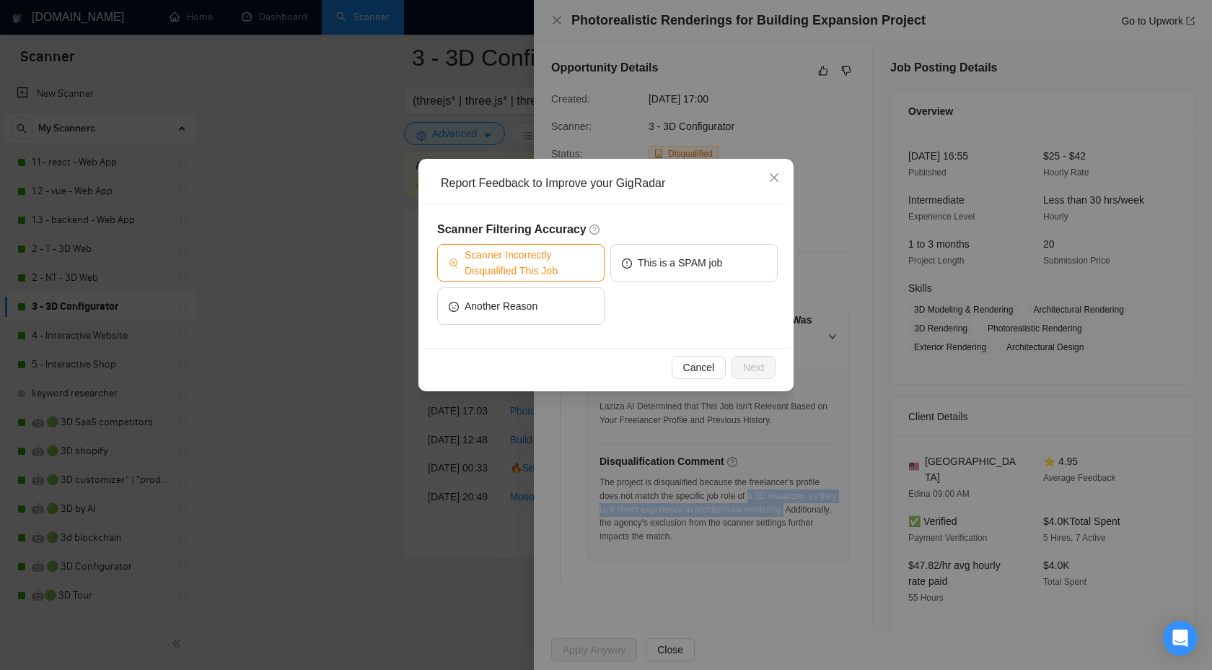
click at [558, 252] on span "Scanner Incorrectly Disqualified This Job" at bounding box center [529, 263] width 128 height 32
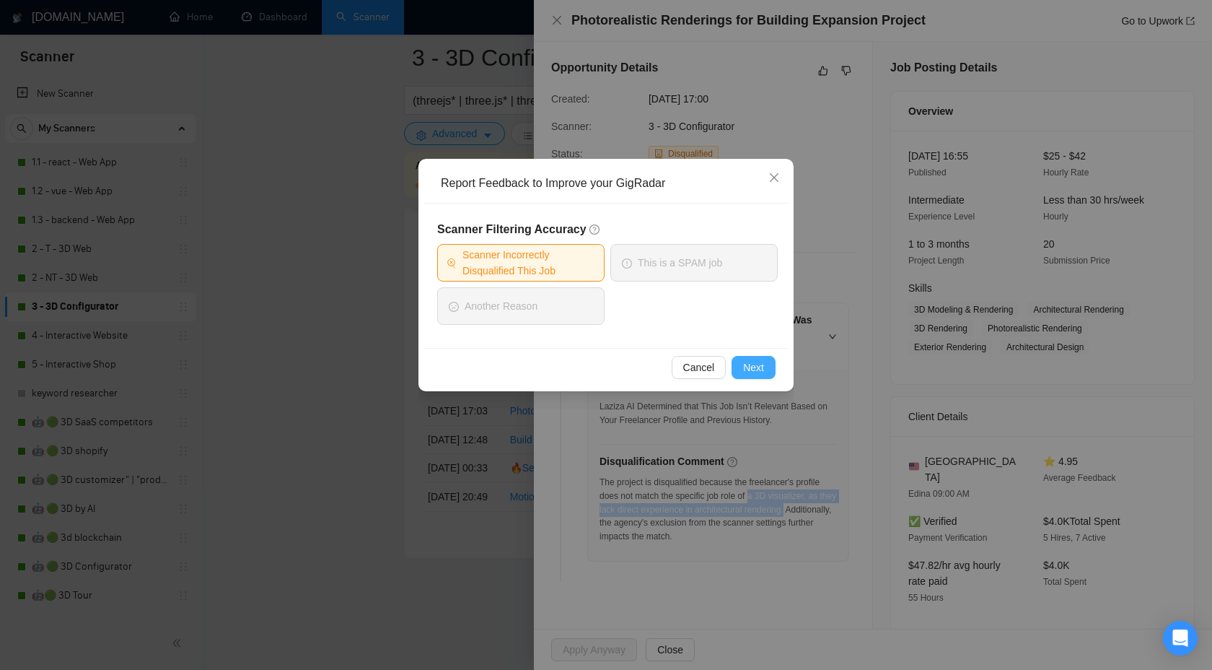
click at [740, 368] on button "Next" at bounding box center [754, 367] width 44 height 23
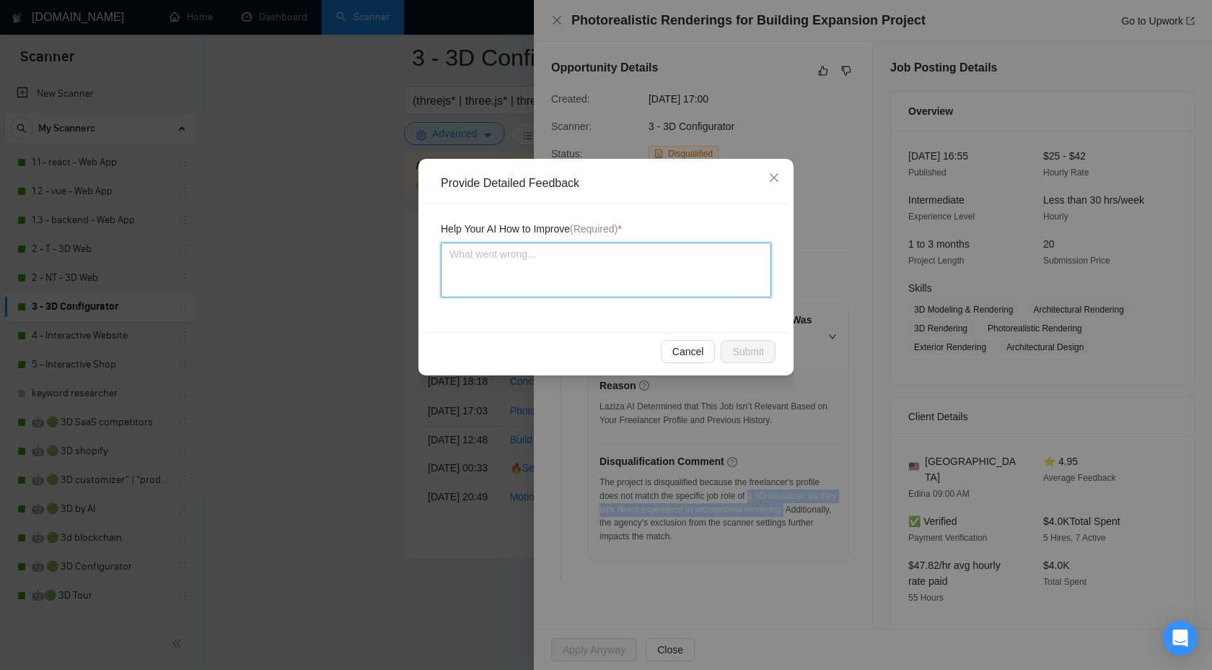
click at [591, 284] on textarea at bounding box center [606, 269] width 331 height 55
type textarea "ц"
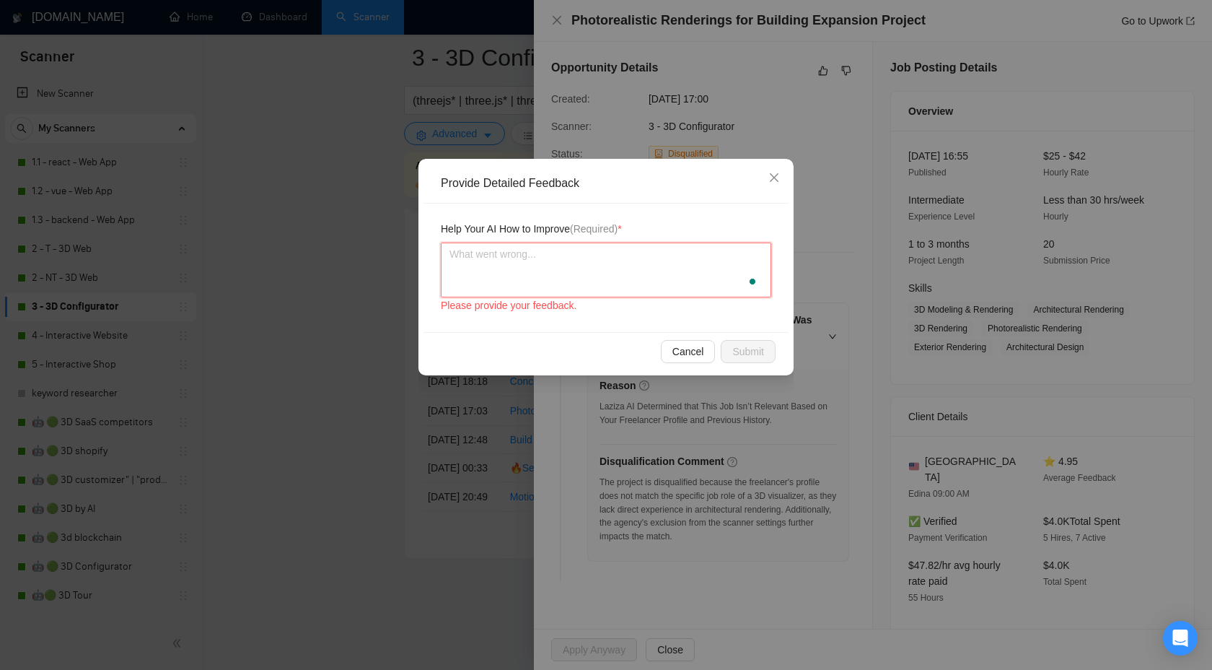
type textarea "W"
type textarea "We"
type textarea "Wea"
type textarea "We"
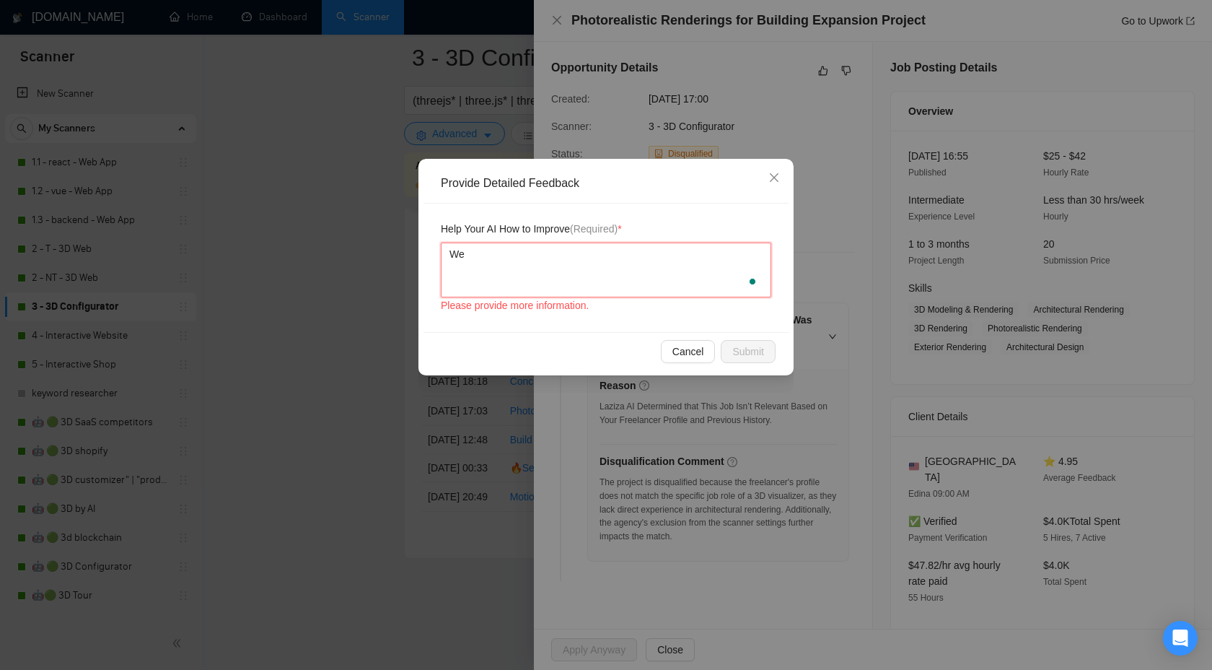
type textarea "We c"
type textarea "We ca"
type textarea "We can"
type textarea "We can e"
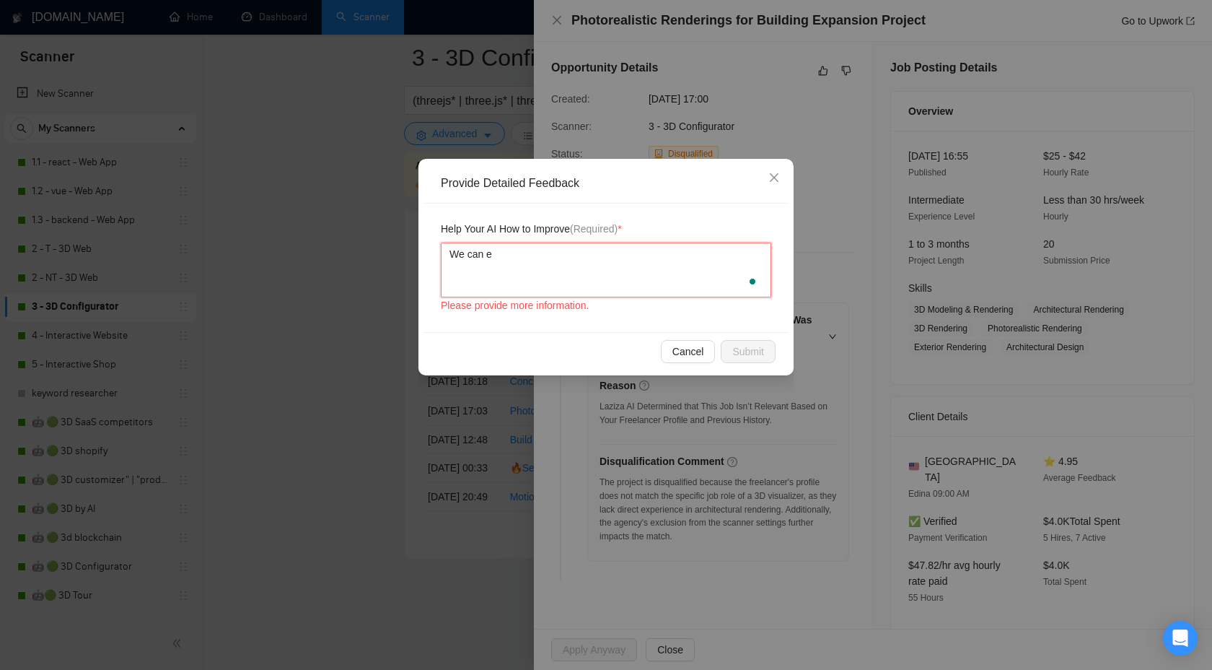
type textarea "We can ea"
type textarea "We can eas"
type textarea "We can easily"
paste textarea "a 3D visualizer, as they lack direct experience in architectural rendering."
type textarea "We can easily a 3D visualizer, as they lack direct experience in architectural …"
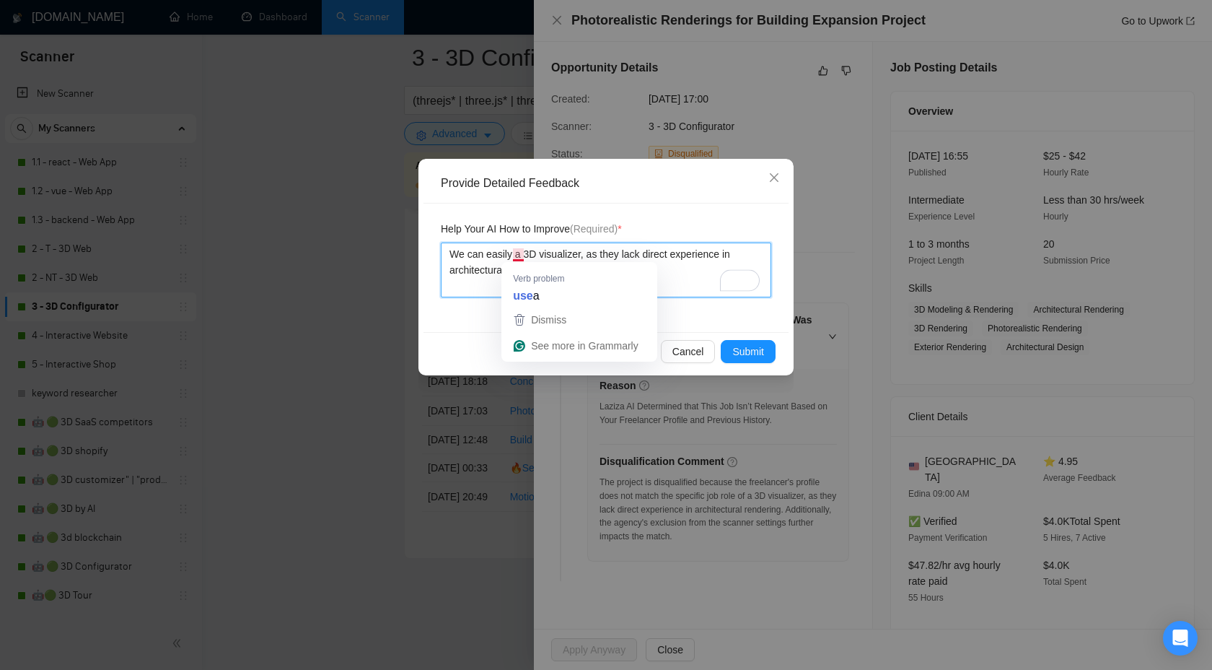
click at [520, 254] on textarea "We can easily a 3D visualizer, as they lack direct experience in architectural …" at bounding box center [606, 269] width 331 height 55
type textarea "We can easily 3D visualizer, as they lack direct experience in architectural re…"
type textarea "We can easily d 3D visualizer, as they lack direct experience in architectural …"
type textarea "We can easily do 3D visualizer, as they lack direct experience in architectural…"
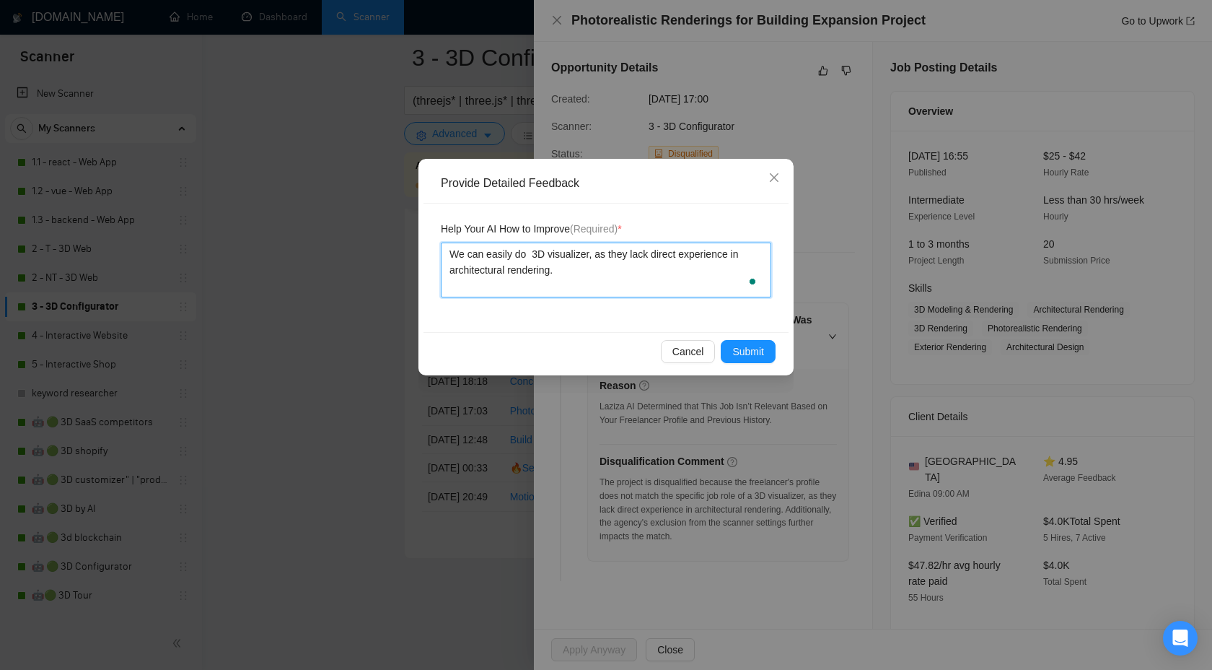
type textarea "We can easily do a 3D visualizer, as they lack direct experience in architectur…"
type textarea "We can easily do an 3D visualizer, as they lack direct experience in architectu…"
type textarea "We can easily do anything 3D visualizer, as they lack direct experience in arch…"
type textarea "We can easily do anything w 3D visualizer, as they lack direct experience in ar…"
type textarea "We can easily do anything 3D visualizer, as they lack direct experience in arch…"
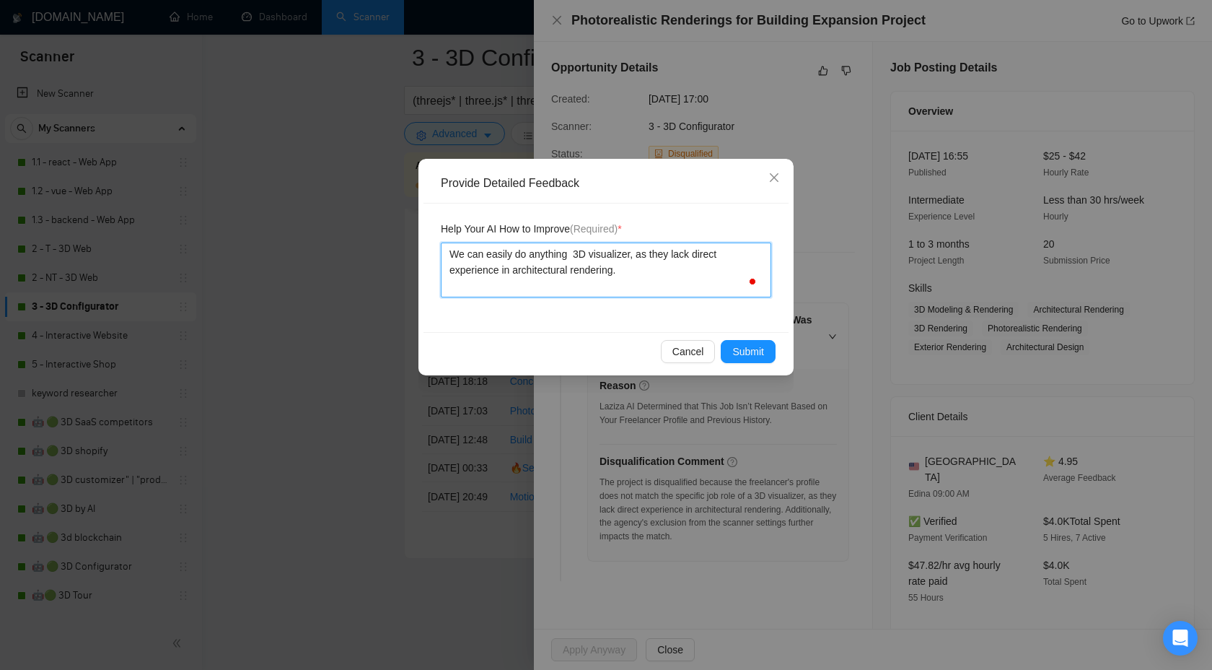
type textarea "We can easily do anything r 3D visualizer, as they lack direct experience in ar…"
type textarea "We can easily do anything re 3D visualizer, as they lack direct experience in a…"
type textarea "We can easily do anything rel 3D visualizer, as they lack direct experience in …"
type textarea "We can easily do anything rele 3D visualizer, as they lack direct experience in…"
type textarea "We can easily do anything relea 3D visualizer, as they lack direct experience i…"
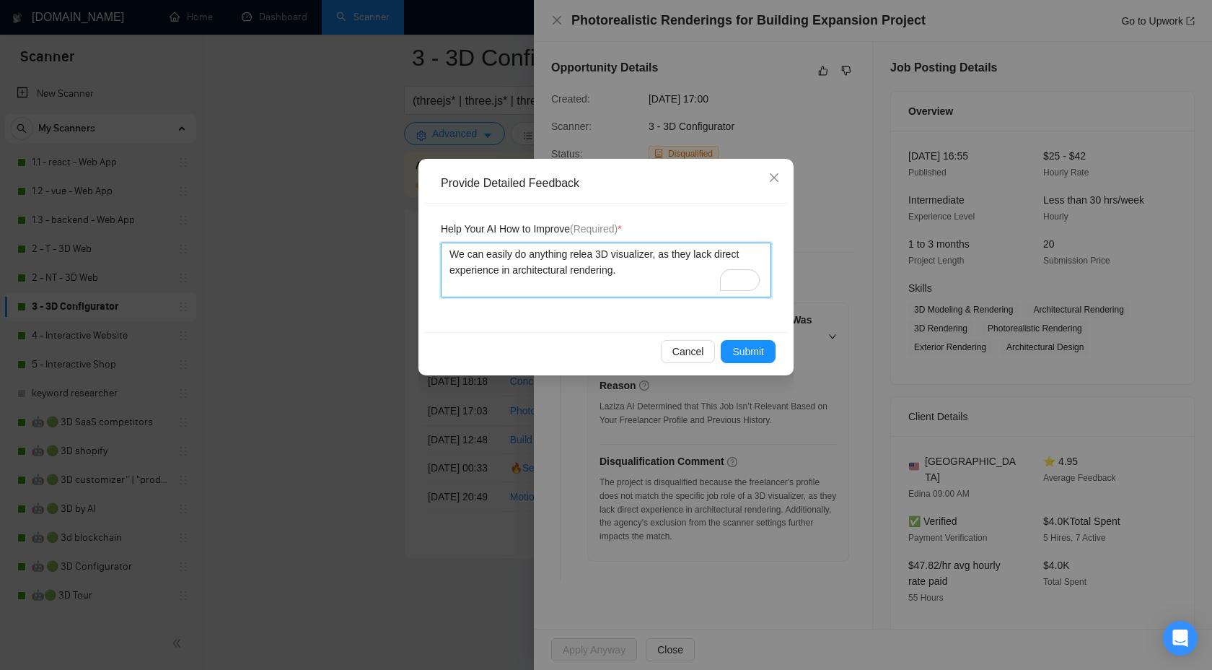
type textarea "We can easily do anything releat 3D visualizer, as they lack direct experience …"
type textarea "We can easily do anything releate 3D visualizer, as they lack direct experience…"
type textarea "We can easily do anything releated 3D visualizer, as they lack direct experienc…"
type textarea "We can easily do anything releated t 3D visualizer, as they lack direct experie…"
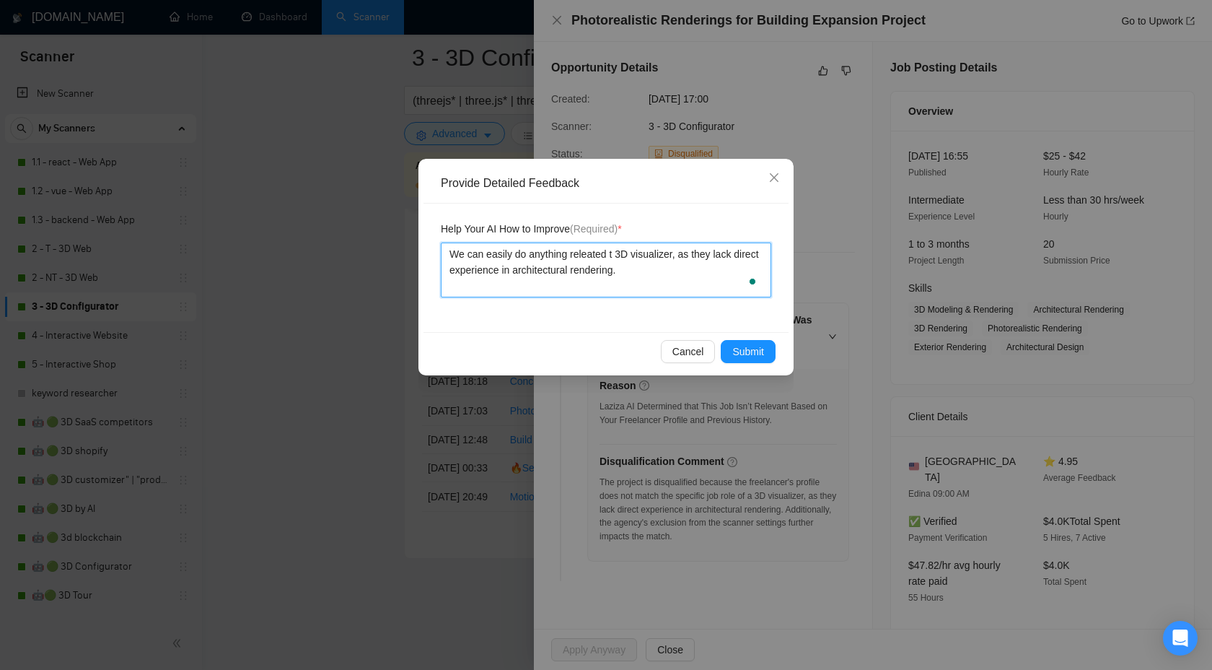
type textarea "We can easily do anything releated to 3D visualizer, as they lack direct experi…"
type textarea "We can easily do anything releated to a 3D visualizer, as they lack direct expe…"
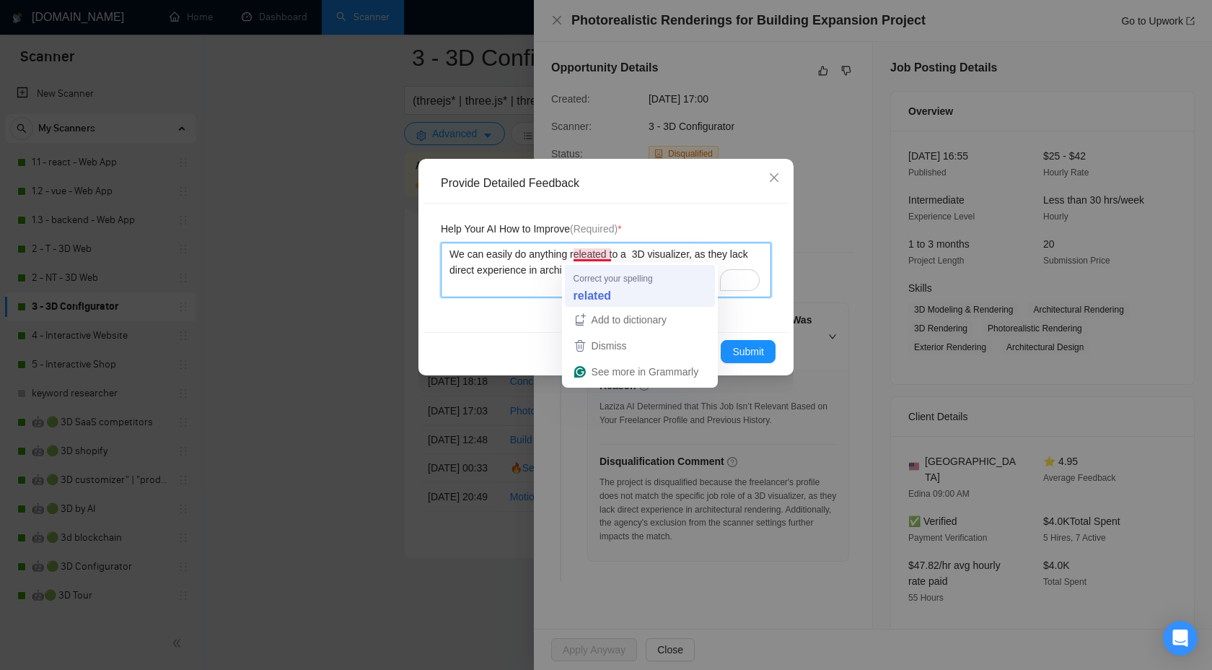
type textarea "We can easily do anything releated to a 3D visualizer, as they lack direct expe…"
type textarea "We can easily do anything related to a 3D visualizer, as they lack direct exper…"
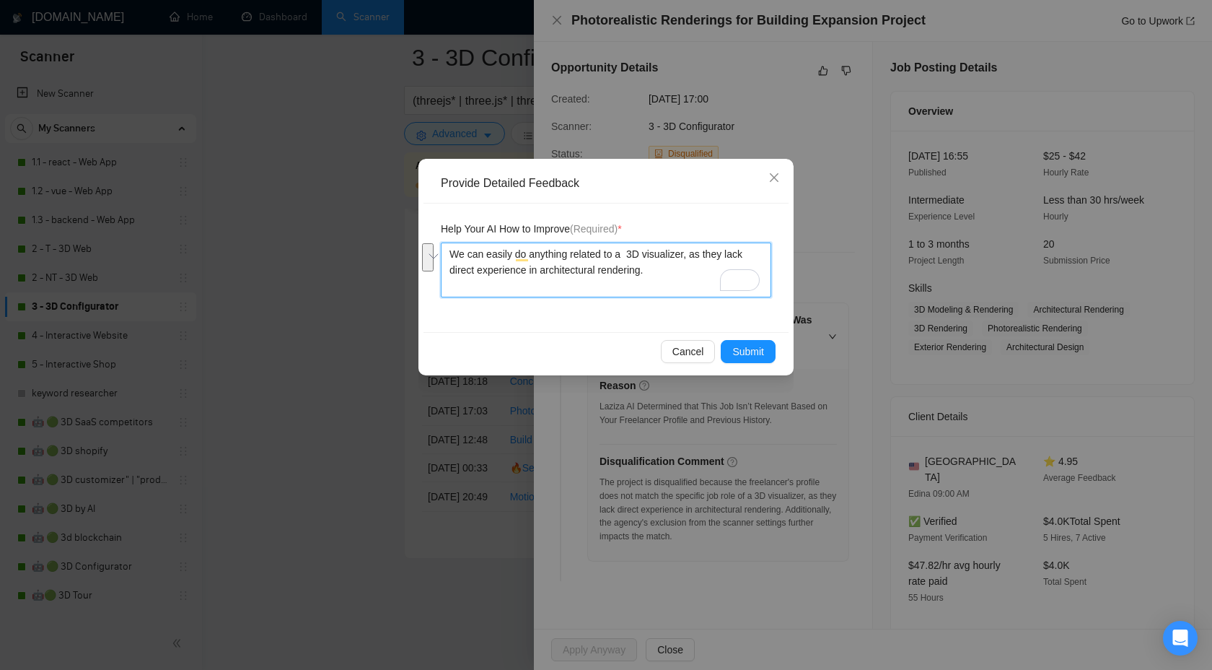
drag, startPoint x: 696, startPoint y: 254, endPoint x: 541, endPoint y: 276, distance: 155.9
click at [541, 276] on textarea "We can easily do anything related to a 3D visualizer, as they lack direct exper…" at bounding box center [606, 269] width 331 height 55
type textarea "We can easily do anything related to a 3D visualizer, architectural rendering."
drag, startPoint x: 697, startPoint y: 255, endPoint x: 698, endPoint y: 273, distance: 18.1
click at [698, 273] on textarea "We can easily do anything related to a 3D visualizer, architectural rendering." at bounding box center [606, 269] width 331 height 55
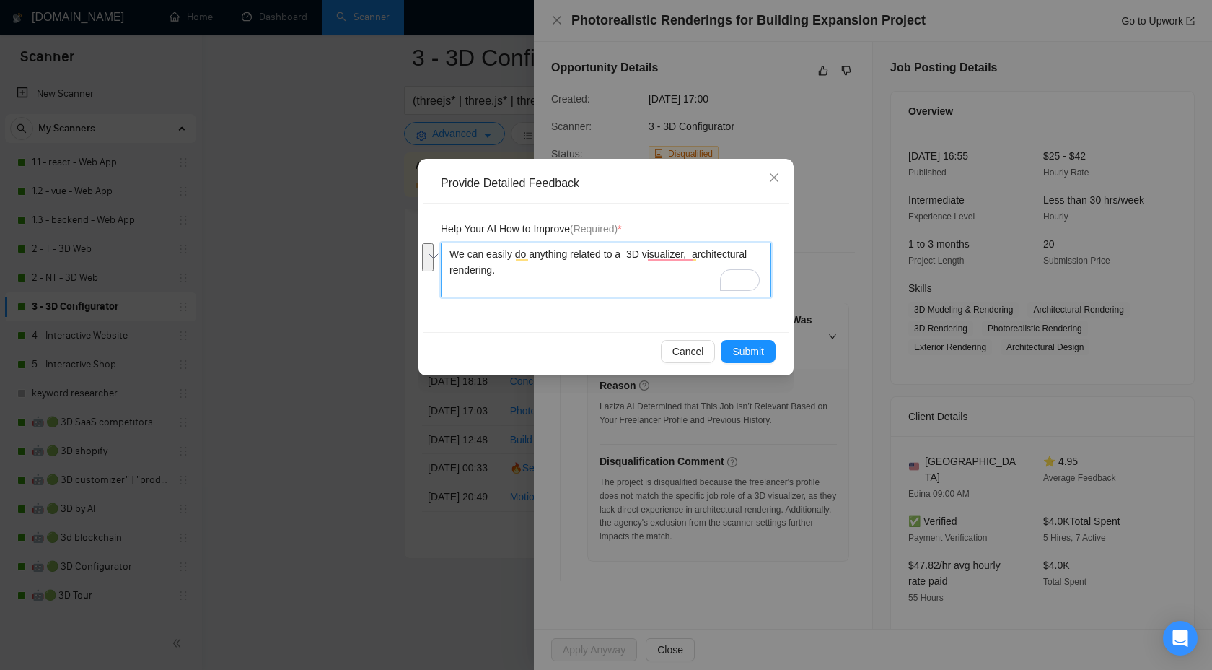
type textarea "We can easily do anything related to a 3D visualizer,"
type textarea "We can easily do anything related to a 3D visualizer"
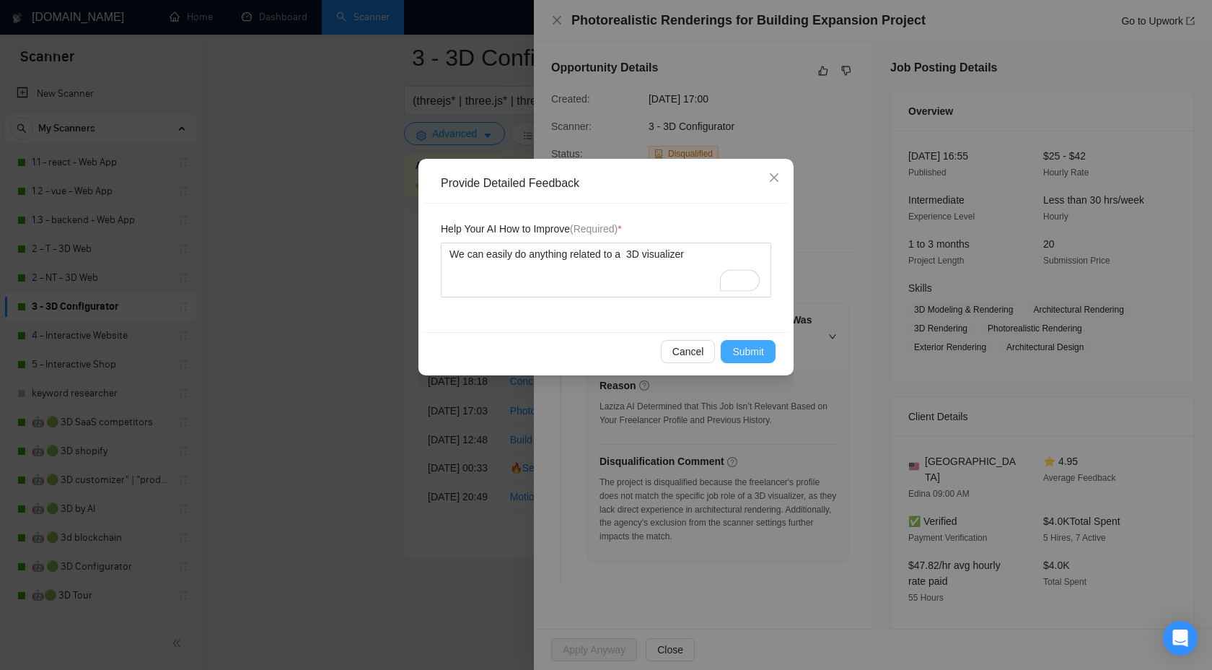
click at [745, 349] on span "Submit" at bounding box center [748, 352] width 32 height 16
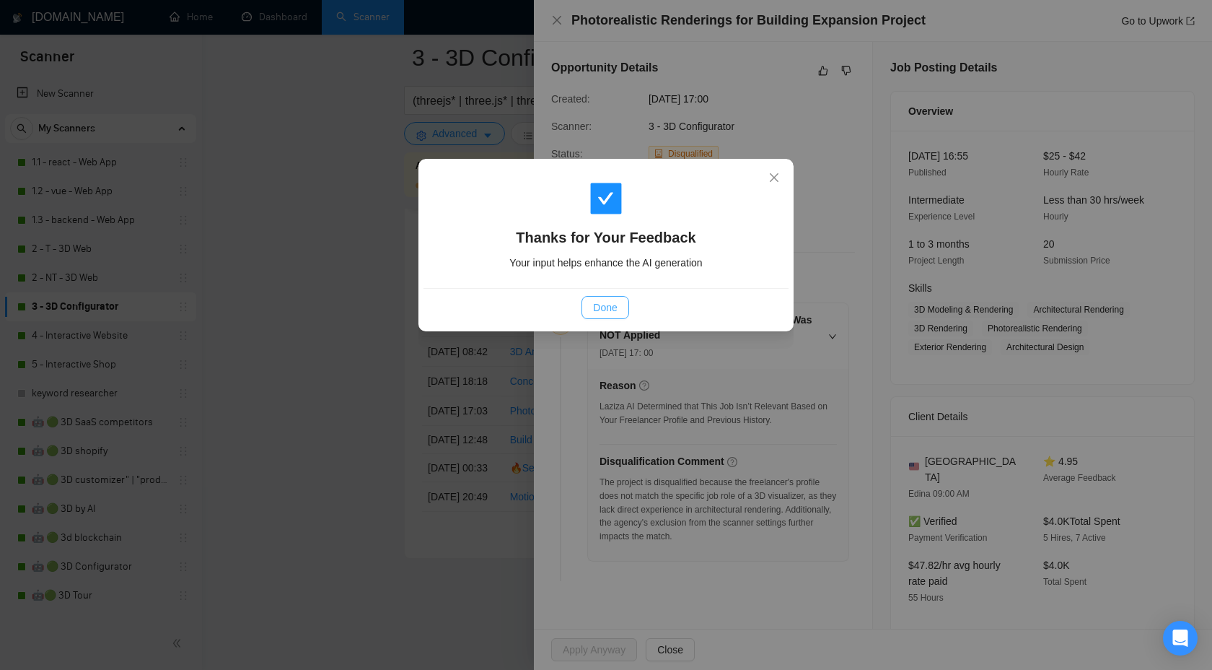
click at [595, 312] on span "Done" at bounding box center [605, 307] width 24 height 16
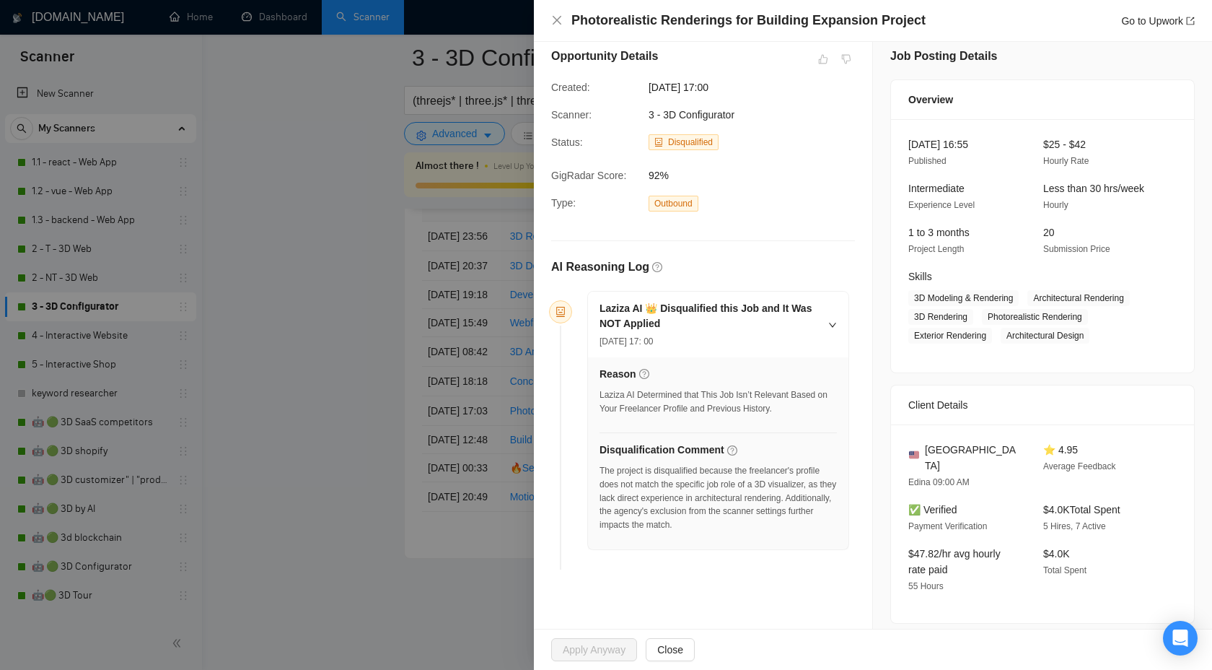
scroll to position [12, 0]
click at [551, 25] on icon "close" at bounding box center [557, 20] width 12 height 12
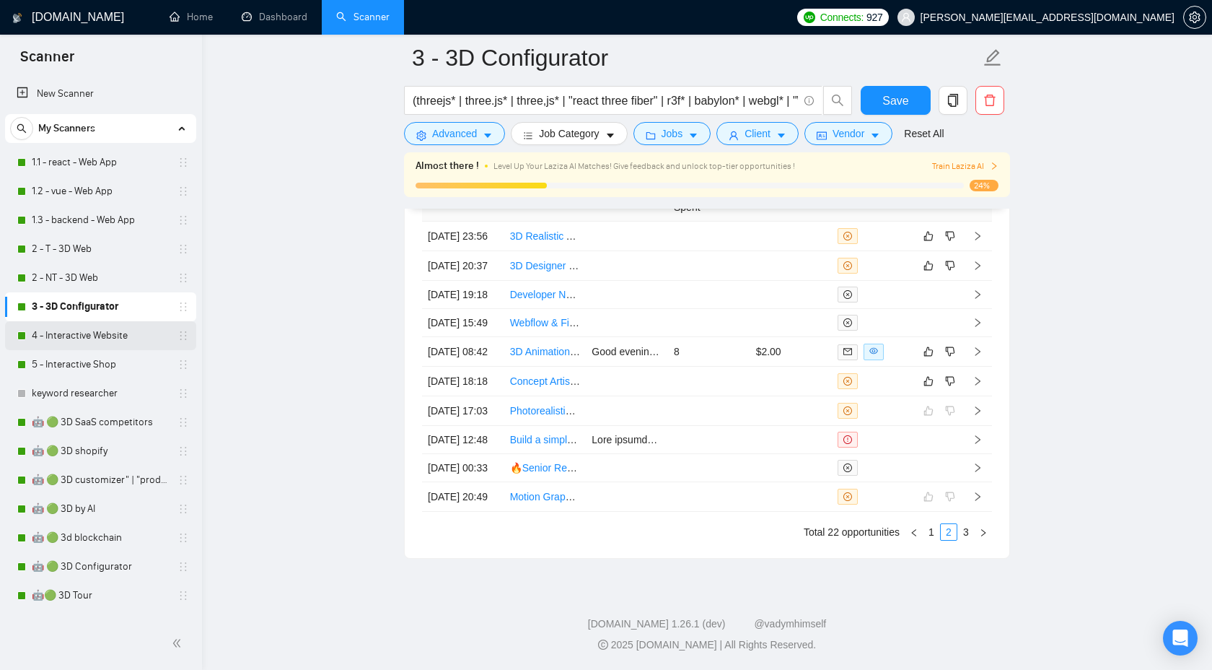
click at [68, 344] on link "4 - Interactive Website" at bounding box center [100, 335] width 137 height 29
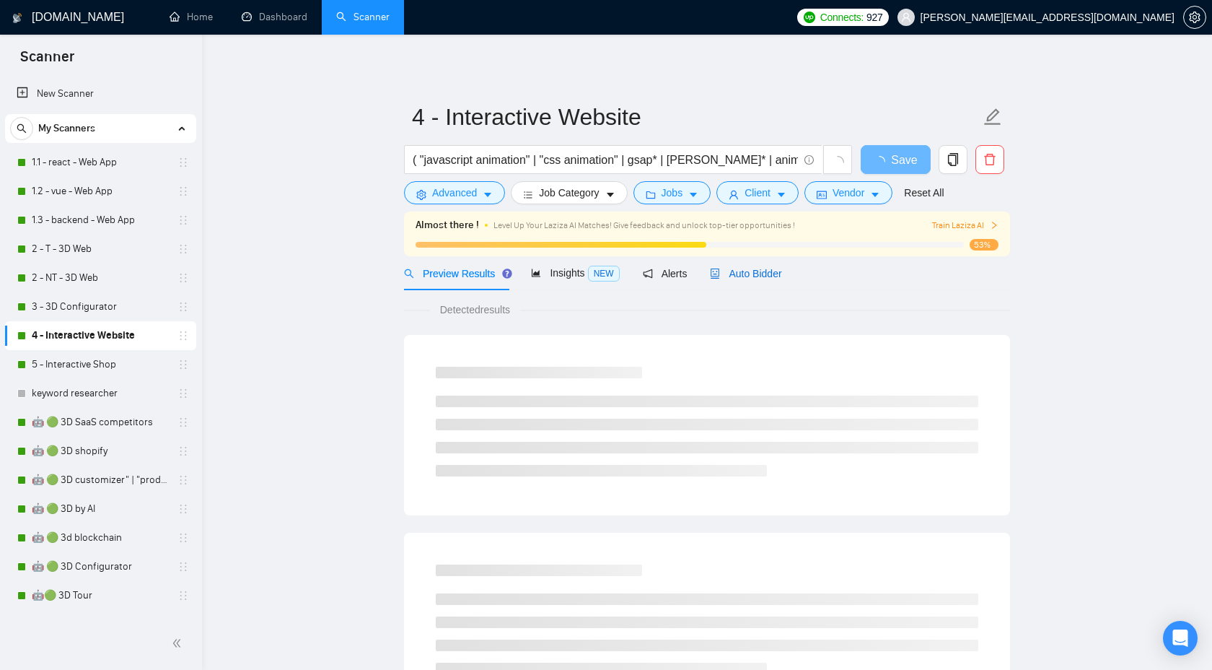
click at [734, 278] on span "Auto Bidder" at bounding box center [745, 274] width 71 height 12
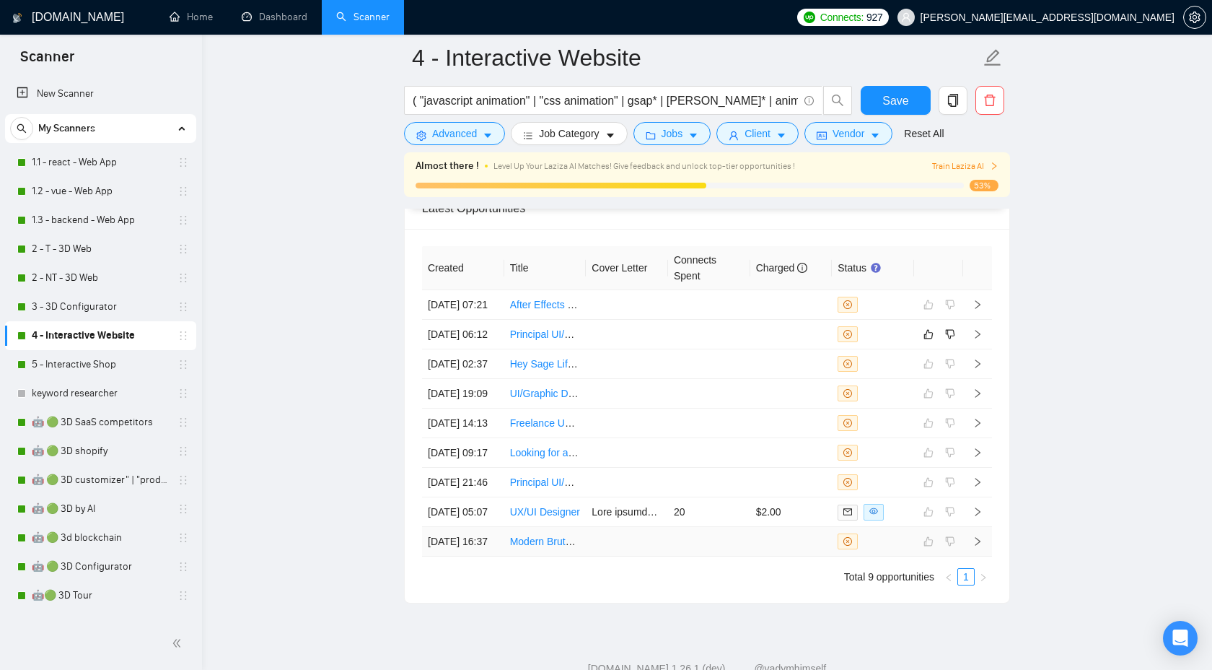
scroll to position [3704, 0]
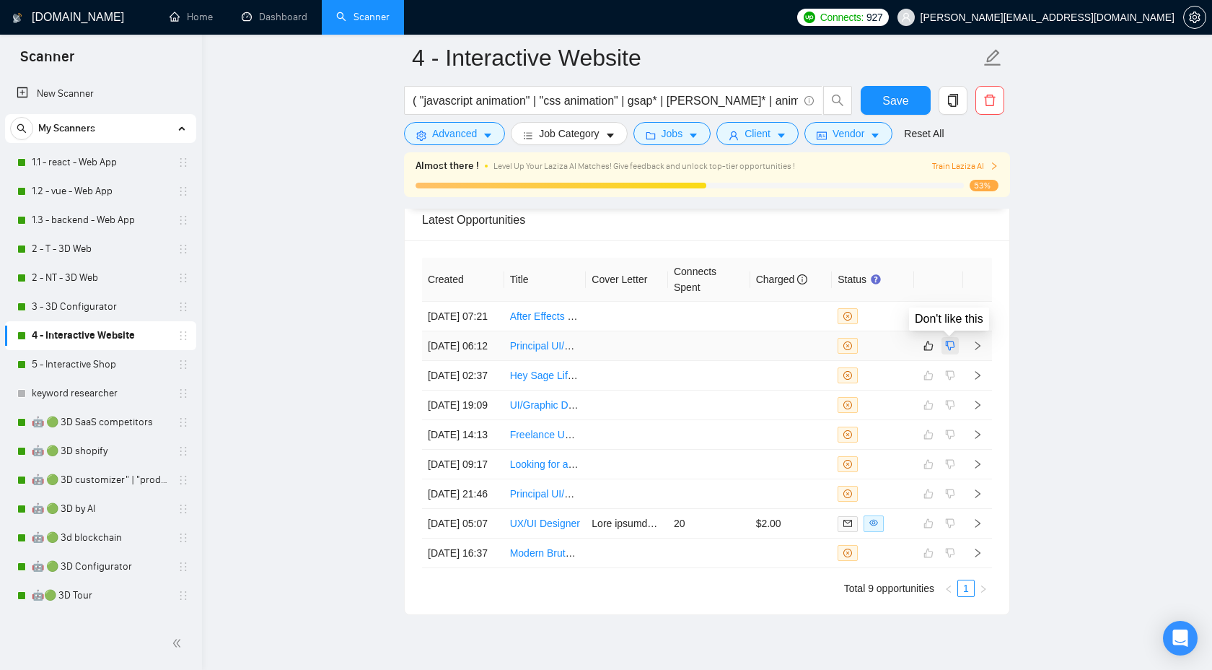
click at [942, 342] on button "button" at bounding box center [950, 345] width 17 height 17
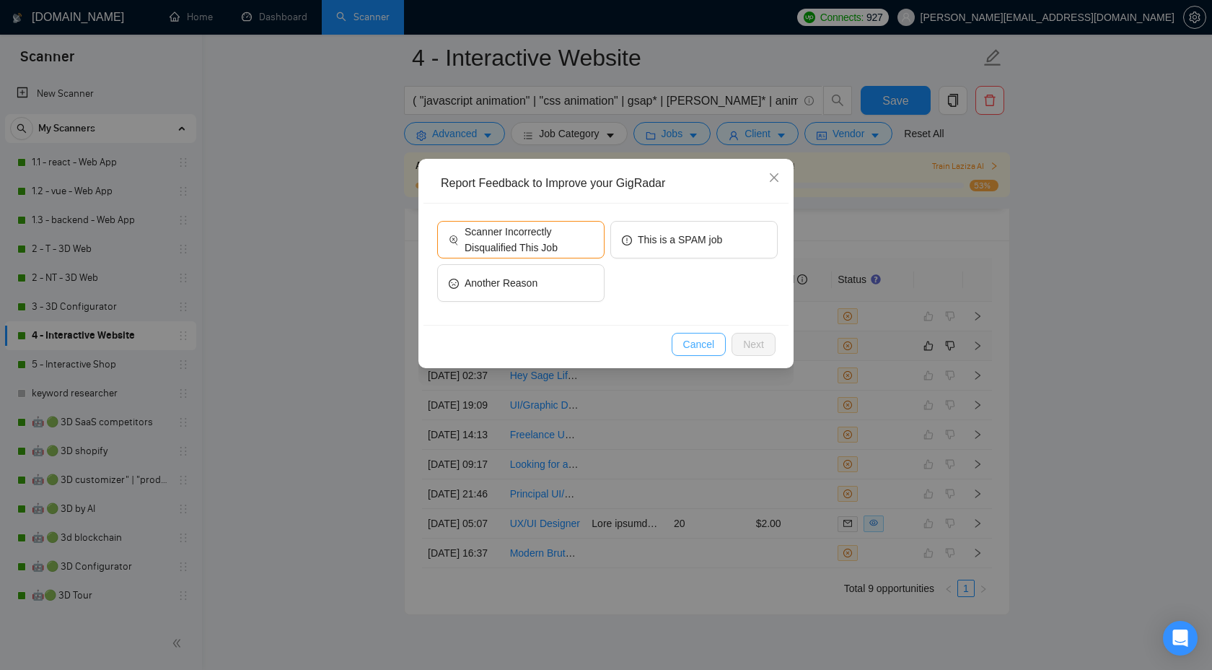
click at [712, 344] on span "Cancel" at bounding box center [699, 344] width 32 height 16
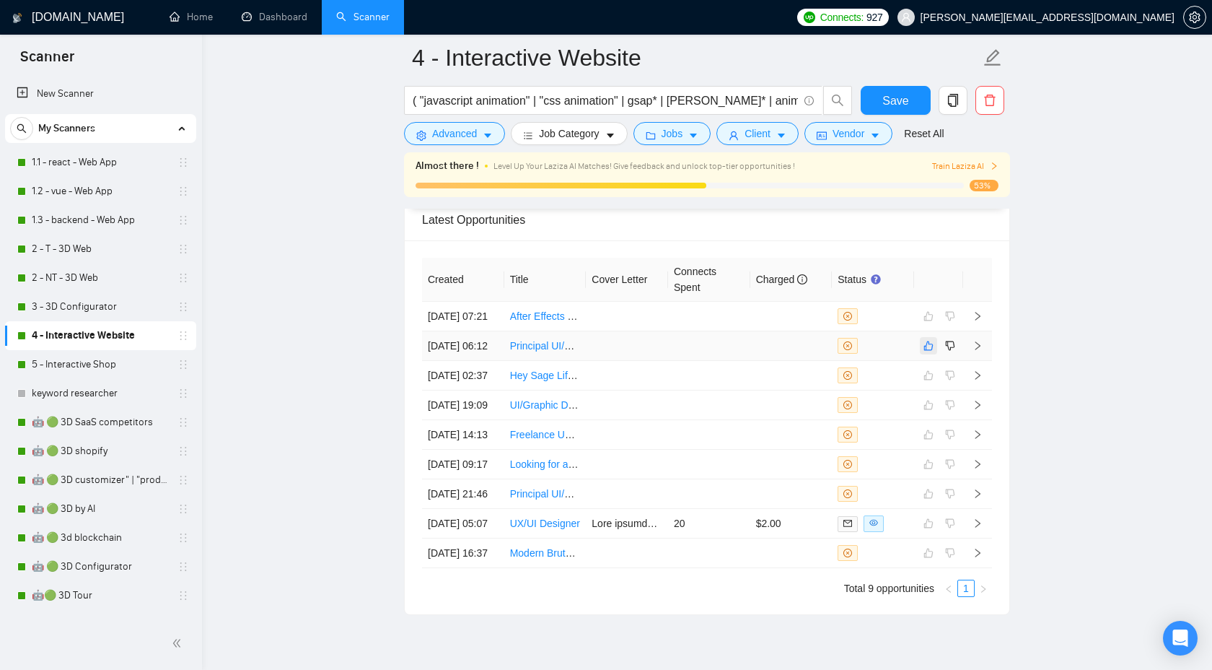
click at [932, 349] on icon "like" at bounding box center [929, 346] width 10 height 12
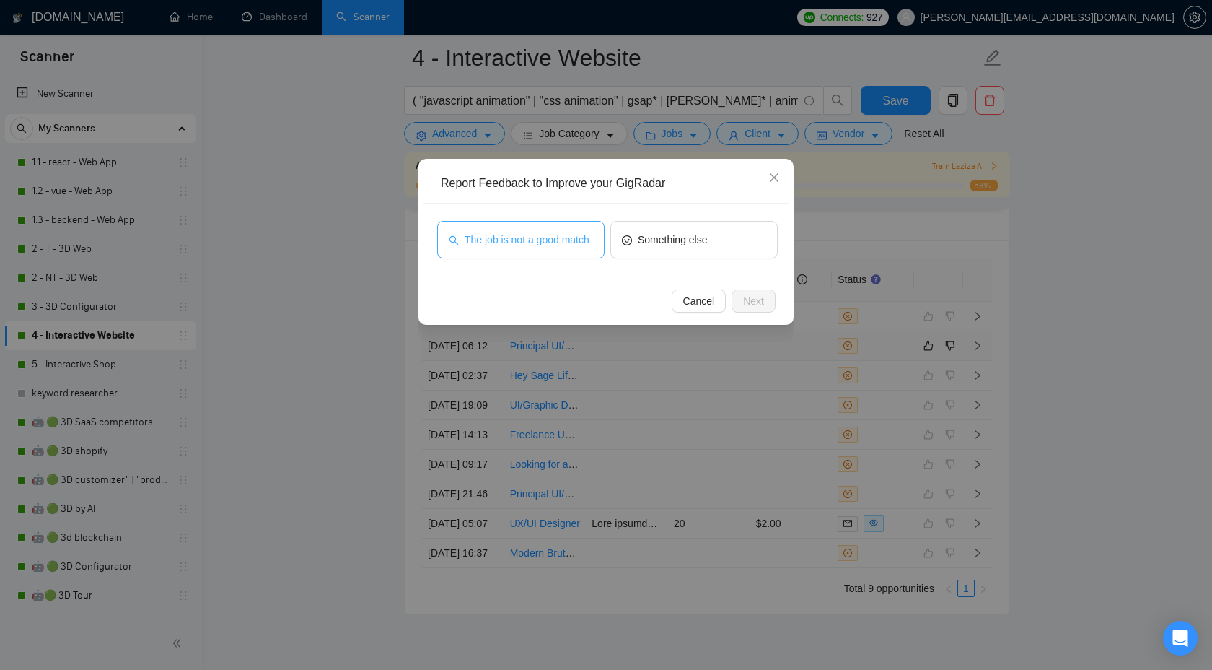
click at [590, 232] on span "The job is not a good match" at bounding box center [527, 240] width 125 height 16
click at [756, 312] on div "Cancel Next" at bounding box center [606, 300] width 365 height 38
click at [756, 302] on span "Next" at bounding box center [753, 301] width 21 height 16
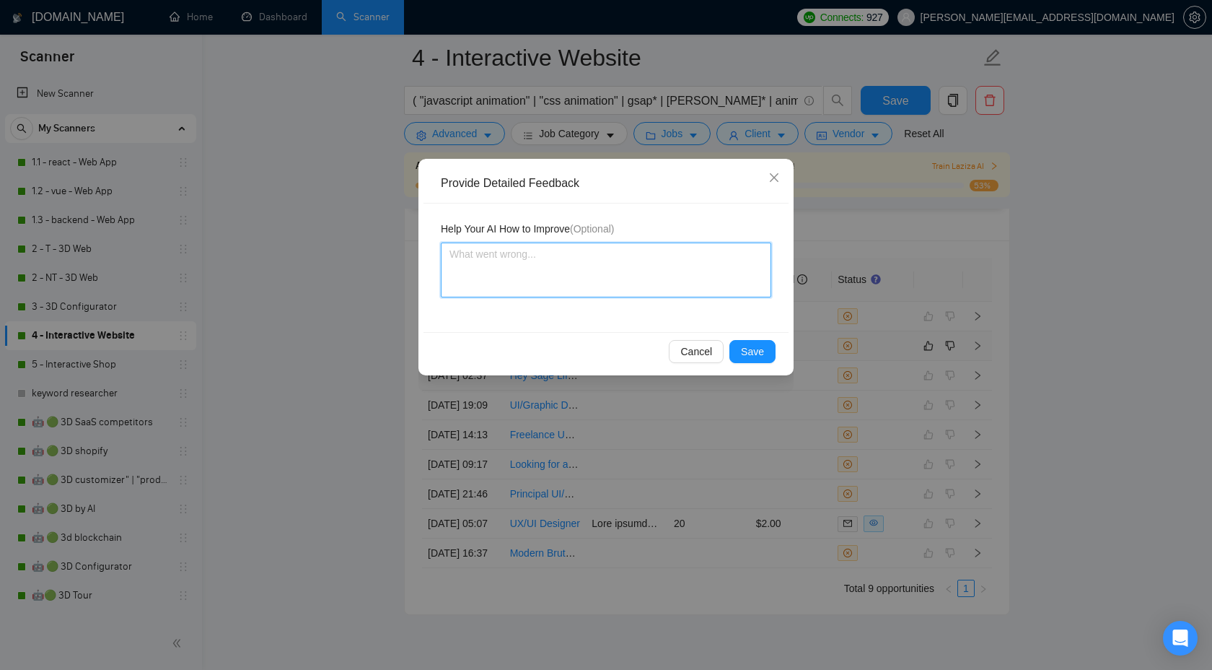
click at [577, 258] on textarea at bounding box center [606, 269] width 331 height 55
click at [613, 278] on textarea "To enrich screen reader interactions, please activate Accessibility in Grammarl…" at bounding box center [606, 269] width 331 height 55
type textarea "ц"
type textarea "цу"
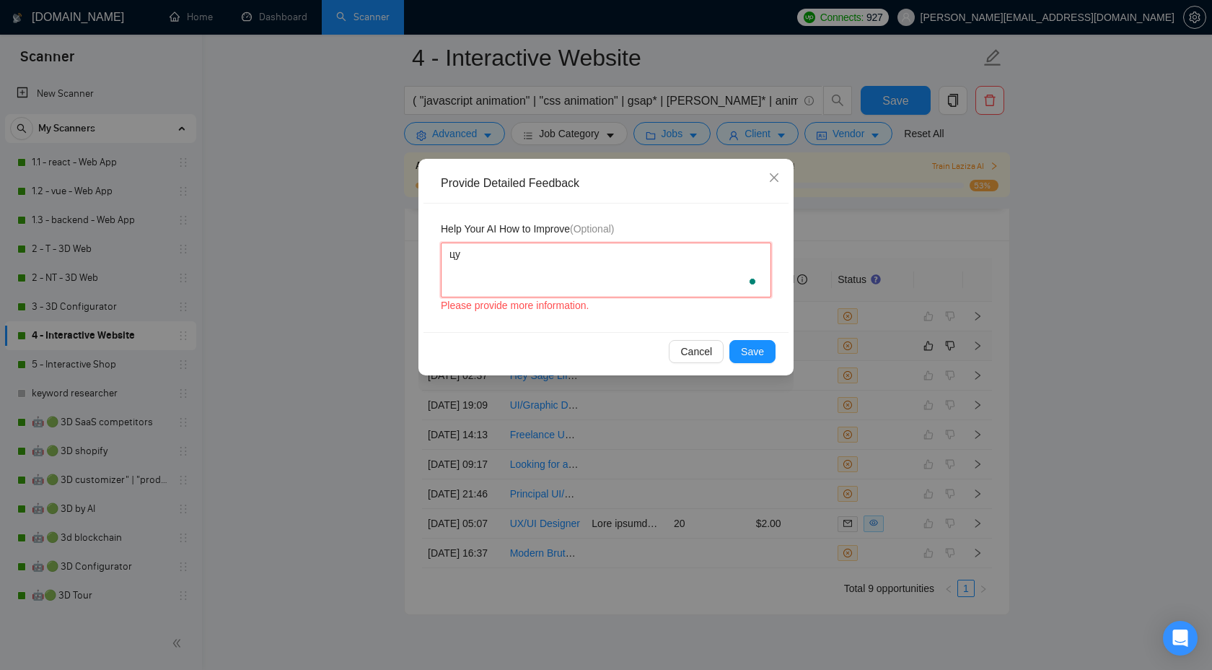
type textarea "ц"
type textarea "w"
type textarea "we"
type textarea "we d"
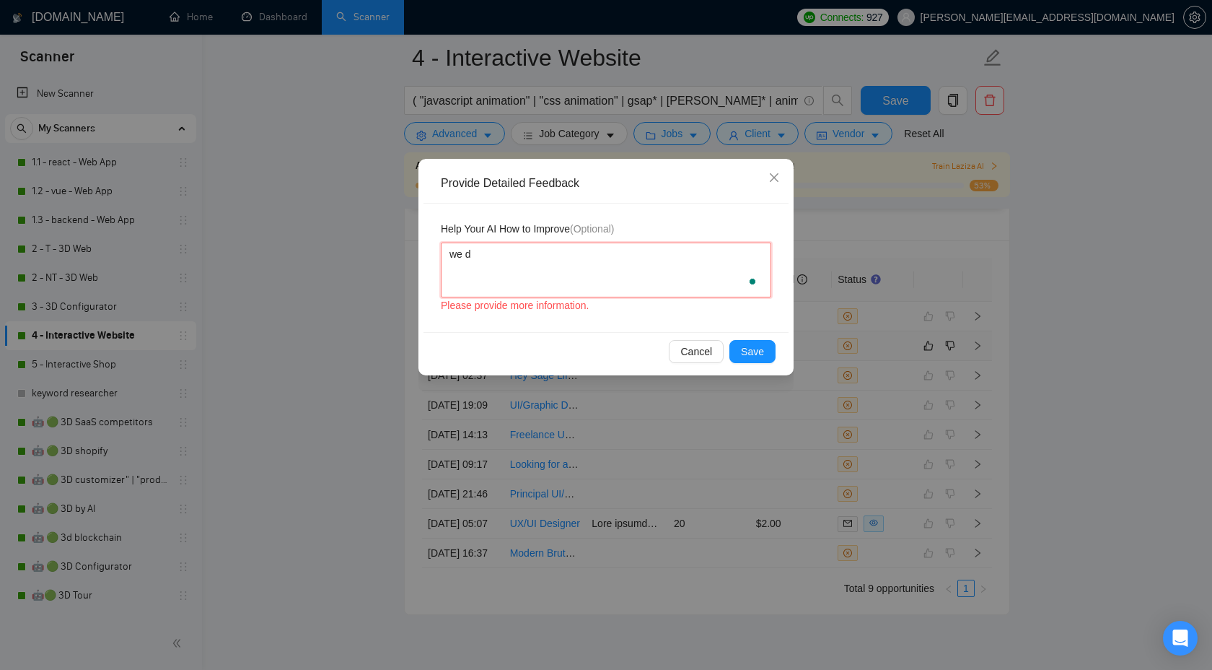
type textarea "we do"
type textarea "we don"
type textarea "we don’t"
type textarea "we don’t h"
type textarea "we don’t ha"
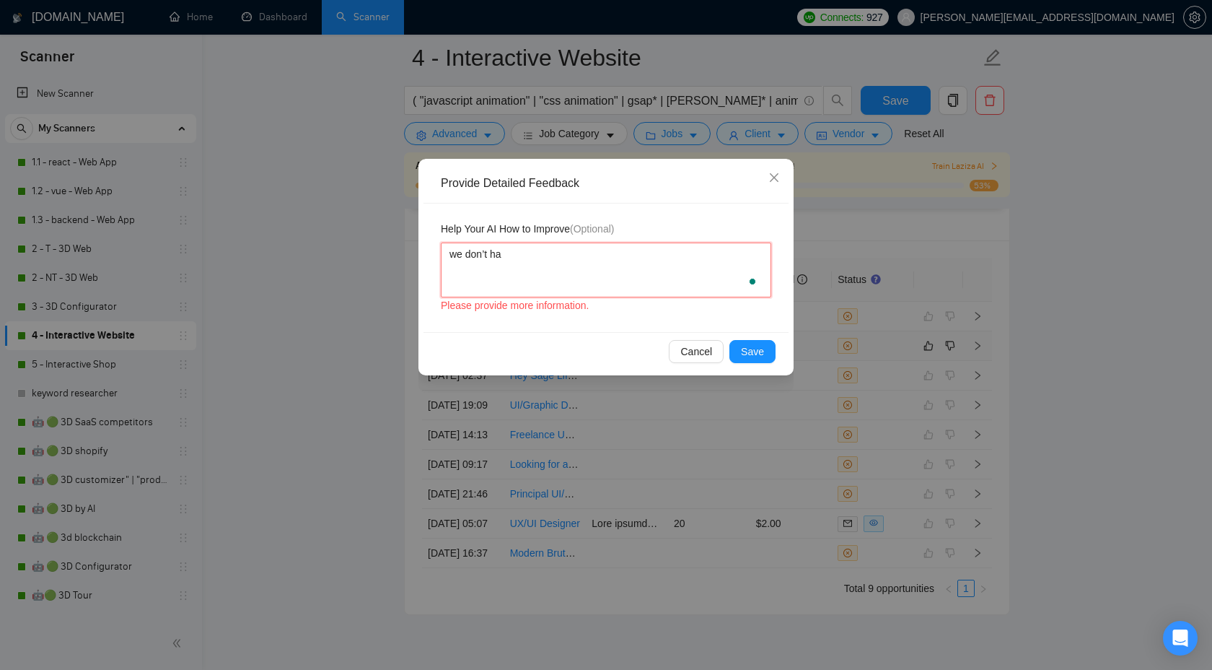
type textarea "we don’t hav"
type textarea "we don’t have"
type textarea "we don’t have a"
type textarea "we don’t have an"
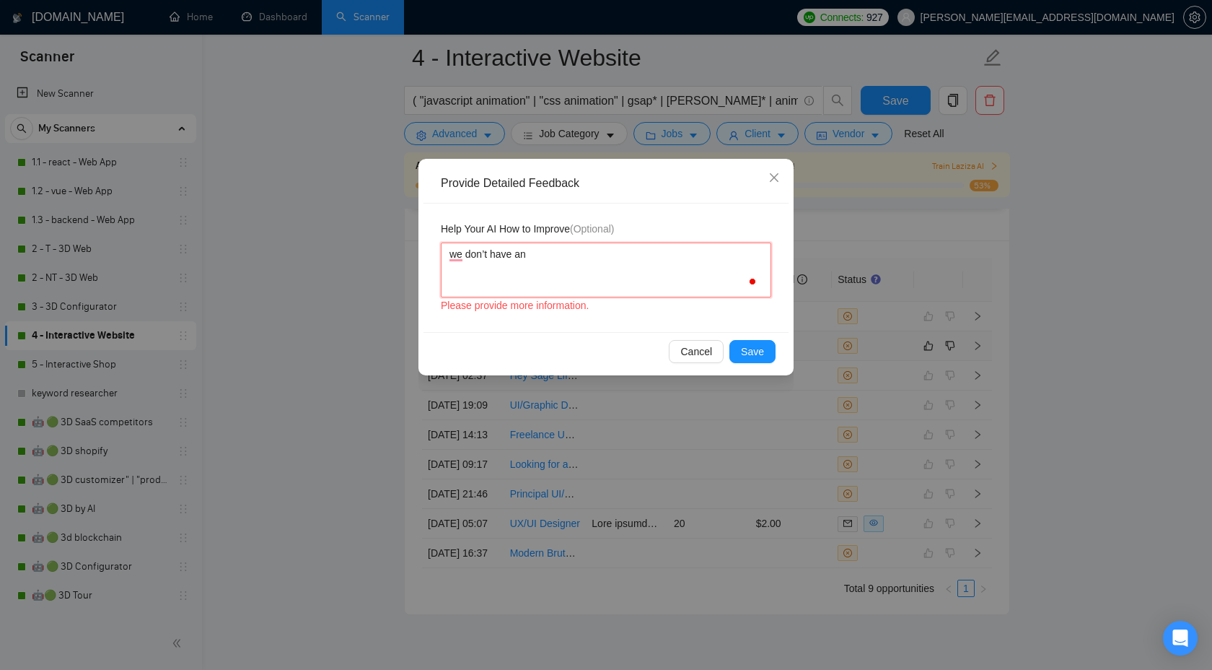
type textarea "we don’t have an"
type textarea "we don’t have an e"
type textarea "we don’t have an ex"
type textarea "we don’t have an exp"
type textarea "we don’t have an experience"
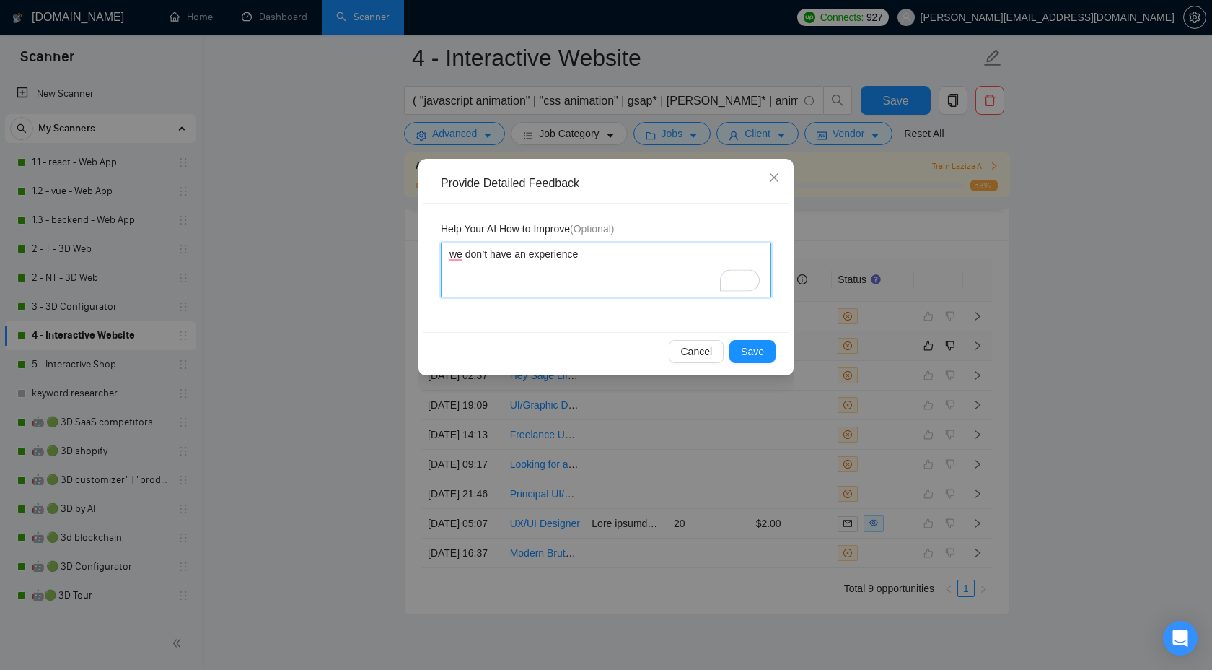
type textarea "we don’t have an experience w"
type textarea "we don’t have an experience wi"
type textarea "we don’t have an experience wit"
type textarea "we don’t have an experience with"
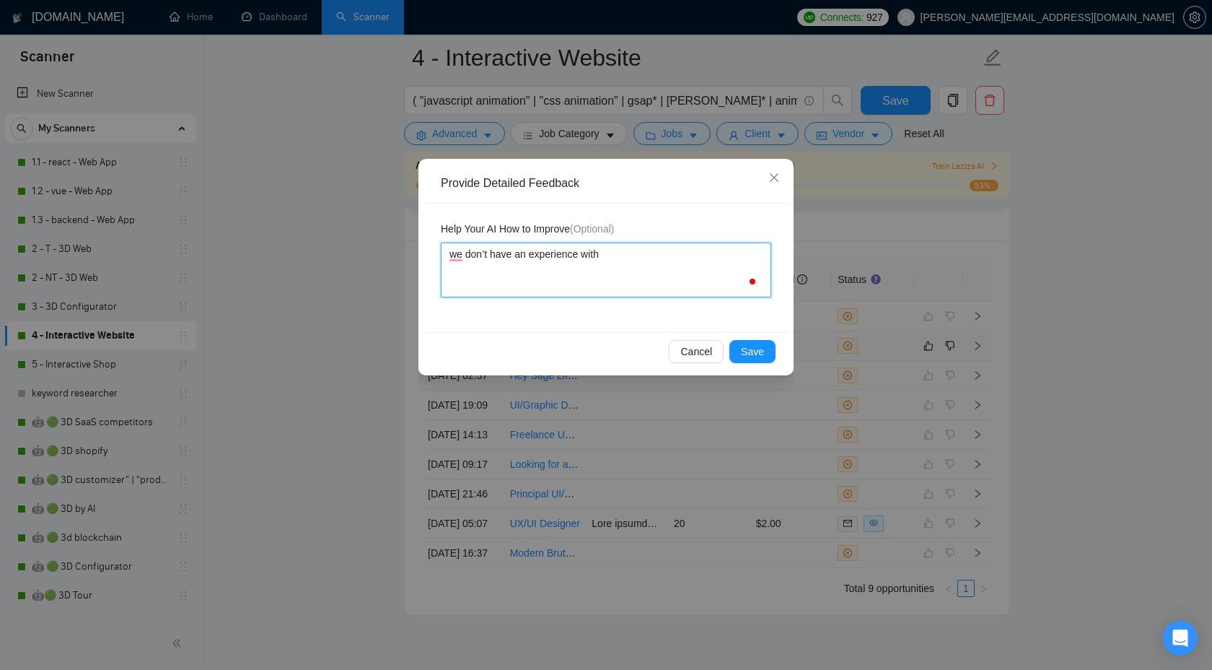
paste textarea "Figma Variables/Tokens and Flutter/FlutterFlow"
type textarea "we don’t have an experience with Figma Variables/Tokens and Flutter/FlutterFlow"
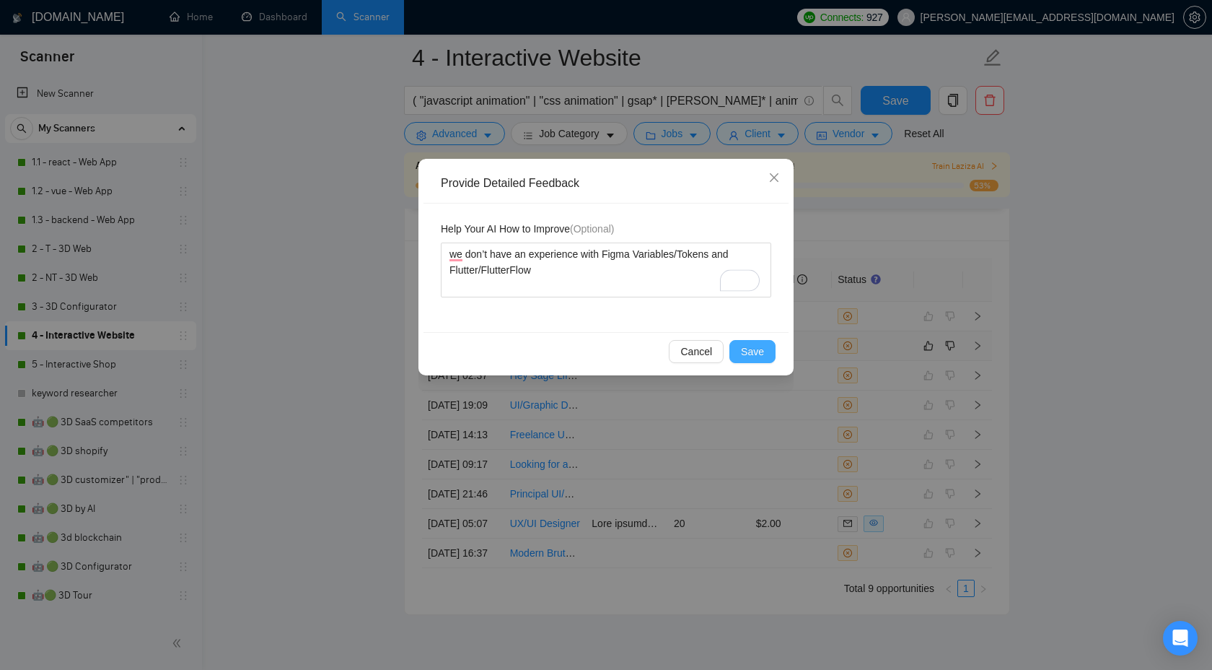
click at [744, 361] on button "Save" at bounding box center [753, 351] width 46 height 23
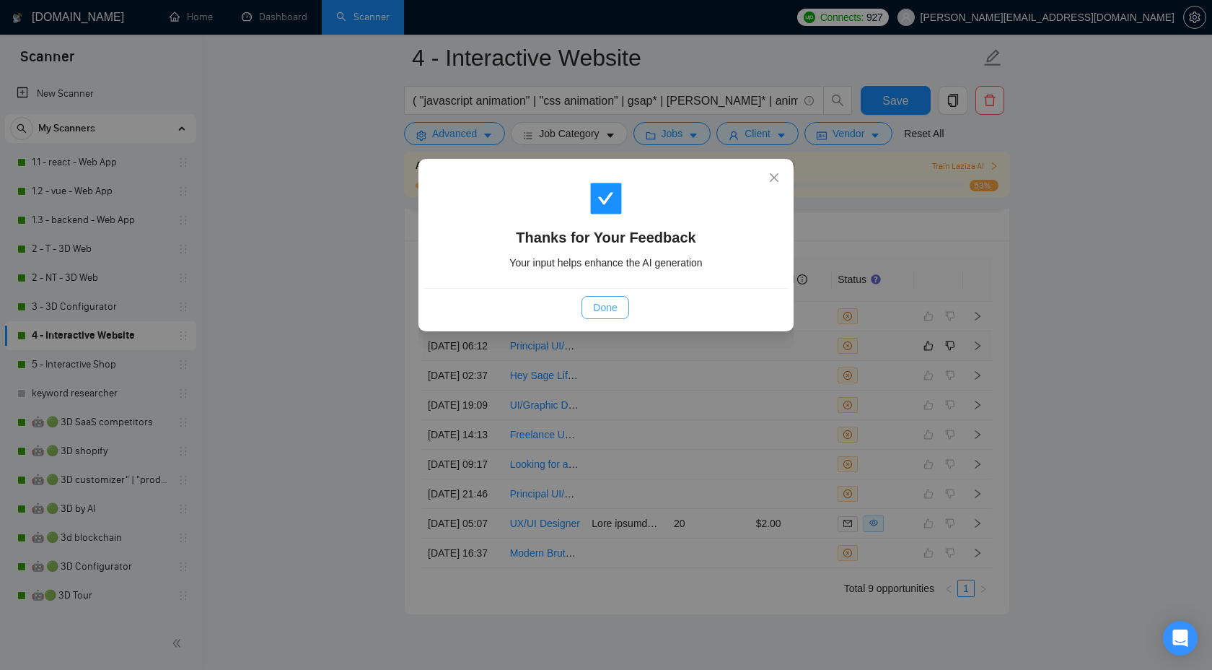
click at [589, 299] on button "Done" at bounding box center [605, 307] width 47 height 23
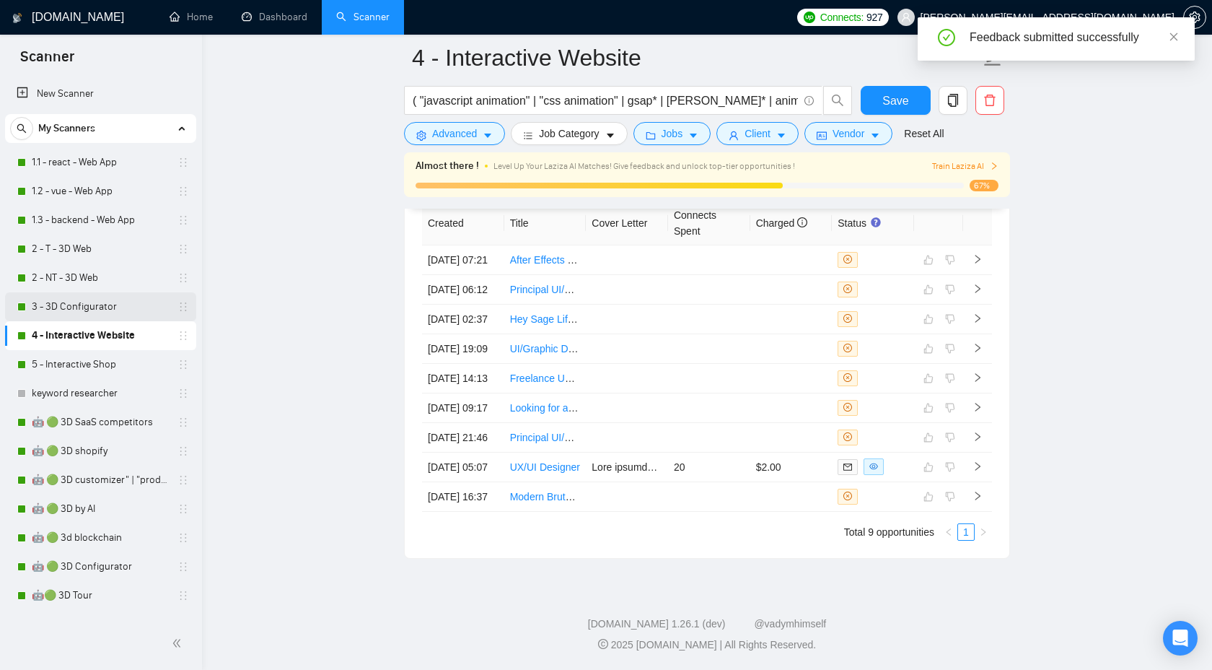
scroll to position [3704, 0]
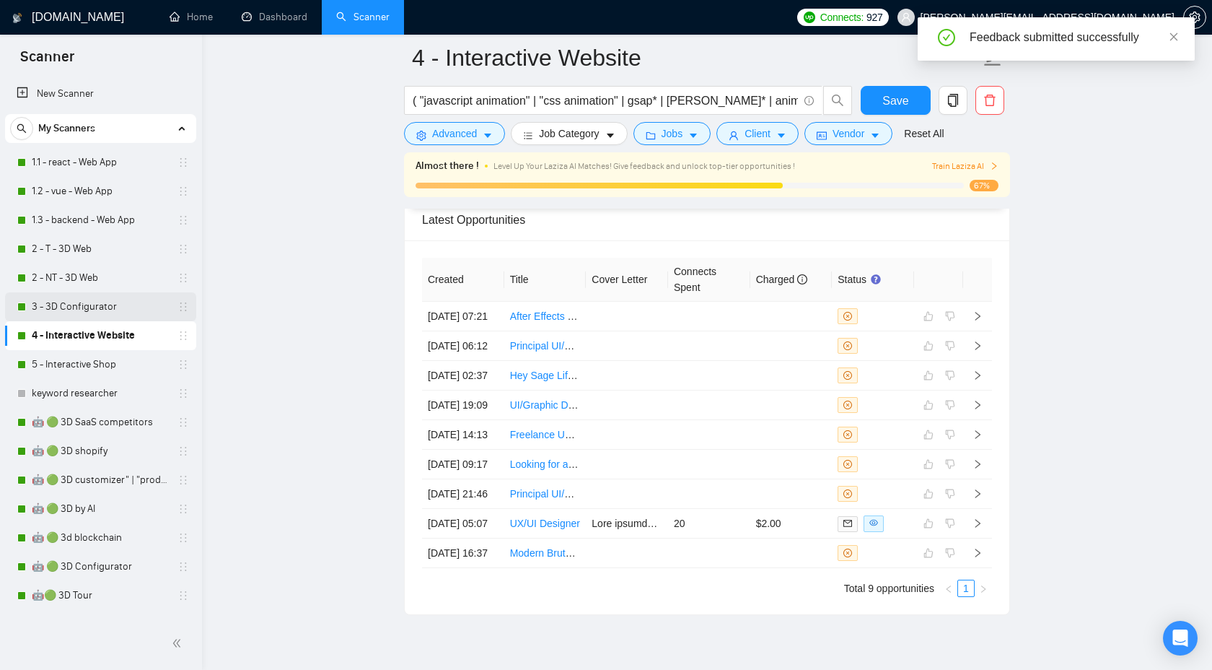
click at [102, 312] on link "3 - 3D Configurator" at bounding box center [100, 306] width 137 height 29
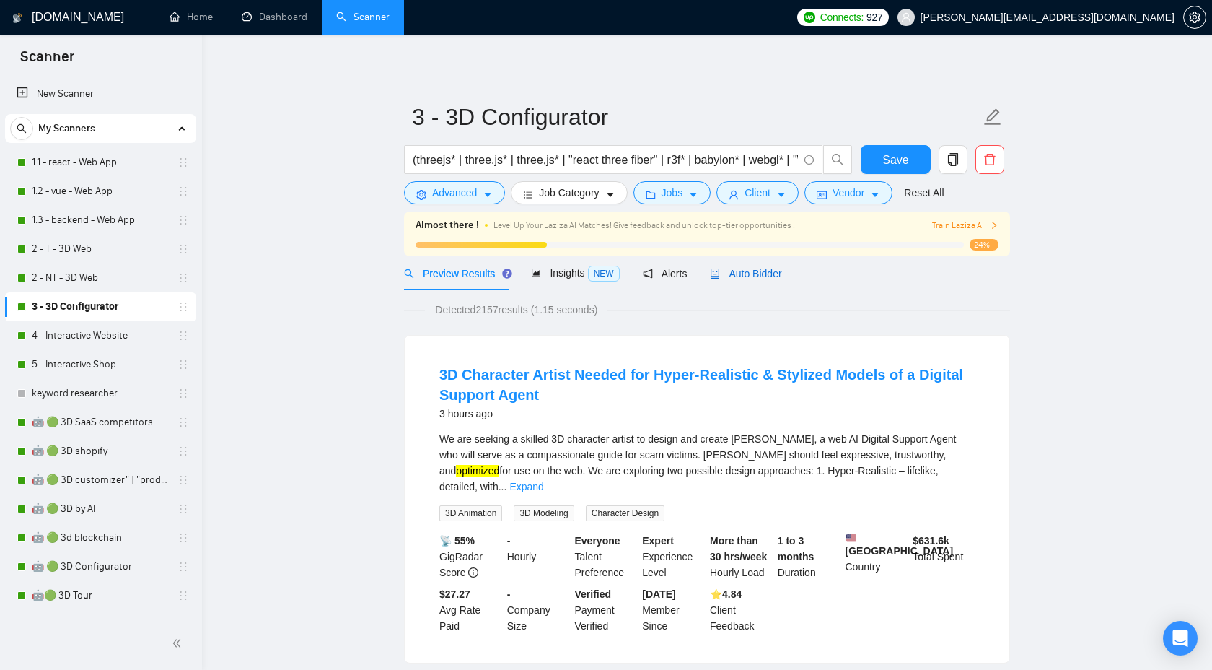
click at [720, 274] on icon "robot" at bounding box center [715, 273] width 10 height 10
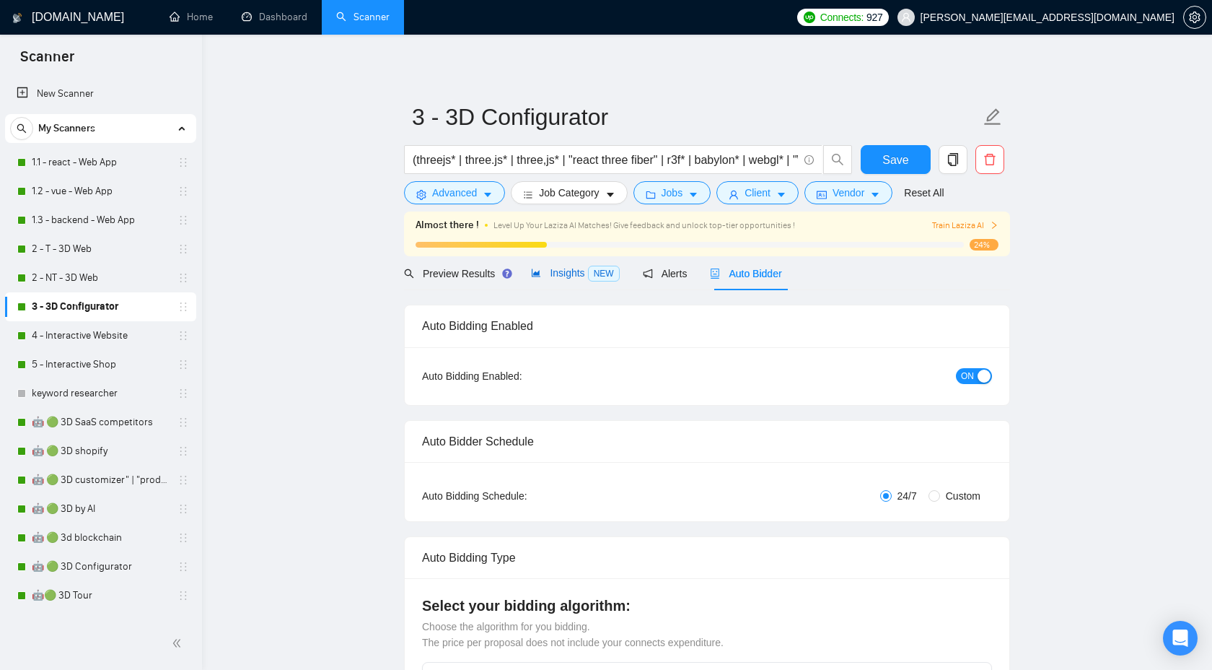
click at [557, 267] on span "Insights NEW" at bounding box center [575, 273] width 88 height 12
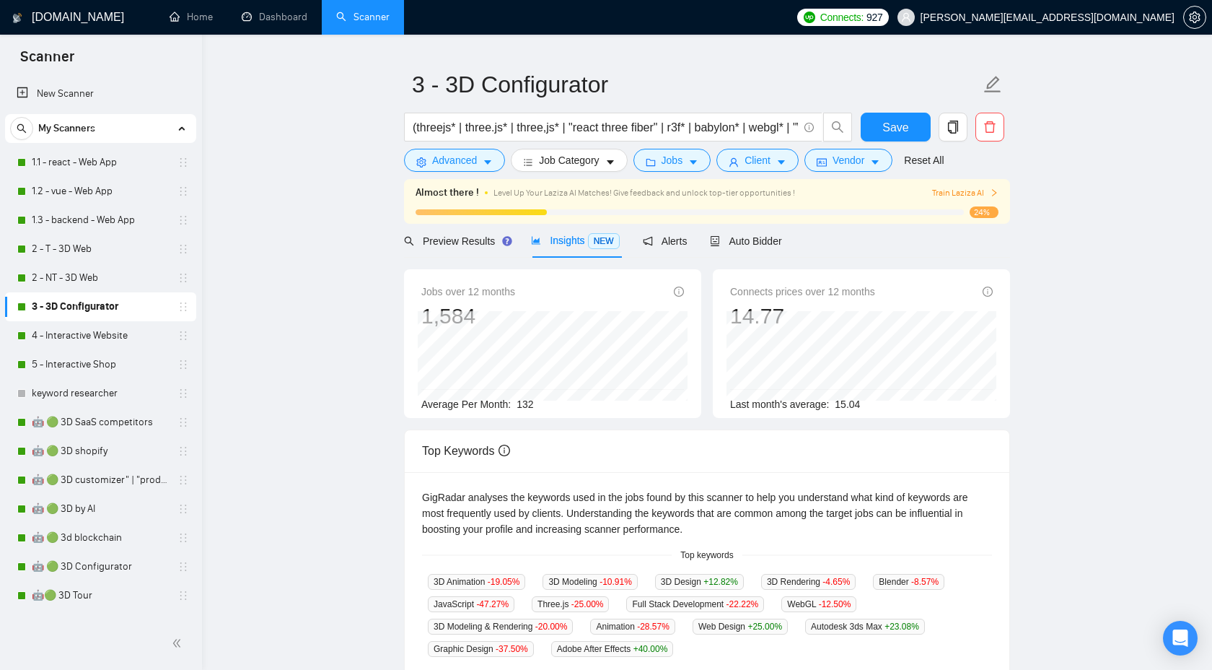
scroll to position [33, 0]
click at [761, 254] on div "Auto Bidder" at bounding box center [745, 240] width 71 height 34
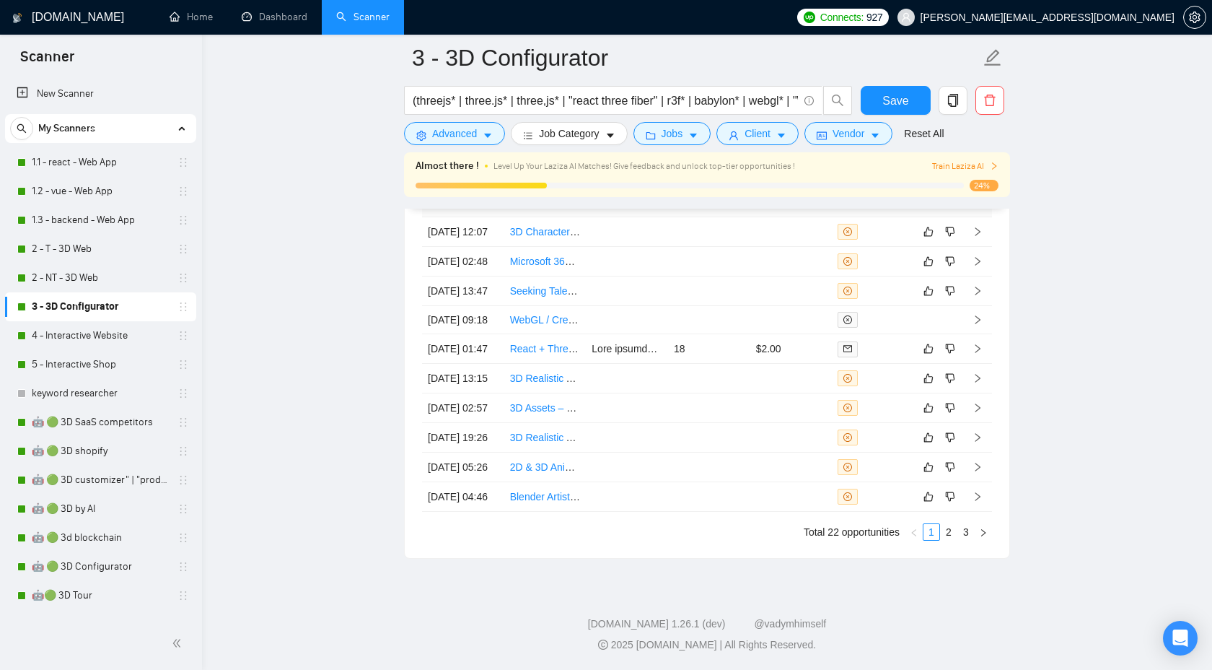
scroll to position [3910, 0]
click at [965, 528] on link "3" at bounding box center [966, 532] width 16 height 16
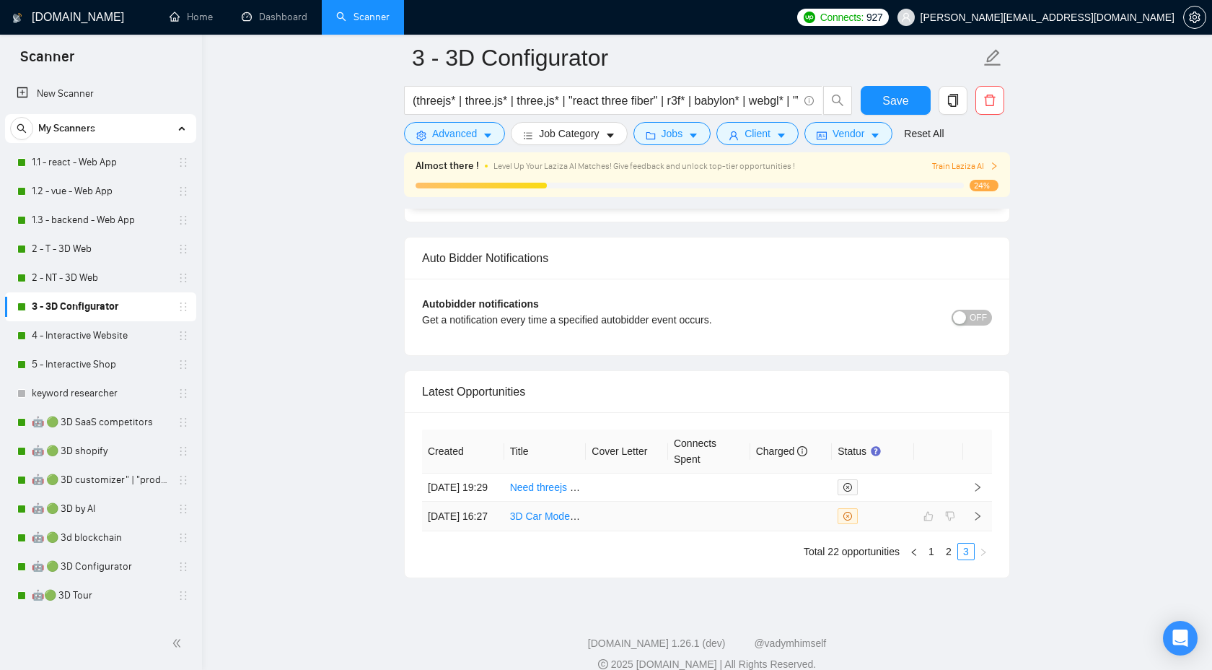
scroll to position [3558, 0]
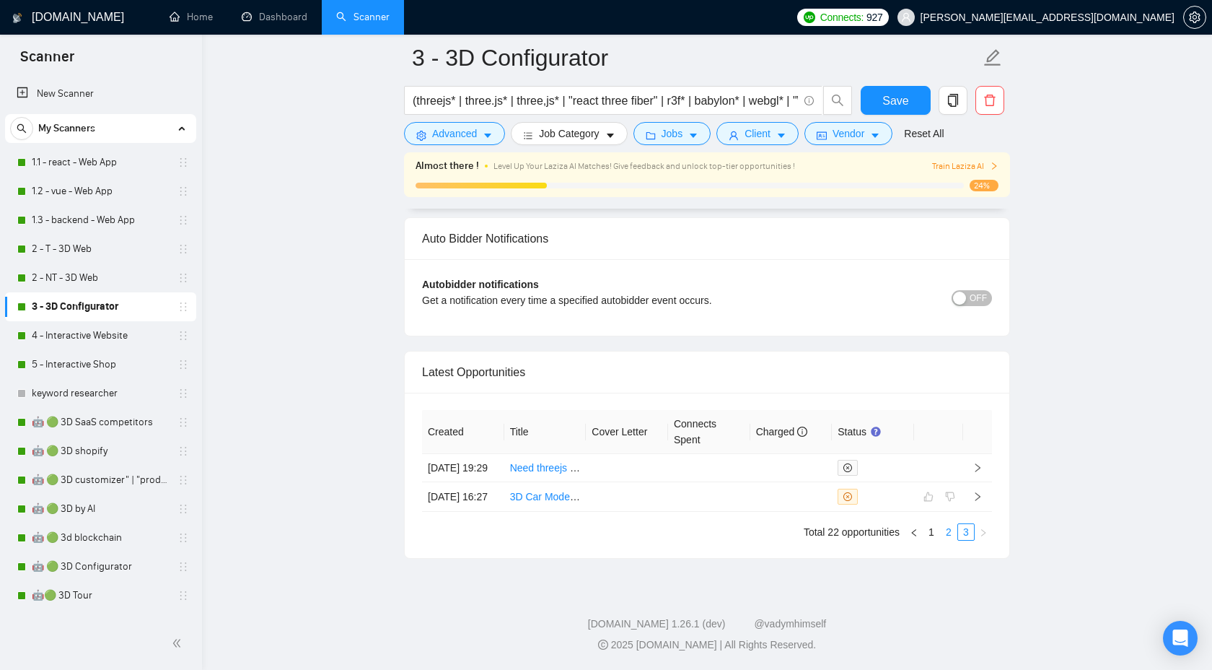
click at [949, 535] on link "2" at bounding box center [949, 532] width 16 height 16
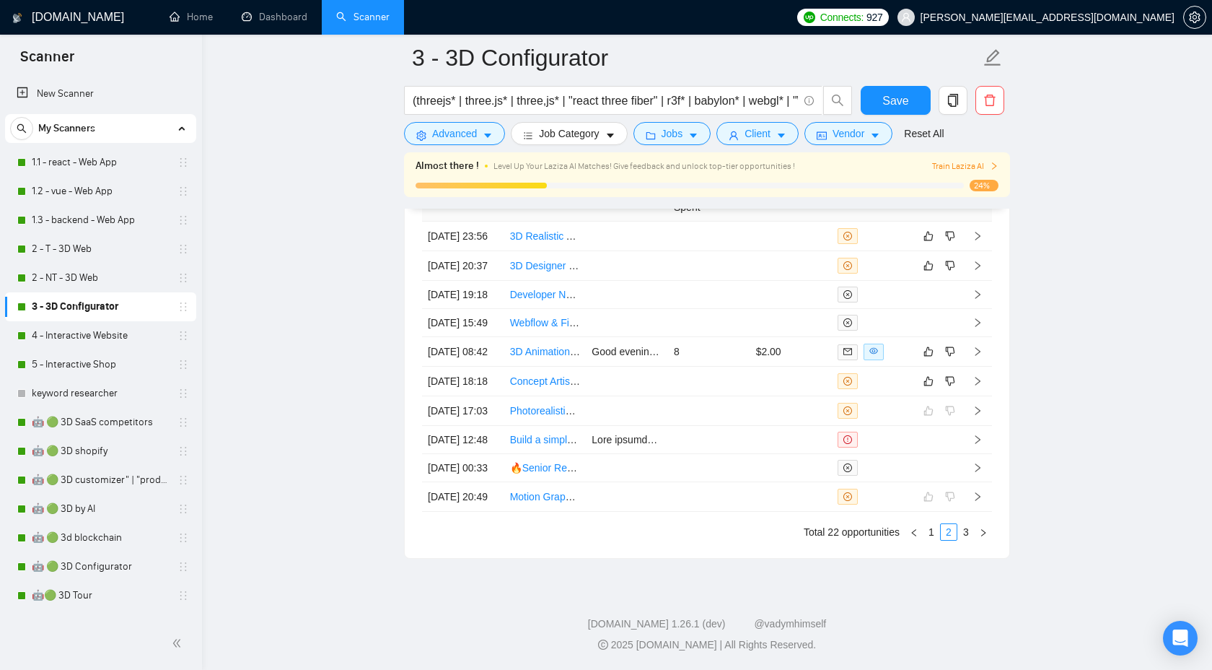
scroll to position [3756, 0]
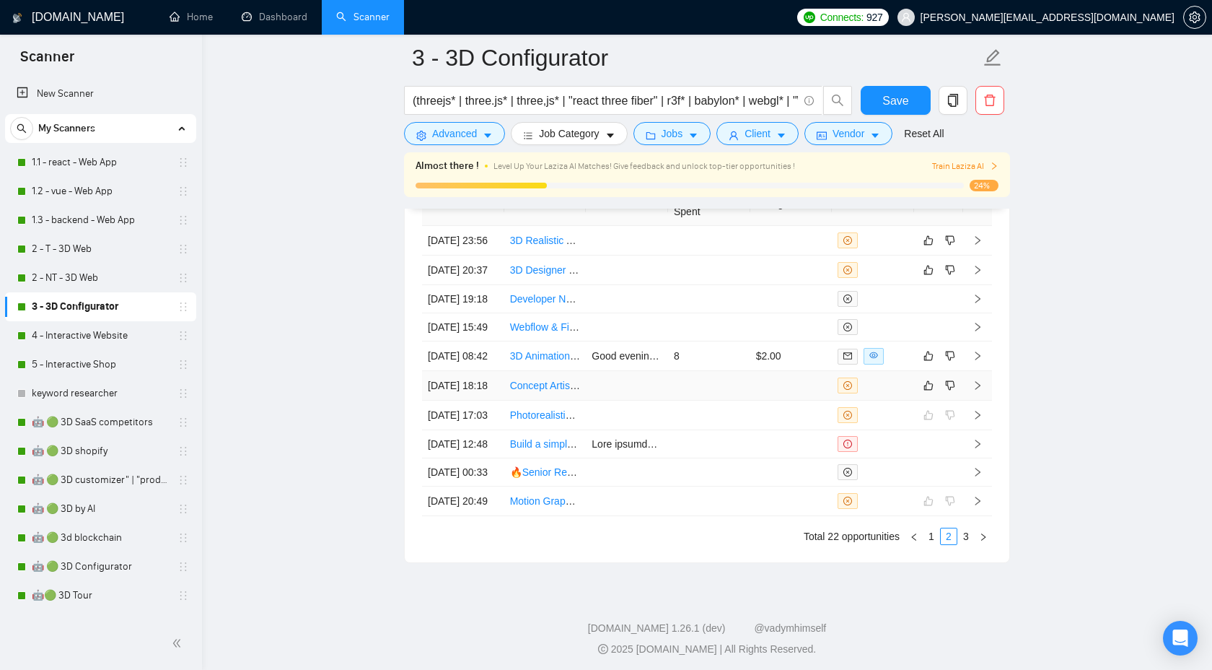
click at [979, 390] on icon "right" at bounding box center [978, 385] width 10 height 10
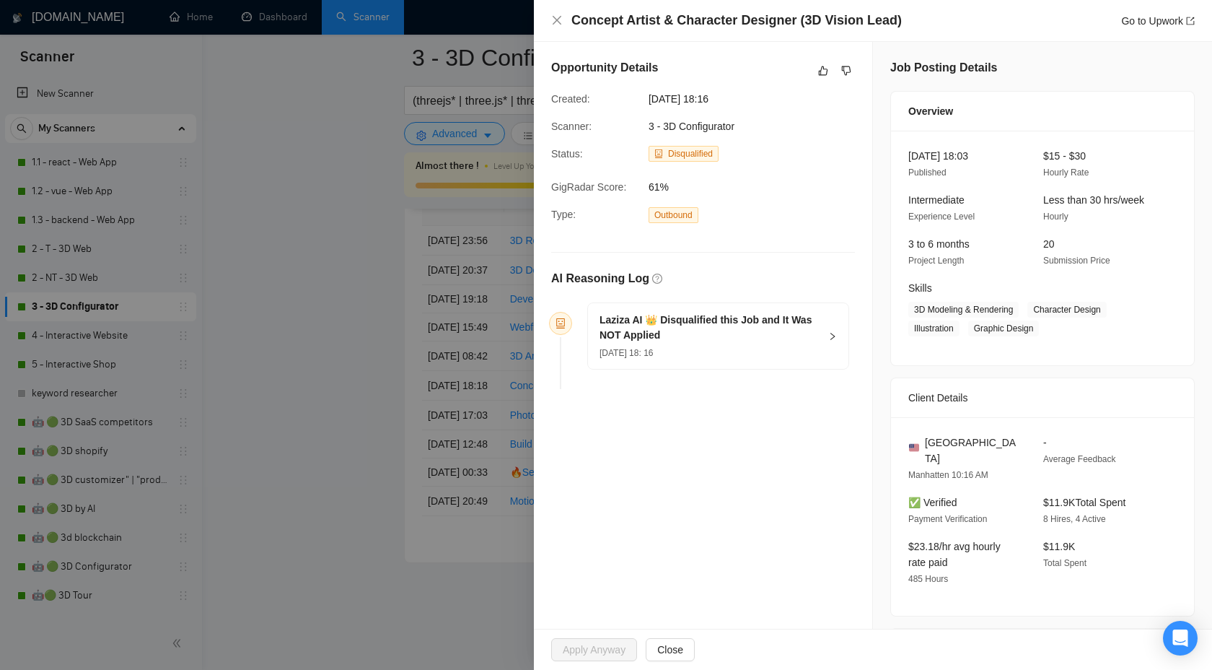
click at [810, 332] on h5 "Laziza AI 👑 Disqualified this Job and It Was NOT Applied" at bounding box center [710, 327] width 220 height 30
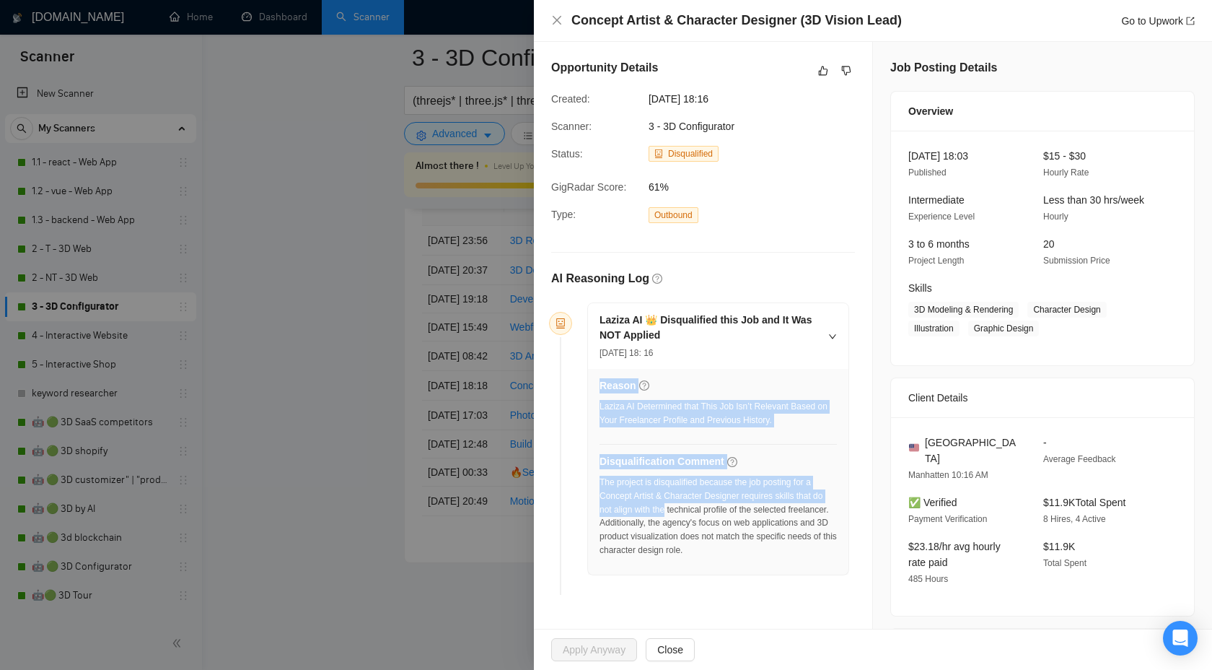
drag, startPoint x: 598, startPoint y: 496, endPoint x: 680, endPoint y: 499, distance: 82.3
click at [681, 502] on div "Reason Laziza AI Determined that This Job Isn’t Relevant Based on Your Freelanc…" at bounding box center [718, 472] width 261 height 206
click at [680, 499] on div "The project is disqualified because the job posting for a Concept Artist & Char…" at bounding box center [718, 517] width 237 height 82
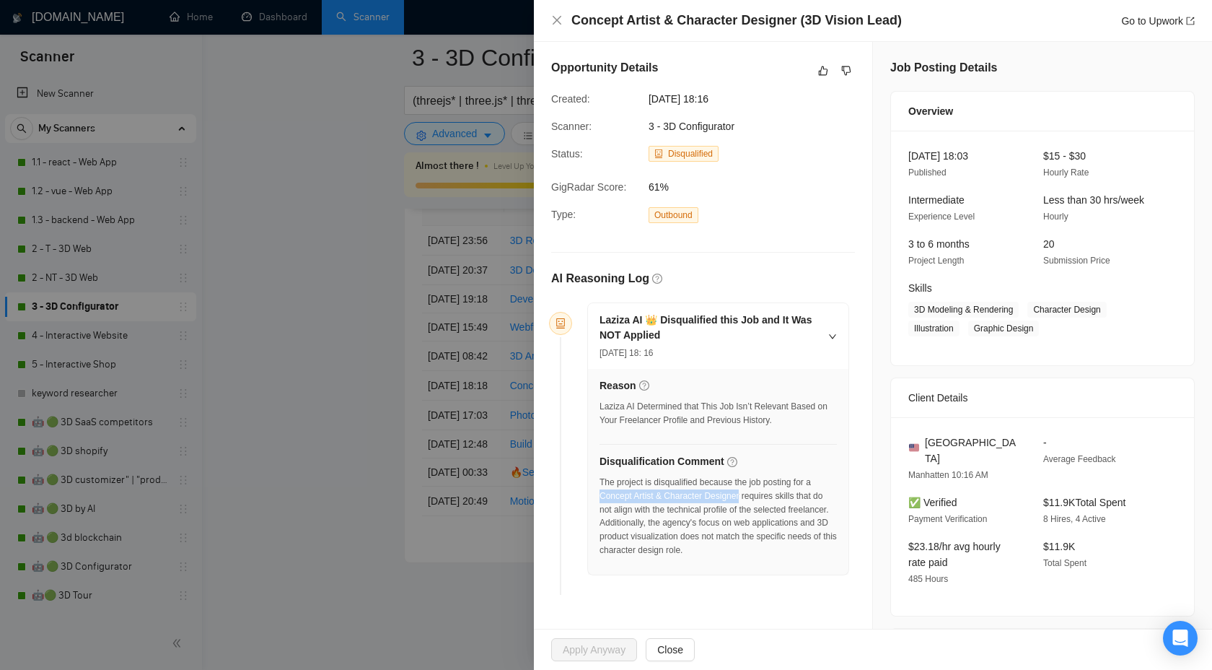
drag, startPoint x: 600, startPoint y: 495, endPoint x: 749, endPoint y: 489, distance: 149.5
click at [749, 490] on div "The project is disqualified because the job posting for a Concept Artist & Char…" at bounding box center [718, 517] width 237 height 82
copy div "Concept Artist & Character Designer"
click at [820, 75] on icon "like" at bounding box center [823, 70] width 9 height 9
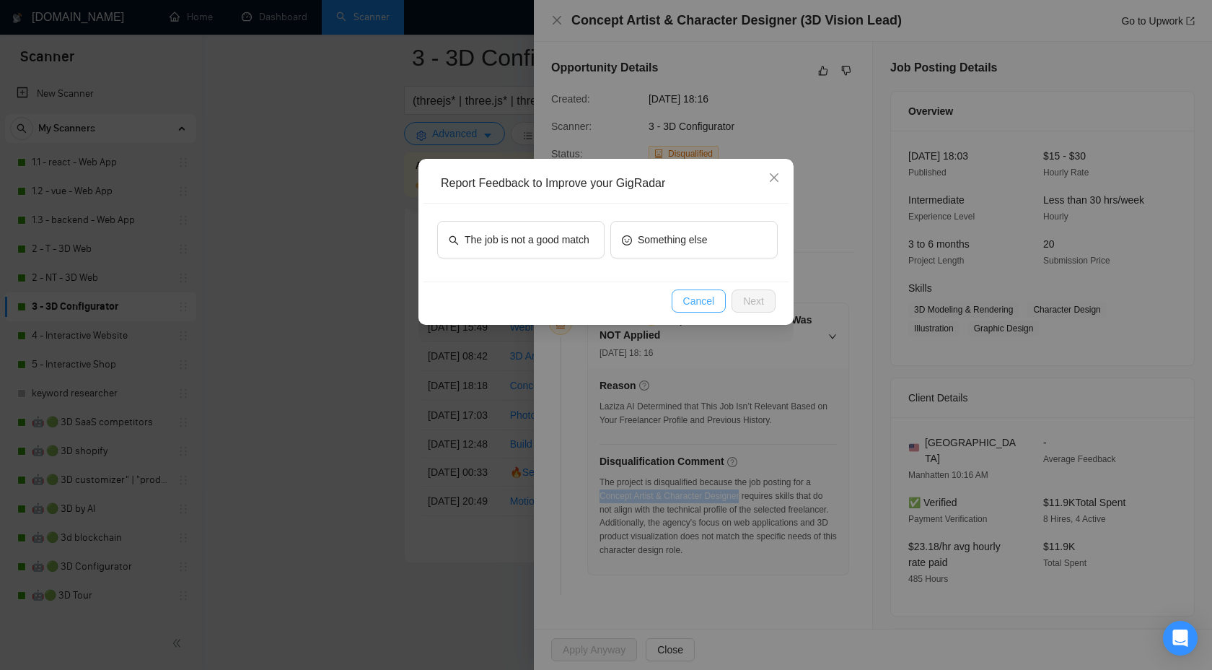
click at [712, 306] on span "Cancel" at bounding box center [699, 301] width 32 height 16
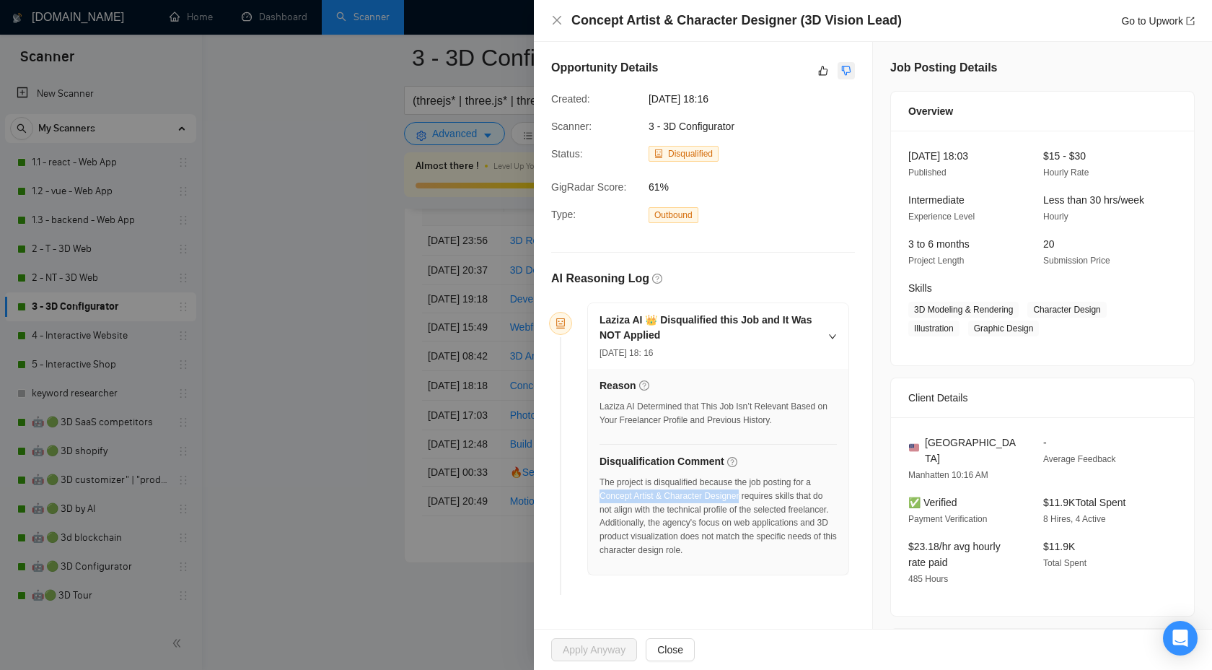
click at [841, 65] on icon "dislike" at bounding box center [846, 71] width 10 height 12
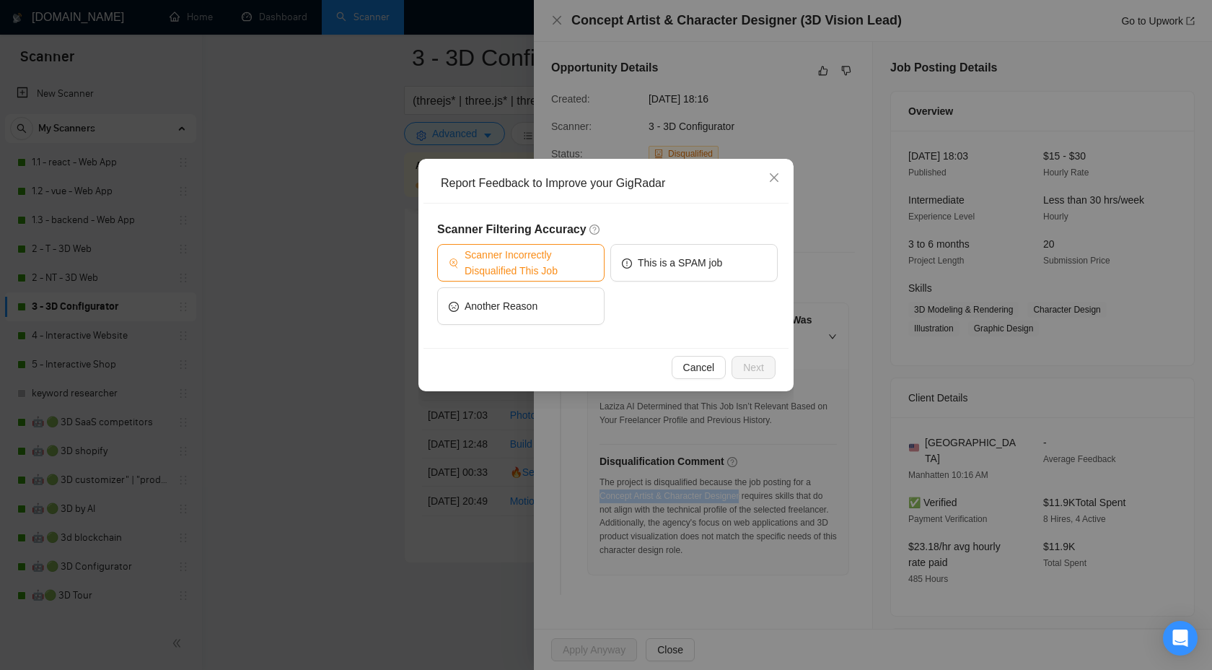
click at [546, 246] on button "Scanner Incorrectly Disqualified This Job" at bounding box center [520, 263] width 167 height 38
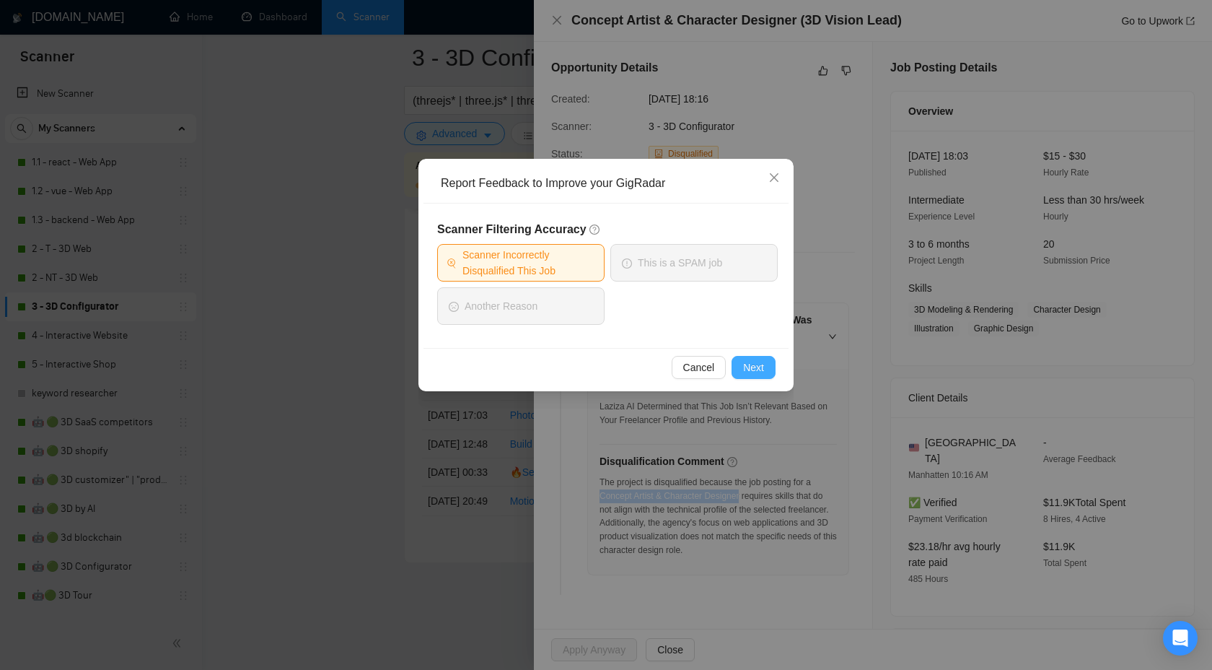
click at [748, 372] on span "Next" at bounding box center [753, 367] width 21 height 16
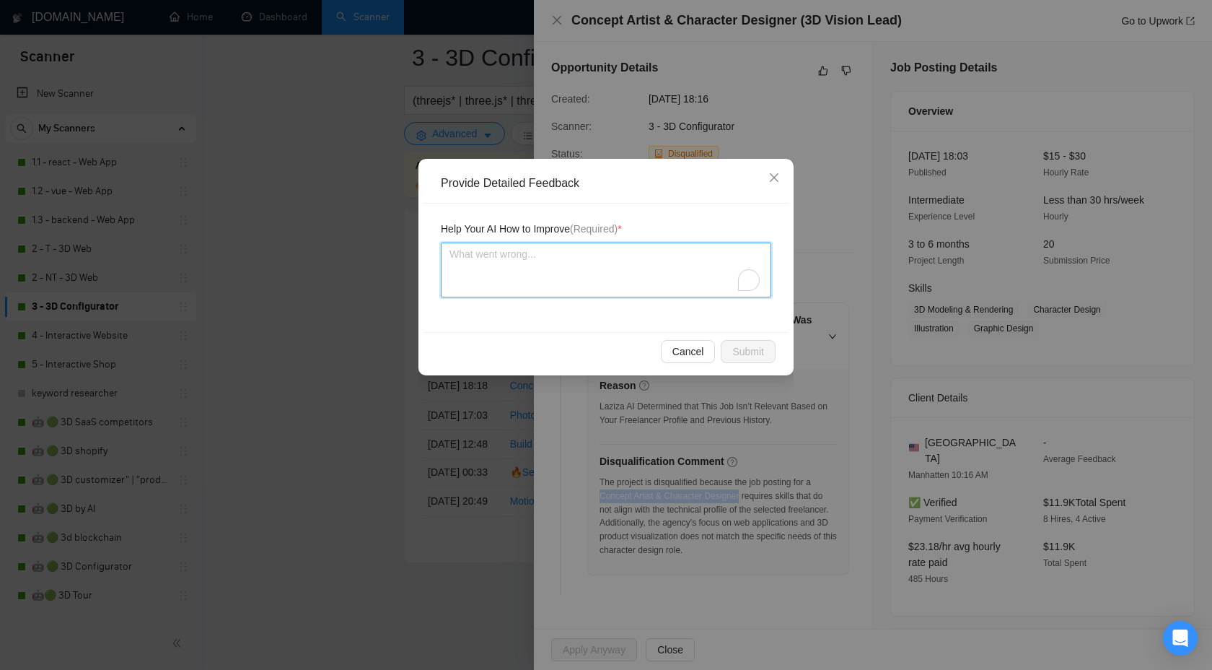
click at [651, 275] on textarea "To enrich screen reader interactions, please activate Accessibility in Grammarl…" at bounding box center [606, 269] width 331 height 55
type textarea "w"
type textarea "we"
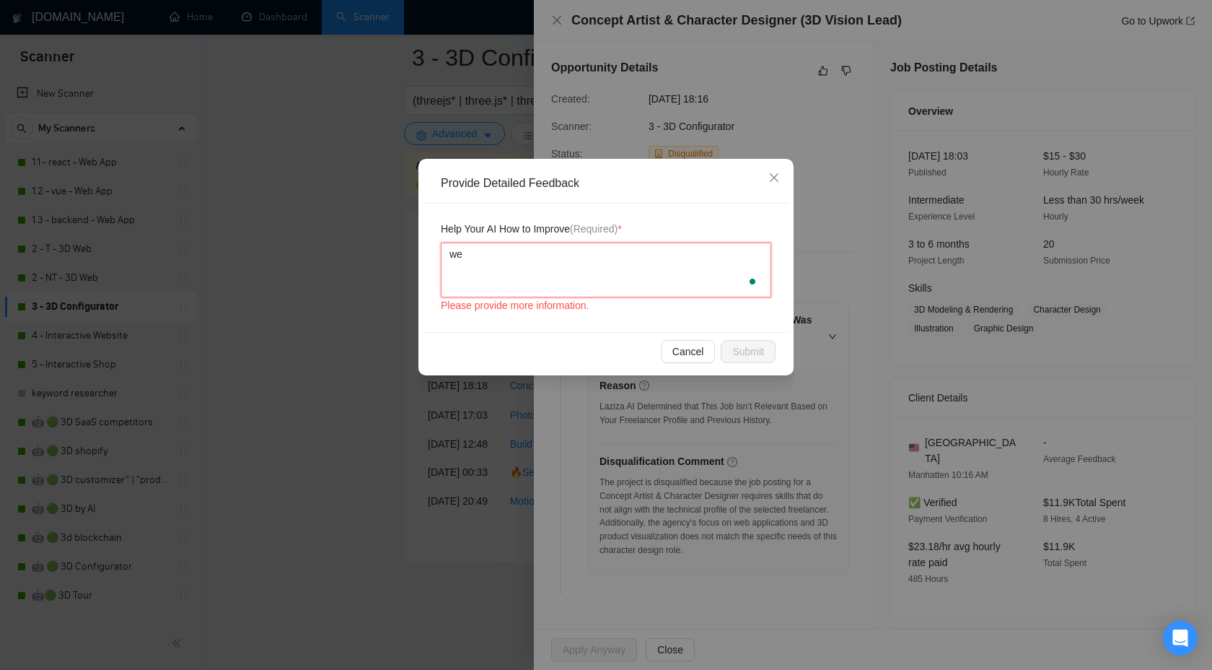
type textarea "we"
type textarea "we c"
type textarea "we ca"
type textarea "we can"
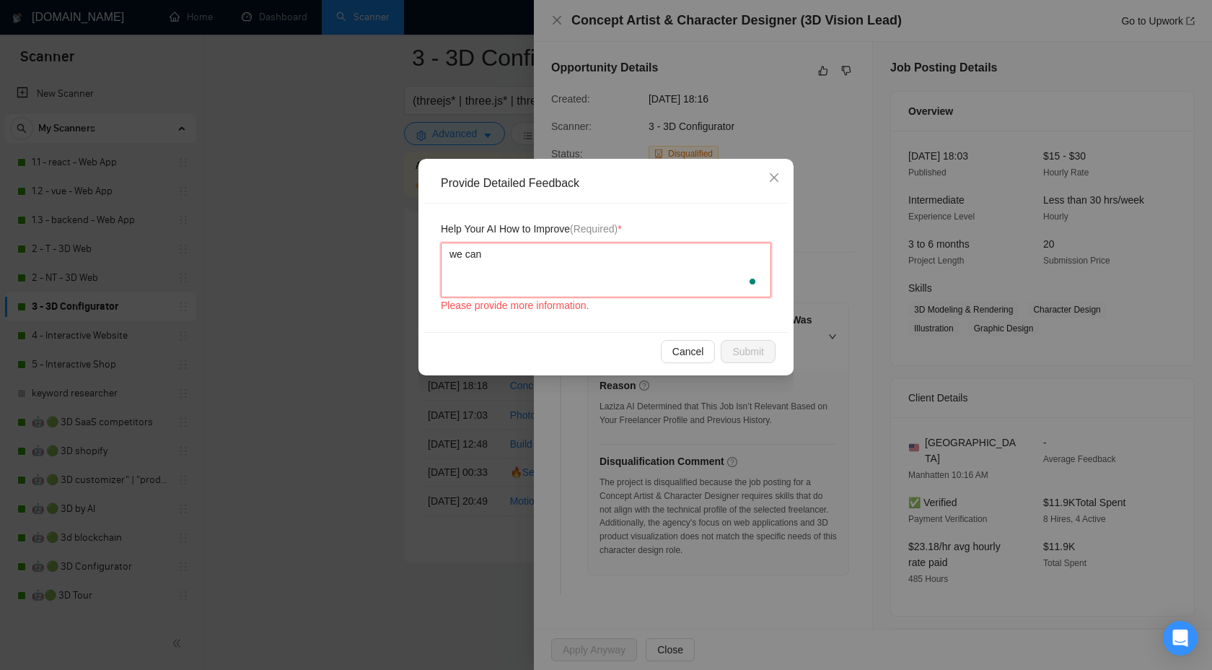
type textarea "we can h"
type textarea "we can ha"
type textarea "we can hab"
type textarea "we can ha"
type textarea "we can han"
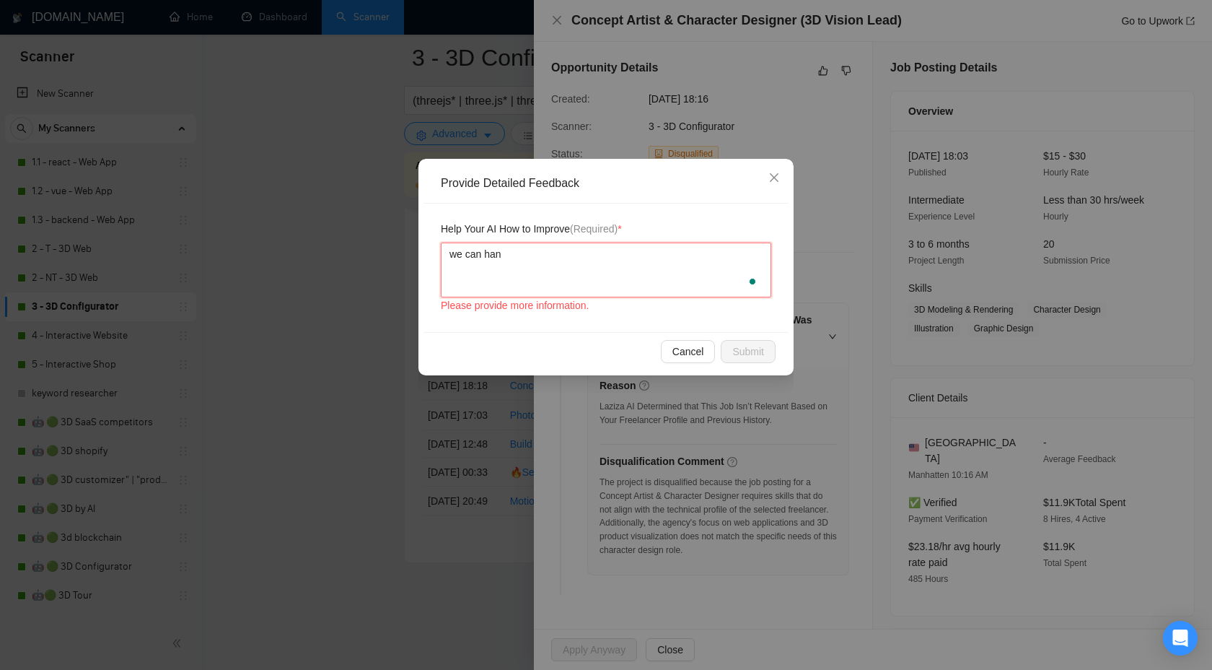
type textarea "we can hand"
type textarea "we can handl"
type textarea "we can handle"
paste textarea "Concept Artist & Character Designer"
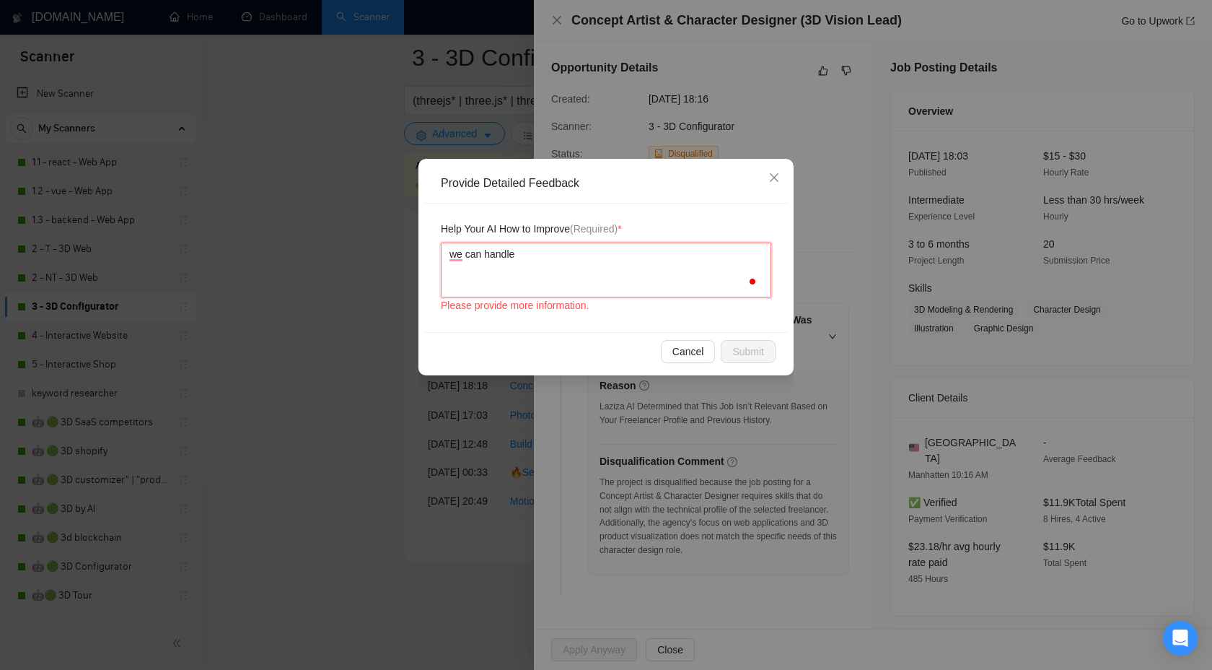
type textarea "we can handle Concept Artist & Character Designer"
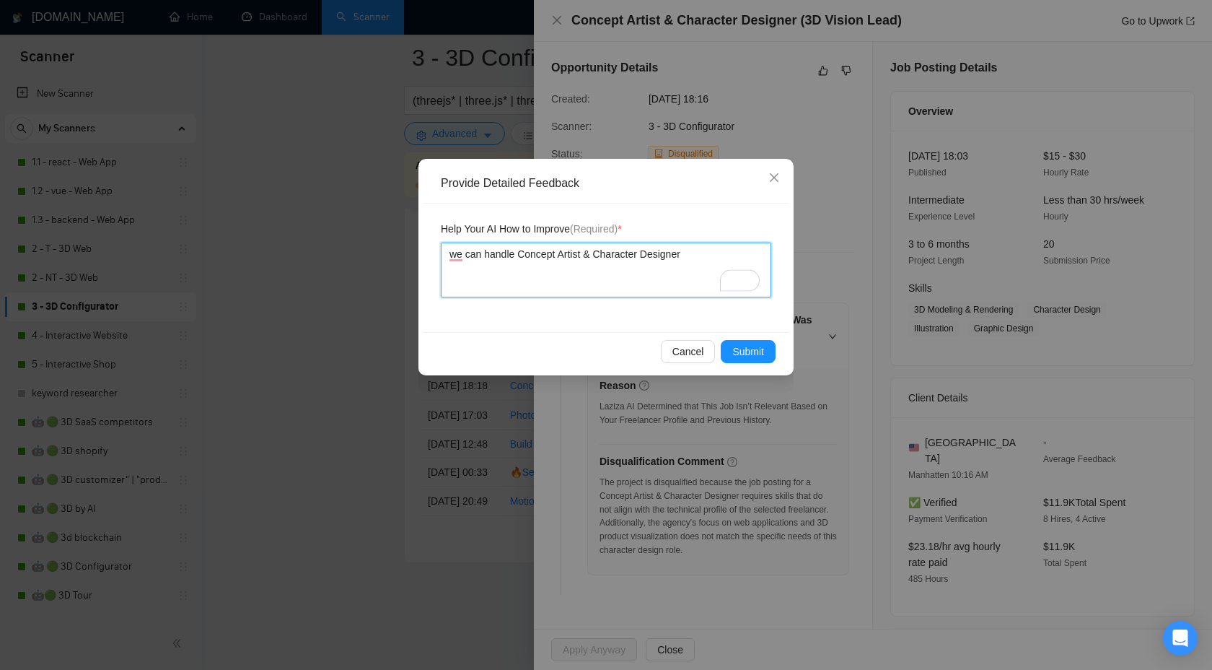
type textarea "we can handle Concept Artist & Character Designer"
type textarea "we can handle Concept Artist & Character Designer p"
type textarea "we can handle Concept Artist & Character Designer po"
type textarea "we can handle Concept Artist & Character Designer pos"
type textarea "we can handle Concept Artist & Character Designer poso"
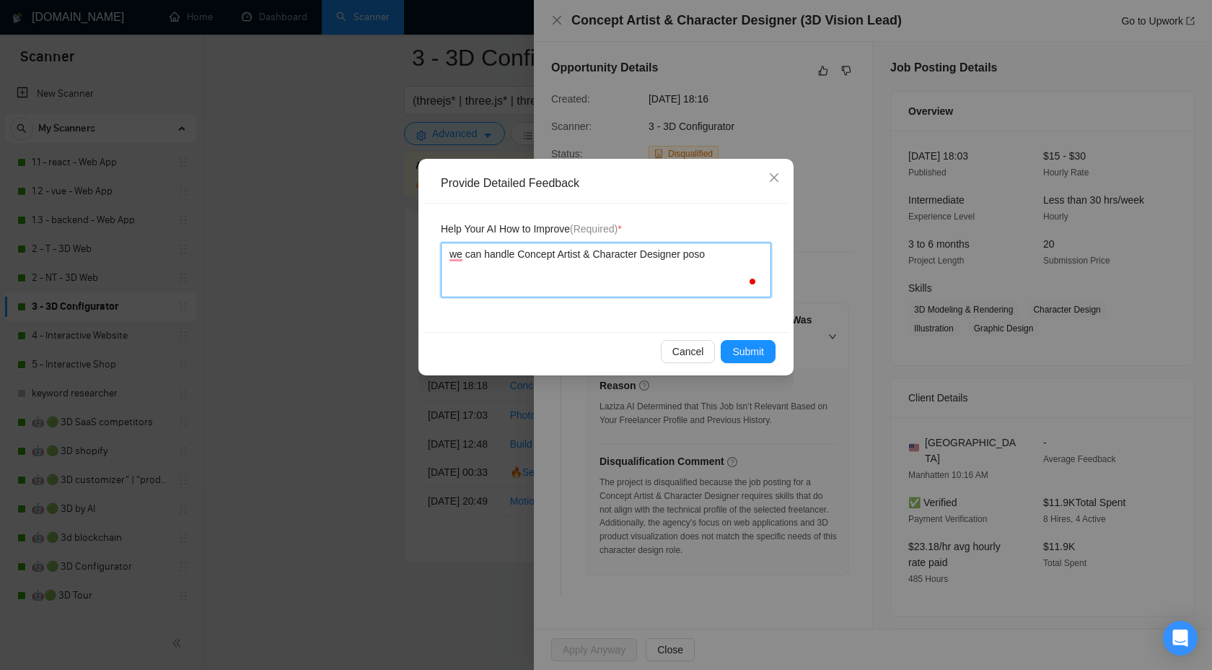
type textarea "we can handle Concept Artist & Character Designer pos"
type textarea "we can handle Concept Artist & Character Designer posi"
type textarea "we can handle Concept Artist & Character Designer position"
click at [735, 351] on span "Submit" at bounding box center [748, 352] width 32 height 16
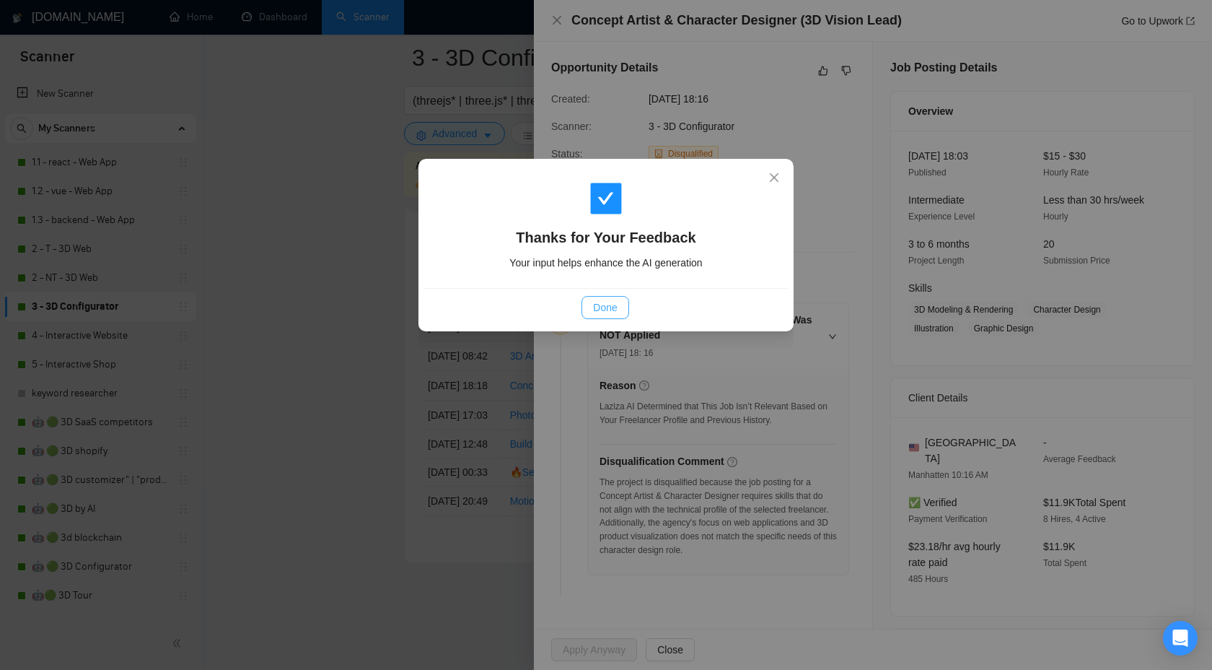
click at [591, 299] on button "Done" at bounding box center [605, 307] width 47 height 23
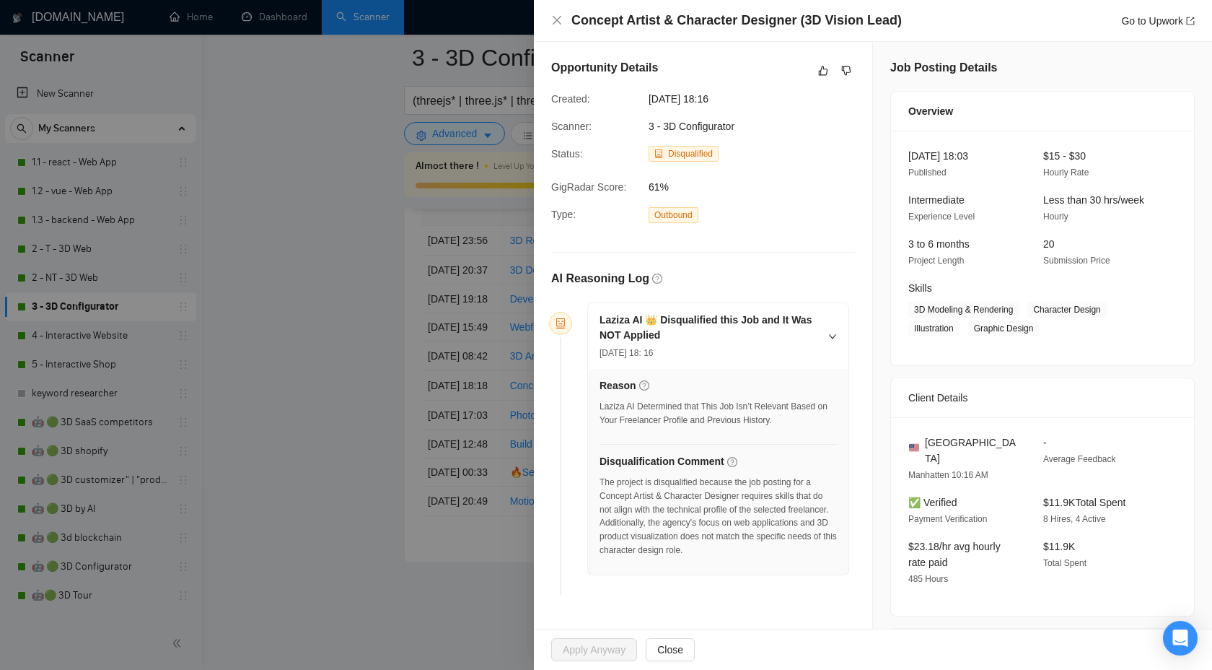
click at [482, 291] on div at bounding box center [606, 335] width 1212 height 670
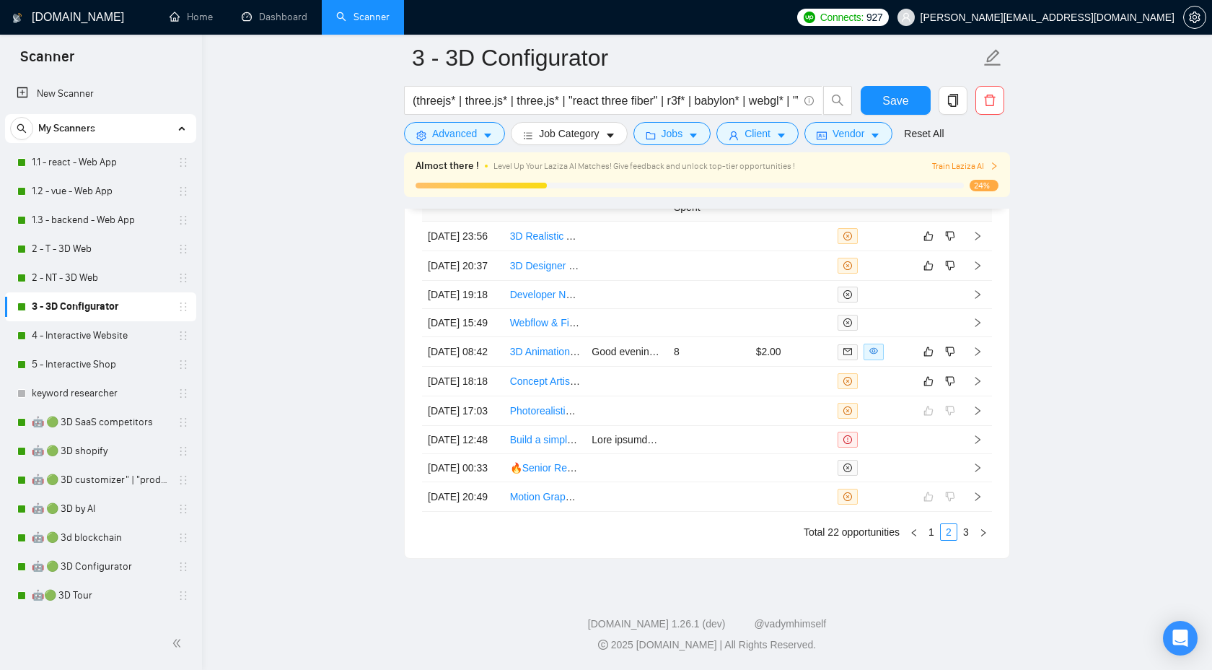
scroll to position [3798, 0]
click at [974, 356] on icon "right" at bounding box center [978, 351] width 10 height 10
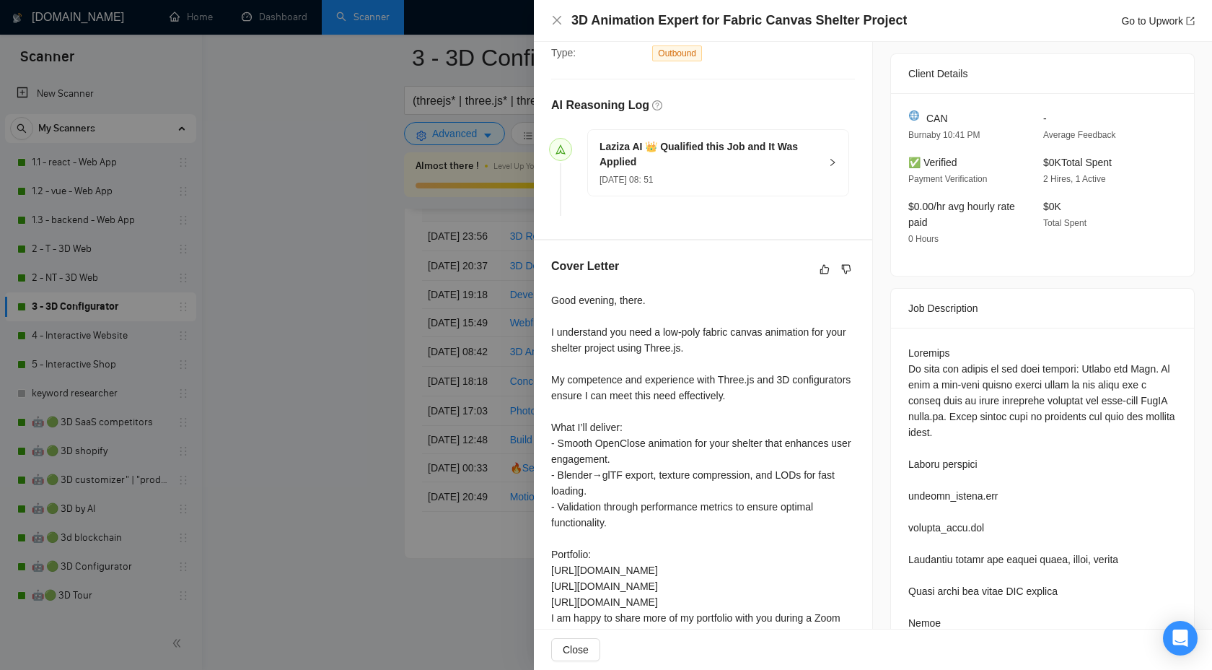
scroll to position [336, 0]
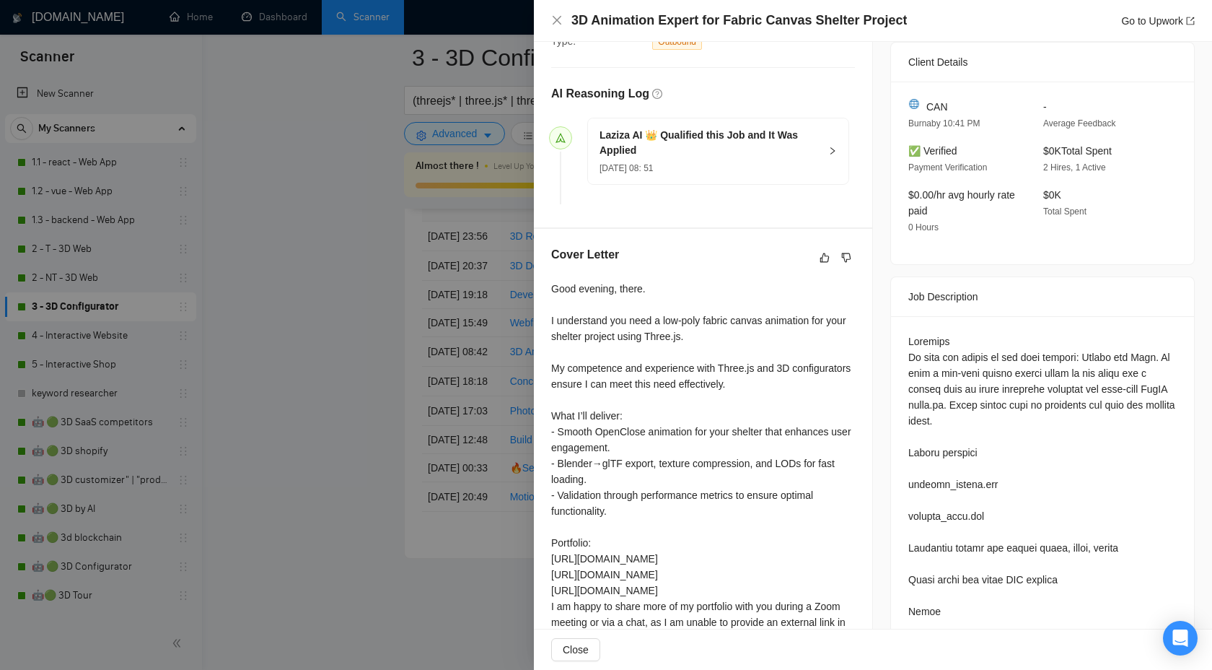
click at [402, 277] on div at bounding box center [606, 335] width 1212 height 670
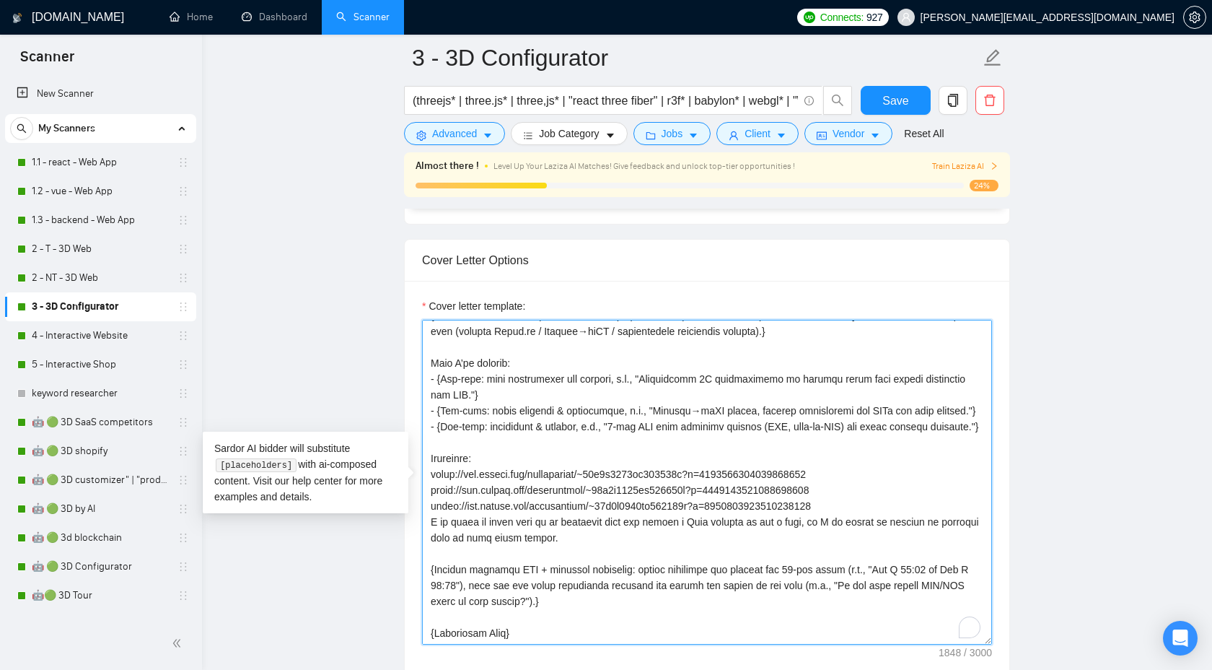
scroll to position [170, 0]
drag, startPoint x: 624, startPoint y: 419, endPoint x: 471, endPoint y: 434, distance: 153.8
click at [471, 434] on textarea "Cover letter template:" at bounding box center [707, 482] width 570 height 325
drag, startPoint x: 580, startPoint y: 434, endPoint x: 469, endPoint y: 448, distance: 112.0
click at [469, 448] on textarea "Cover letter template:" at bounding box center [707, 482] width 570 height 325
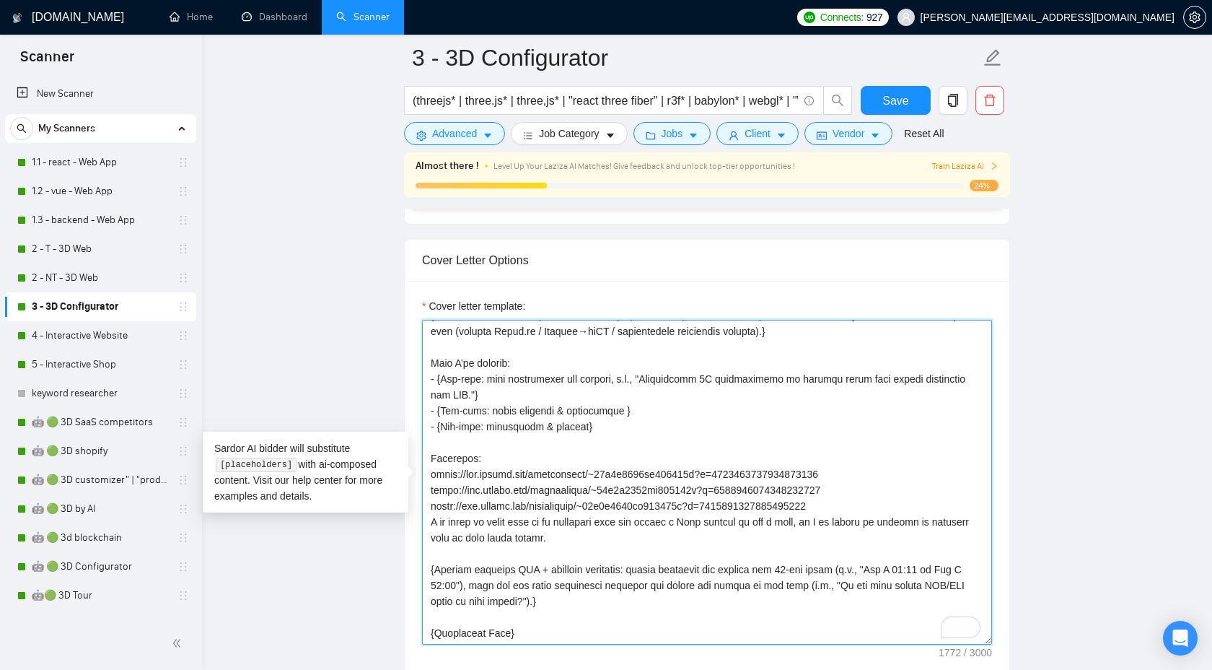
scroll to position [159, 0]
drag, startPoint x: 624, startPoint y: 432, endPoint x: 398, endPoint y: 361, distance: 236.9
click at [398, 361] on main "3 - 3D Configurator (threejs* | three.js* | three,js* | "react three fiber" | r…" at bounding box center [707, 573] width 964 height 4261
type textarea "{Use plain B2-level English. Do NOT use long dashes (—); use a hyphen or comma …"
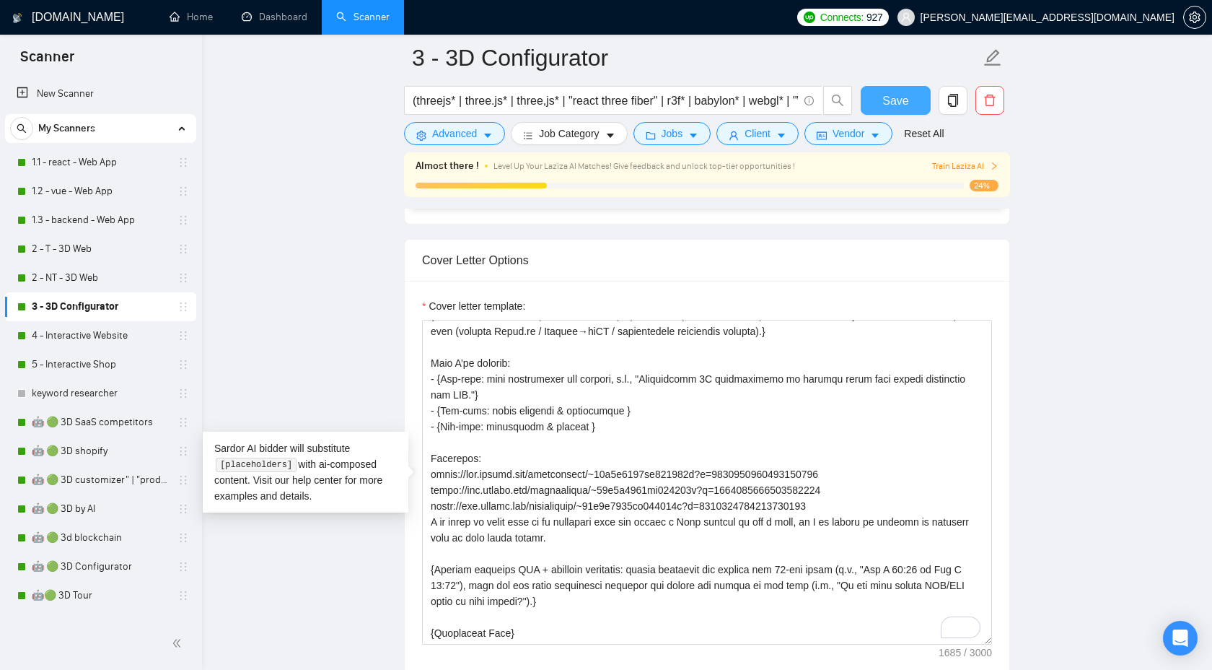
click at [891, 97] on span "Save" at bounding box center [896, 101] width 26 height 18
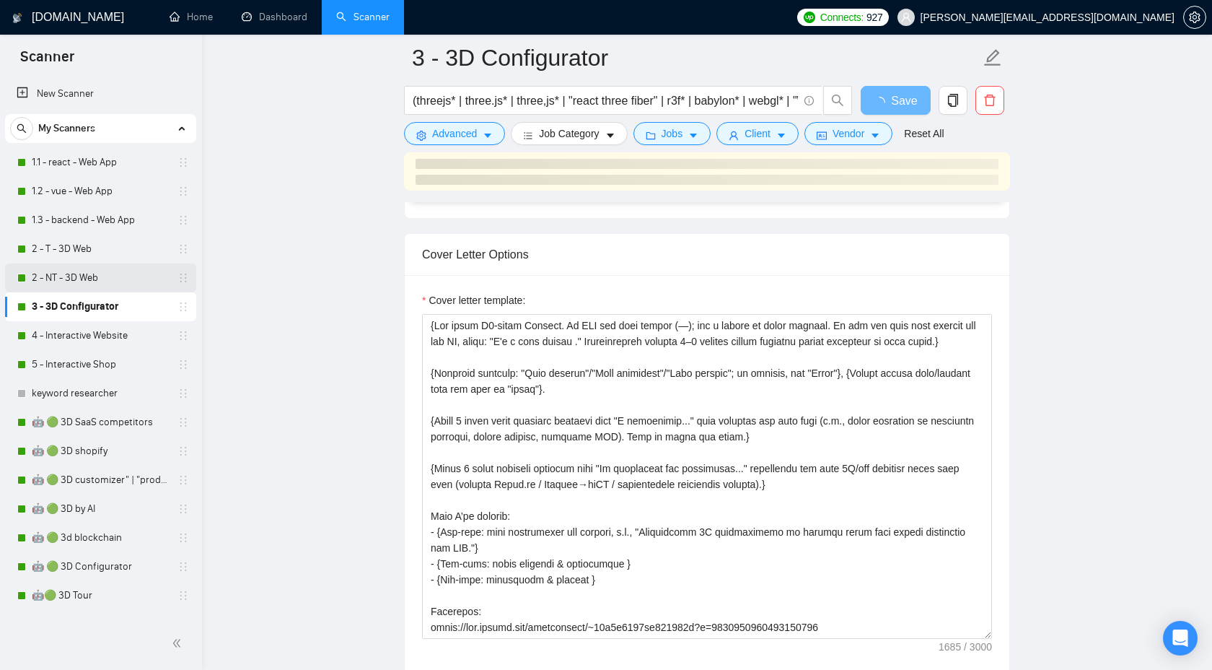
click at [79, 284] on link "2 - NT - 3D Web" at bounding box center [100, 277] width 137 height 29
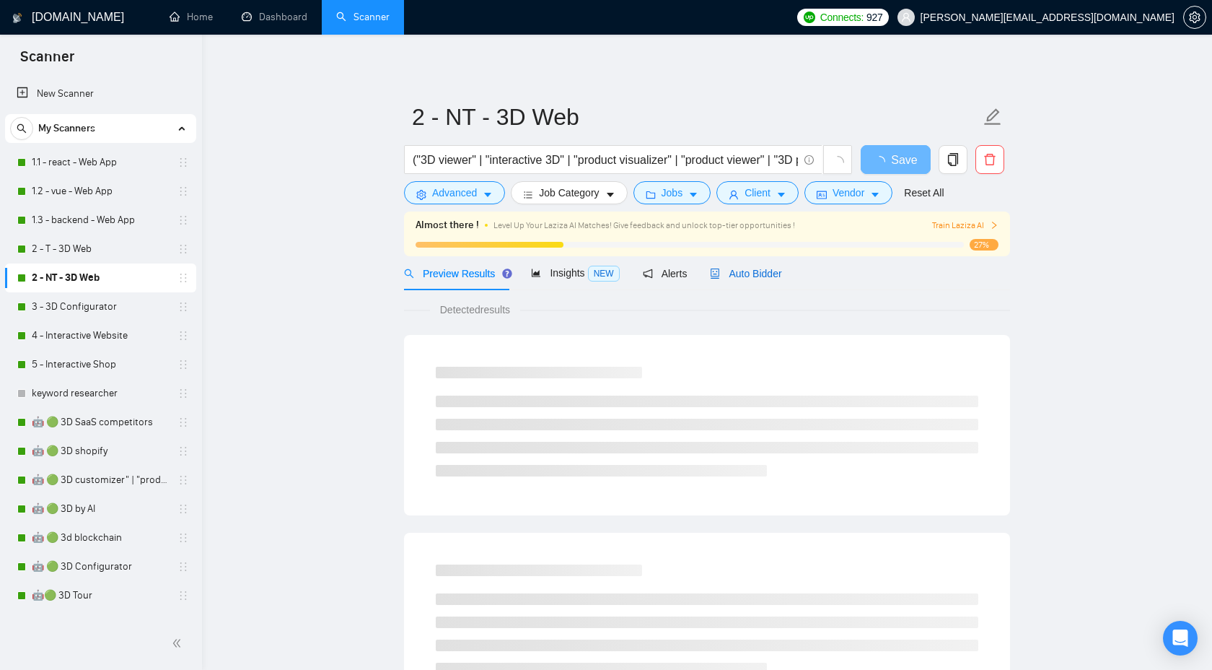
click at [774, 273] on span "Auto Bidder" at bounding box center [745, 274] width 71 height 12
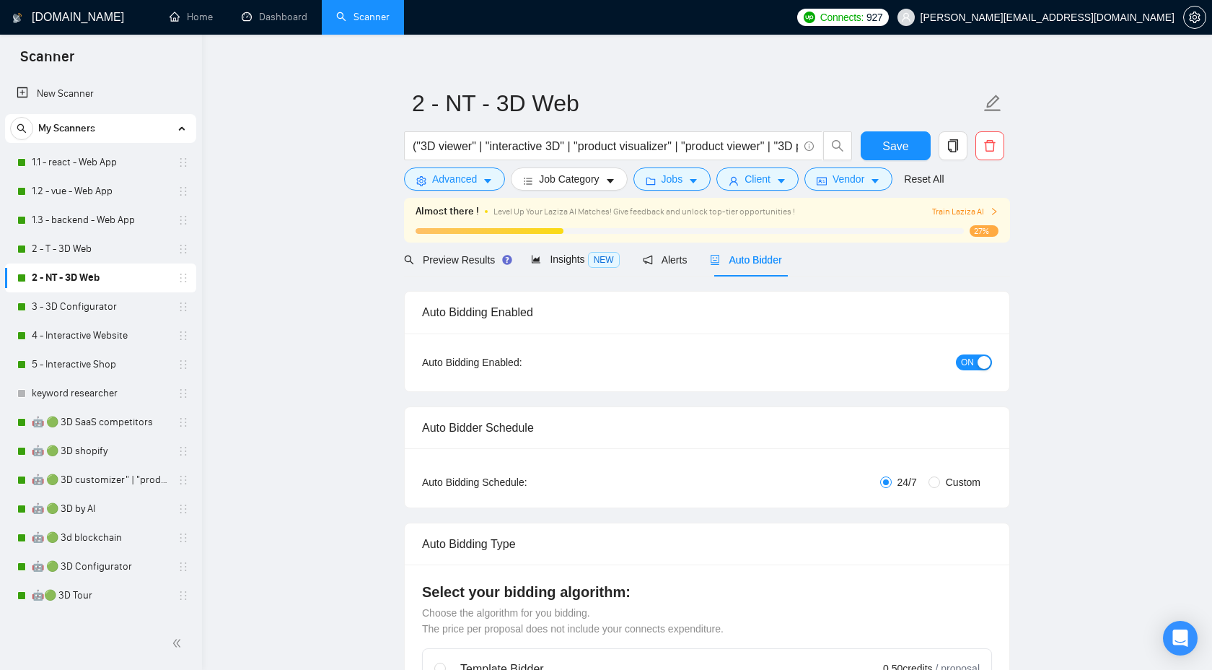
scroll to position [14, 0]
click at [572, 268] on div "Insights NEW" at bounding box center [575, 259] width 88 height 34
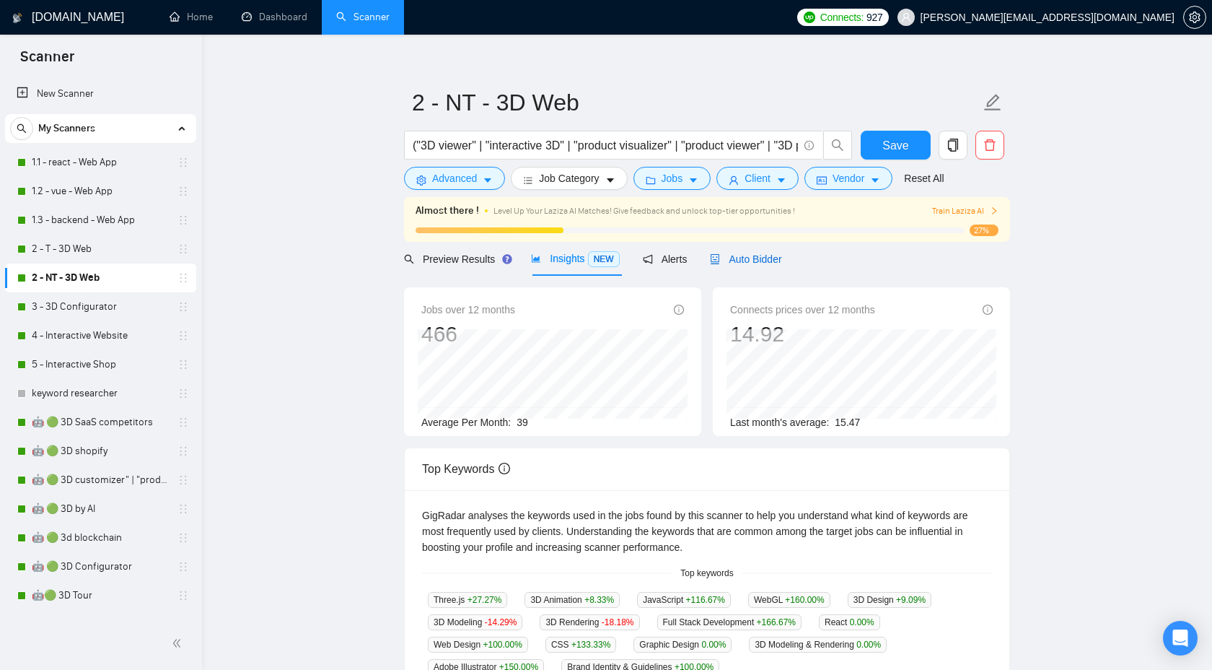
click at [748, 258] on span "Auto Bidder" at bounding box center [745, 259] width 71 height 12
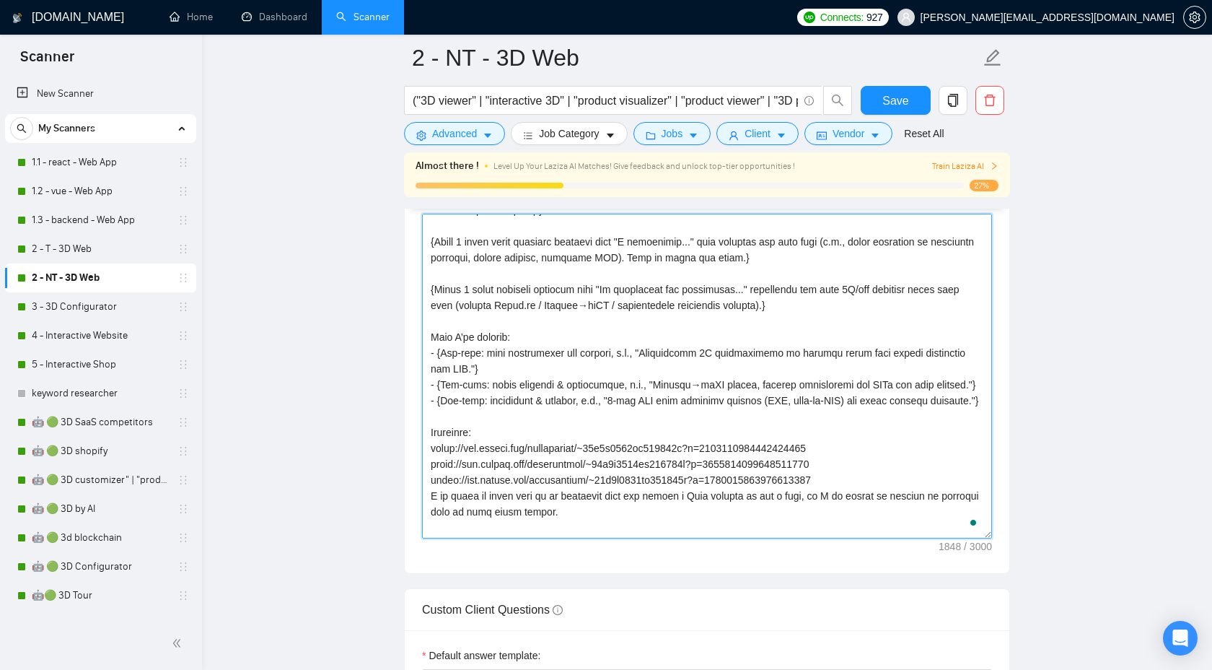
scroll to position [79, 0]
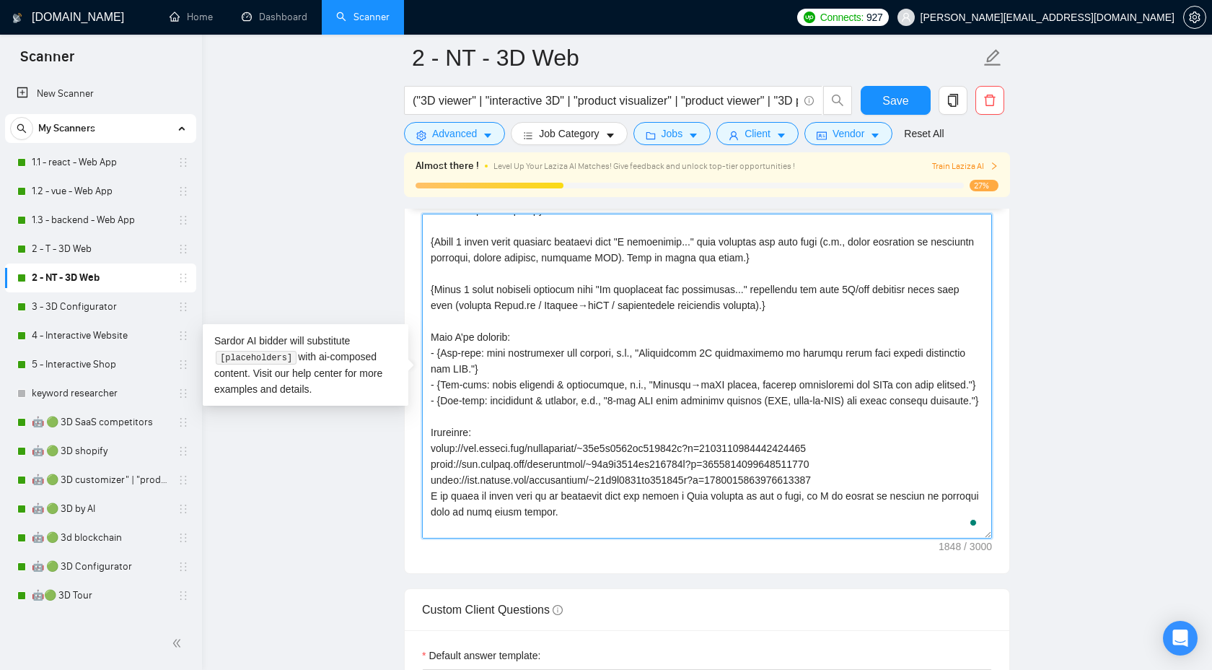
drag, startPoint x: 487, startPoint y: 448, endPoint x: 403, endPoint y: 351, distance: 128.4
paste textarea "} - {One-line: validation & metrics"
type textarea "{Use plain B2-level English. Do NOT use long dashes (—); use a hyphen or comma …"
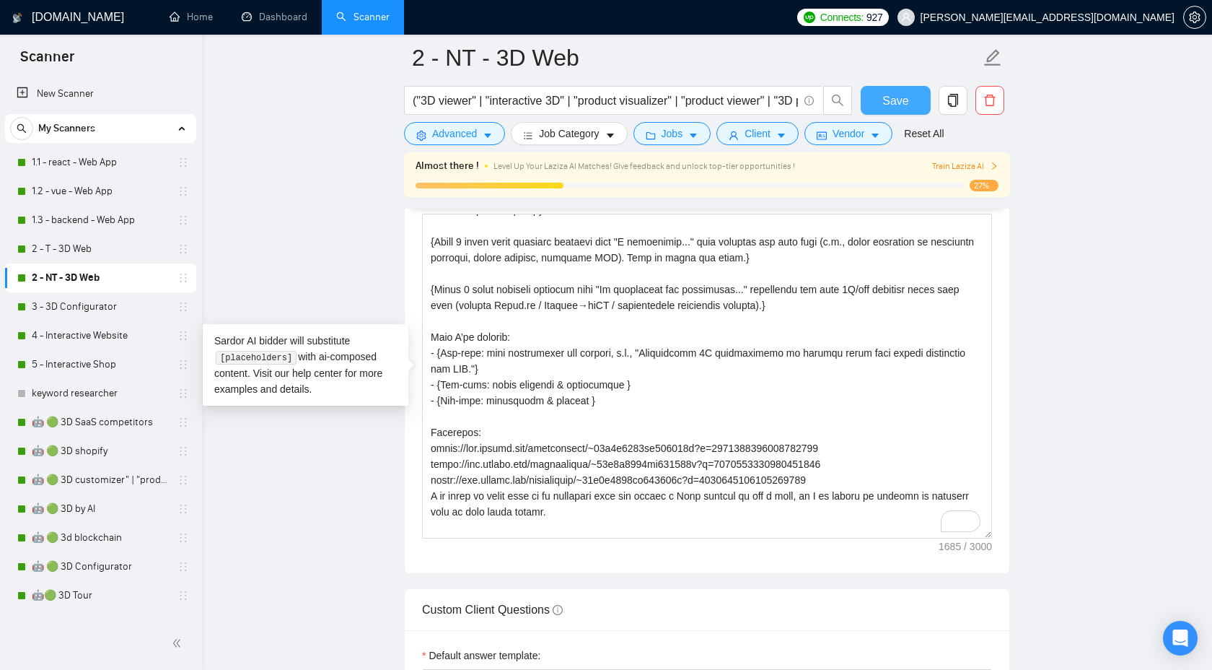
click at [890, 97] on span "Save" at bounding box center [896, 101] width 26 height 18
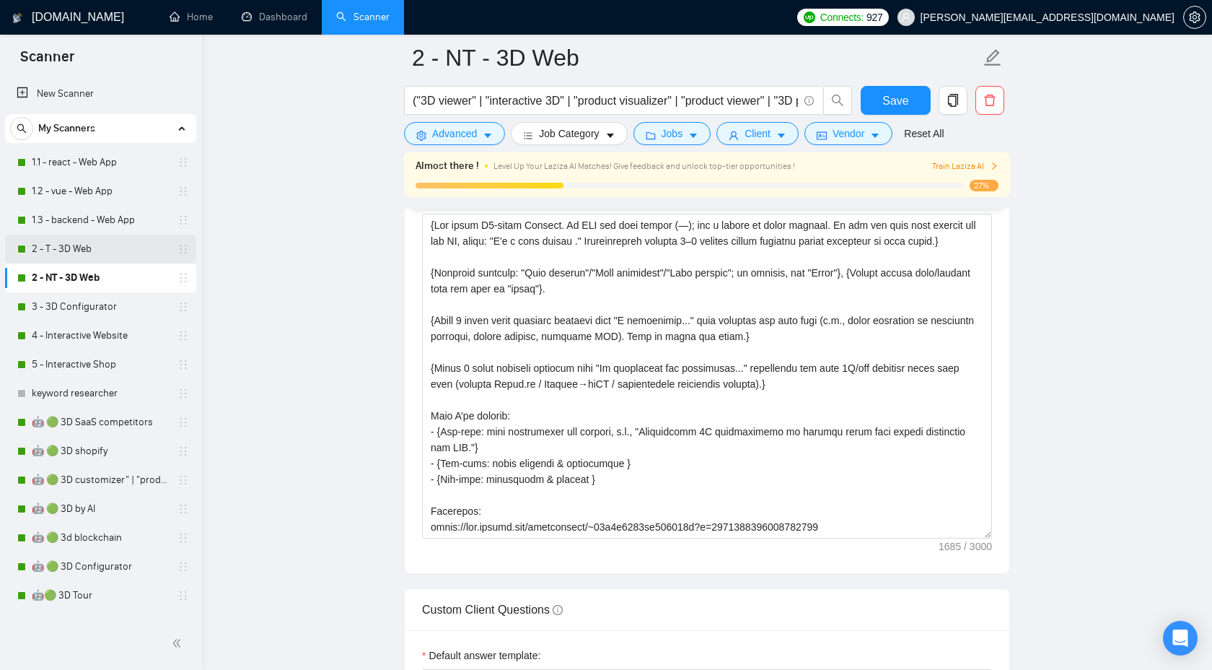
click at [108, 250] on link "2 - T - 3D Web" at bounding box center [100, 249] width 137 height 29
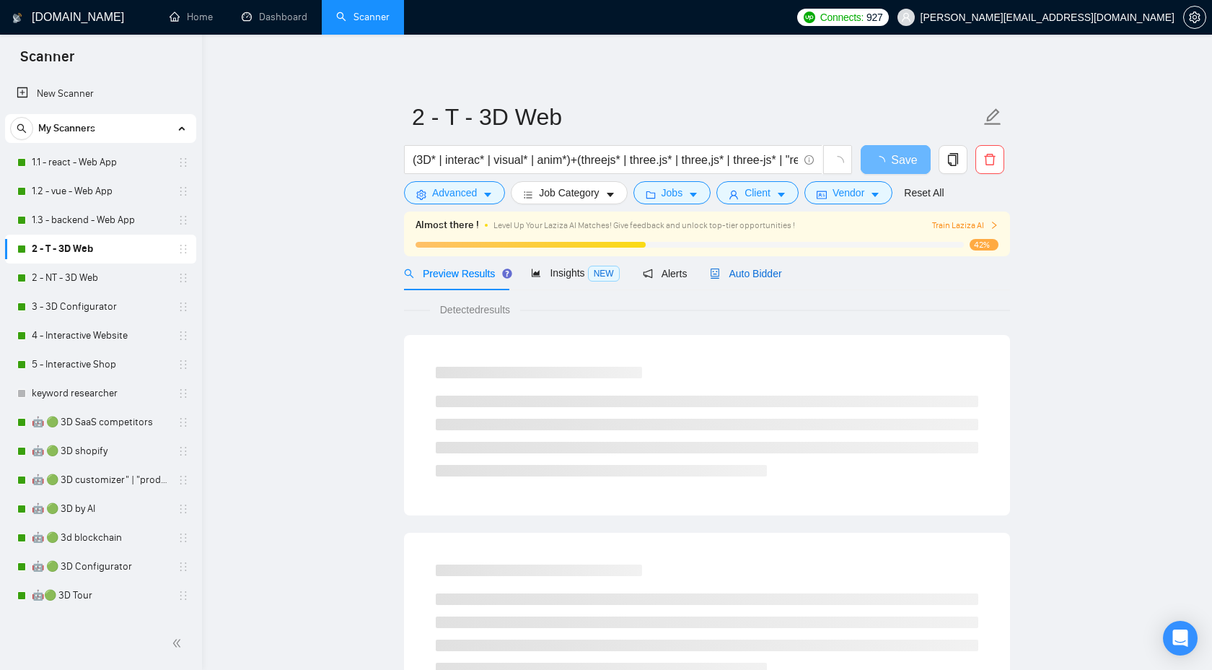
click at [751, 268] on span "Auto Bidder" at bounding box center [745, 274] width 71 height 12
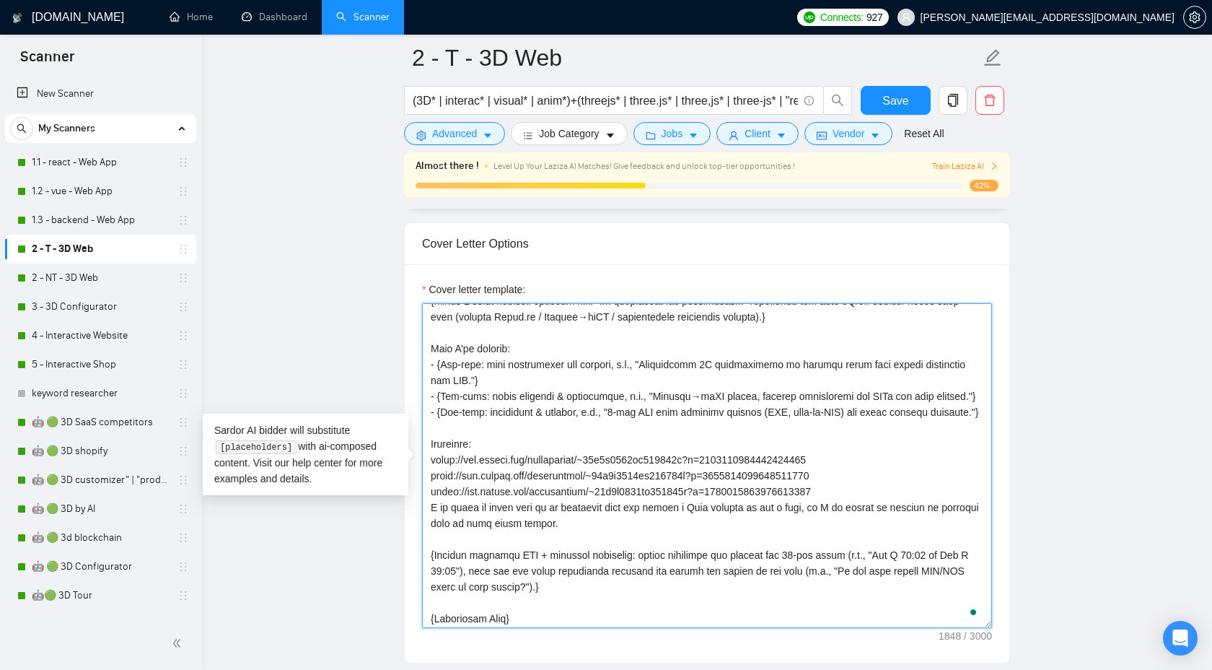
scroll to position [157, 0]
drag, startPoint x: 483, startPoint y: 460, endPoint x: 398, endPoint y: 371, distance: 123.5
click at [398, 371] on main "2 - T - 3D Web (3D* | interac* | visual* | anim*)+(threejs* | three.js* | three…" at bounding box center [707, 559] width 964 height 4267
paste textarea "} - {One-line: validation & metrics"
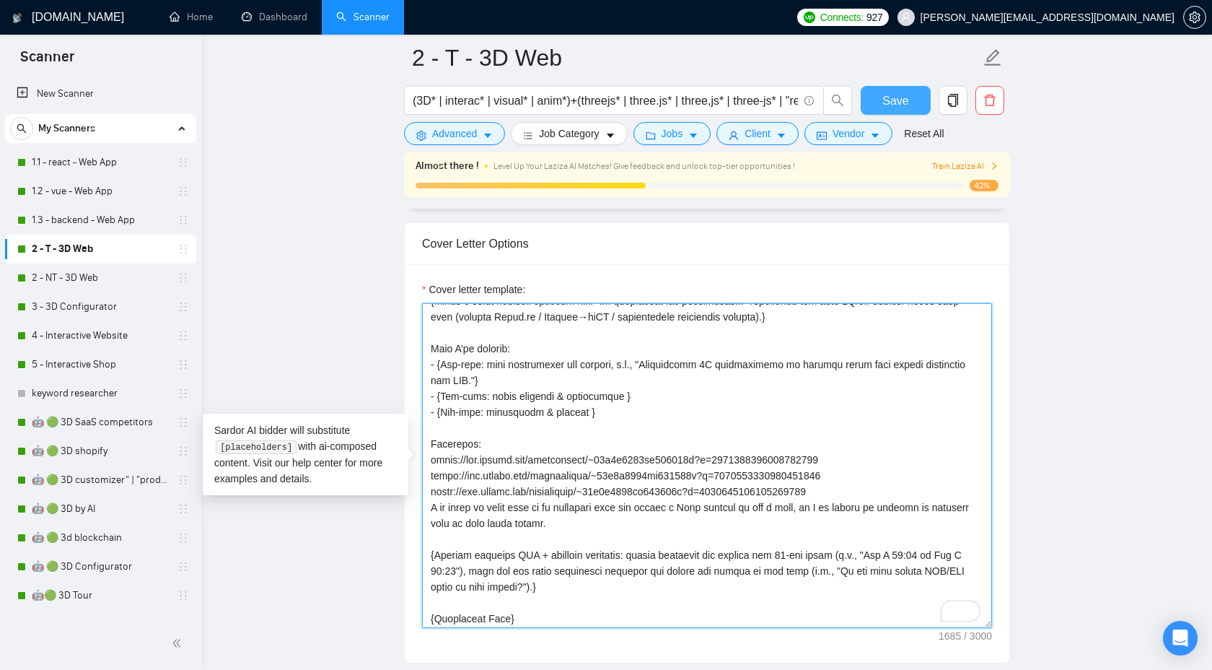
type textarea "{Use plain B2-level English. Do NOT use long dashes (—); use a hyphen or comma …"
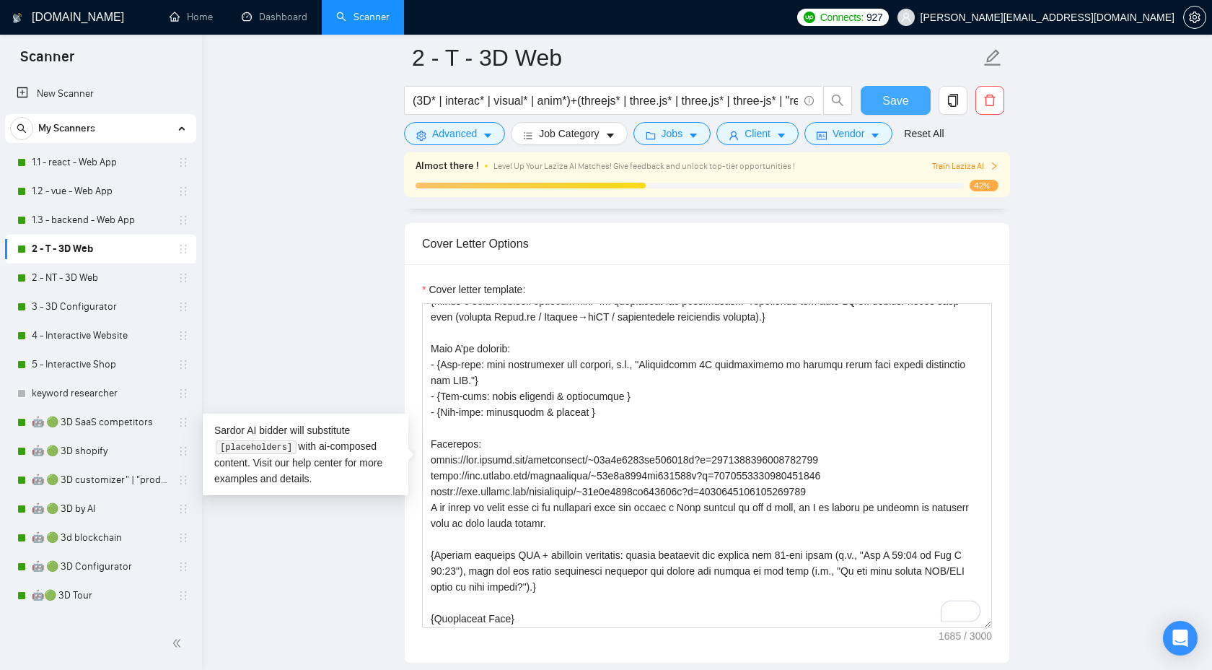
click at [899, 103] on span "Save" at bounding box center [896, 101] width 26 height 18
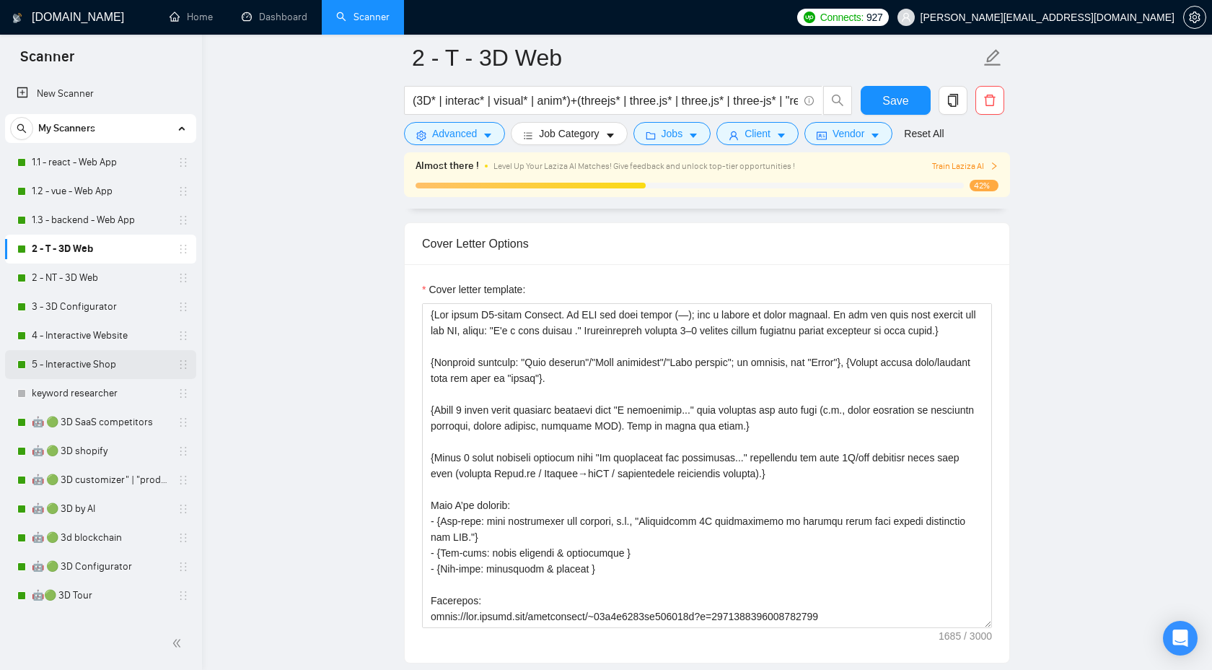
click at [101, 370] on link "5 - Interactive Shop" at bounding box center [100, 364] width 137 height 29
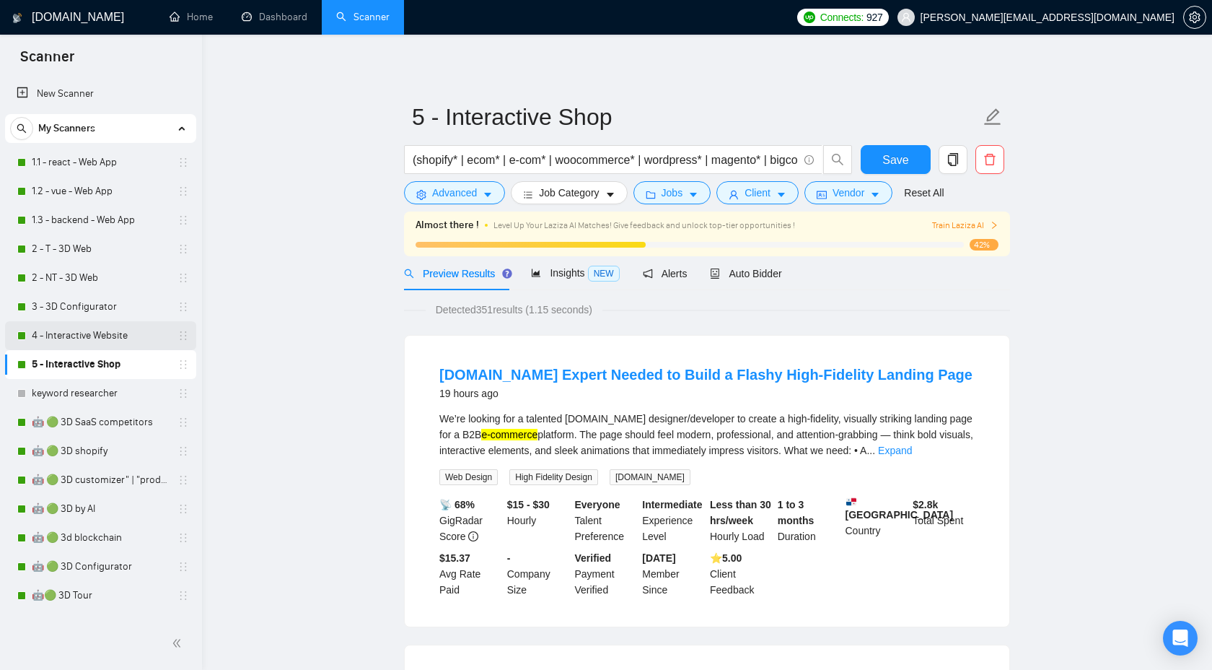
click at [131, 323] on link "4 - Interactive Website" at bounding box center [100, 335] width 137 height 29
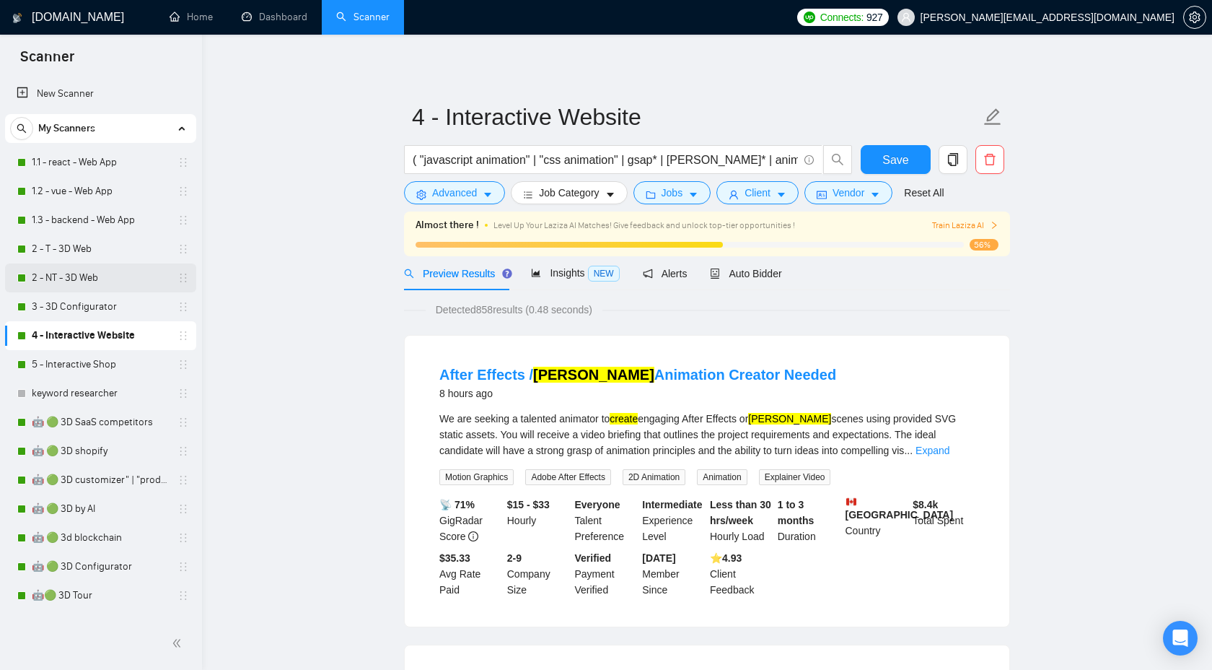
click at [97, 284] on link "2 - NT - 3D Web" at bounding box center [100, 277] width 137 height 29
click at [97, 306] on link "3 - 3D Configurator" at bounding box center [100, 306] width 137 height 29
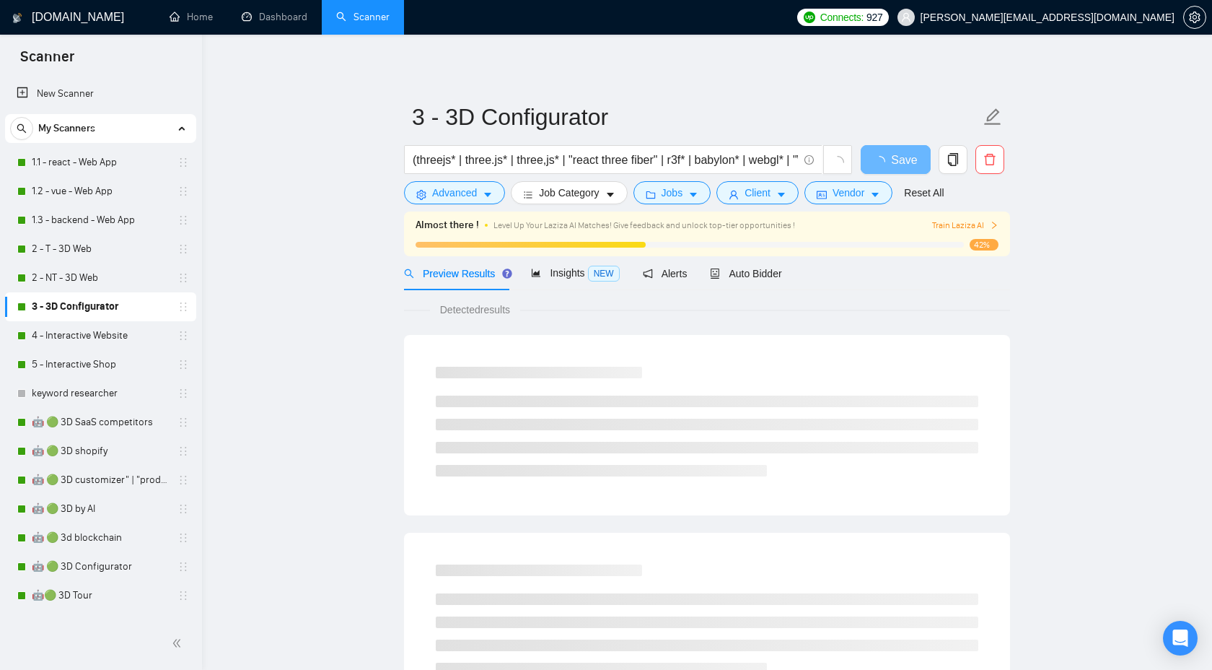
click at [756, 247] on div at bounding box center [690, 245] width 548 height 6
click at [717, 286] on div "Auto Bidder" at bounding box center [745, 273] width 71 height 34
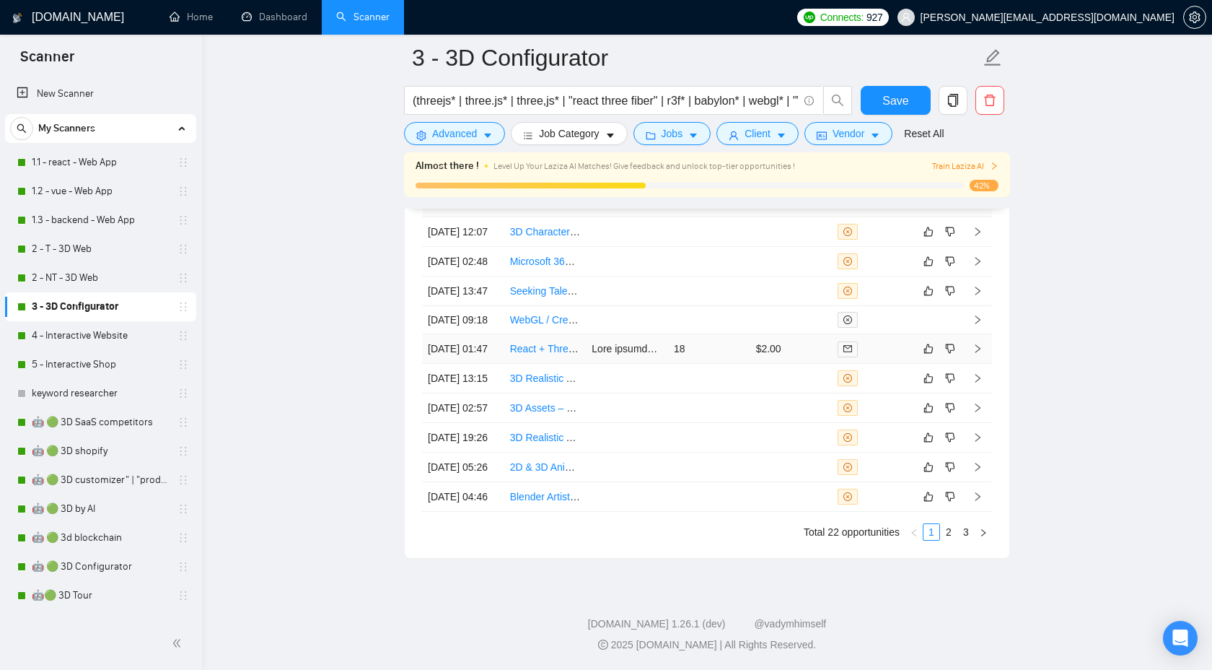
scroll to position [3910, 0]
click at [953, 525] on link "2" at bounding box center [949, 532] width 16 height 16
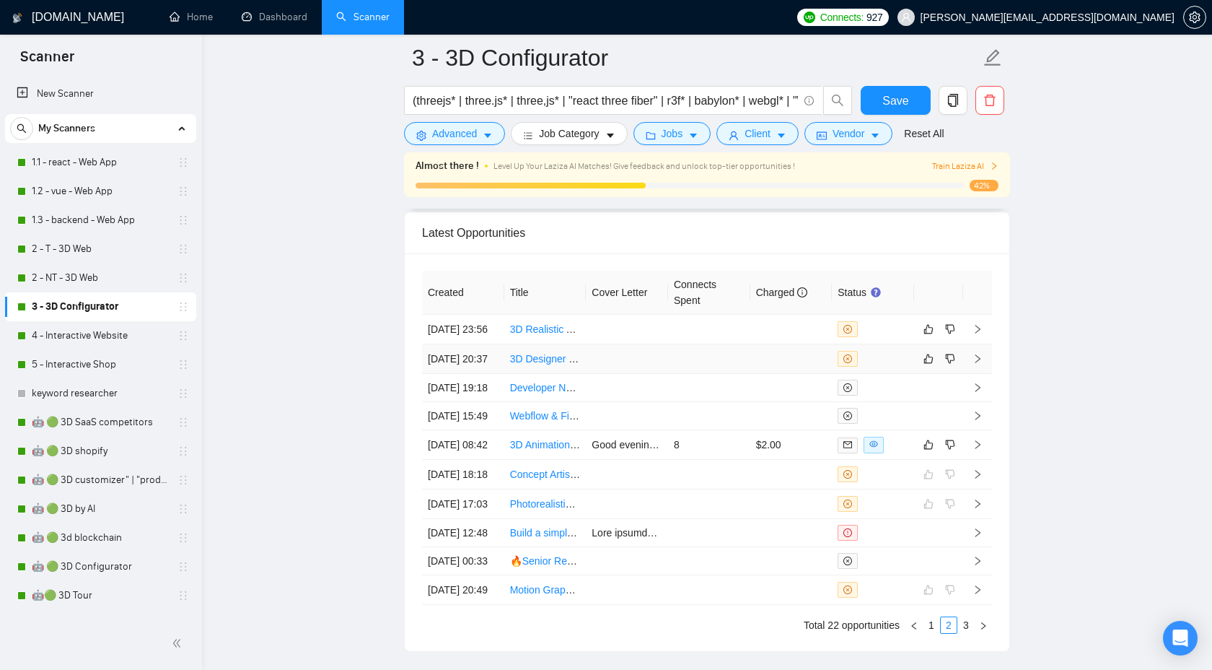
scroll to position [3683, 0]
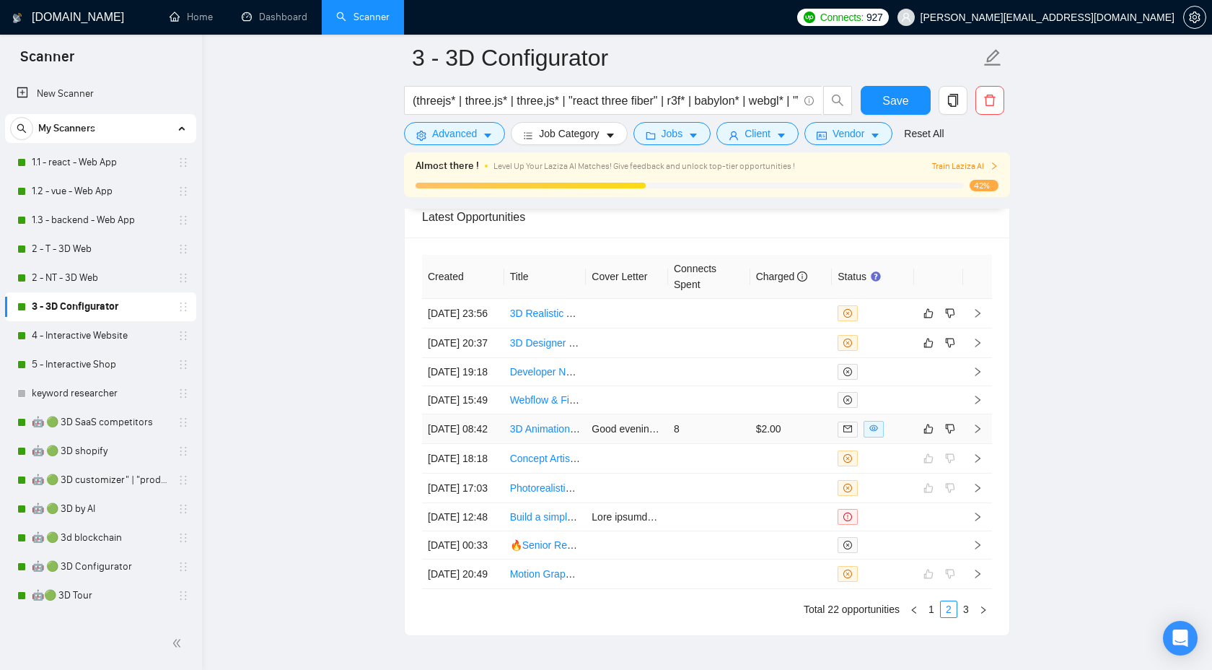
click at [980, 434] on icon "right" at bounding box center [978, 429] width 10 height 10
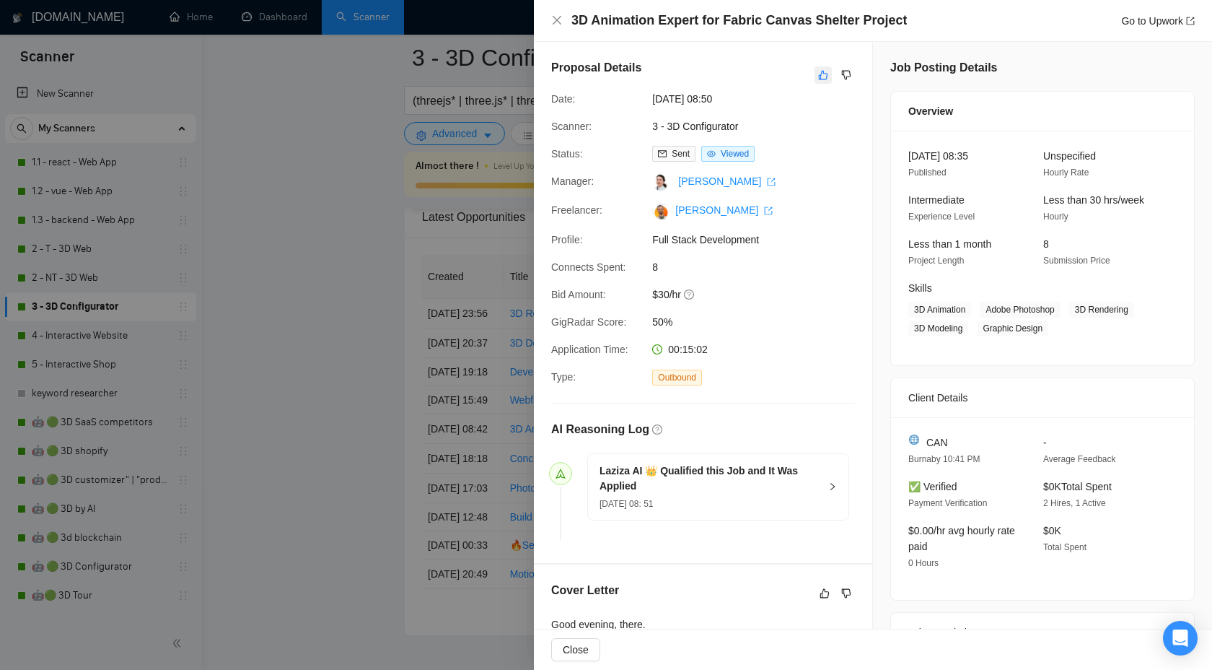
click at [825, 82] on button "button" at bounding box center [823, 74] width 17 height 17
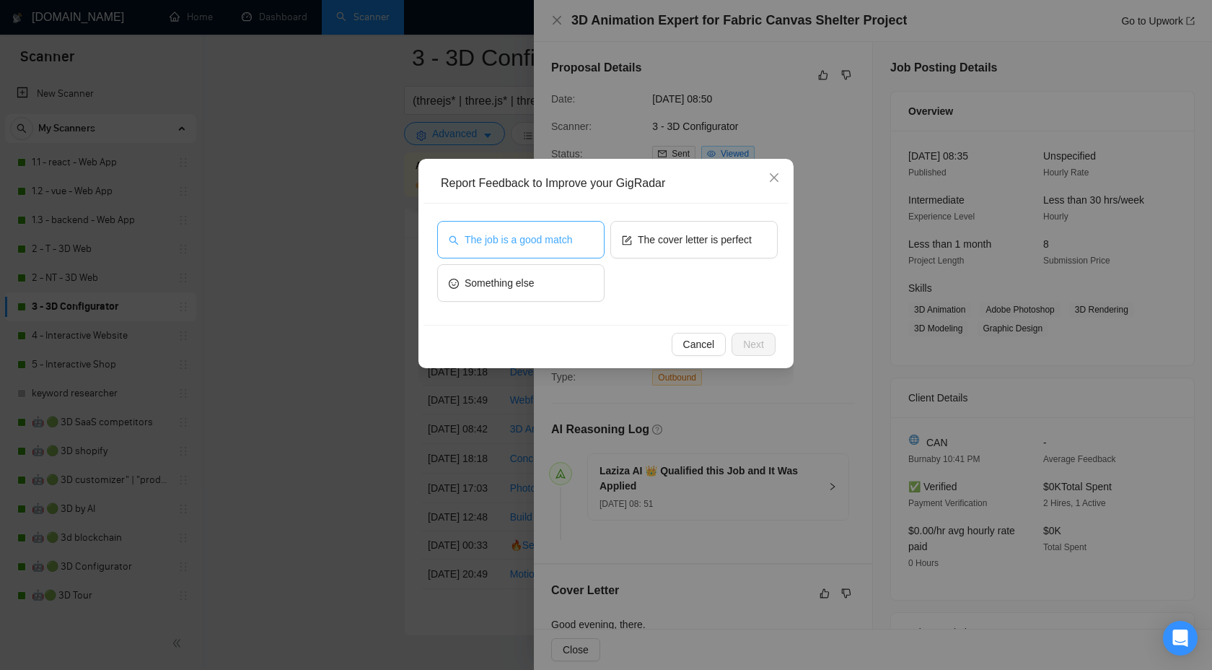
click at [561, 248] on button "The job is a good match" at bounding box center [520, 240] width 167 height 38
click at [750, 336] on span "Next" at bounding box center [753, 344] width 21 height 16
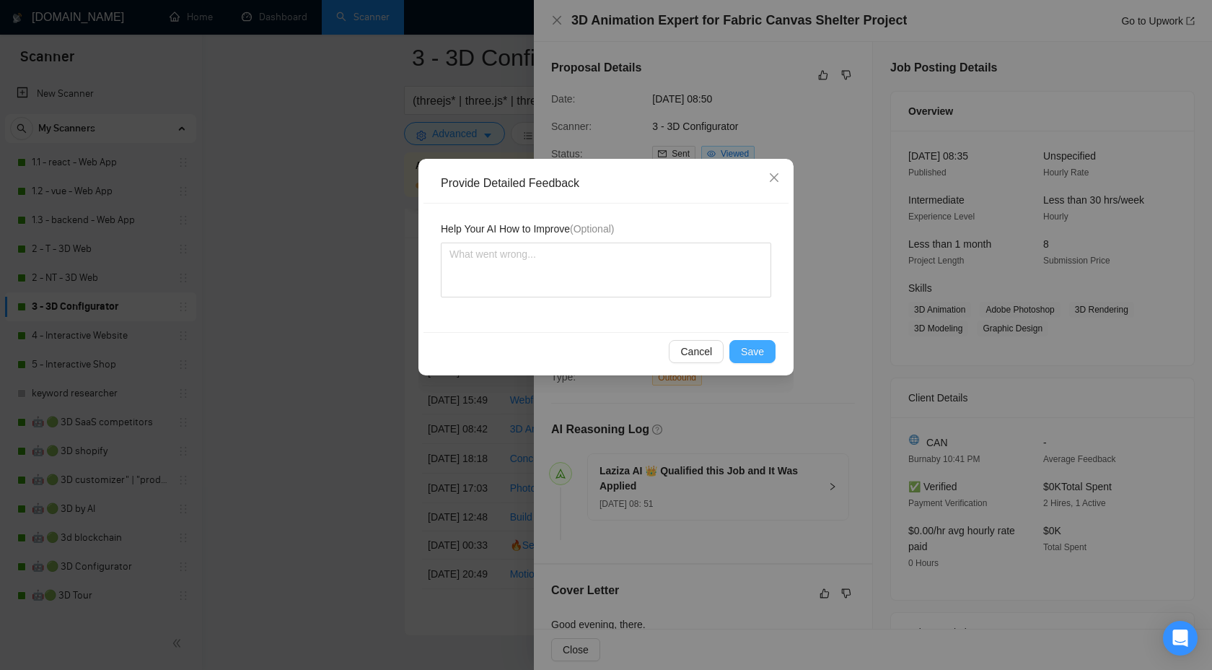
click at [742, 351] on span "Save" at bounding box center [752, 352] width 23 height 16
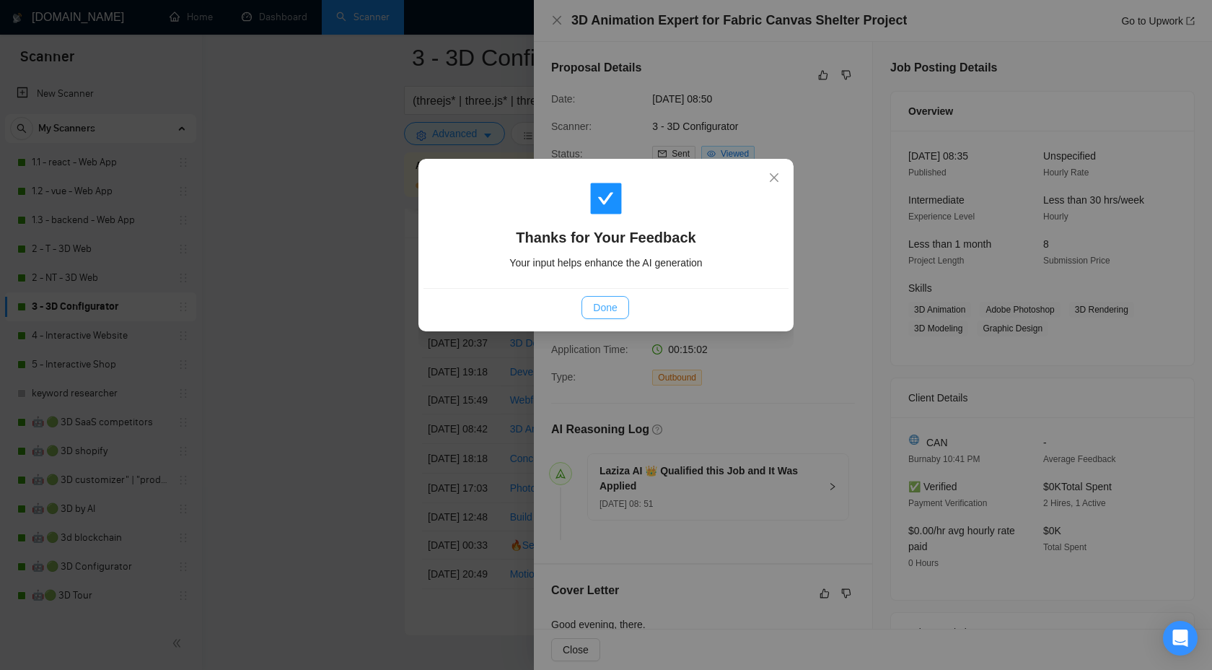
click at [602, 299] on span "Done" at bounding box center [605, 307] width 24 height 16
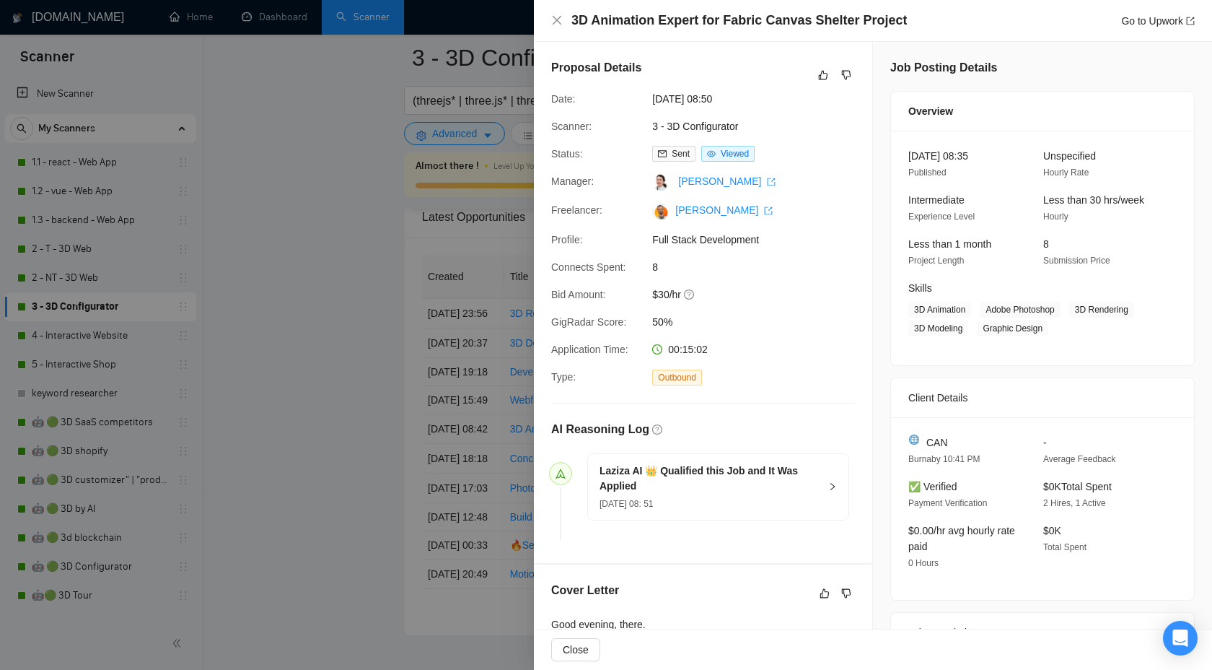
click at [351, 183] on div at bounding box center [606, 335] width 1212 height 670
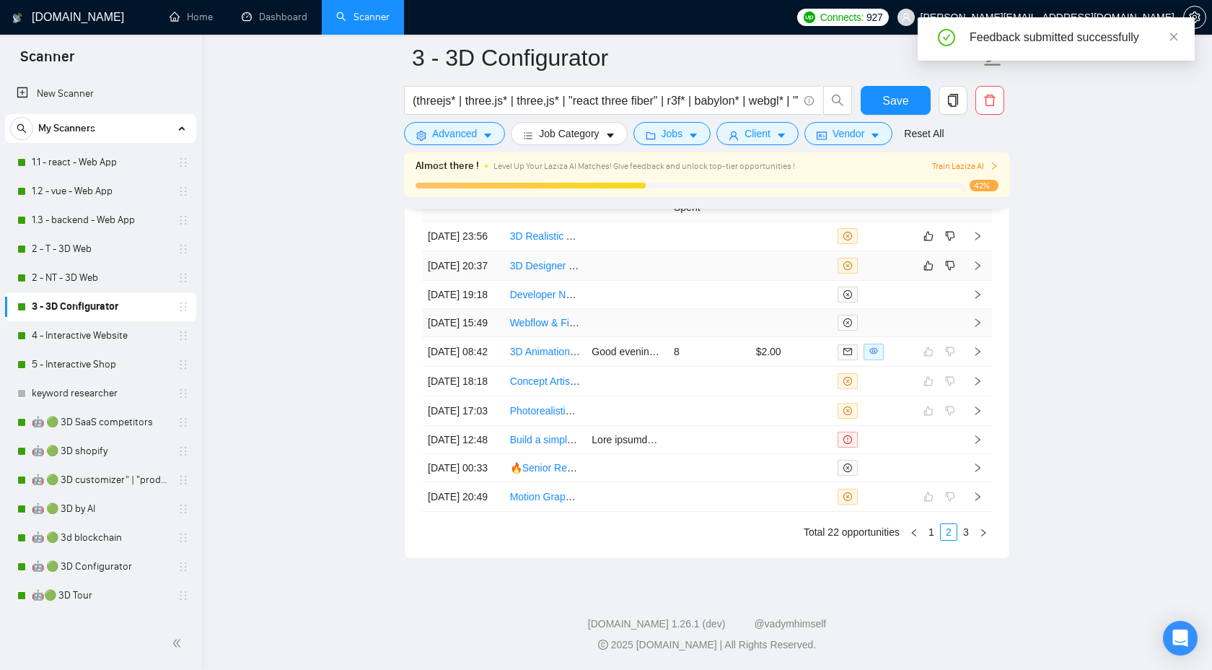
scroll to position [3775, 0]
click at [986, 337] on td at bounding box center [977, 323] width 29 height 28
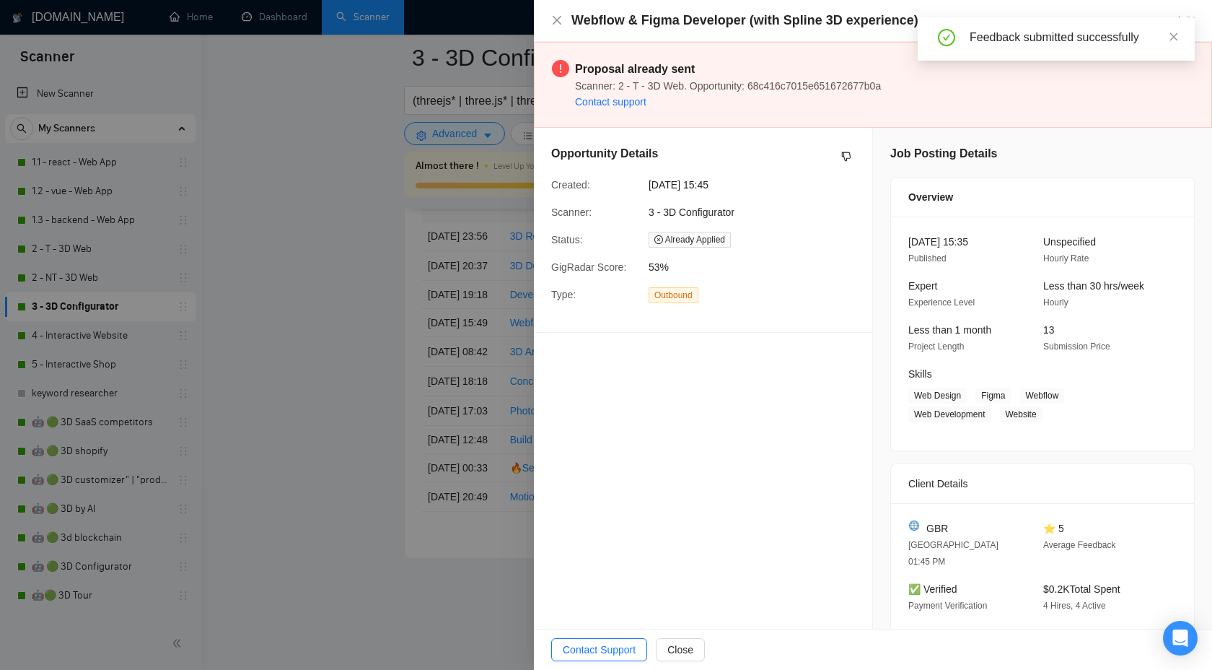
click at [504, 337] on div at bounding box center [606, 335] width 1212 height 670
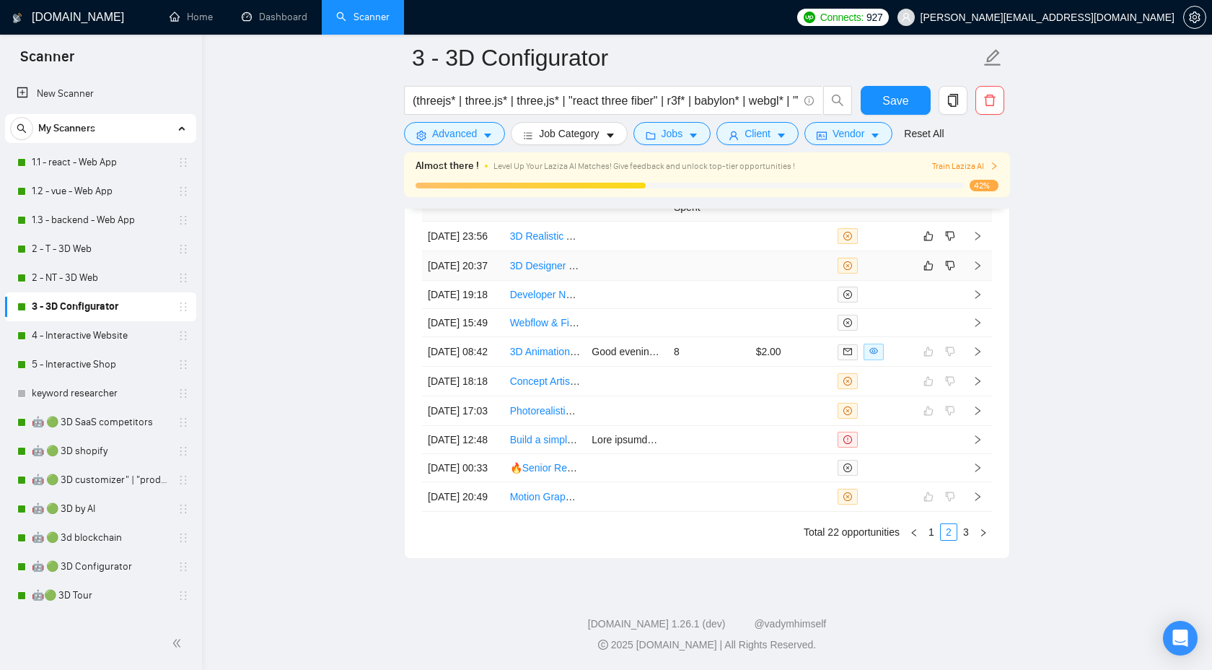
click at [987, 271] on td at bounding box center [977, 266] width 29 height 30
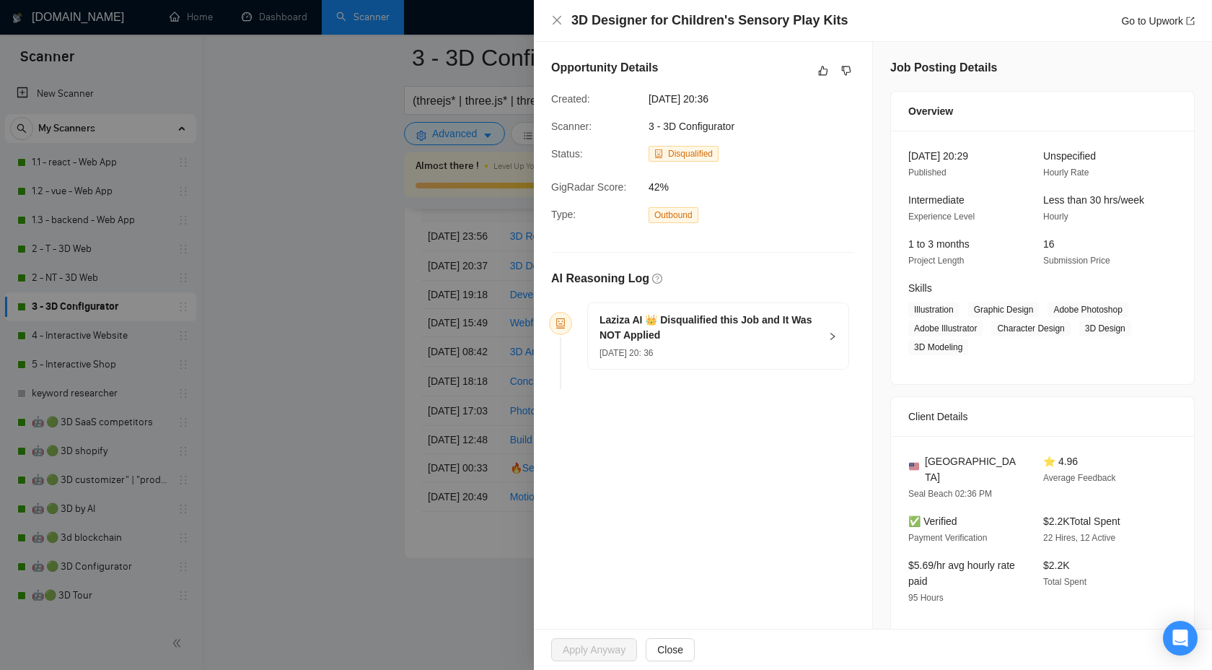
click at [815, 335] on h5 "Laziza AI 👑 Disqualified this Job and It Was NOT Applied" at bounding box center [710, 327] width 220 height 30
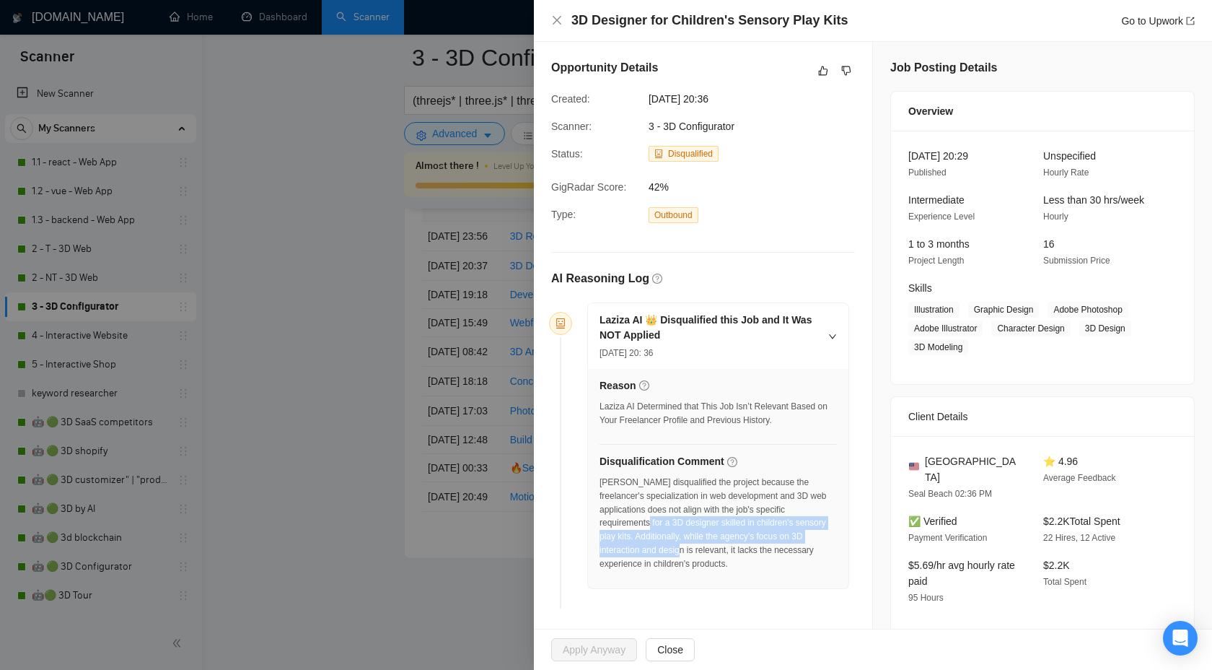
drag, startPoint x: 678, startPoint y: 524, endPoint x: 735, endPoint y: 552, distance: 64.2
click at [735, 553] on div "Laziza disqualified the project because the freelancer's specialization in web …" at bounding box center [718, 523] width 237 height 95
copy div "3D designer skilled in children's sensory play kits. Additionally, while the ag…"
click at [846, 67] on icon "dislike" at bounding box center [846, 71] width 10 height 12
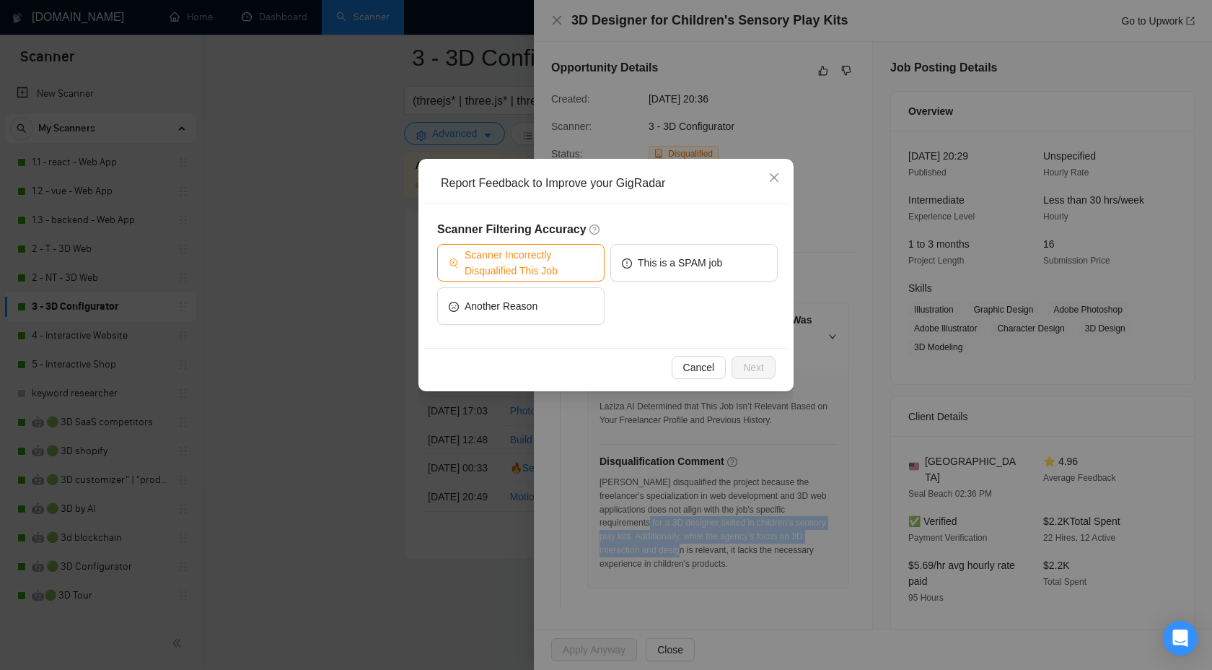
click at [540, 270] on span "Scanner Incorrectly Disqualified This Job" at bounding box center [529, 263] width 128 height 32
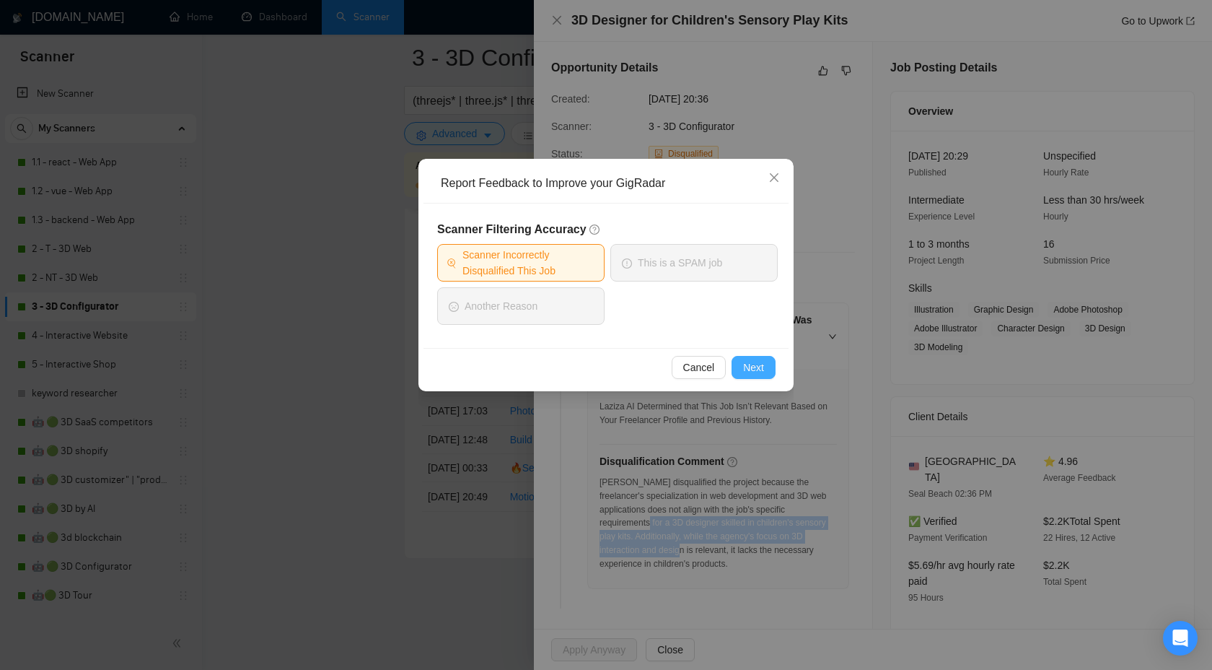
click at [735, 369] on button "Next" at bounding box center [754, 367] width 44 height 23
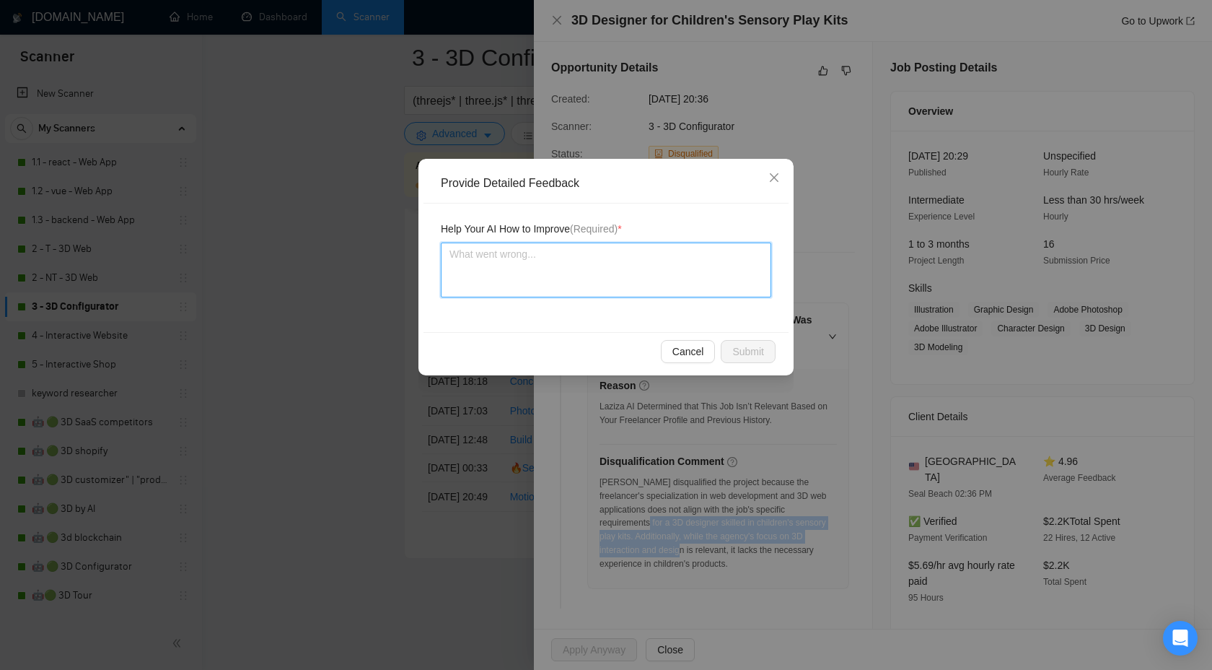
click at [575, 292] on textarea at bounding box center [606, 269] width 331 height 55
paste textarea "3D designer skilled in children's sensory play kits. Additionally, while the ag…"
type textarea "3D designer skilled in children's sensory play kits. Additionally, while the ag…"
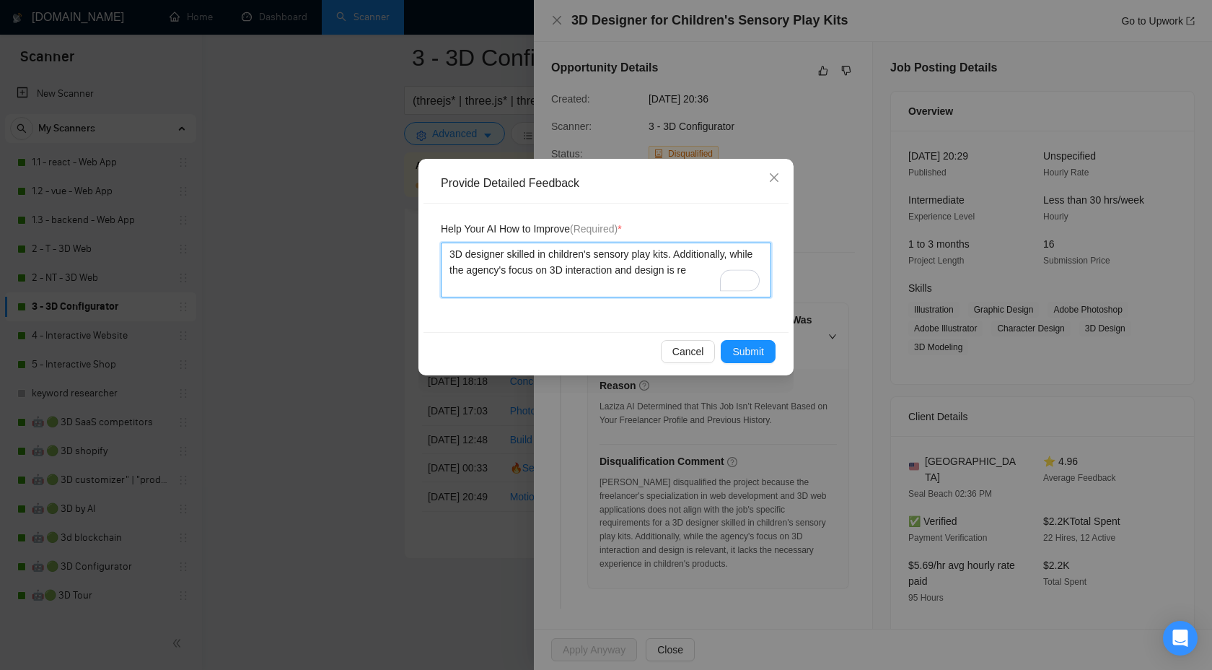
click at [450, 255] on textarea "3D designer skilled in children's sensory play kits. Additionally, while the ag…" at bounding box center [606, 269] width 331 height 55
type textarea "w3D designer skilled in children's sensory play kits. Additionally, while the a…"
type textarea "we3D designer skilled in children's sensory play kits. Additionally, while the …"
type textarea "we 3D designer skilled in children's sensory play kits. Additionally, while the…"
type textarea "we c3D designer skilled in children's sensory play kits. Additionally, while th…"
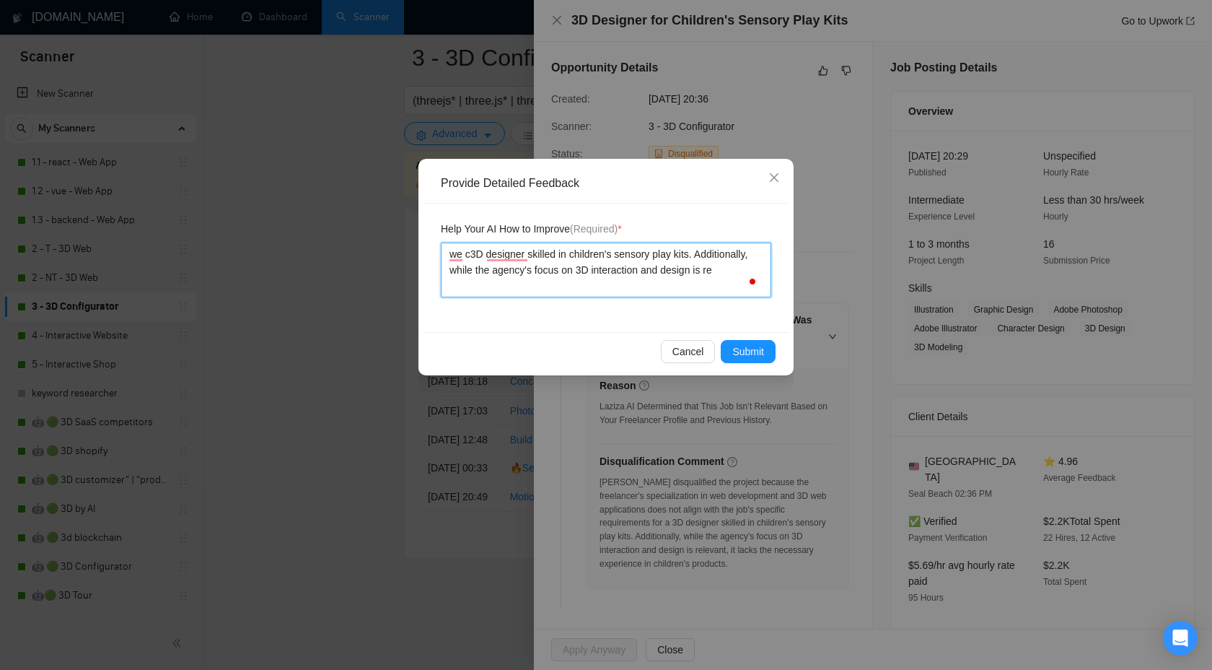
type textarea "we ca3D designer skilled in children's sensory play kits. Additionally, while t…"
type textarea "we can3D designer skilled in children's sensory play kits. Additionally, while …"
type textarea "we can 3D designer skilled in children's sensory play kits. Additionally, while…"
type textarea "we can d3D designer skilled in children's sensory play kits. Additionally, whil…"
type textarea "we can do3D designer skilled in children's sensory play kits. Additionally, whi…"
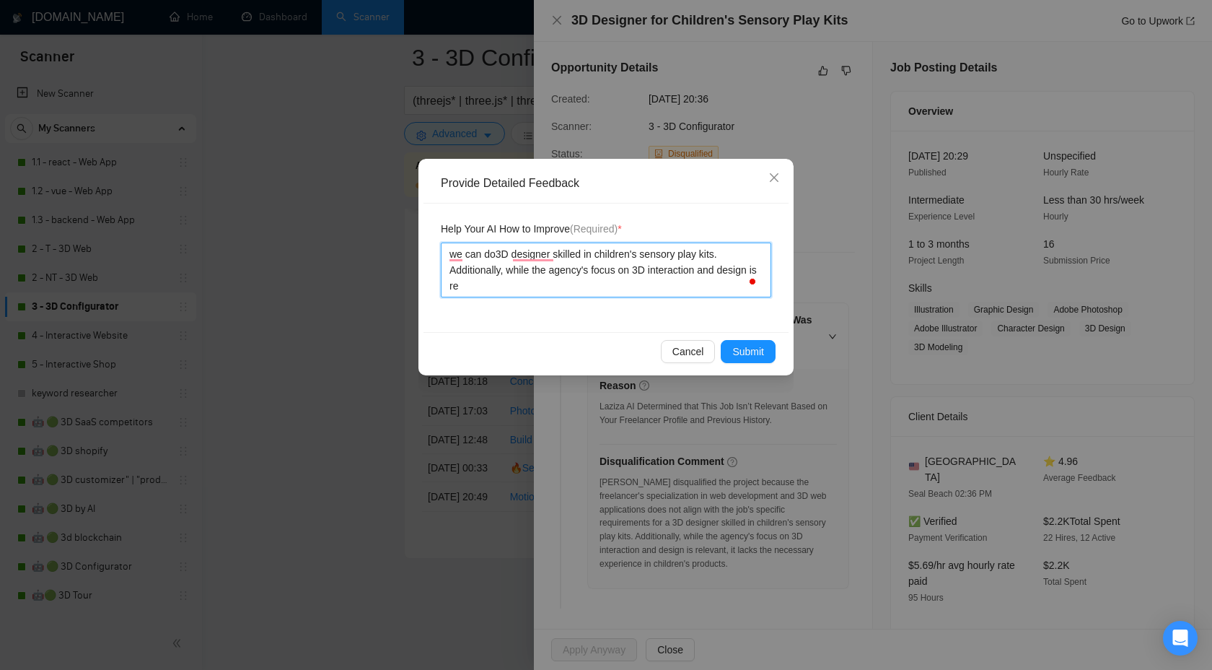
type textarea "we can do 3D designer skilled in children's sensory play kits. Additionally, wh…"
type textarea "we can do a3D designer skilled in children's sensory play kits. Additionally, w…"
type textarea "we can do a 3D designer skilled in children's sensory play kits. Additionally, …"
click at [563, 253] on textarea "we can do a 3D designer skilled in children's sensory play kits. Additionally, …" at bounding box center [606, 269] width 331 height 55
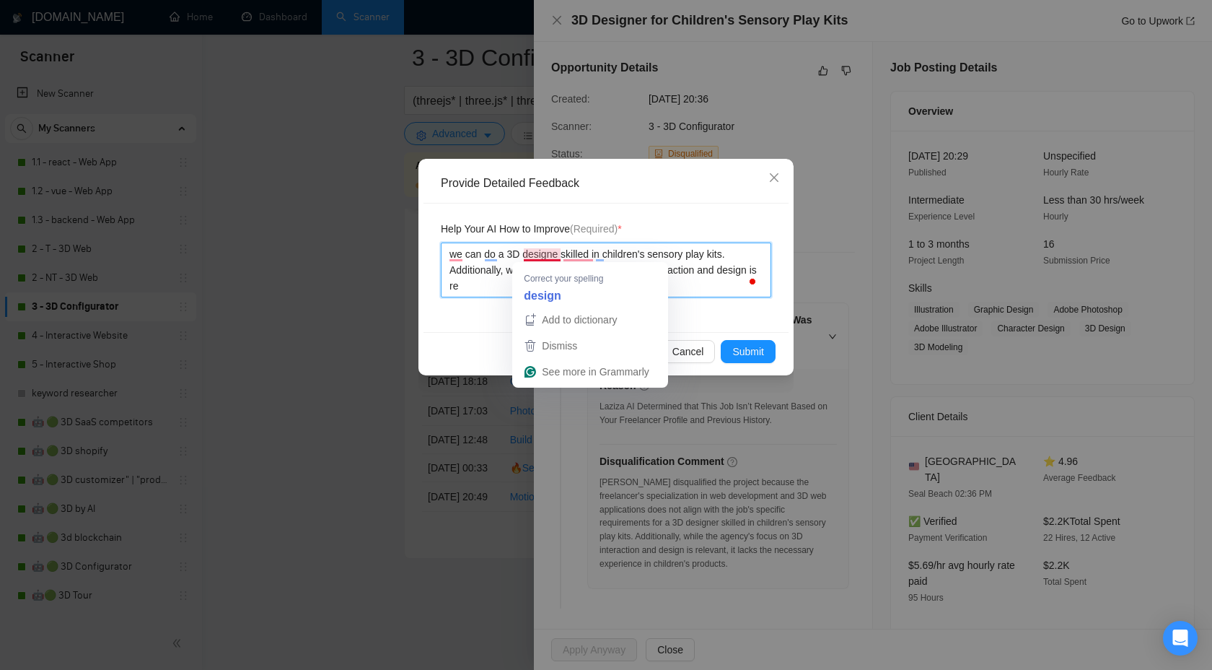
click at [560, 251] on textarea "we can do a 3D designe skilled in children's sensory play kits. Additionally, w…" at bounding box center [606, 269] width 331 height 55
click at [580, 250] on textarea "we can do a 3D designe skilled in children's sensory play kits. Additionally, w…" at bounding box center [606, 269] width 331 height 55
click at [564, 255] on textarea "we can do a 3D designe skilled in children's sensory play kits. Additionally, w…" at bounding box center [606, 269] width 331 height 55
type textarea "we can do a 3D designe skilled in children's sensory play kits. Additionally, w…"
type textarea "we can do a 3D design skilled in children's sensory play kits. Additionally, wh…"
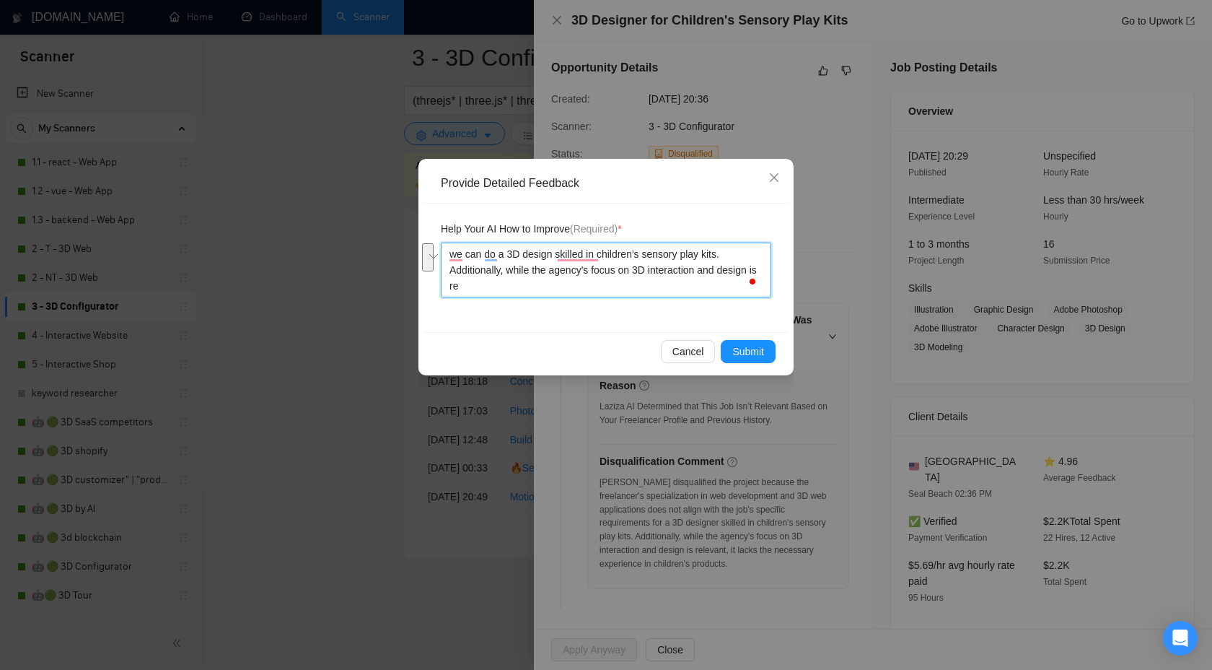
drag, startPoint x: 554, startPoint y: 255, endPoint x: 637, endPoint y: 266, distance: 83.7
click at [637, 266] on textarea "we can do a 3D design skilled in children's sensory play kits. Additionally, wh…" at bounding box center [606, 269] width 331 height 55
type textarea "we can do a 3D designa 3D interaction and design is re"
type textarea "we can do a 3D designan 3D interaction and design is re"
type textarea "we can do a 3D designand 3D interaction and design is re"
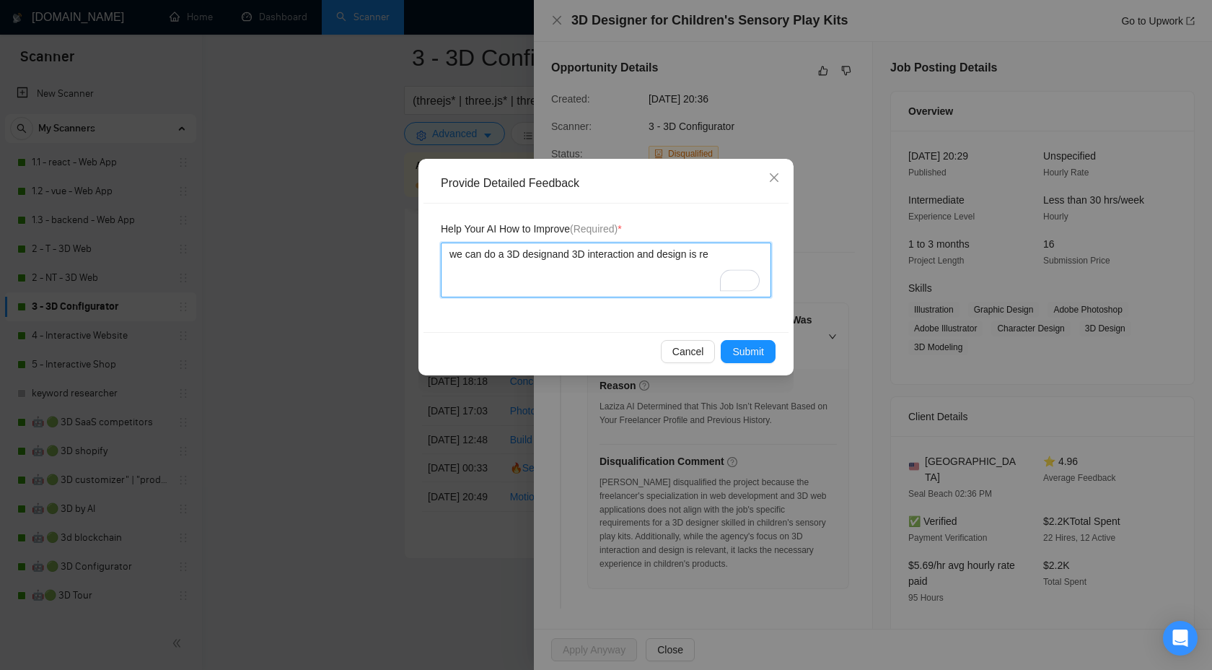
click at [556, 250] on textarea "we can do a 3D designand 3D interaction and design is re" at bounding box center [606, 269] width 331 height 55
type textarea "we can do a 3D design and 3D interaction and design is re"
drag, startPoint x: 647, startPoint y: 253, endPoint x: 761, endPoint y: 253, distance: 113.3
click at [761, 253] on textarea "we can do a 3D design and 3D interaction and design is re" at bounding box center [606, 269] width 331 height 55
type textarea "we can do a 3D design and 3D interaction"
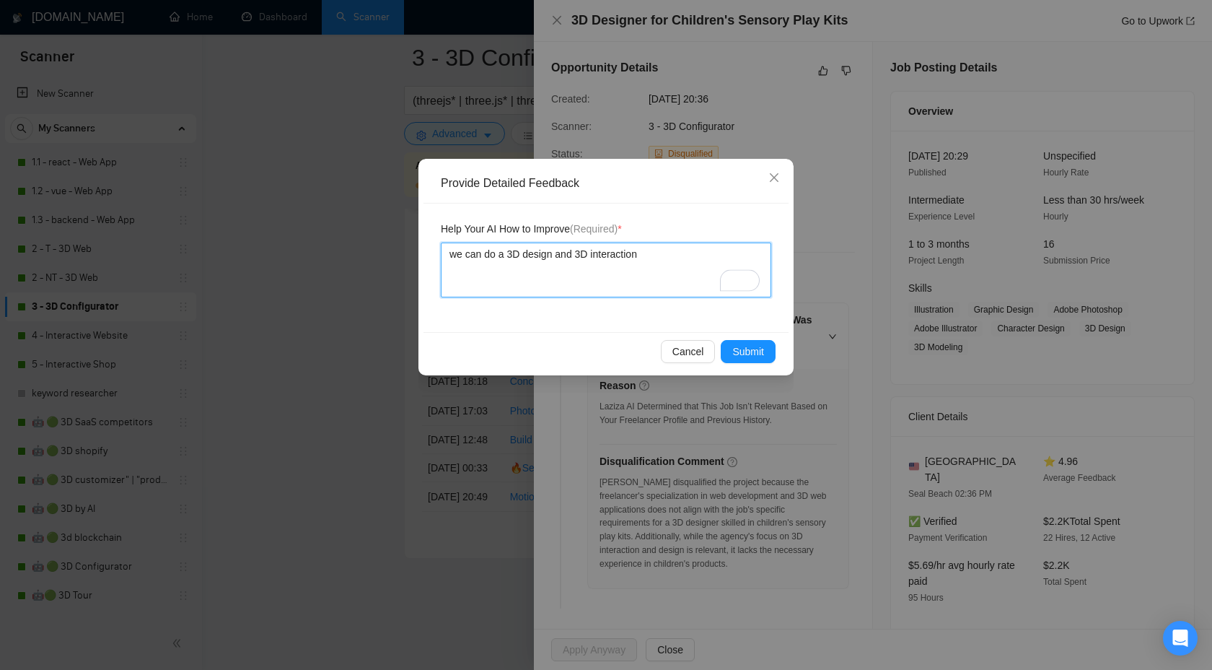
click at [504, 255] on textarea "we can do a 3D design and 3D interaction" at bounding box center [606, 269] width 331 height 55
type textarea "we can do an 3D design and 3D interaction"
type textarea "we can do ane 3D design and 3D interaction"
type textarea "we can do an 3D design and 3D interaction"
type textarea "we can do any 3D design and 3D interaction"
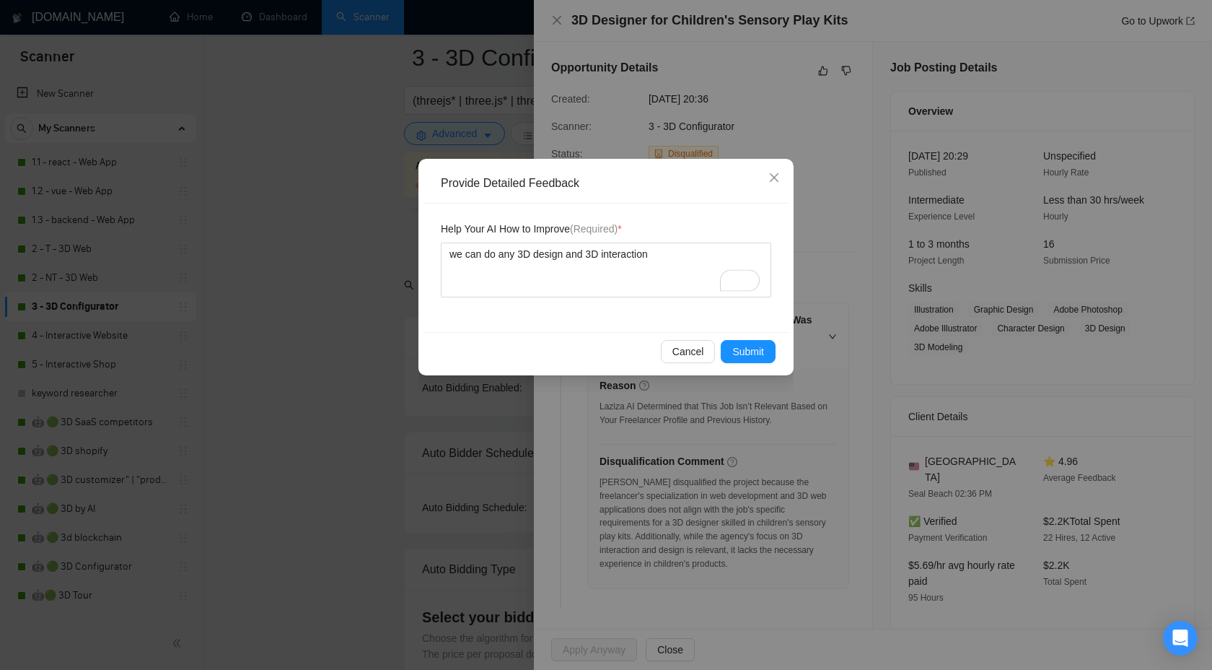
scroll to position [3775, 0]
type textarea "we can do any 3D design and 3D interaction"
click at [732, 353] on span "Submit" at bounding box center [748, 352] width 32 height 16
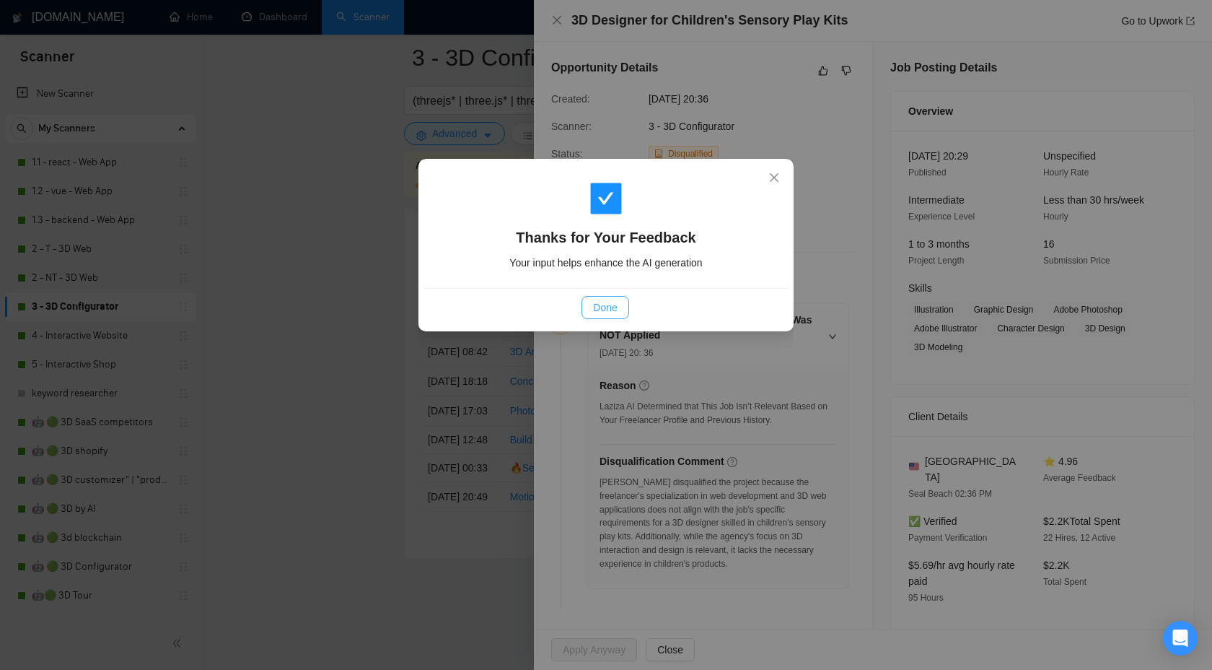
click at [603, 311] on span "Done" at bounding box center [605, 307] width 24 height 16
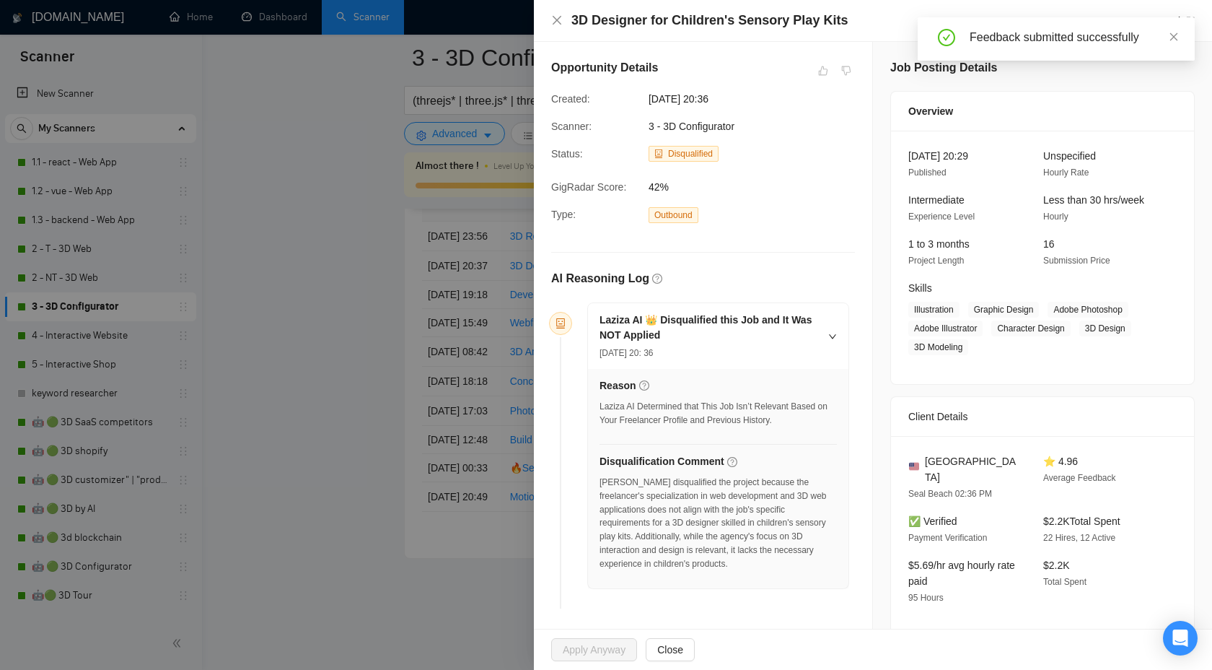
click at [390, 254] on div at bounding box center [606, 335] width 1212 height 670
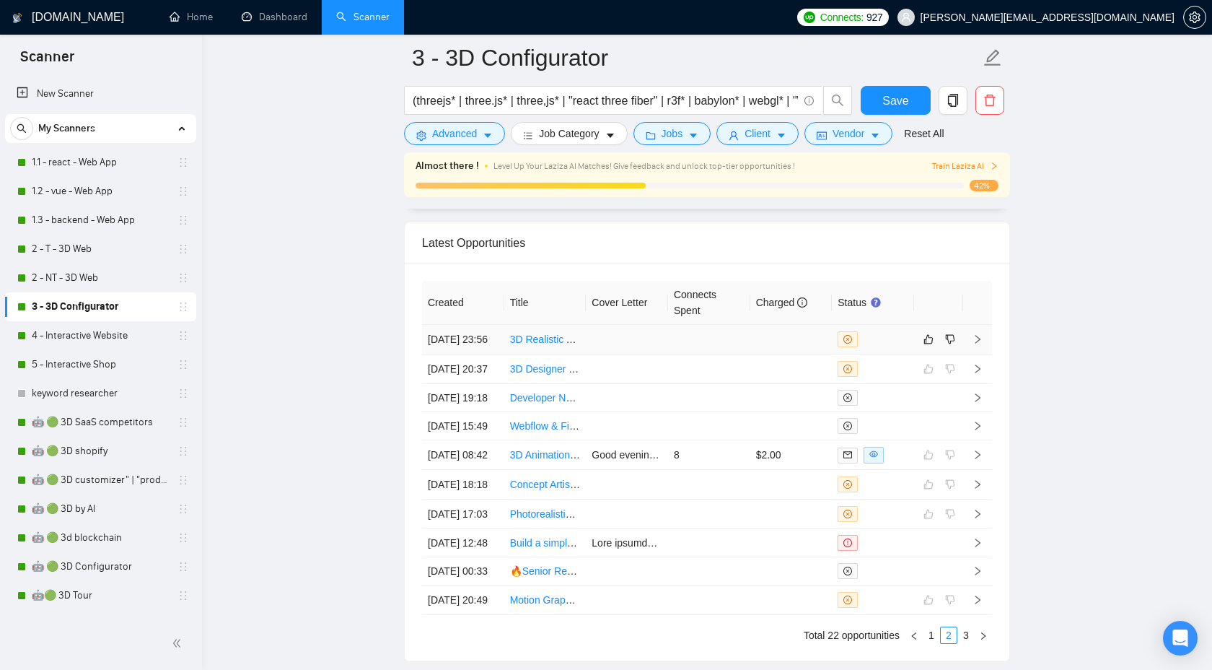
scroll to position [3644, 0]
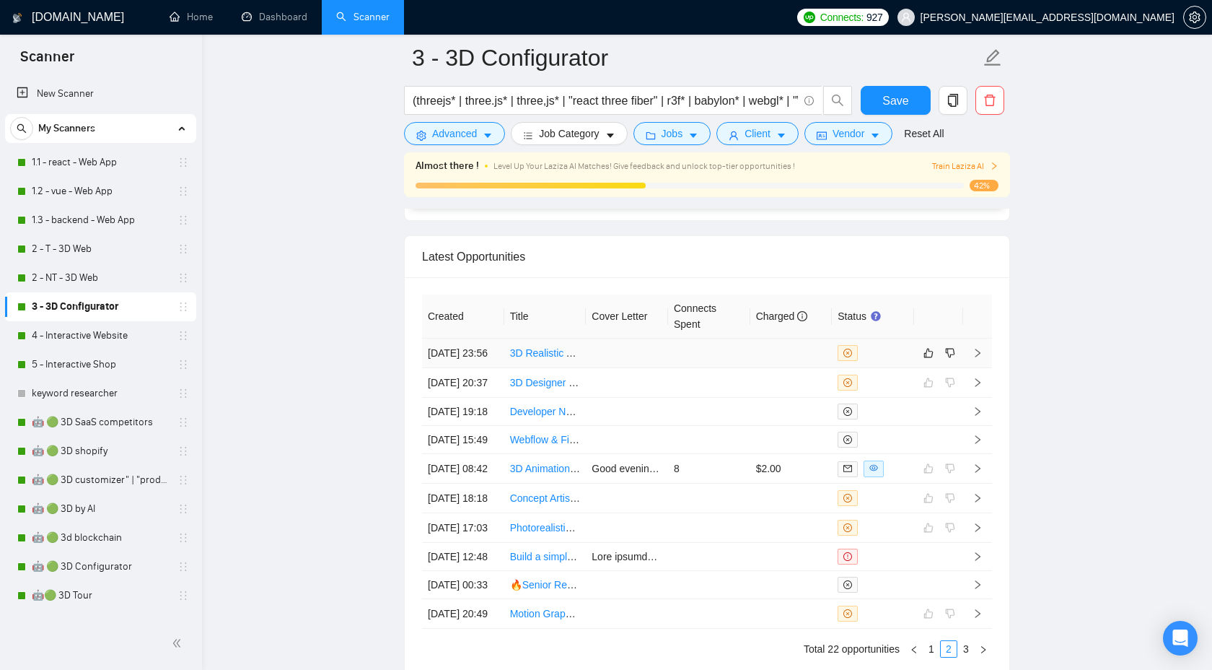
click at [972, 362] on td at bounding box center [977, 353] width 29 height 30
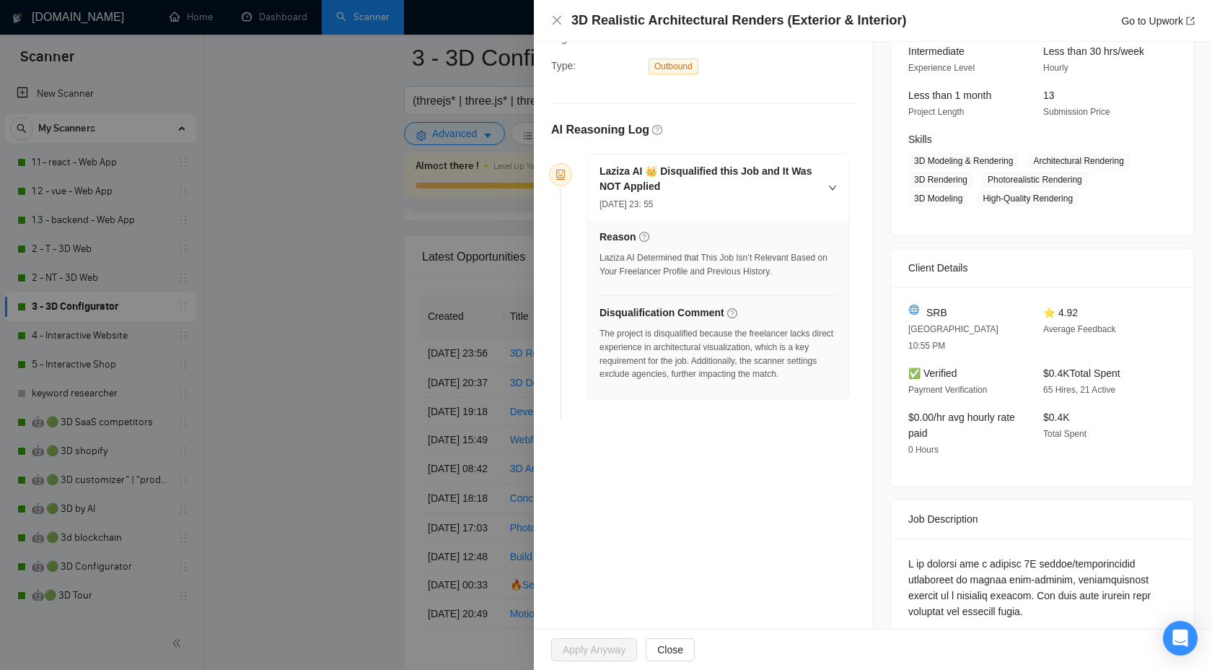
scroll to position [121, 0]
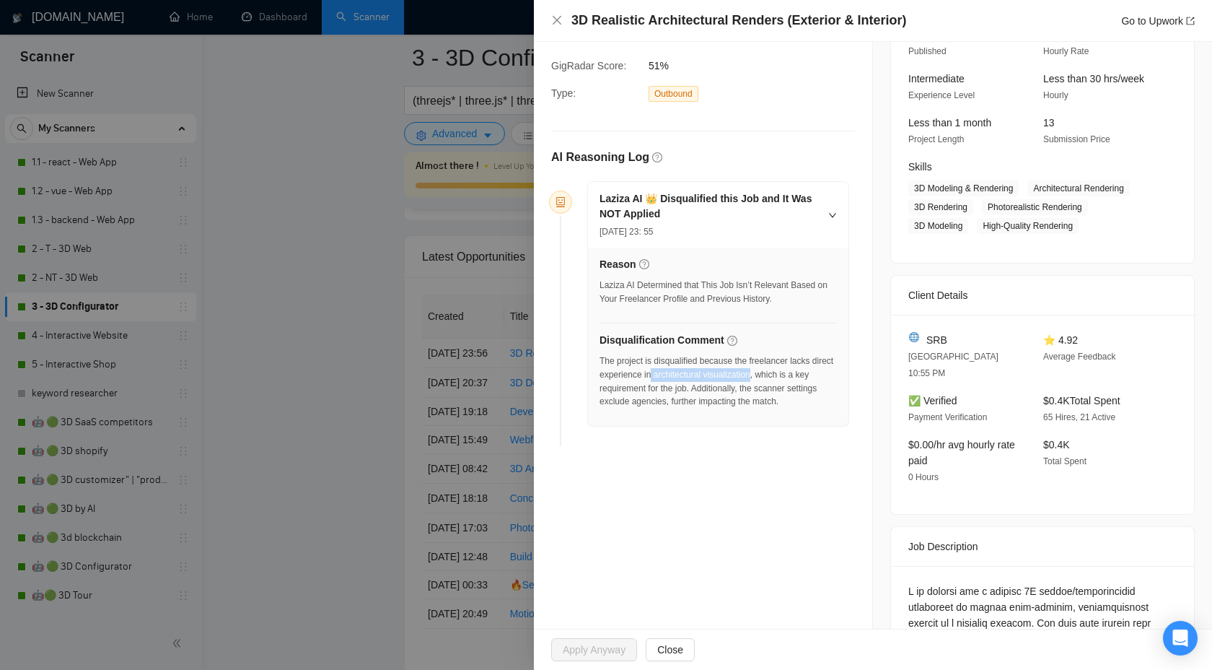
drag, startPoint x: 681, startPoint y: 375, endPoint x: 786, endPoint y: 370, distance: 105.5
click at [786, 370] on div "The project is disqualified because the freelancer lacks direct experience in a…" at bounding box center [718, 381] width 237 height 54
copy div "architectural visualization"
click at [320, 152] on div at bounding box center [606, 335] width 1212 height 670
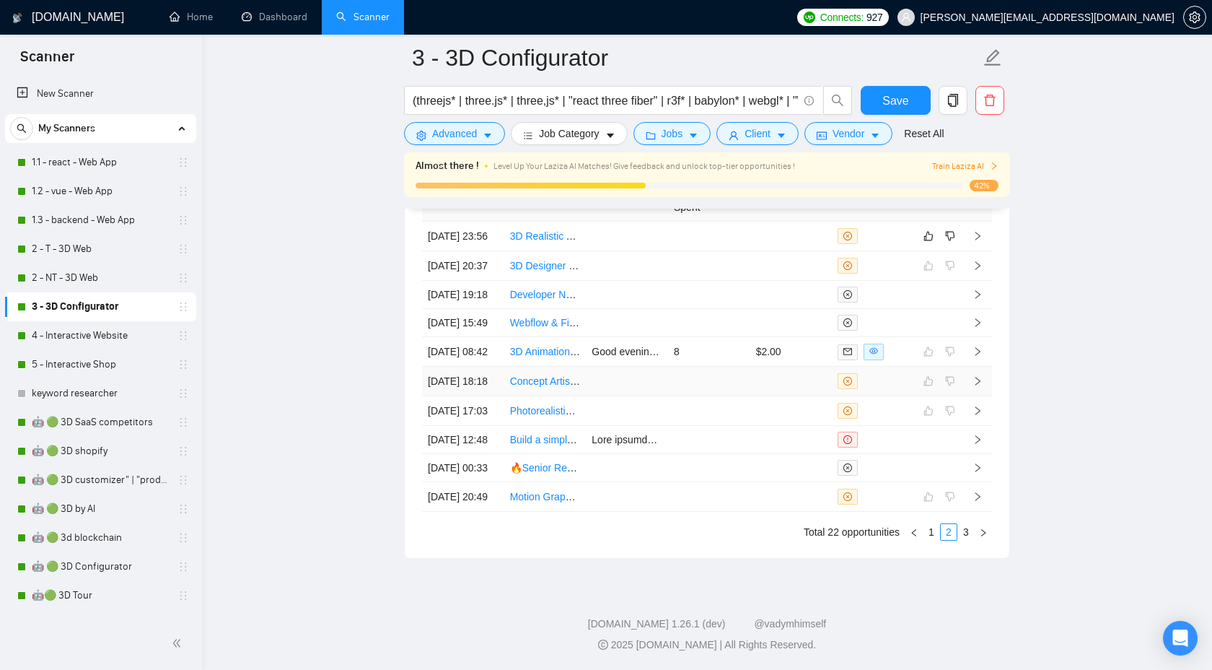
scroll to position [3910, 0]
click at [929, 532] on link "1" at bounding box center [932, 532] width 16 height 16
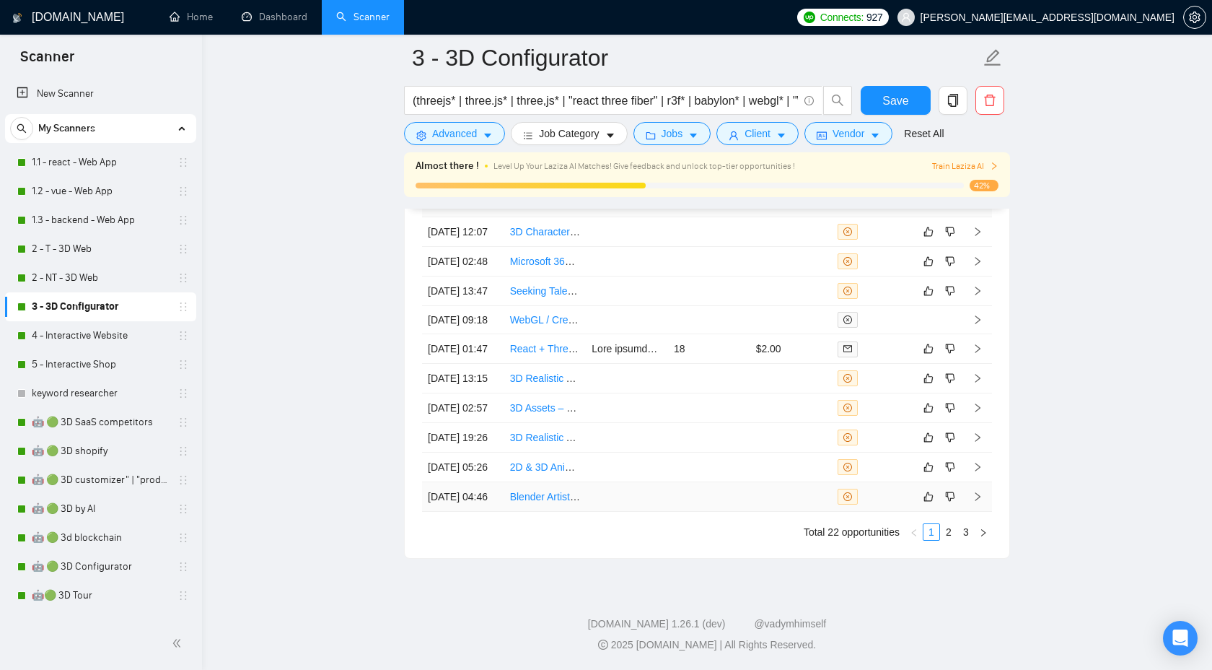
click at [979, 491] on icon "right" at bounding box center [978, 496] width 10 height 10
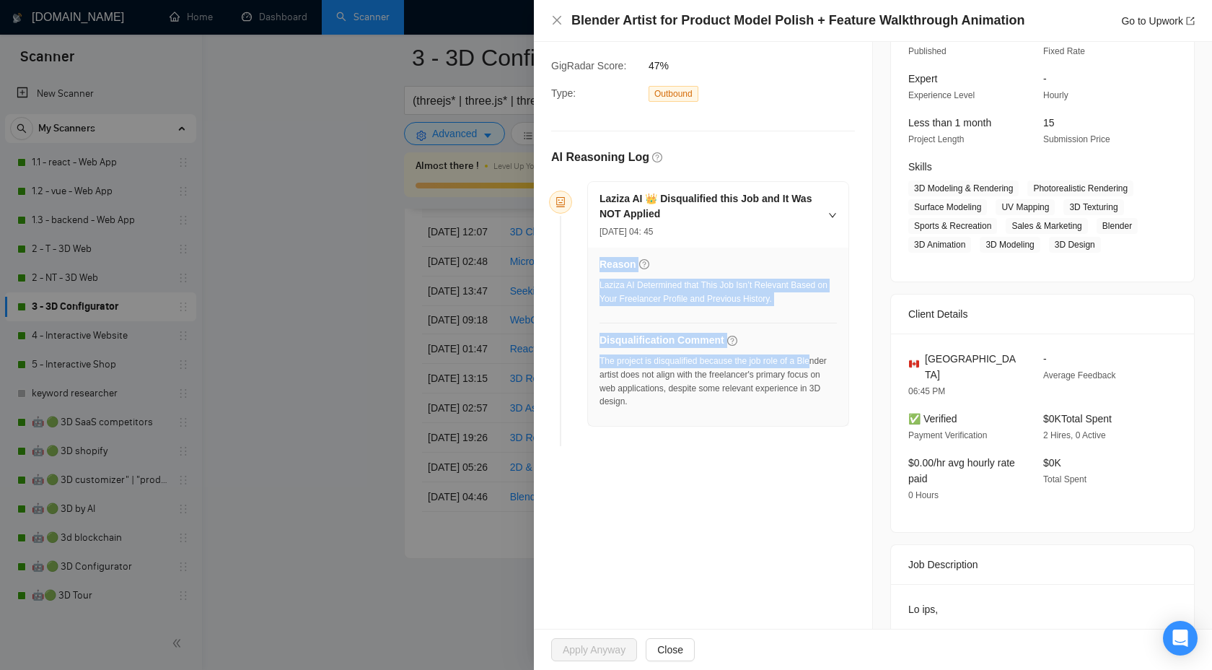
drag, startPoint x: 592, startPoint y: 375, endPoint x: 613, endPoint y: 375, distance: 20.2
click at [613, 375] on div "Reason Laziza AI Determined that This Job Isn’t Relevant Based on Your Freelanc…" at bounding box center [718, 337] width 261 height 178
click at [634, 377] on div "The project is disqualified because the job role of a Blender artist does not a…" at bounding box center [718, 381] width 237 height 54
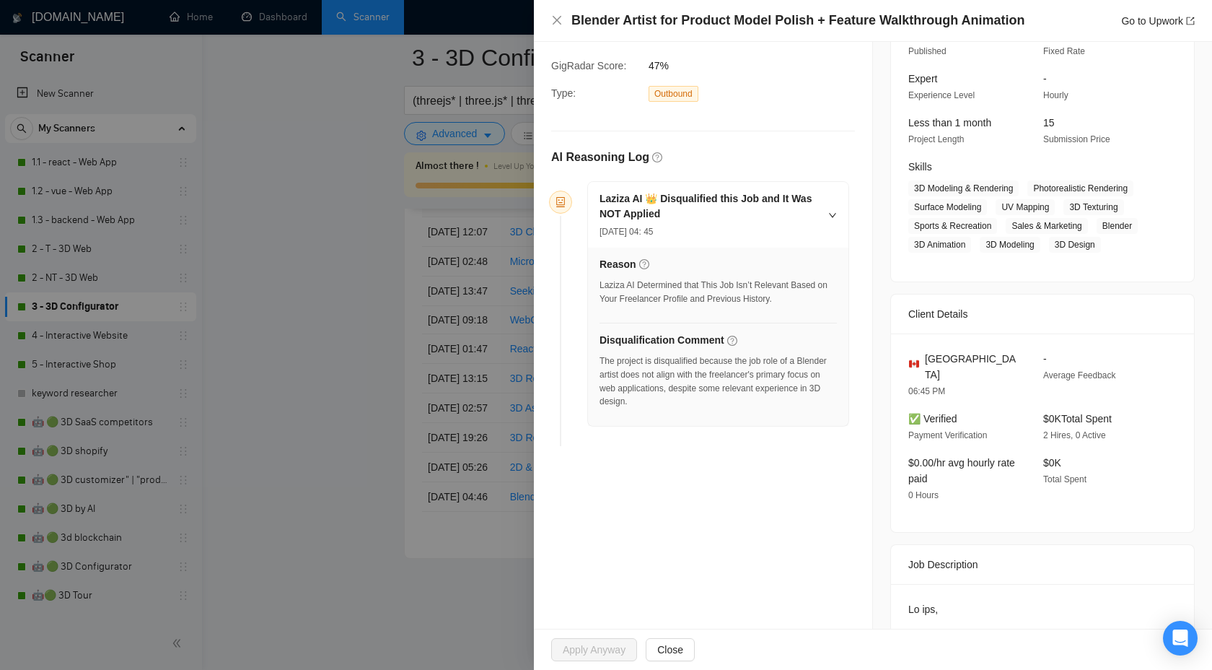
click at [614, 375] on div "The project is disqualified because the job role of a Blender artist does not a…" at bounding box center [718, 381] width 237 height 54
click at [622, 373] on div "The project is disqualified because the job role of a Blender artist does not a…" at bounding box center [718, 381] width 237 height 54
copy div "Blender"
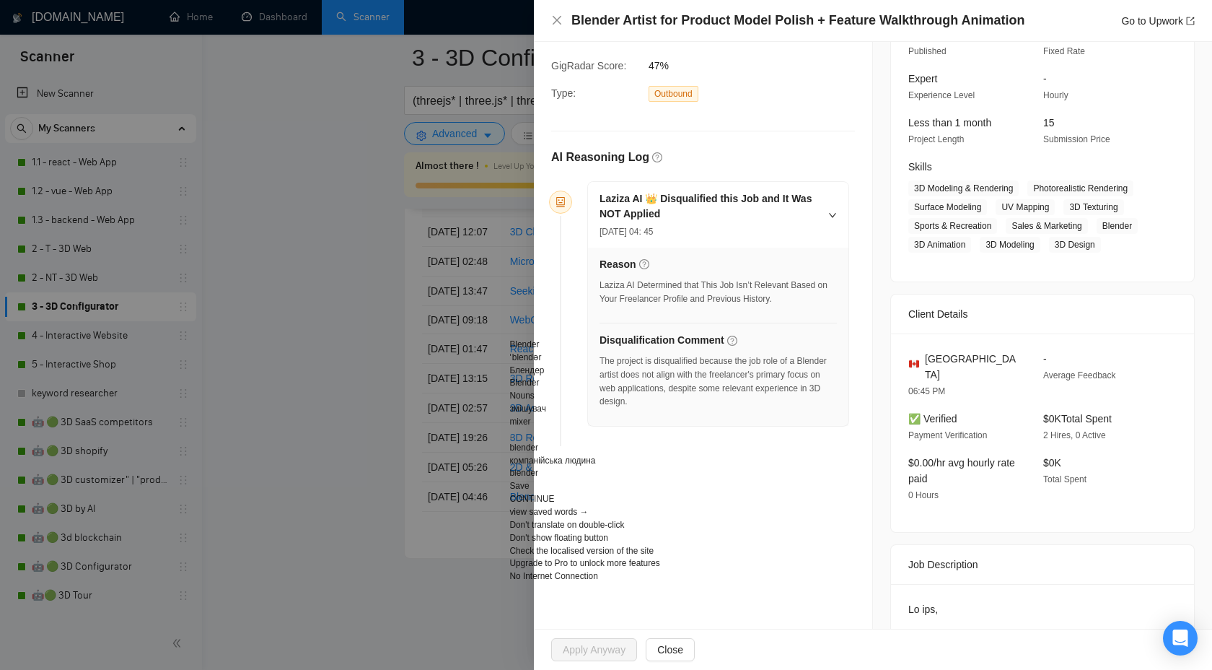
click at [847, 233] on div "Laziza AI 👑 Disqualified this Job and It Was NOT Applied 13 Sep, 2025 04: 45" at bounding box center [718, 215] width 261 height 66
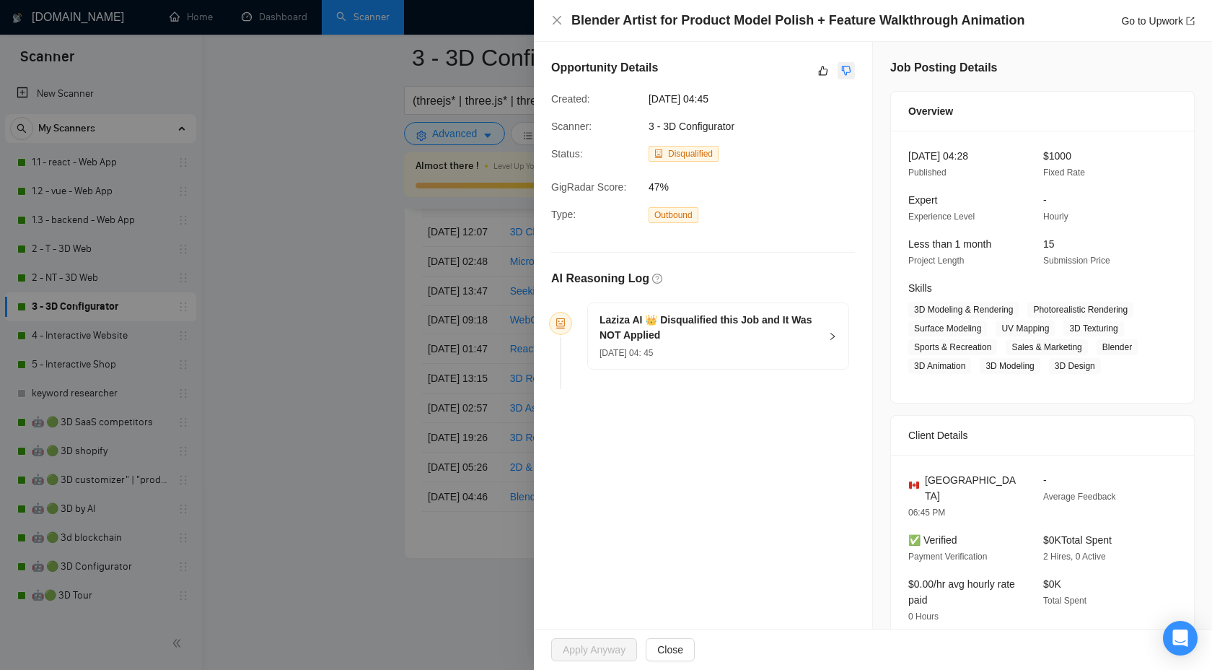
click at [846, 74] on icon "dislike" at bounding box center [846, 71] width 10 height 12
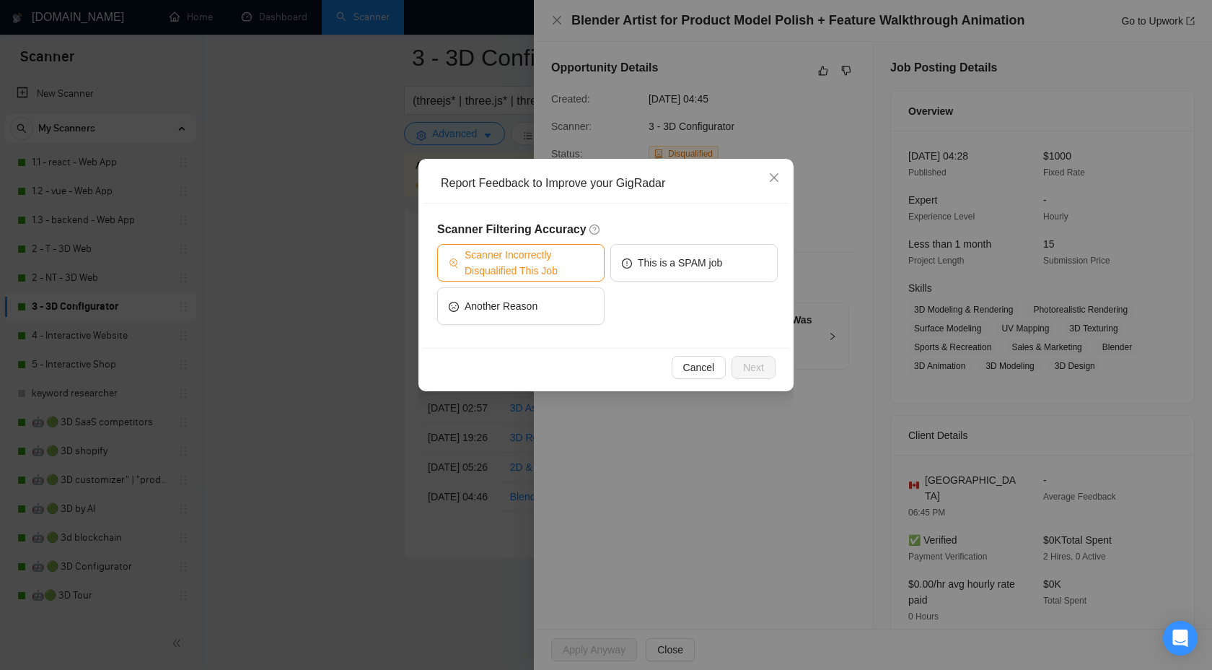
click at [562, 264] on span "Scanner Incorrectly Disqualified This Job" at bounding box center [529, 263] width 128 height 32
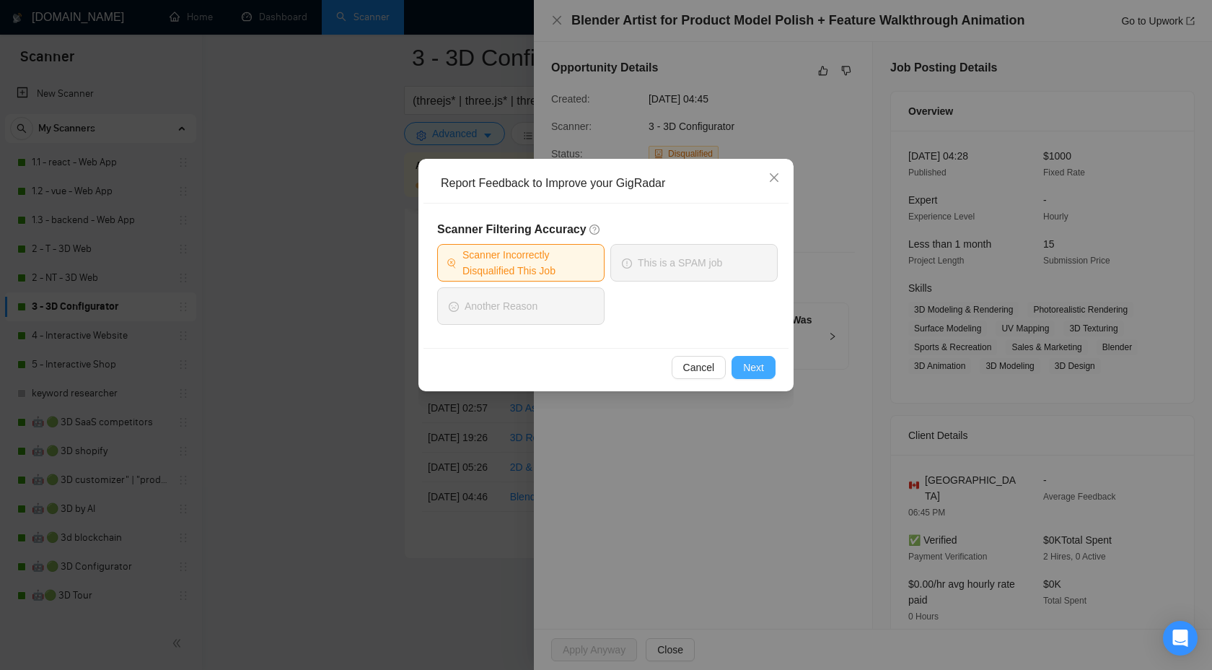
click at [751, 368] on span "Next" at bounding box center [753, 367] width 21 height 16
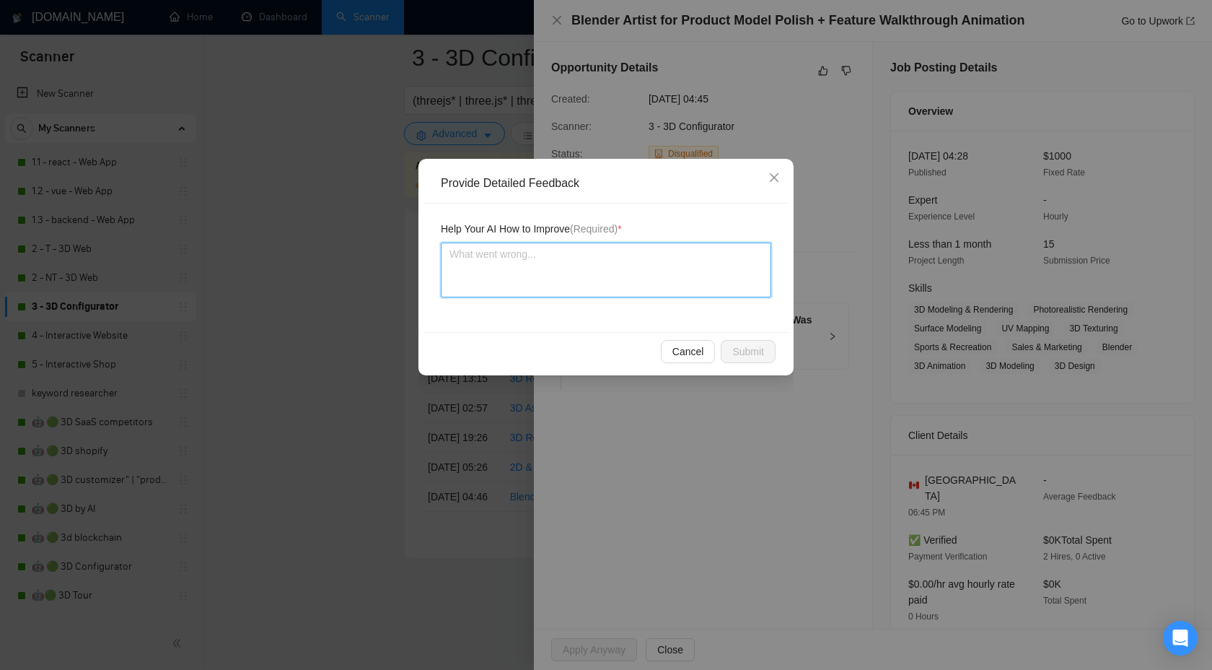
click at [665, 296] on textarea at bounding box center [606, 269] width 331 height 55
type textarea "Ц"
type textarea "Цф"
type textarea "Ц"
type textarea "W"
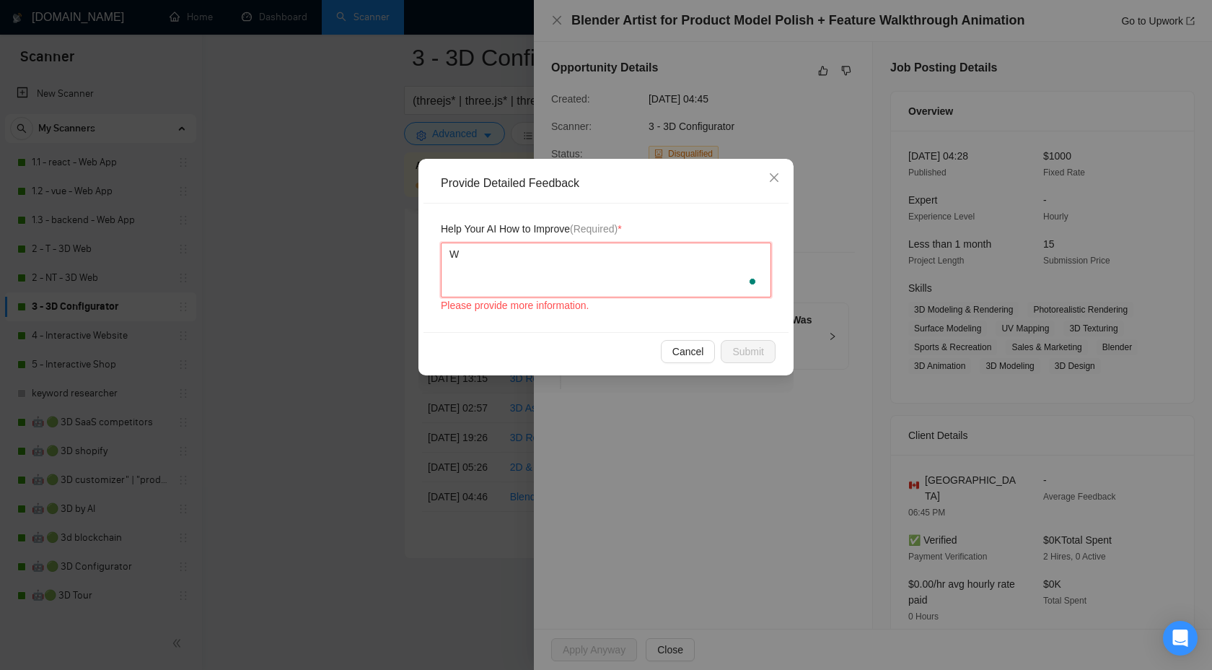
type textarea "We"
type textarea "We c"
type textarea "We ca"
type textarea "We can"
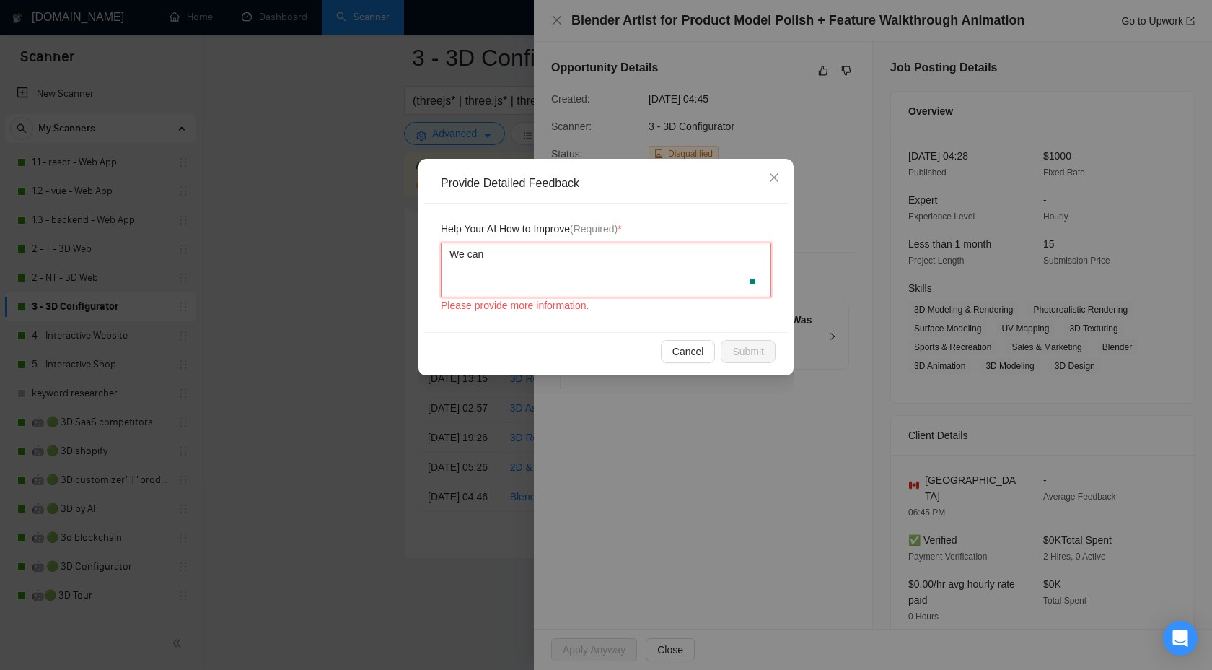
type textarea "We can"
type textarea "We can d"
type textarea "We can do"
type textarea "We can dom"
type textarea "We can do"
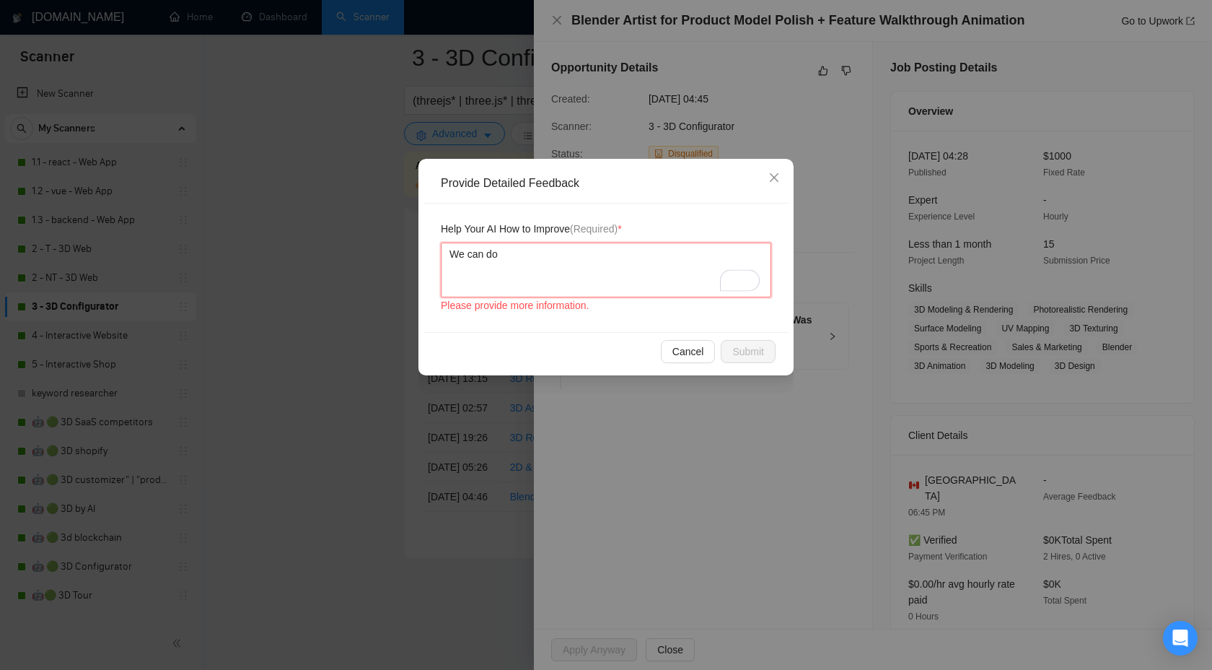
type textarea "We can do"
type textarea "We can do A"
type textarea "We can do AN"
type textarea "We can do ANY"
type textarea "We can do ANYT"
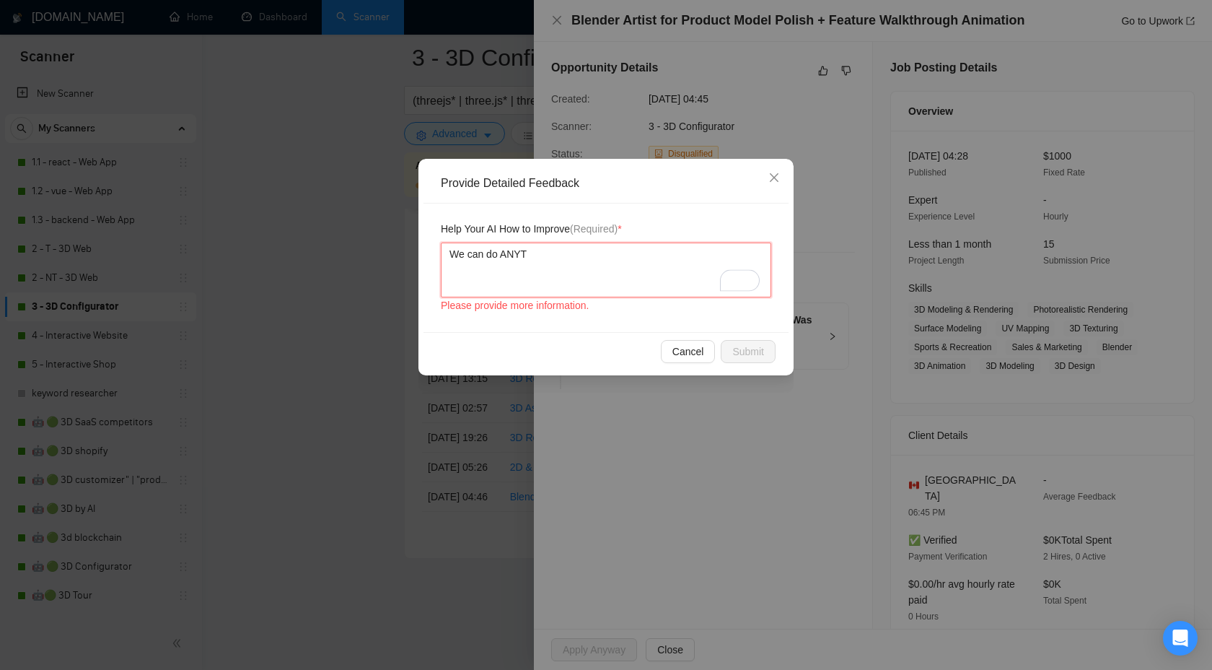
type textarea "We can do ANYTI"
type textarea "We can do ANYTIN"
type textarea "We can do ANYTING"
type textarea "We can do ANYTING I"
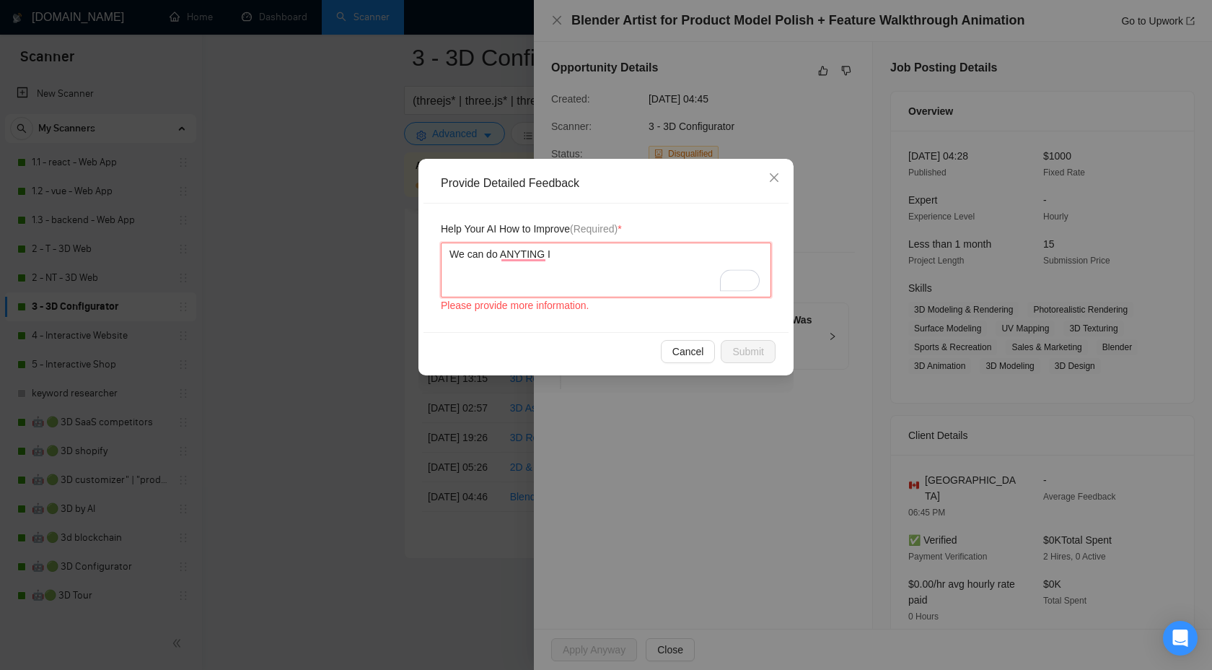
type textarea "We can do ANYTING IN"
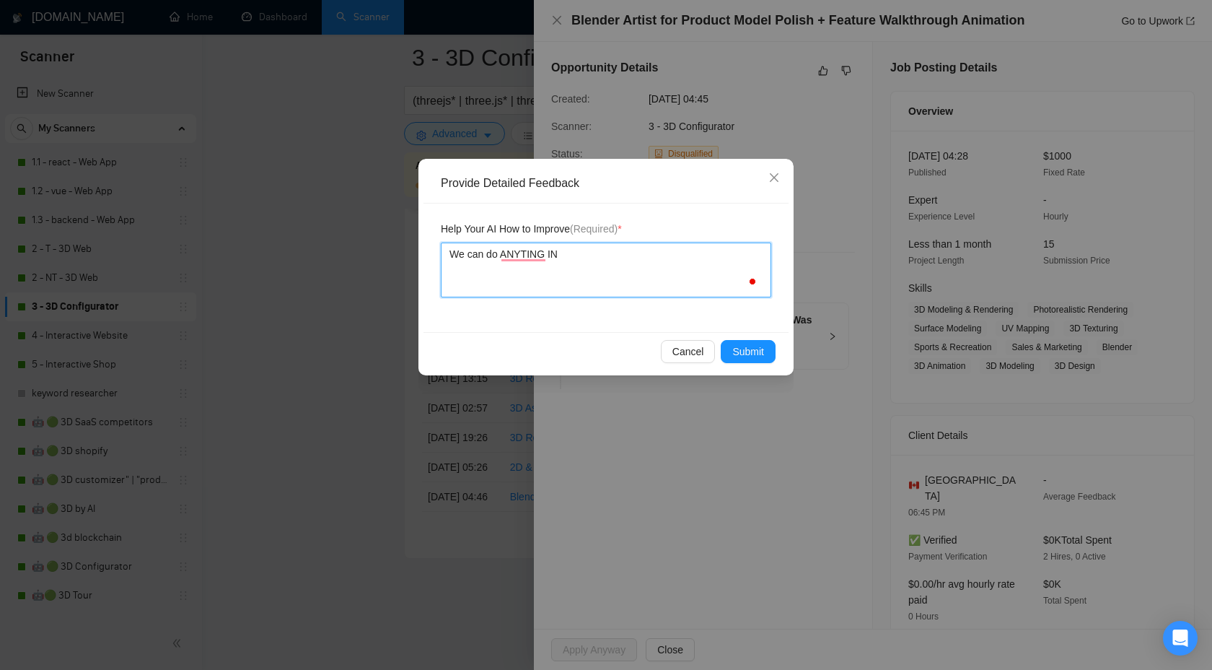
type textarea "We can do ANYTING IN"
paste textarea "Blender"
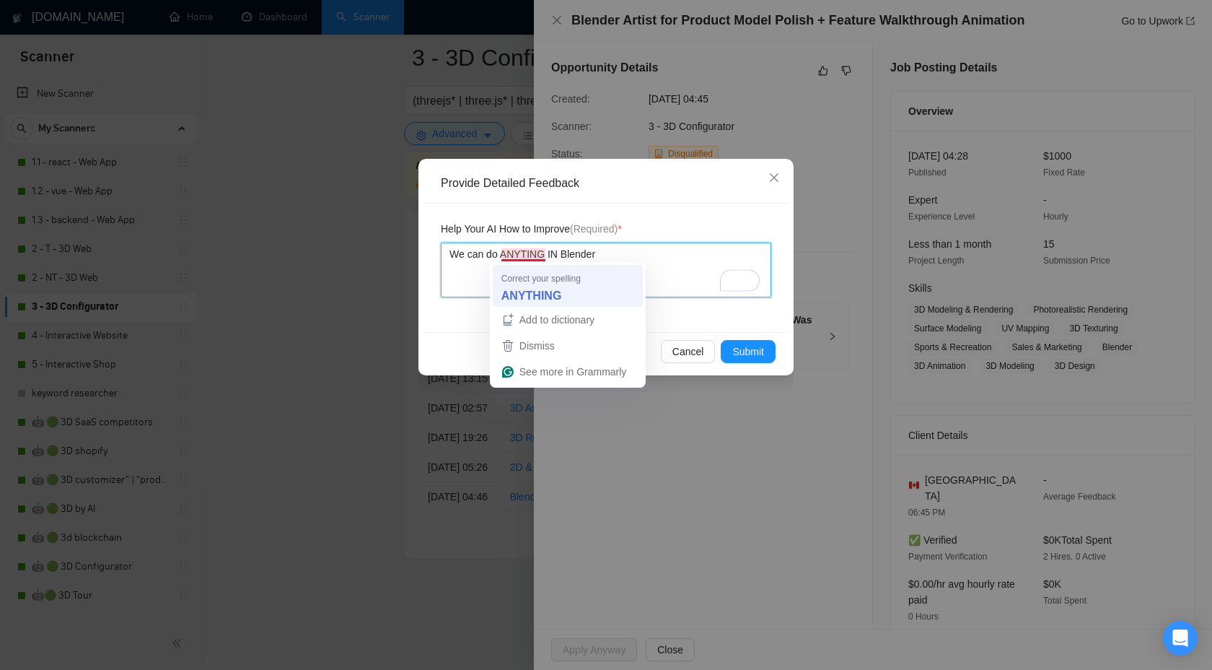
type textarea "We can do ANYTING IN Blender"
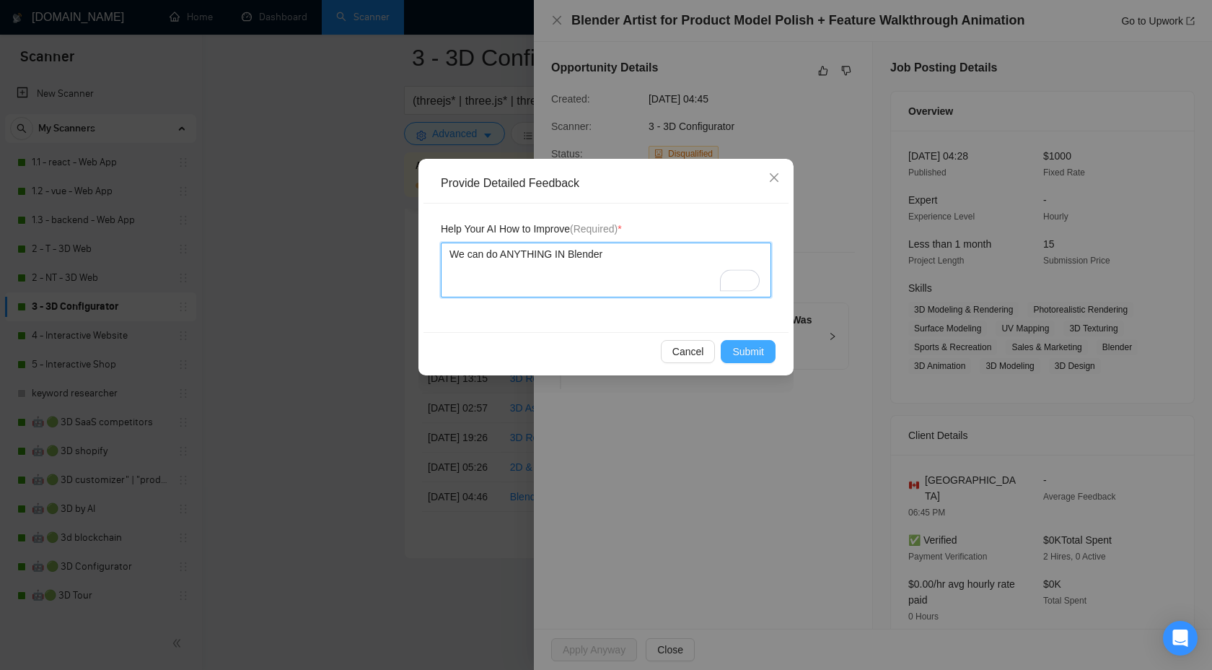
type textarea "We can do ANYTHING IN Blender"
click at [723, 346] on button "Submit" at bounding box center [748, 351] width 55 height 23
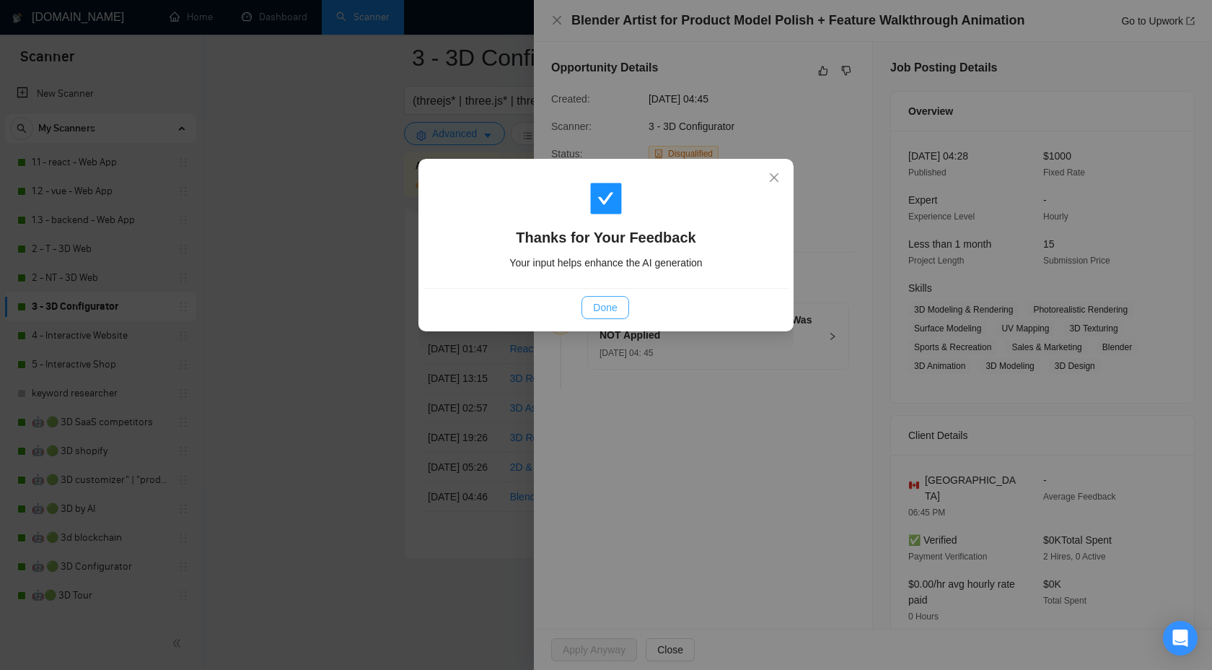
click at [603, 304] on span "Done" at bounding box center [605, 307] width 24 height 16
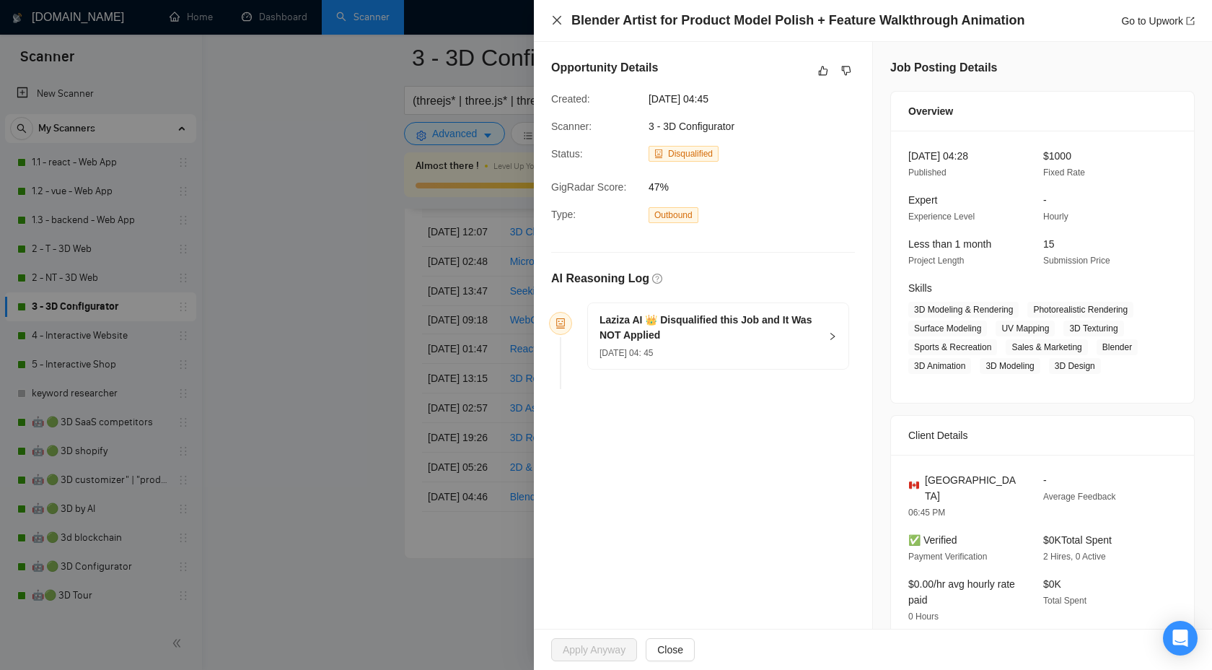
click at [554, 16] on icon "close" at bounding box center [557, 20] width 12 height 12
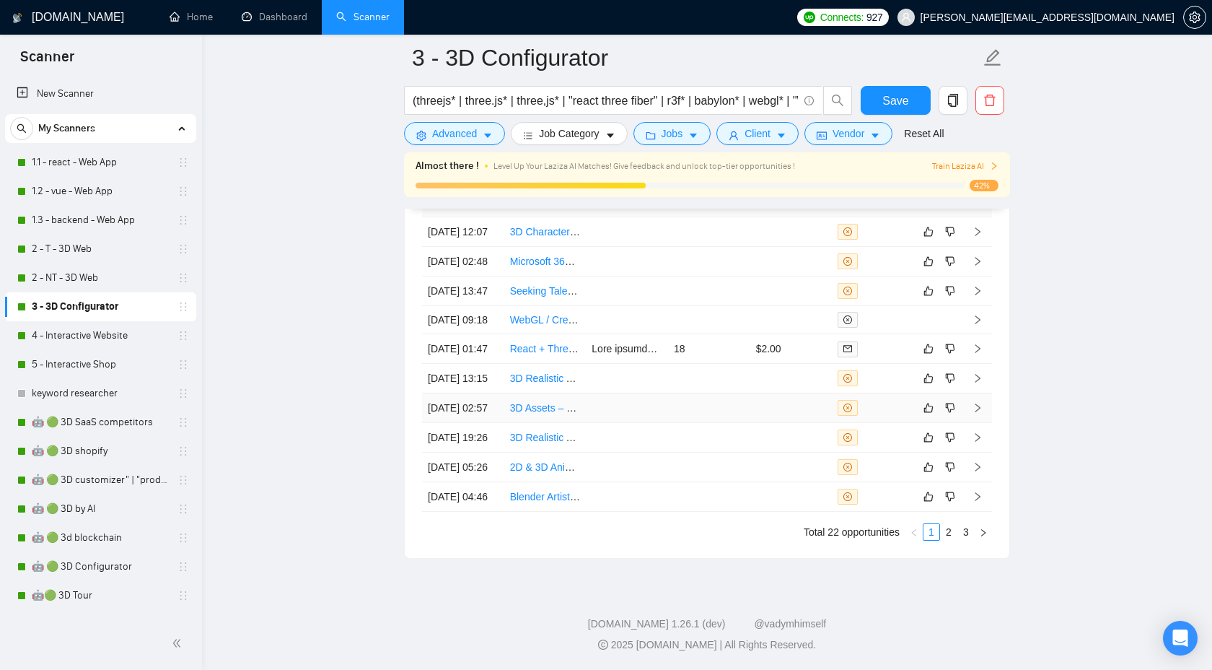
scroll to position [3892, 0]
click at [950, 540] on link "2" at bounding box center [949, 532] width 16 height 16
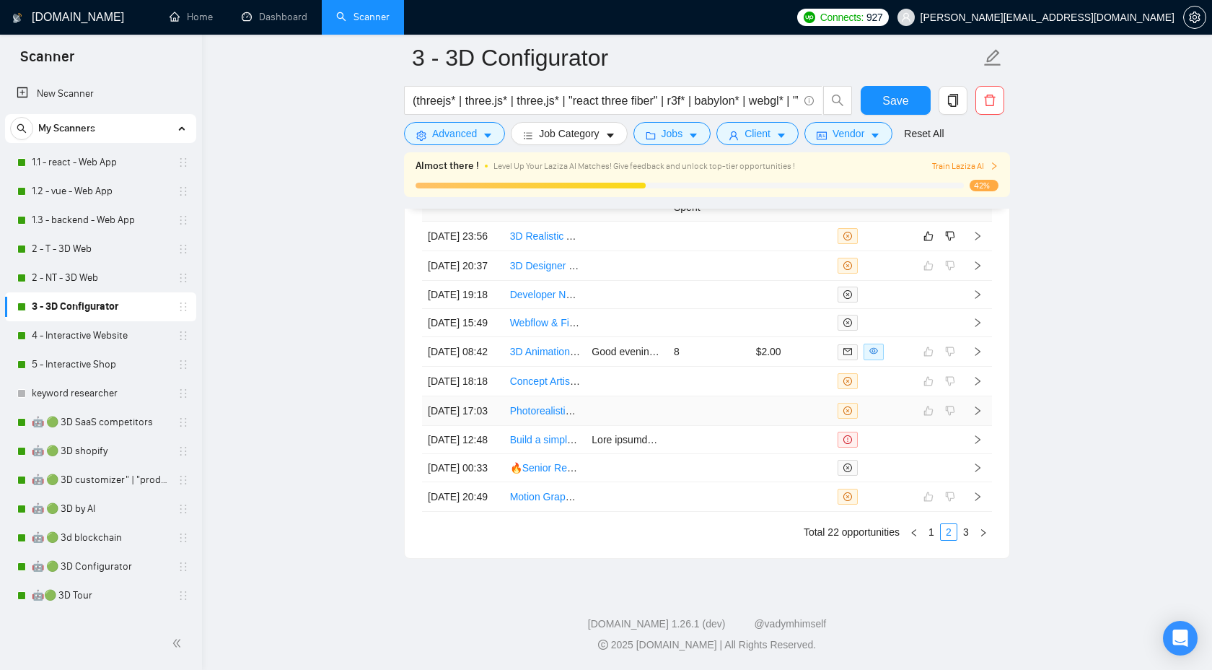
click at [984, 396] on td at bounding box center [977, 411] width 29 height 30
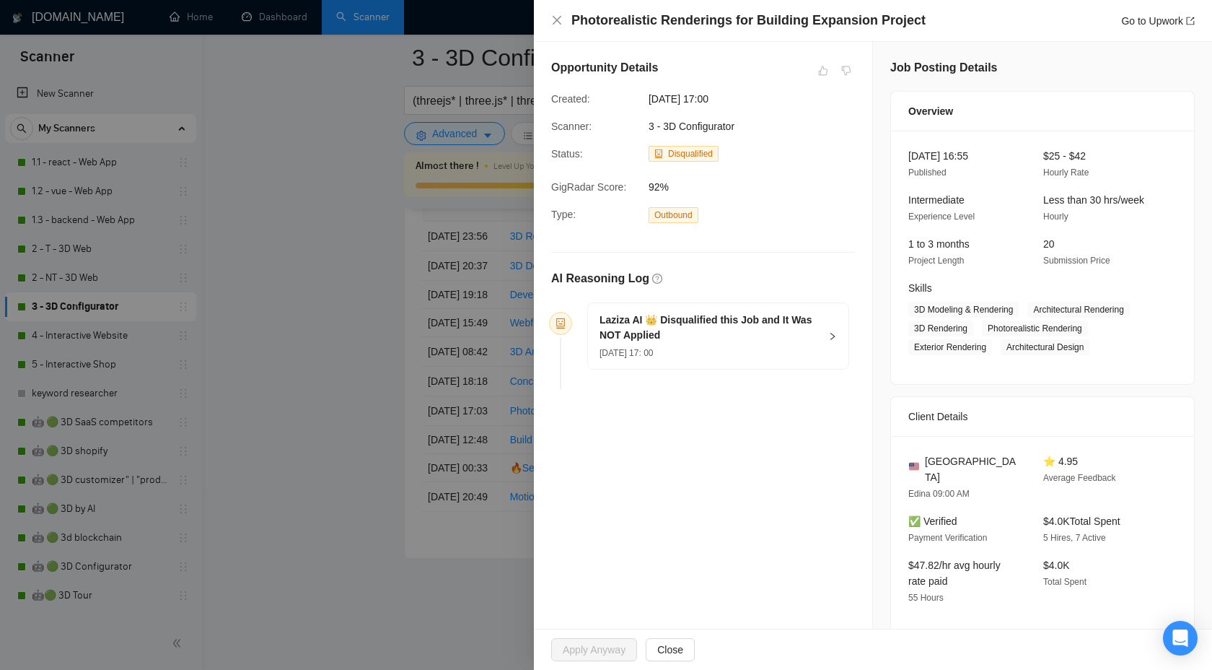
click at [831, 333] on icon "right" at bounding box center [832, 336] width 9 height 9
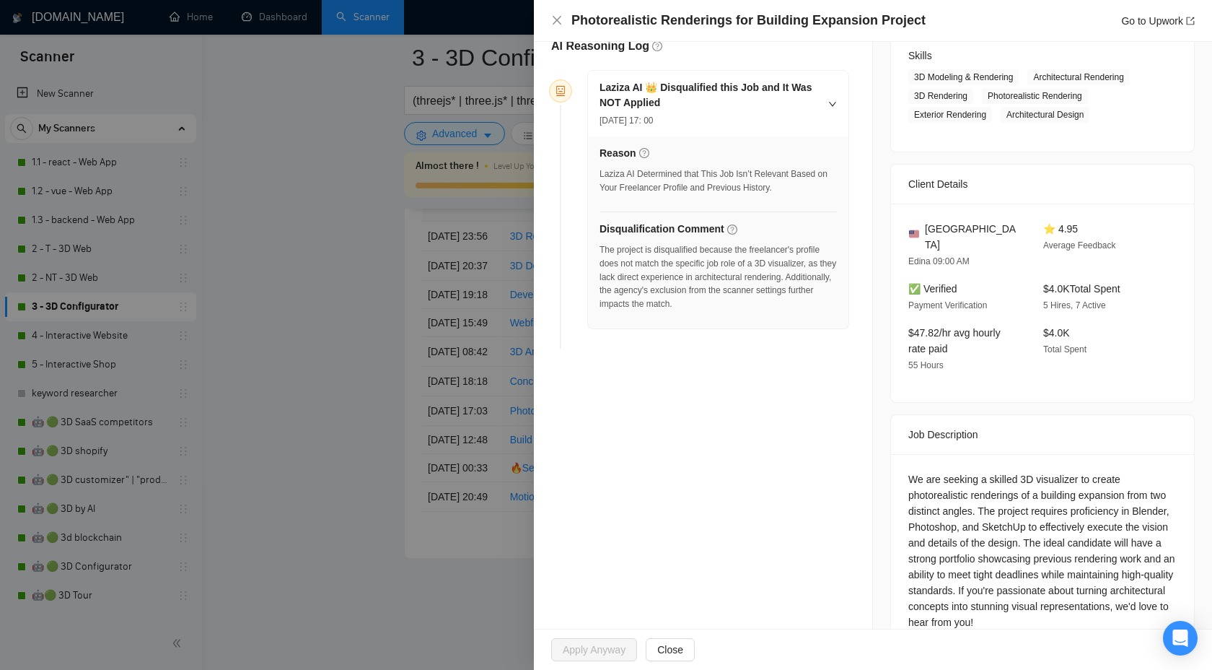
scroll to position [352, 0]
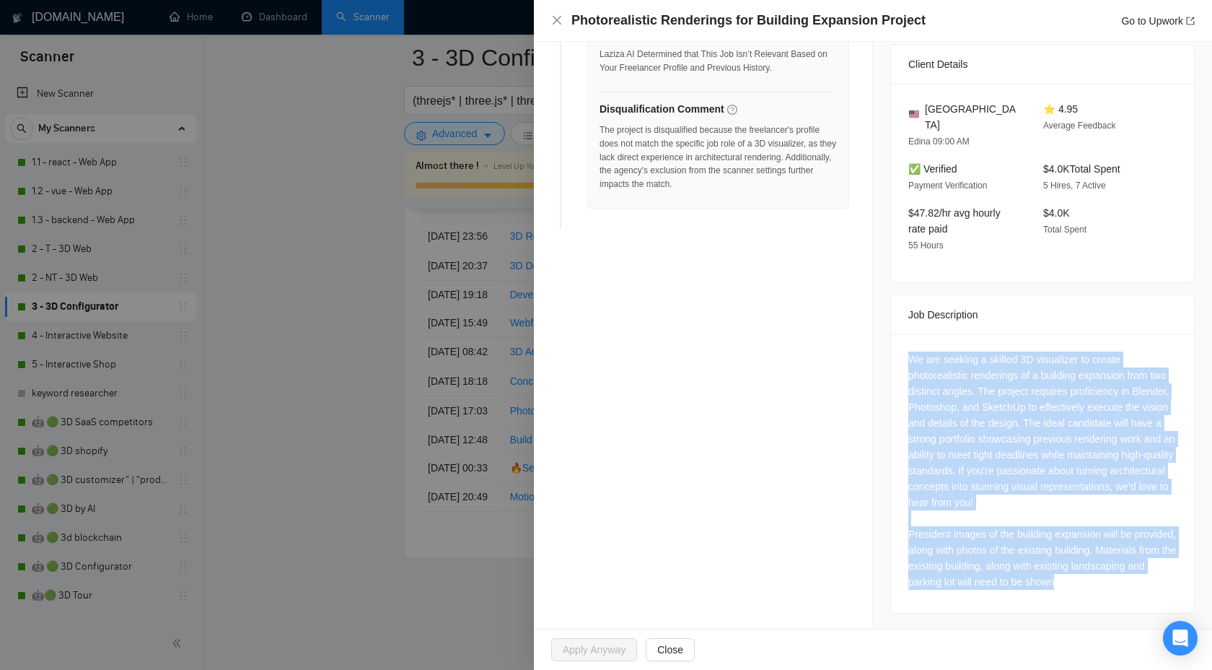
drag, startPoint x: 907, startPoint y: 342, endPoint x: 1153, endPoint y: 649, distance: 393.8
click at [1153, 649] on div "Photorealistic Renderings for Building Expansion Project Go to Upwork Opportuni…" at bounding box center [873, 335] width 678 height 670
copy div "We are seeking a skilled 3D visualizer to create photorealistic renderings of a…"
click at [474, 237] on div at bounding box center [606, 335] width 1212 height 670
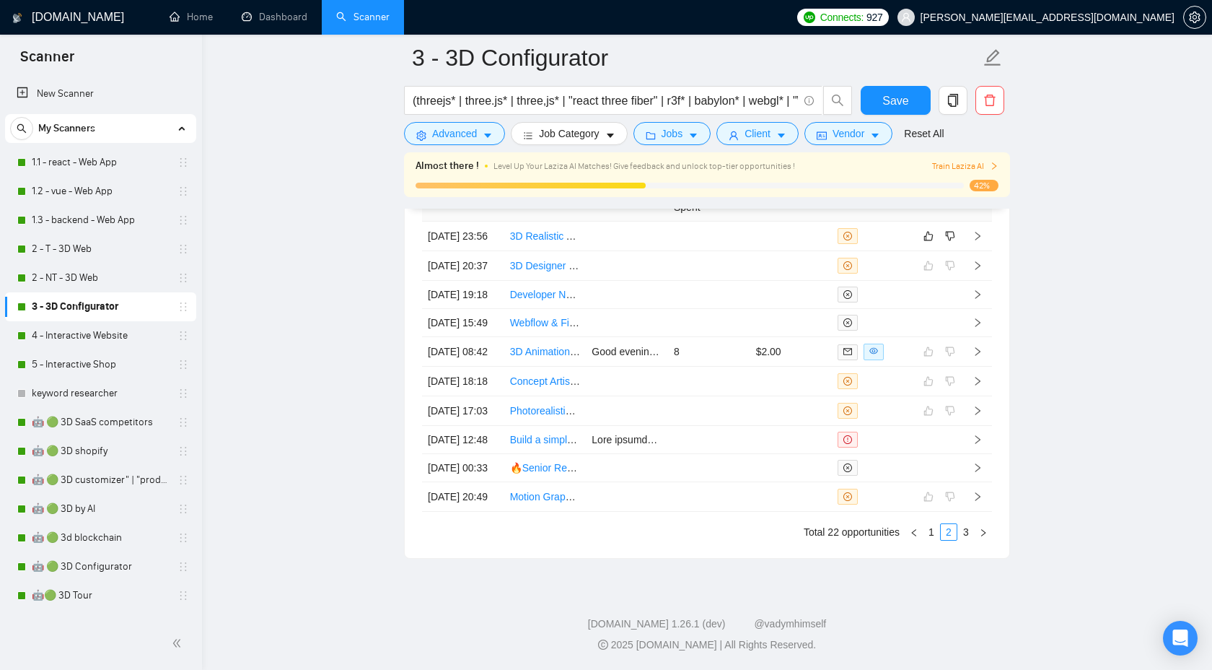
click at [971, 540] on div "Created Title Cover Letter Connects Spent Charged Status 12 Sep, 2025 23:56 3D …" at bounding box center [707, 359] width 570 height 363
click at [970, 540] on link "3" at bounding box center [966, 532] width 16 height 16
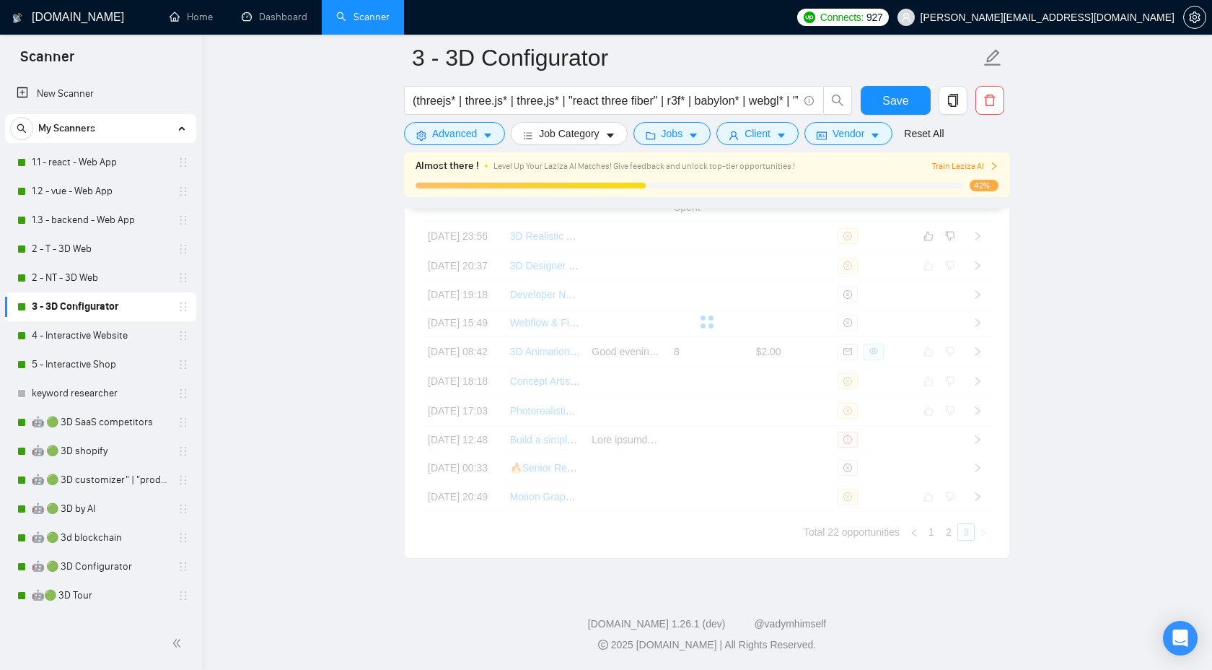
scroll to position [3558, 0]
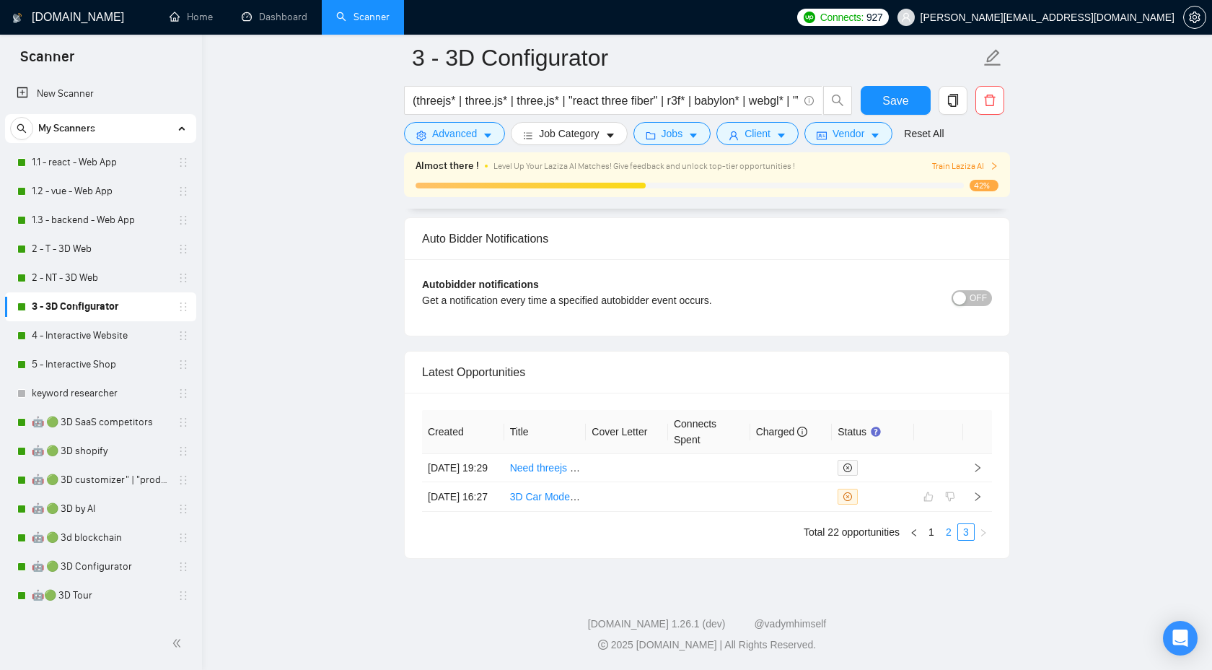
click at [946, 528] on link "2" at bounding box center [949, 532] width 16 height 16
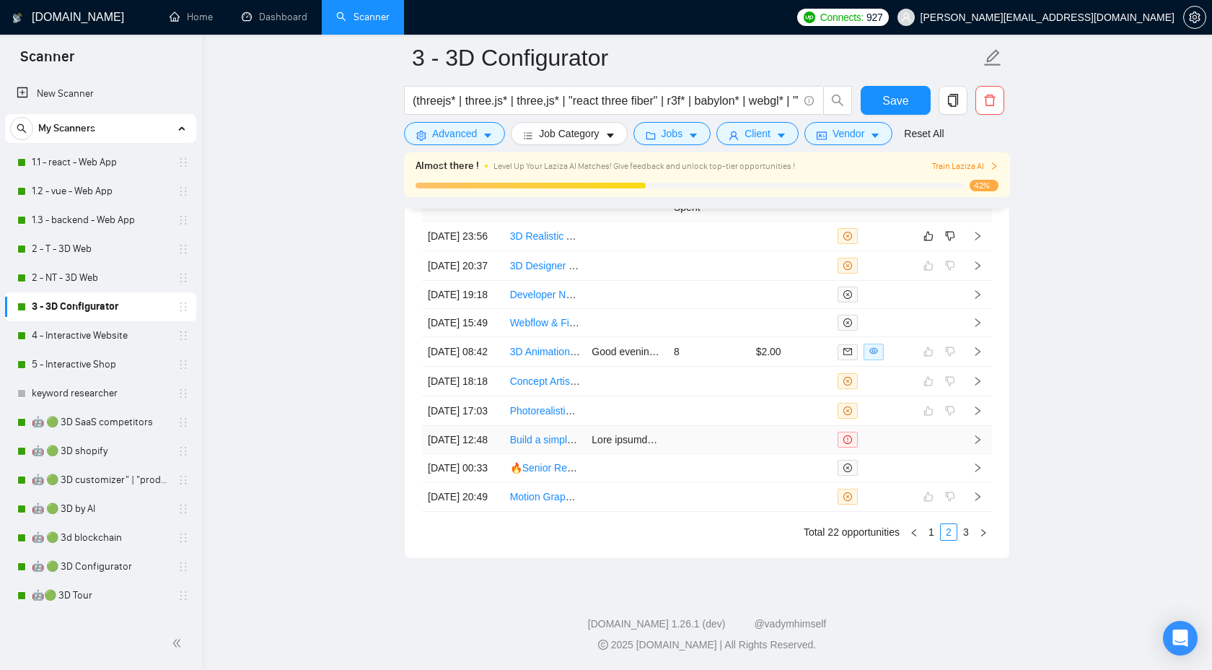
scroll to position [3910, 0]
click at [978, 376] on icon "right" at bounding box center [978, 381] width 10 height 10
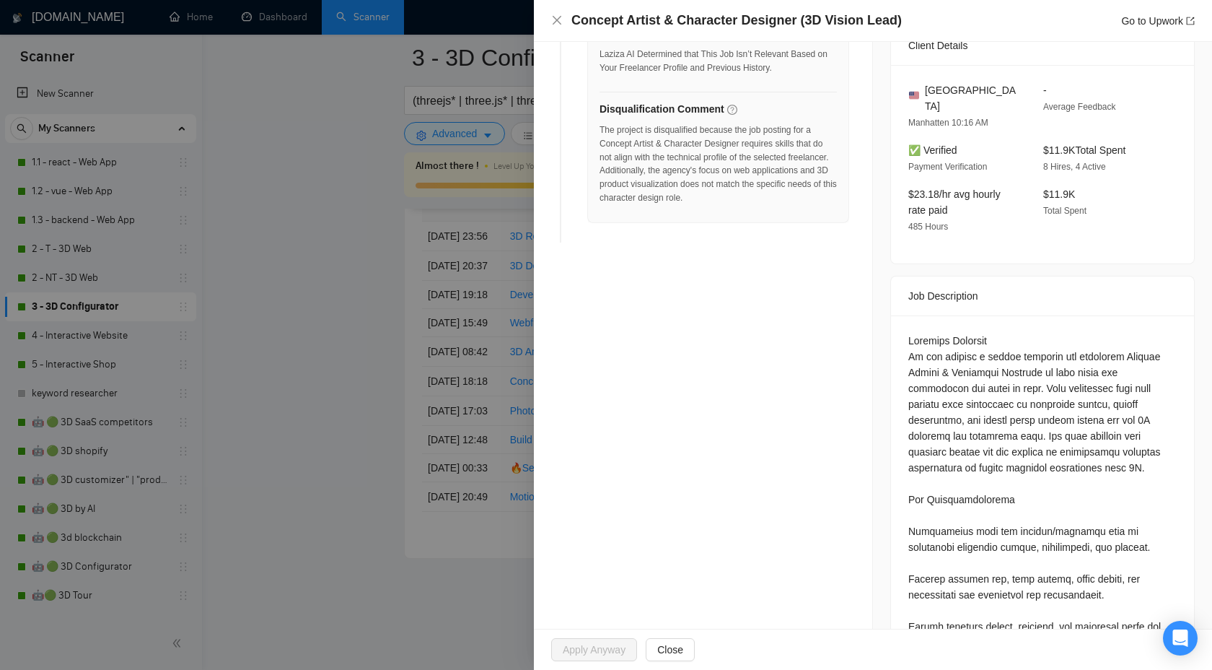
click at [390, 371] on div at bounding box center [606, 335] width 1212 height 670
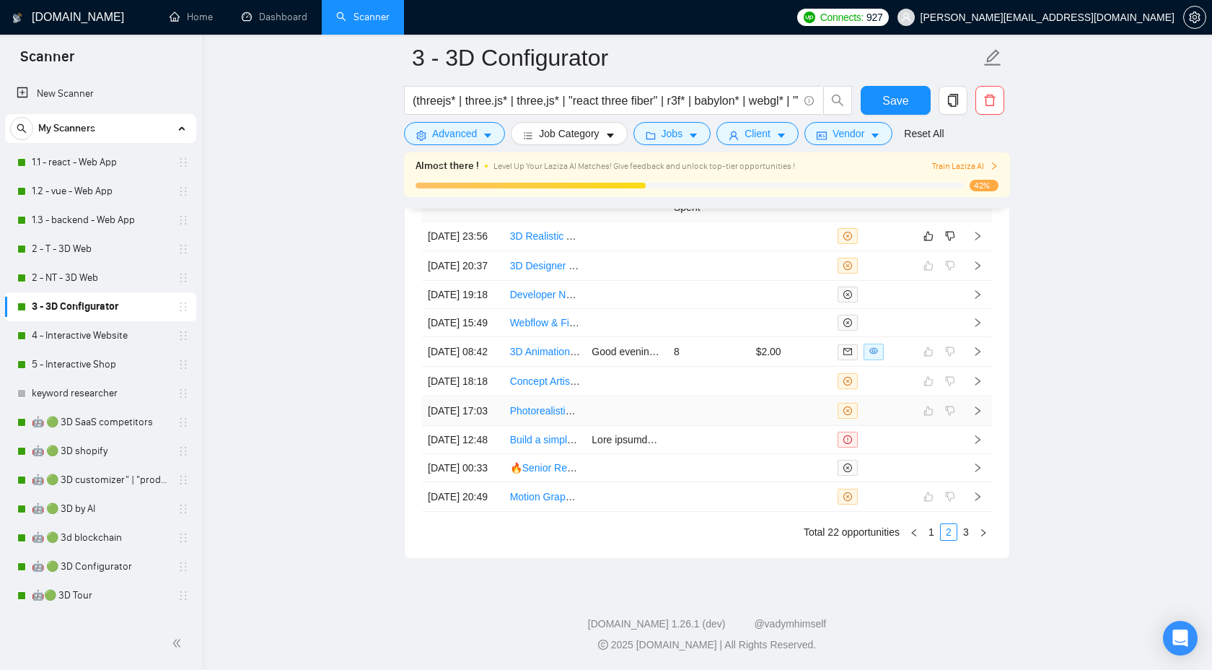
scroll to position [3895, 0]
